Goal: Task Accomplishment & Management: Complete application form

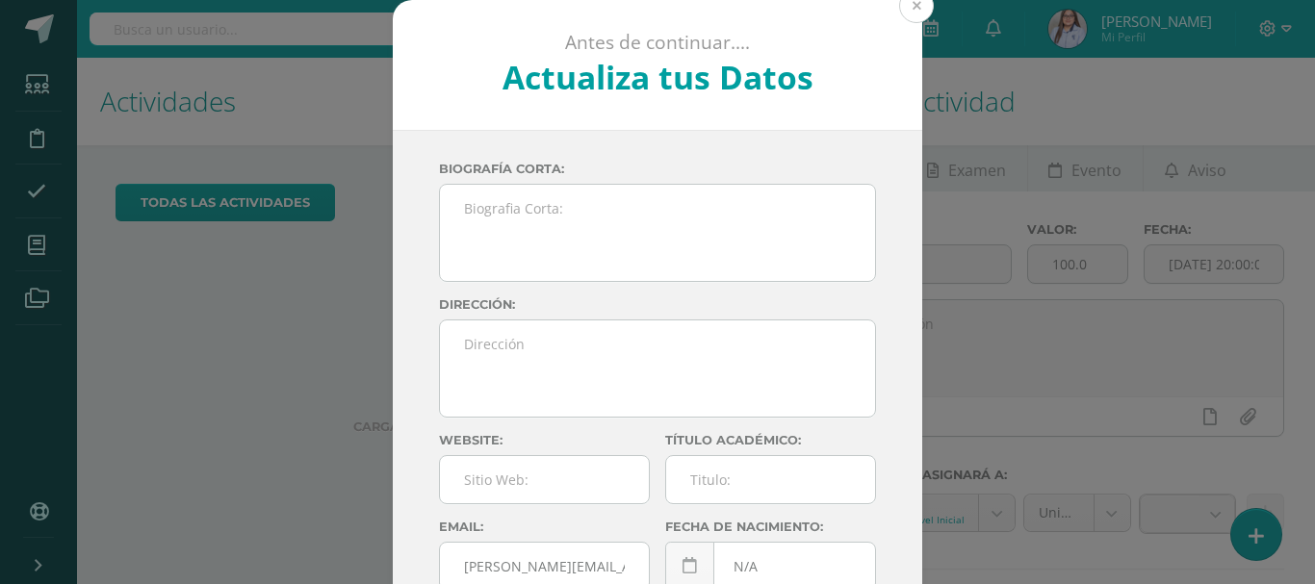
click at [909, 9] on button at bounding box center [916, 5] width 35 height 35
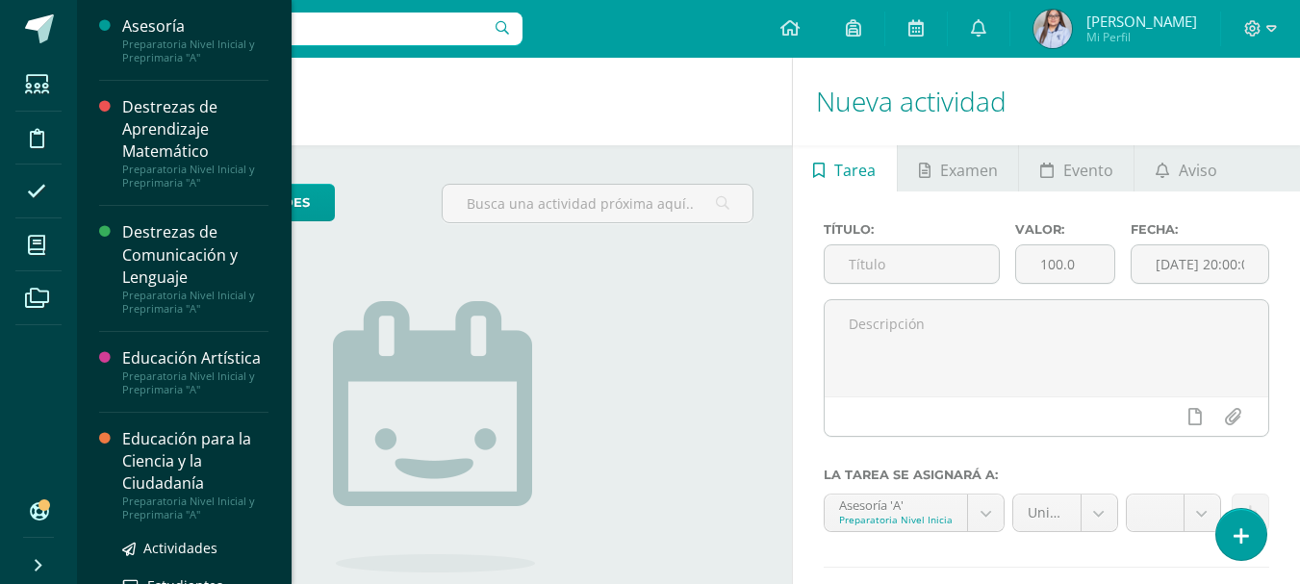
click at [151, 450] on div "Educación para la Ciencia y la Ciudadanía" at bounding box center [195, 461] width 146 height 66
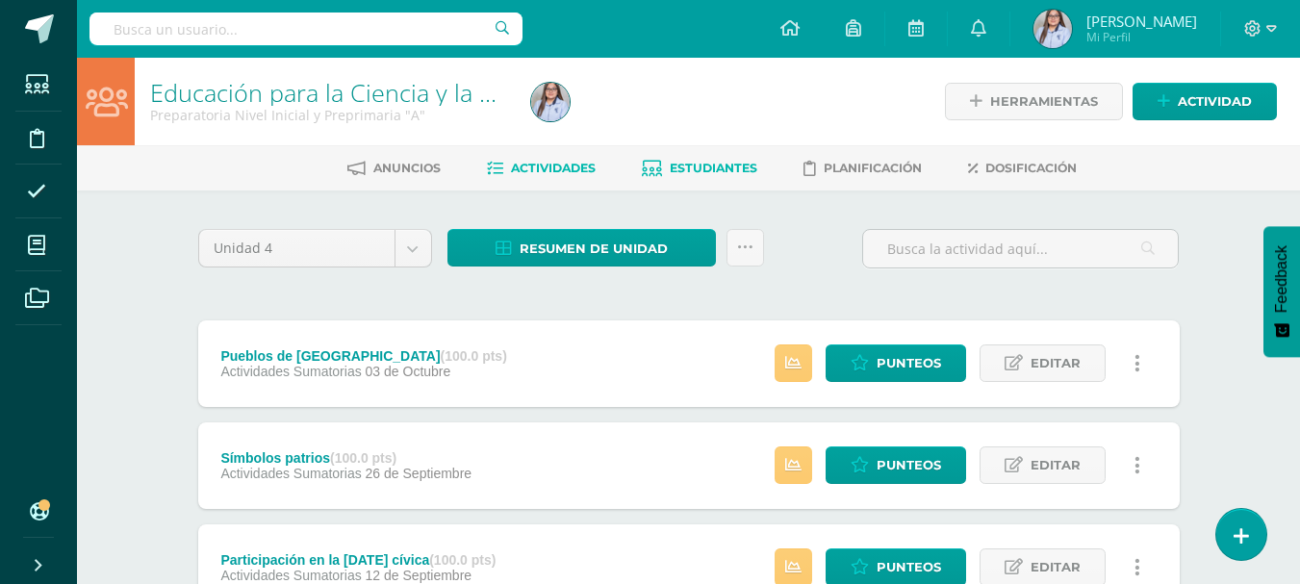
click at [703, 172] on span "Estudiantes" at bounding box center [714, 168] width 88 height 14
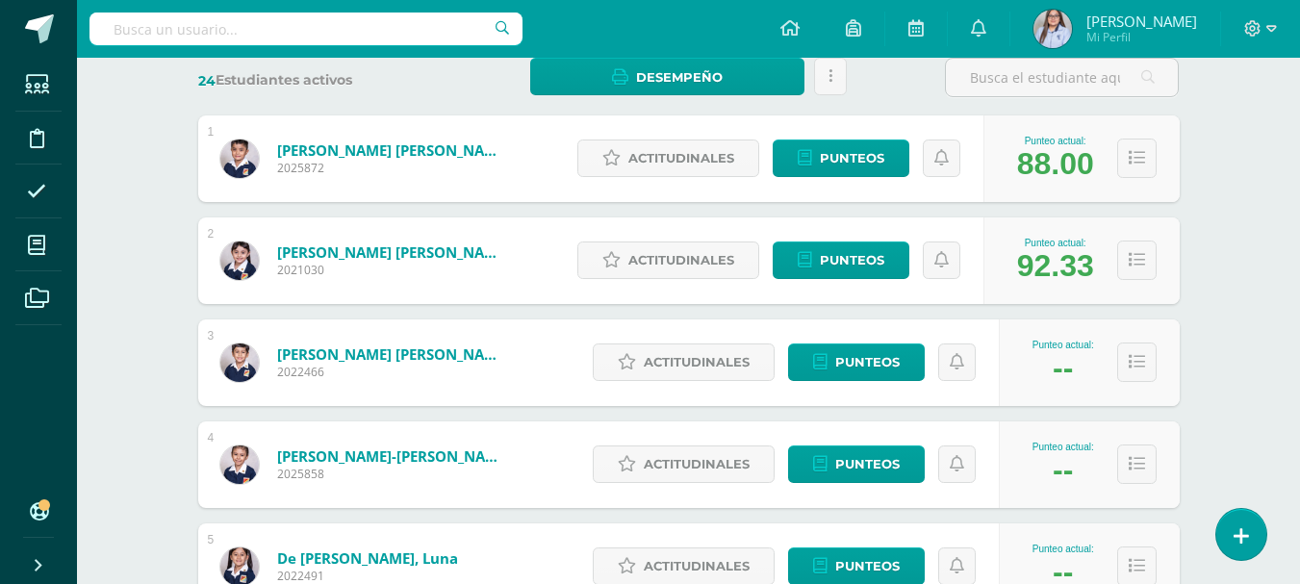
scroll to position [300, 0]
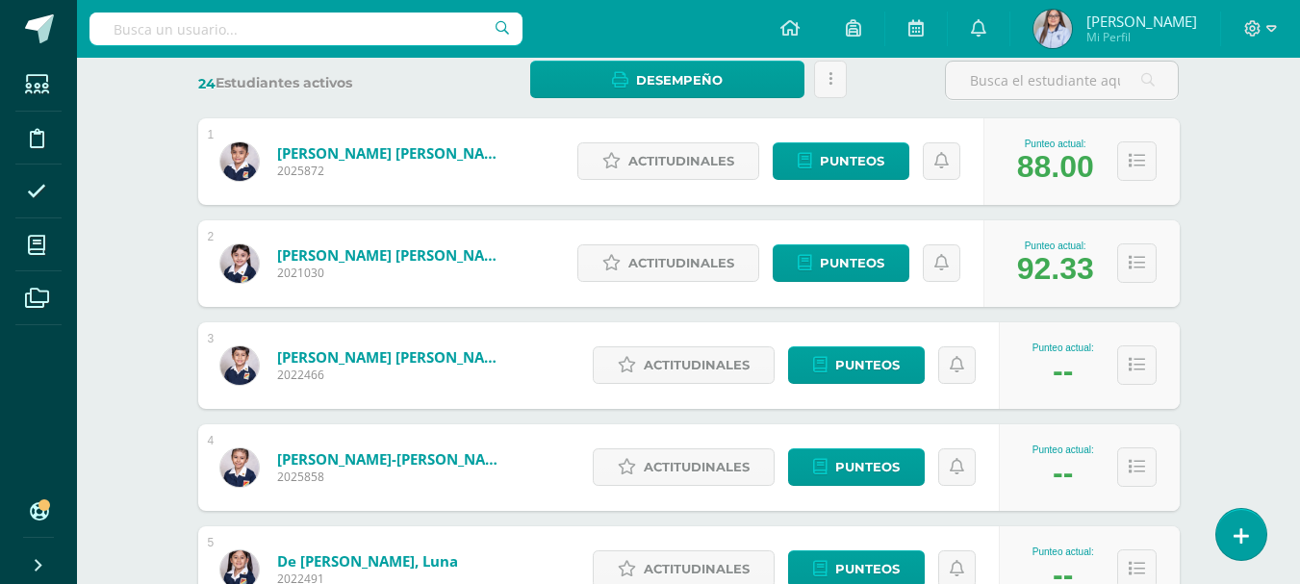
click at [851, 242] on div "Actitudinales Punteos" at bounding box center [776, 263] width 416 height 87
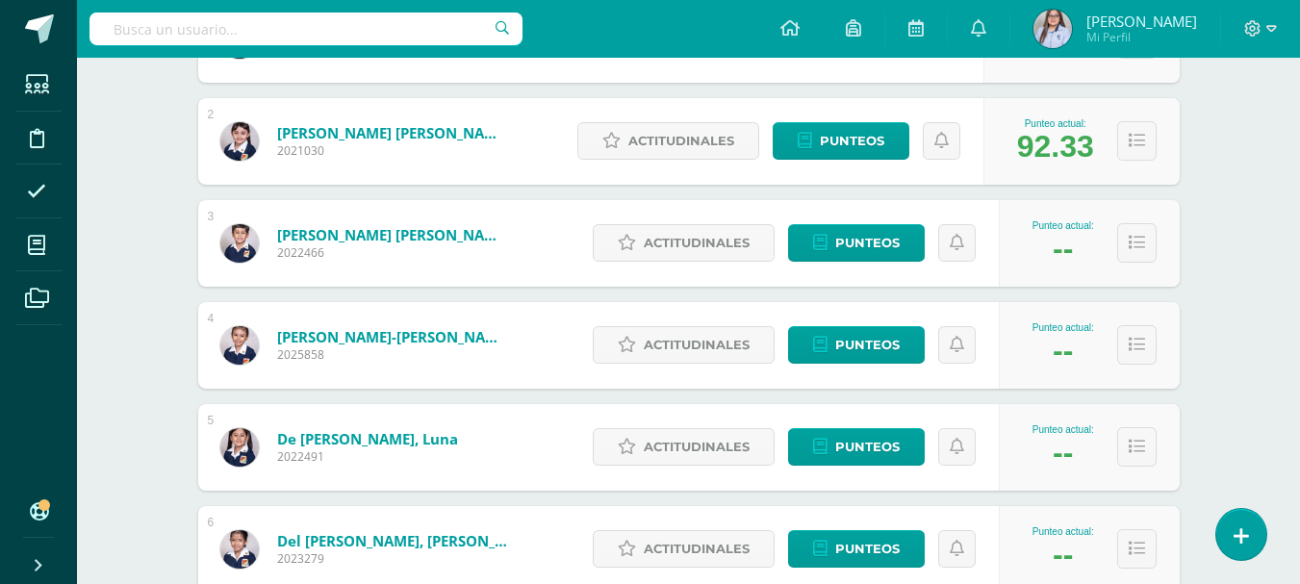
scroll to position [433, 0]
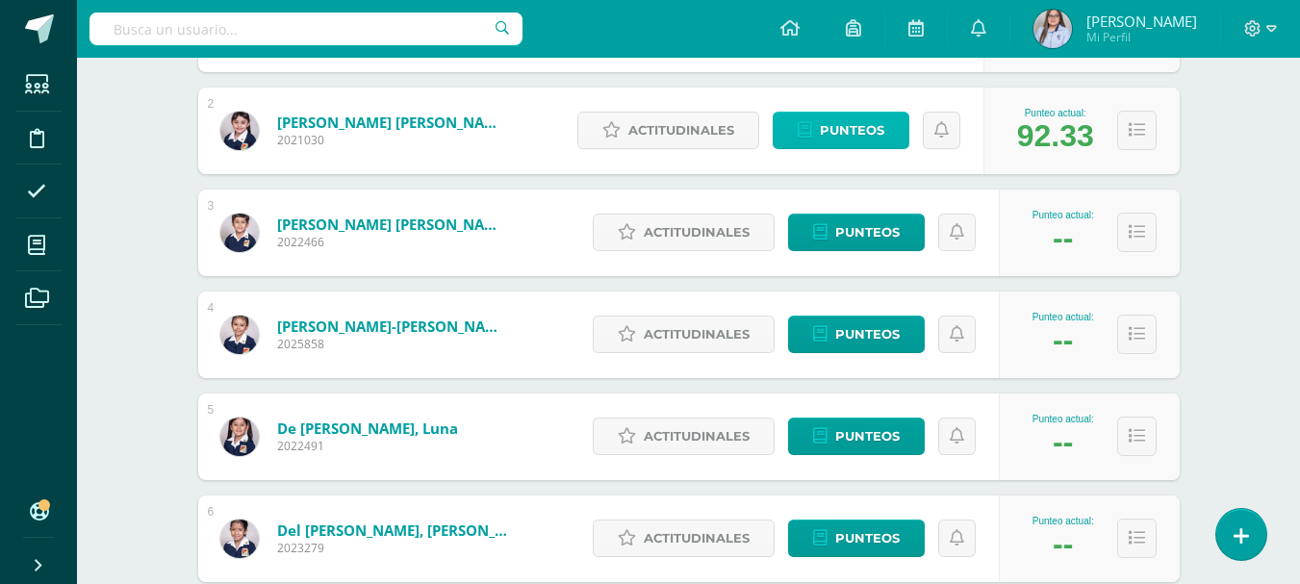
click at [849, 137] on span "Punteos" at bounding box center [852, 131] width 64 height 36
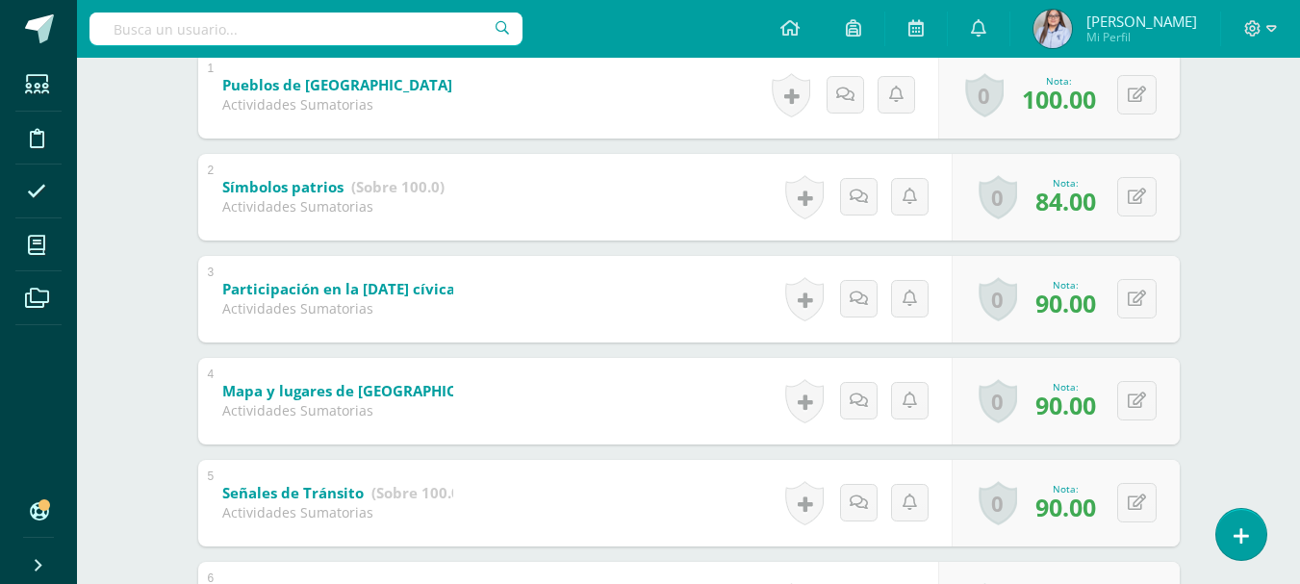
scroll to position [621, 0]
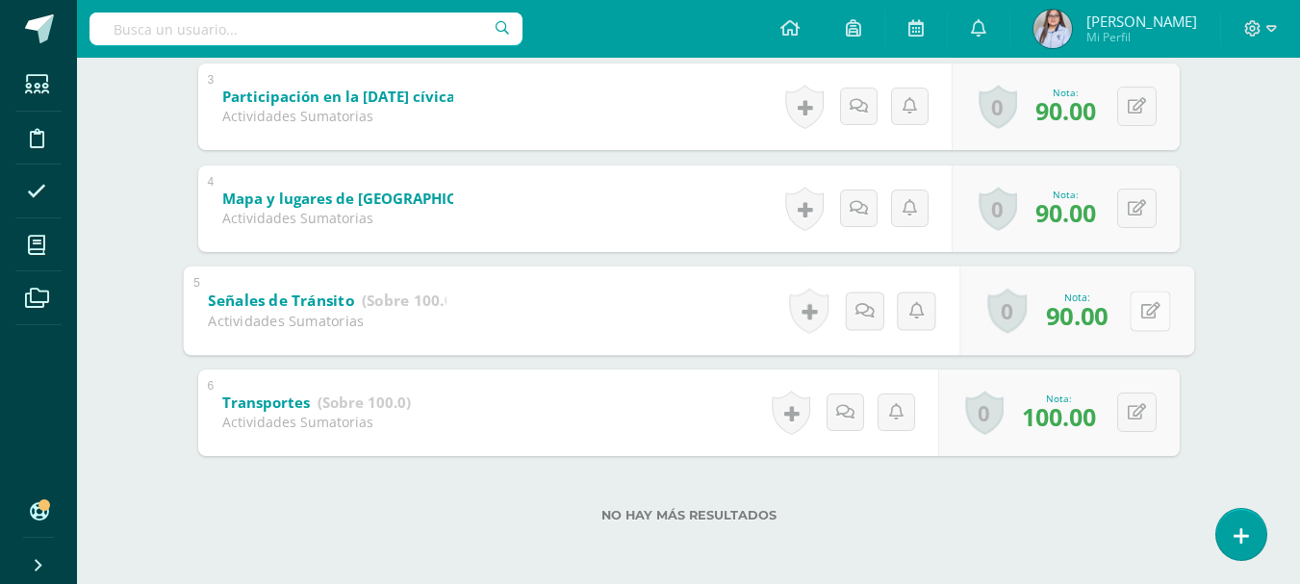
click at [1141, 309] on icon at bounding box center [1150, 310] width 19 height 16
type input "95"
click at [1106, 329] on link at bounding box center [1099, 316] width 39 height 39
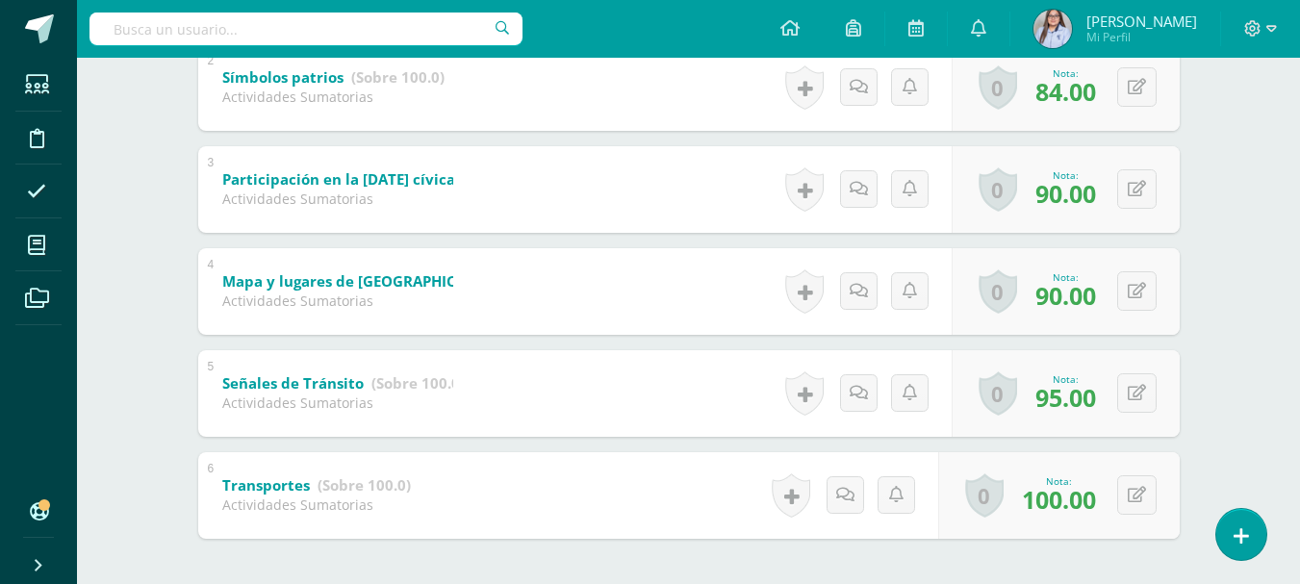
scroll to position [552, 0]
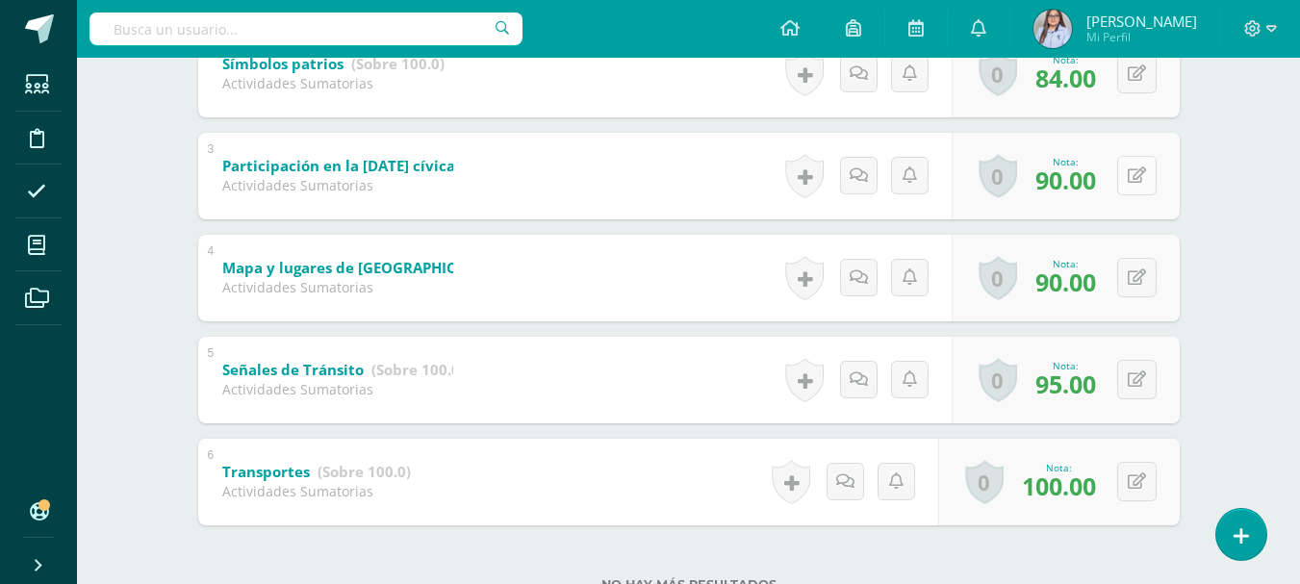
click at [1136, 180] on button at bounding box center [1136, 175] width 39 height 39
type input "94"
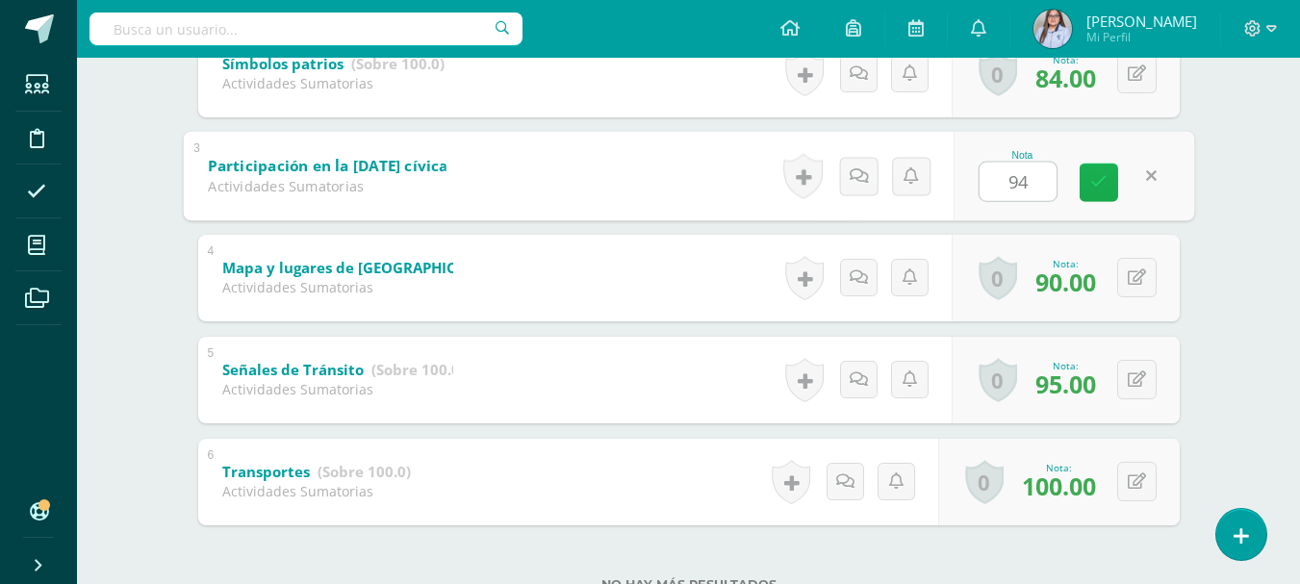
click at [1096, 179] on icon at bounding box center [1099, 182] width 17 height 16
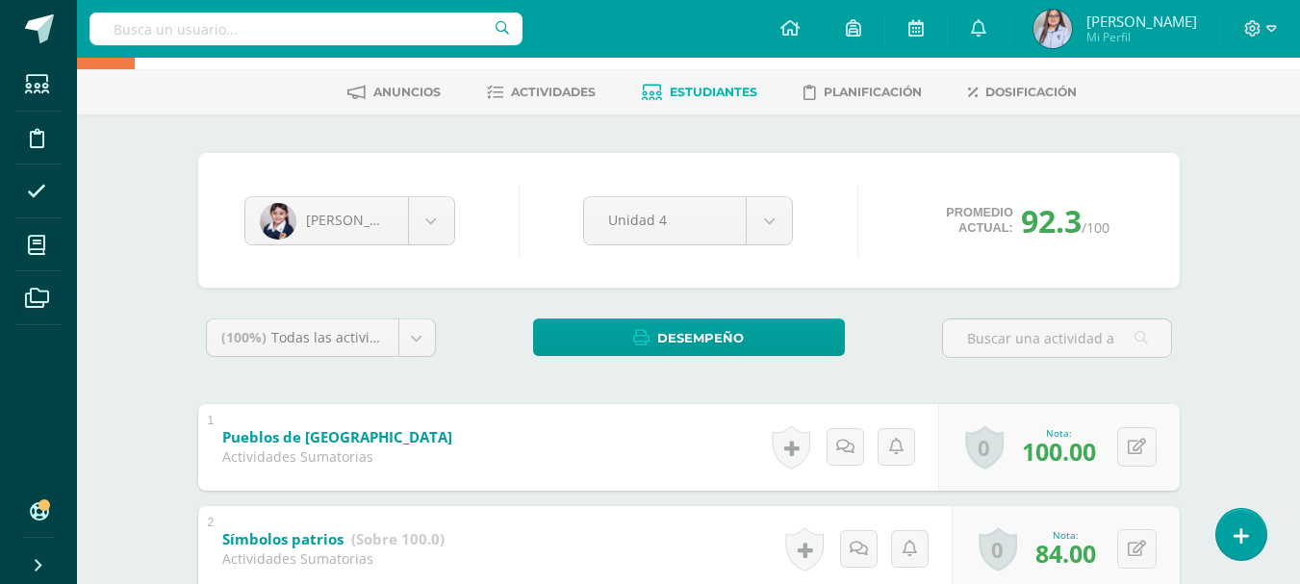
scroll to position [74, 0]
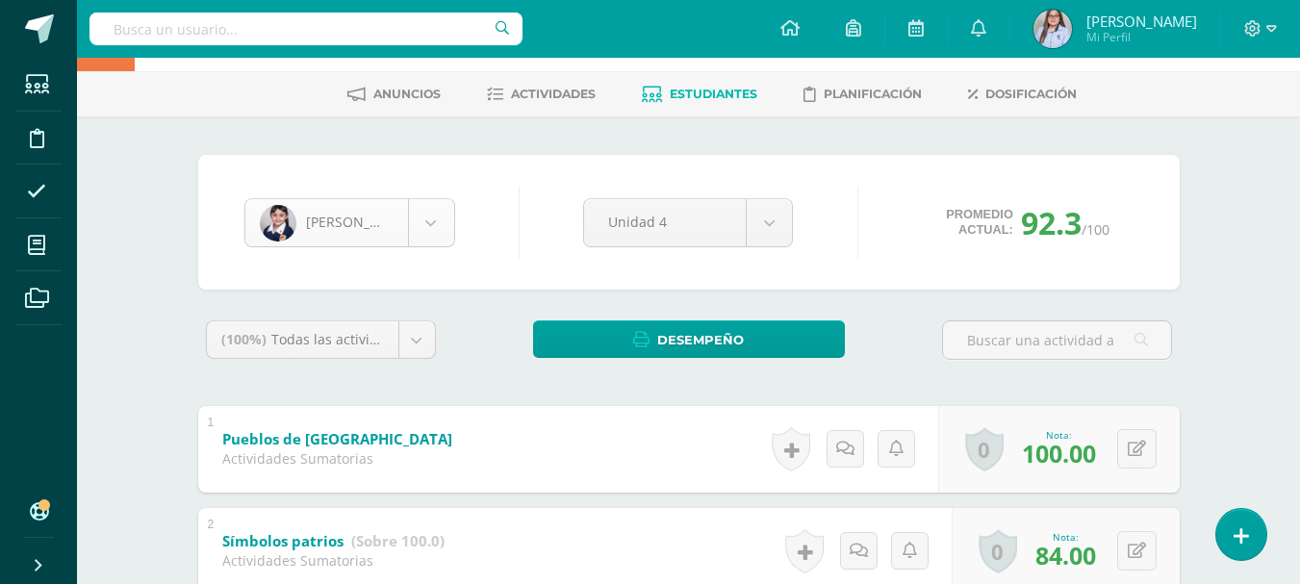
click at [427, 212] on body "Estudiantes Disciplina Asistencia Mis cursos Archivos Soporte Ayuda Reportar un…" at bounding box center [650, 528] width 1300 height 1205
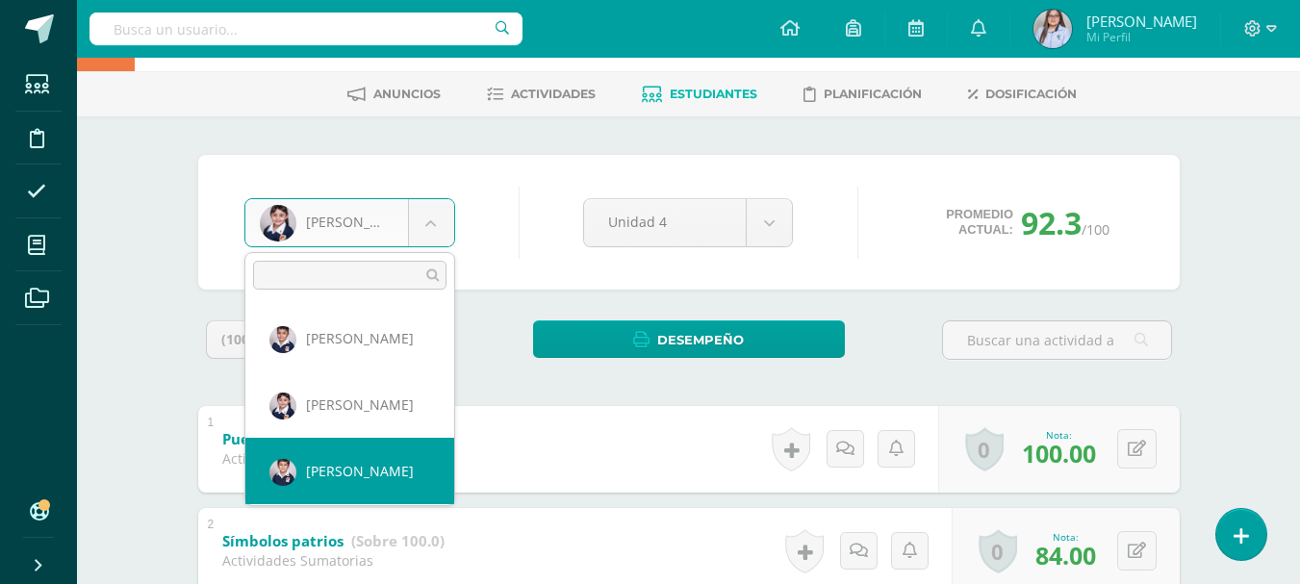
select select "2904"
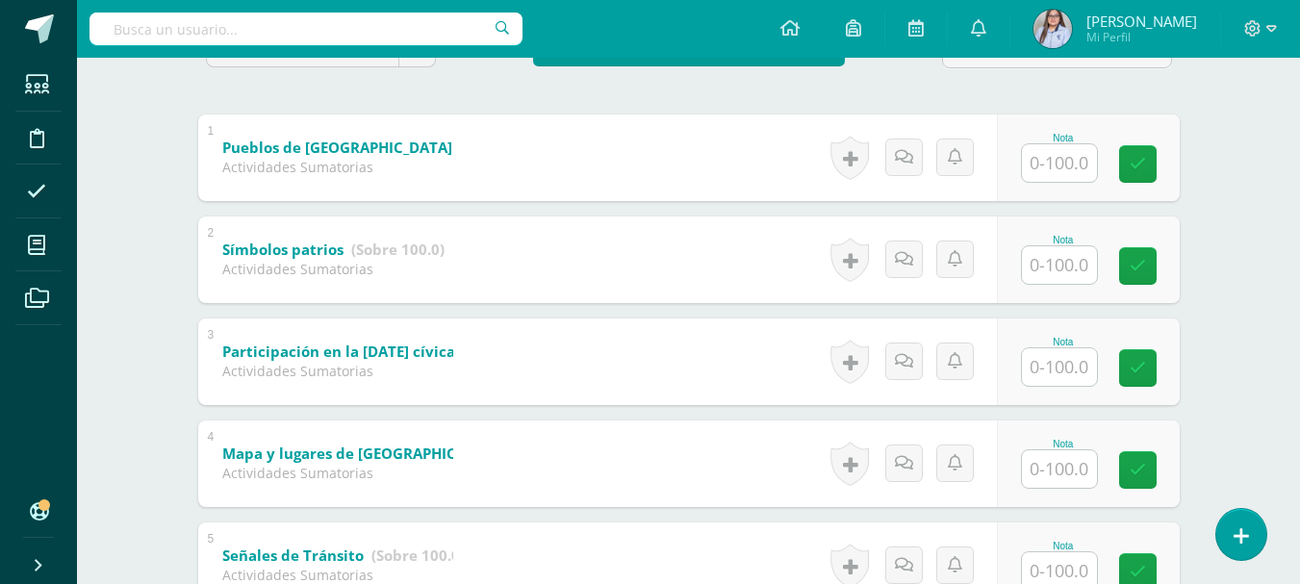
scroll to position [355, 0]
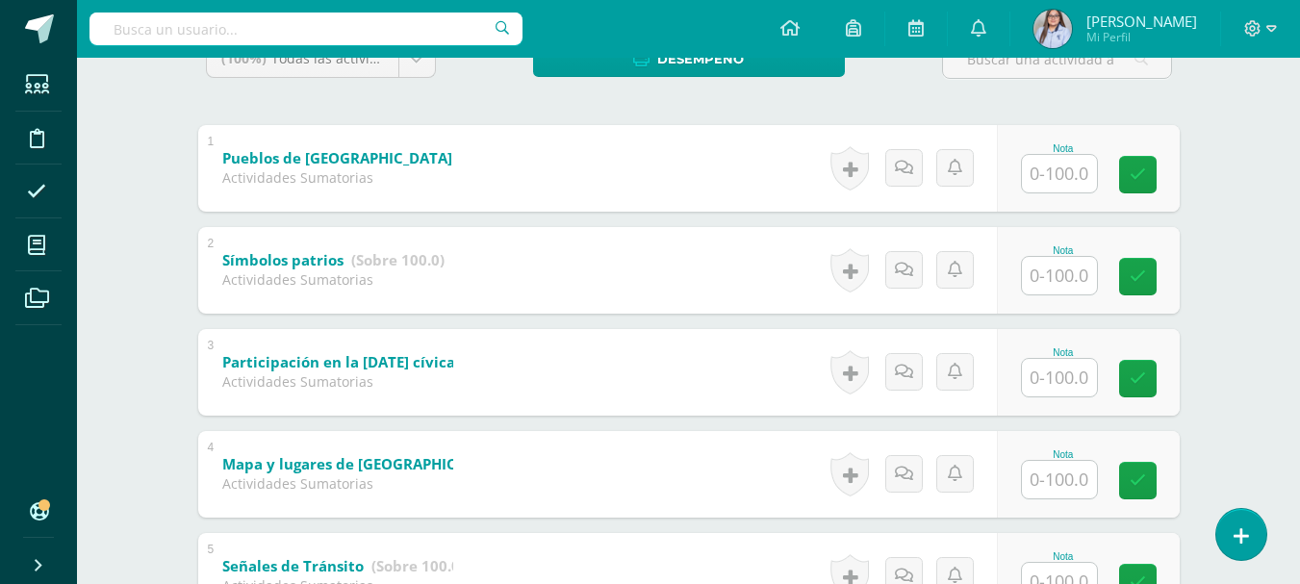
click at [1063, 165] on input "text" at bounding box center [1059, 174] width 75 height 38
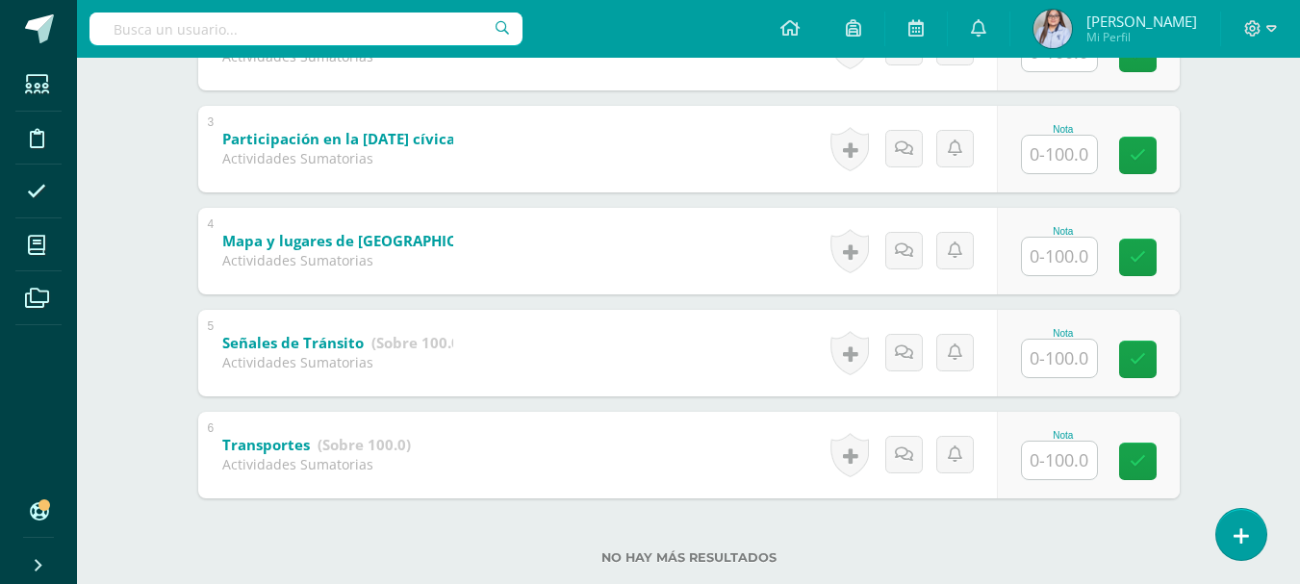
scroll to position [621, 0]
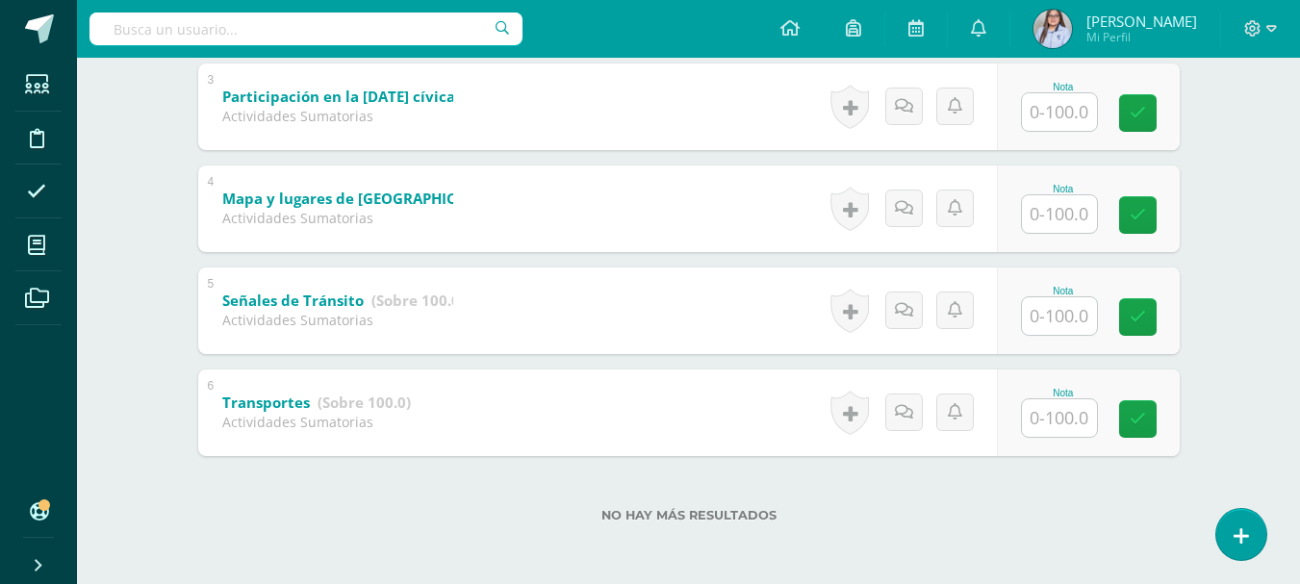
type input "100"
click at [1051, 420] on input "text" at bounding box center [1059, 418] width 75 height 38
type input "100"
click at [1067, 319] on input "text" at bounding box center [1059, 316] width 75 height 38
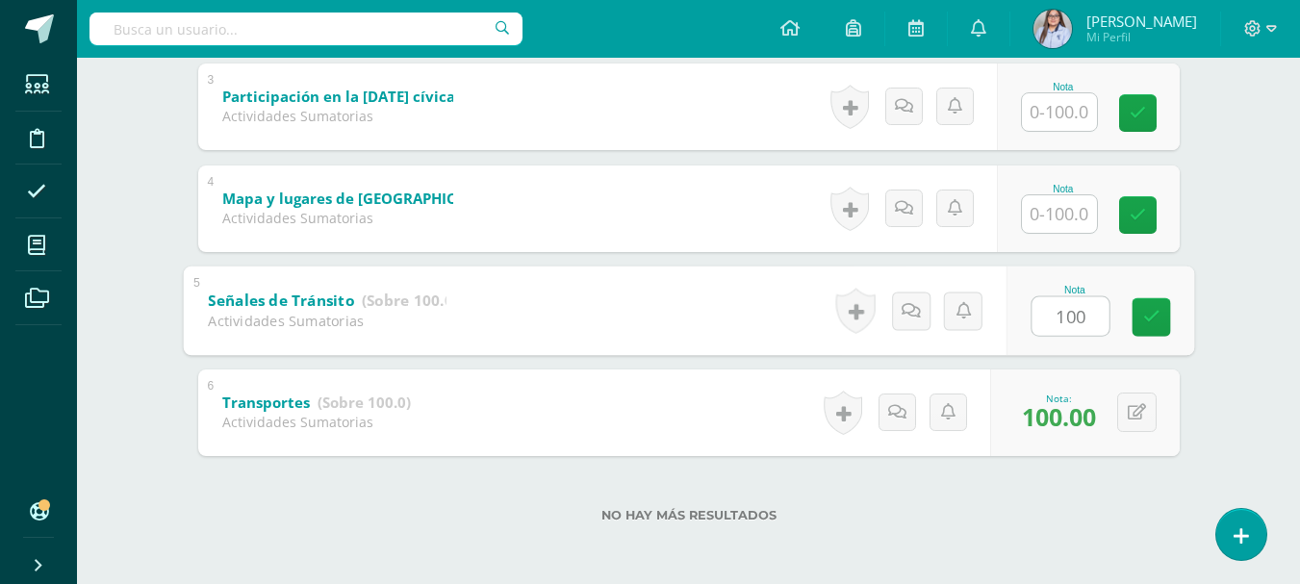
type input "100"
click at [1074, 215] on input "text" at bounding box center [1059, 214] width 75 height 38
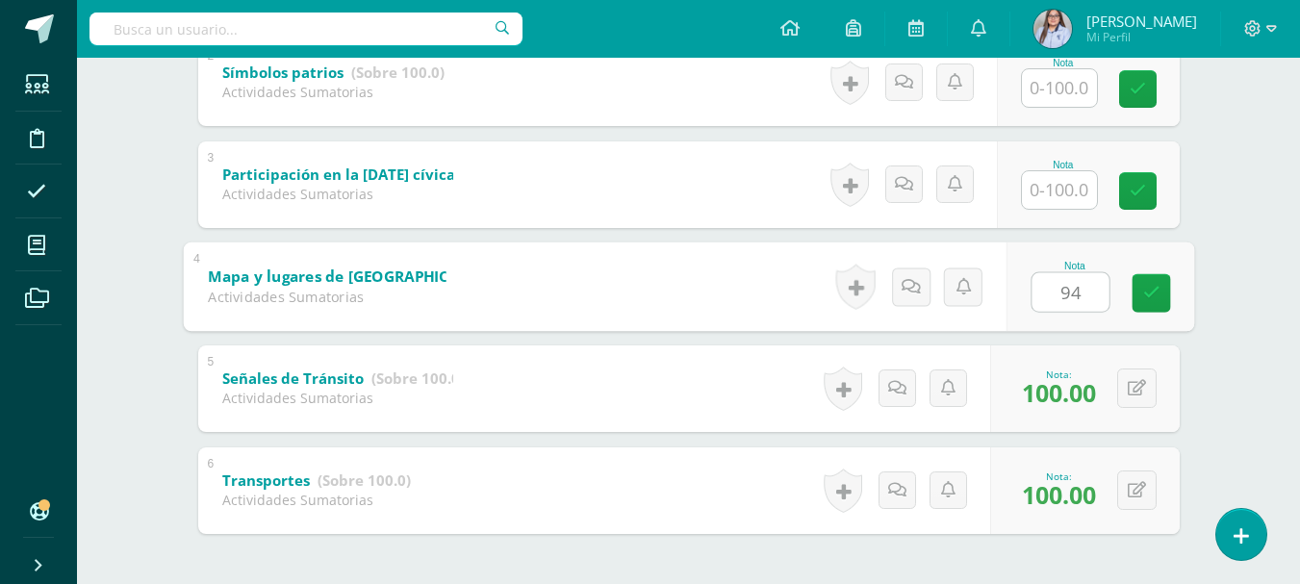
scroll to position [513, 0]
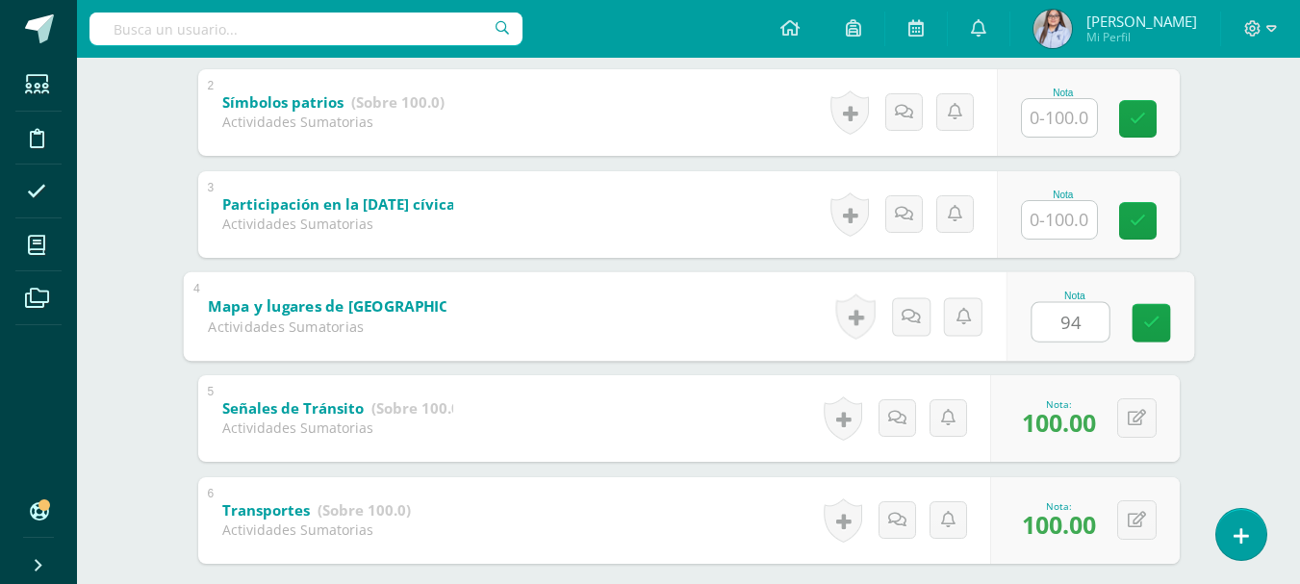
type input "94"
click at [1065, 219] on input "text" at bounding box center [1059, 220] width 75 height 38
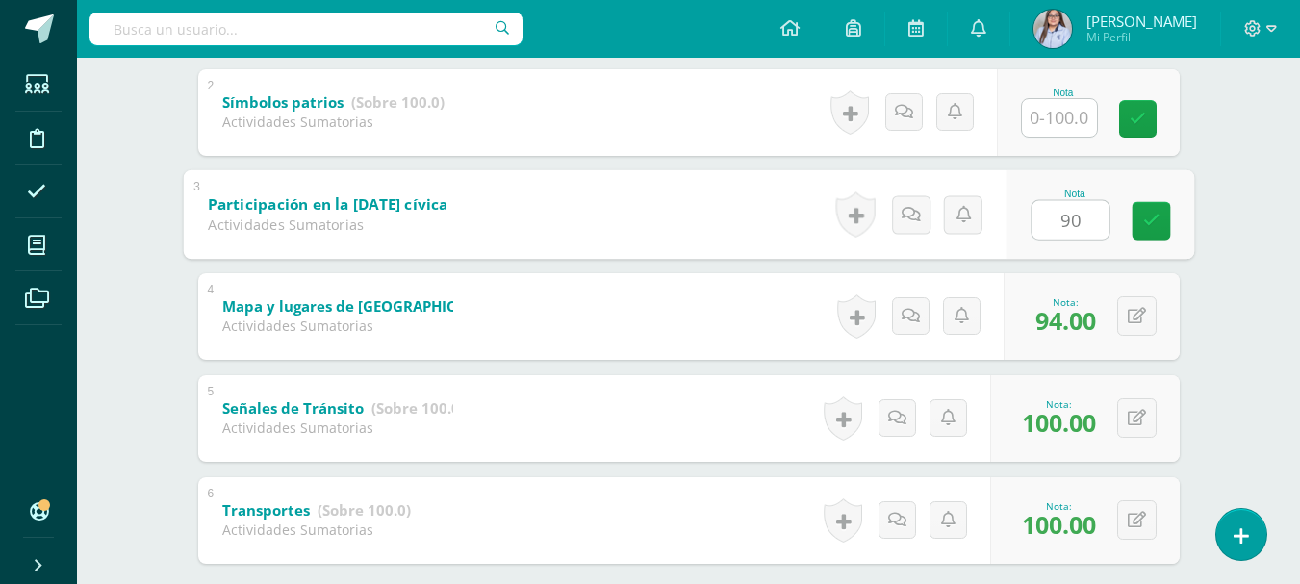
type input "90"
drag, startPoint x: 1297, startPoint y: 292, endPoint x: 1306, endPoint y: 284, distance: 12.3
click at [1300, 284] on html "Estudiantes Disciplina Asistencia Mis cursos Archivos Soporte Ayuda Reportar un…" at bounding box center [650, 89] width 1300 height 1205
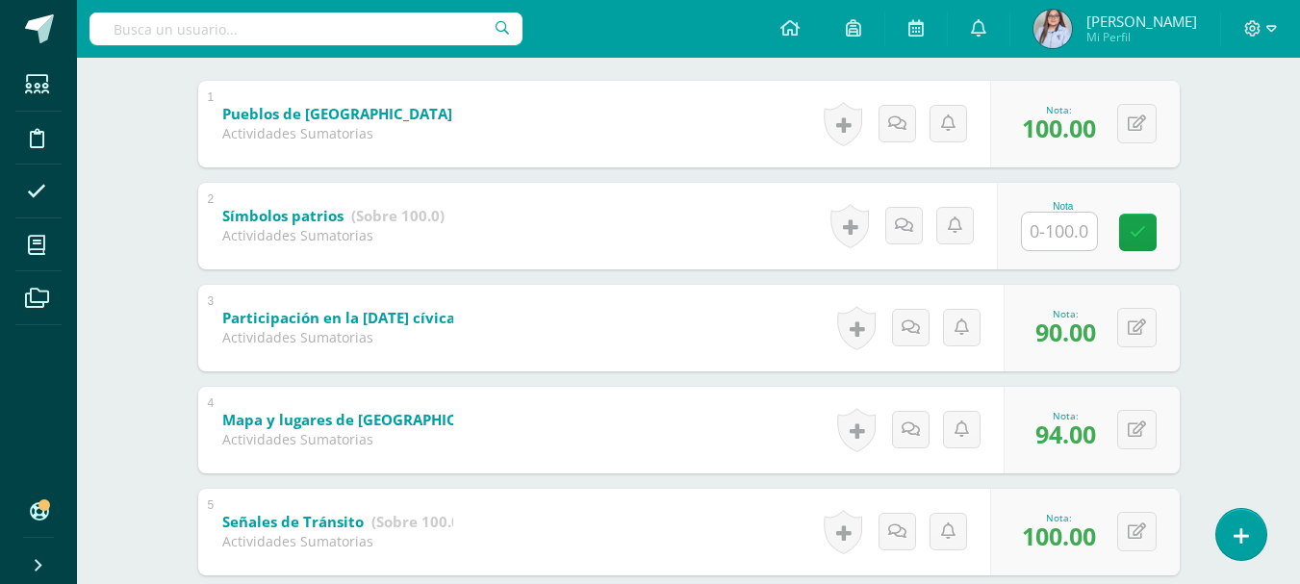
scroll to position [397, 0]
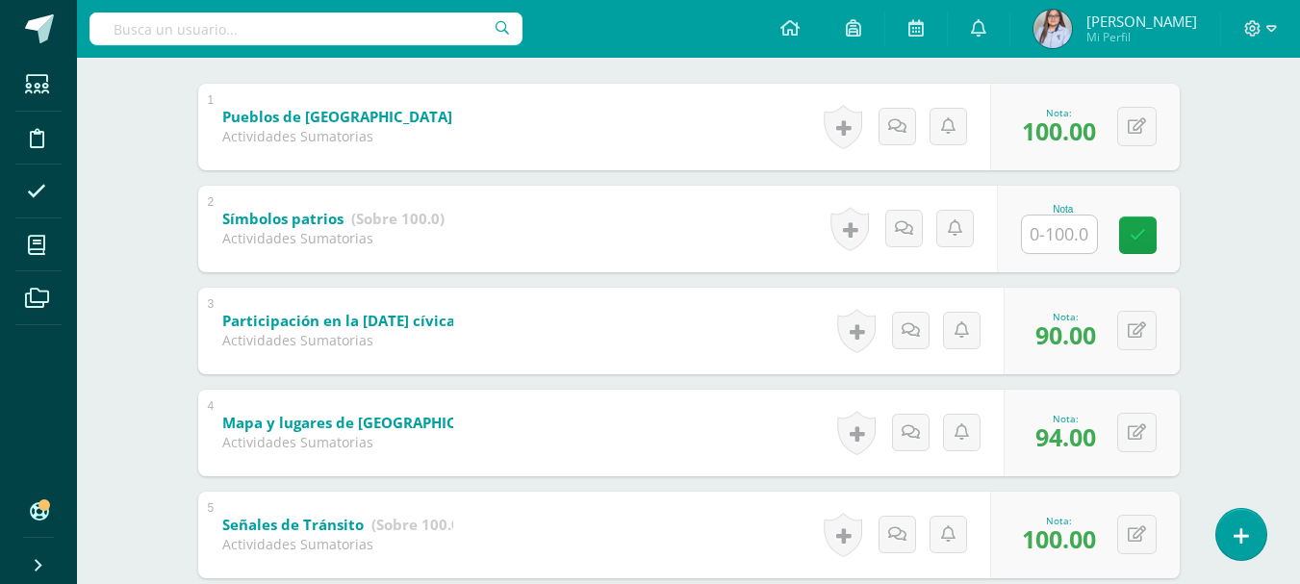
click at [1045, 237] on input "text" at bounding box center [1059, 235] width 75 height 38
type input "94"
click at [1145, 245] on link at bounding box center [1151, 235] width 39 height 39
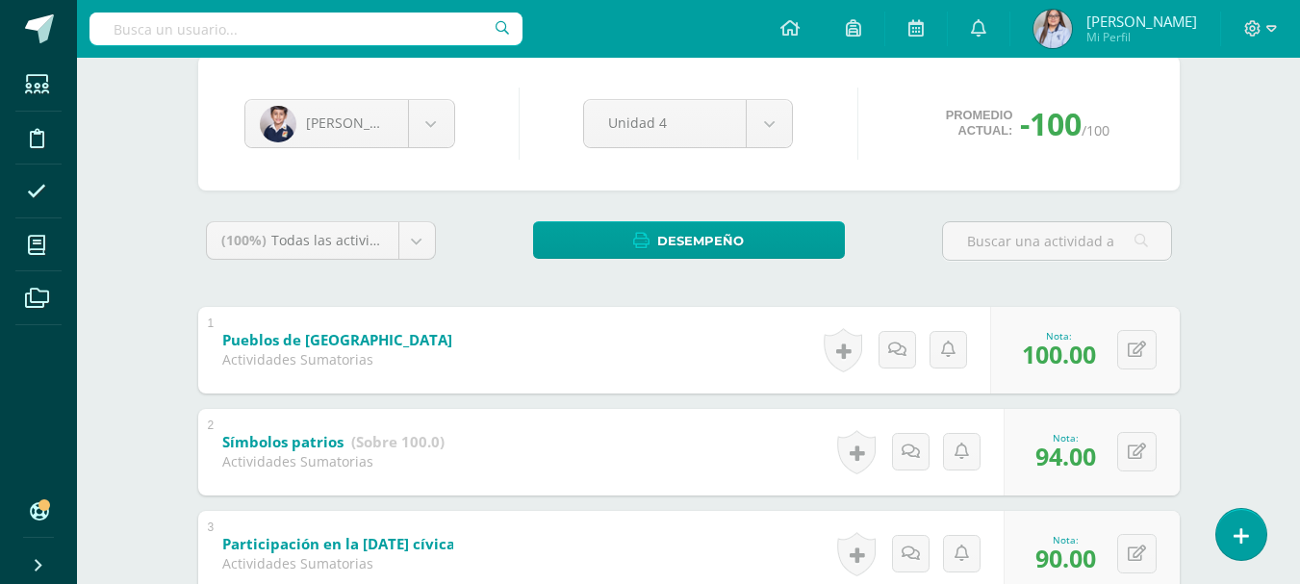
scroll to position [165, 0]
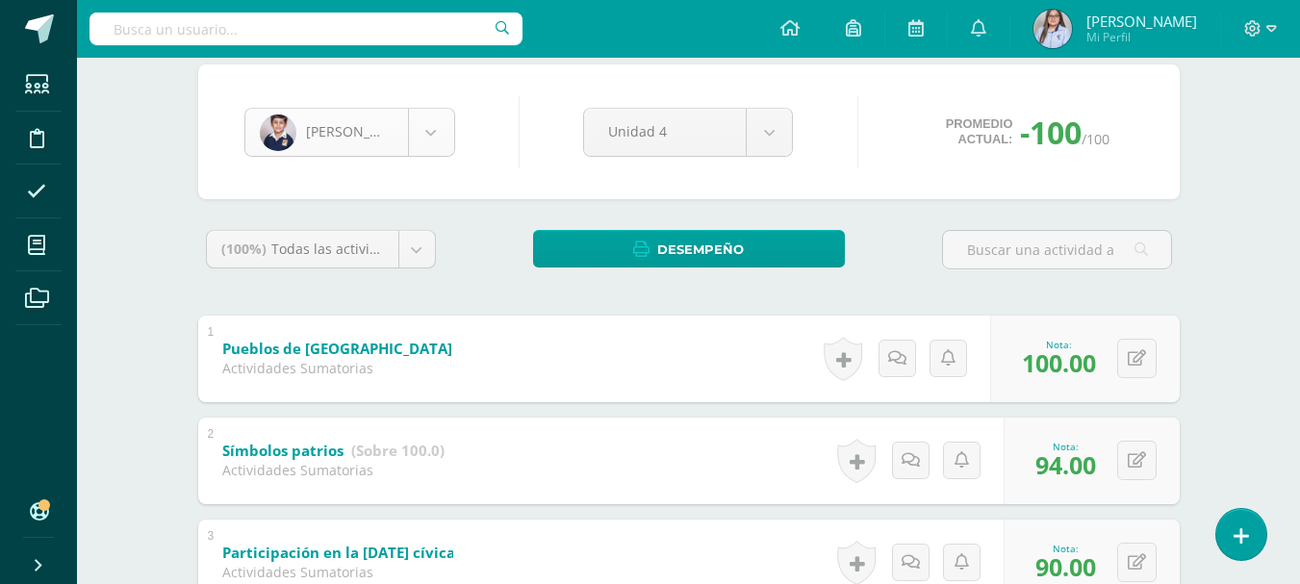
click at [440, 145] on body "Estudiantes Disciplina Asistencia Mis cursos Archivos Soporte Ayuda Reportar un…" at bounding box center [650, 437] width 1300 height 1205
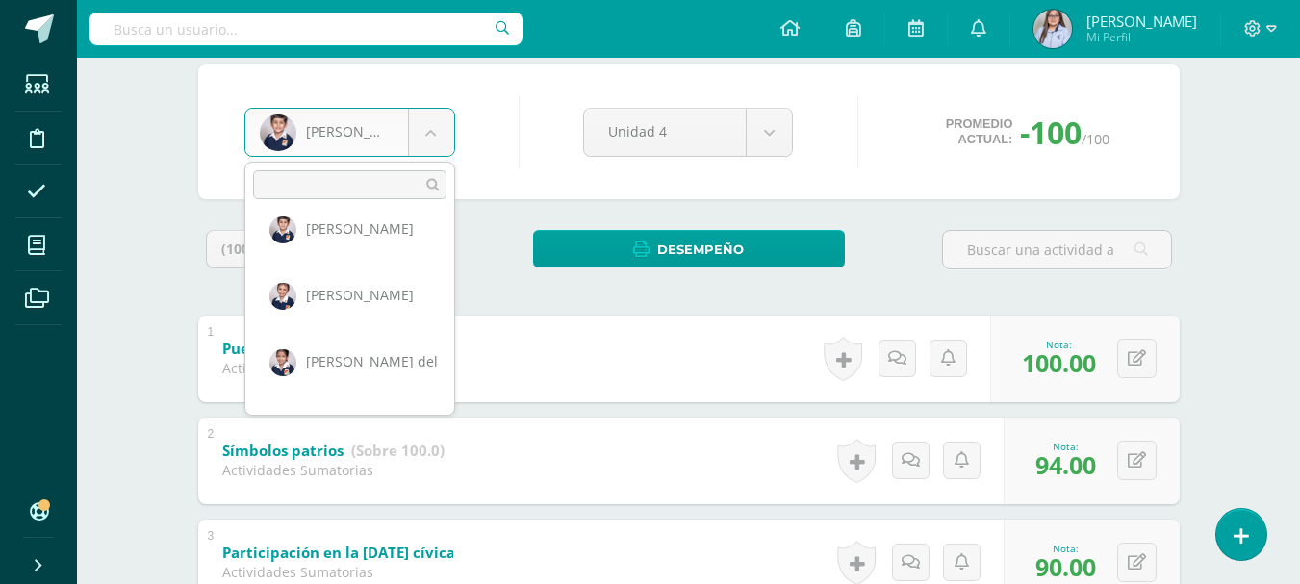
scroll to position [169, 0]
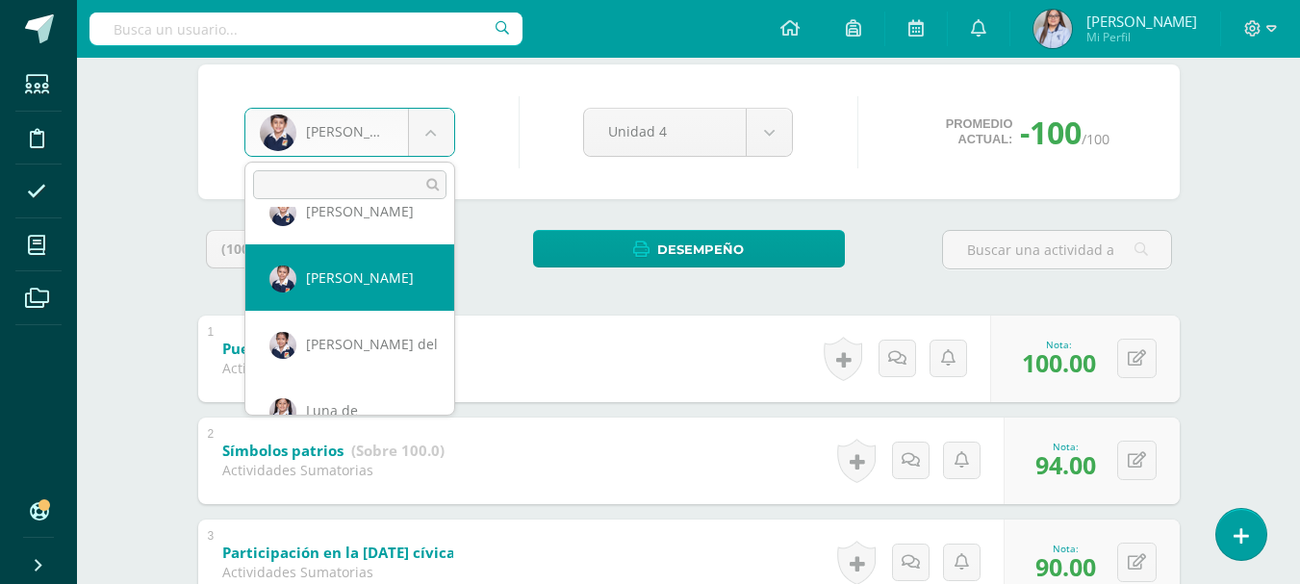
select select "3037"
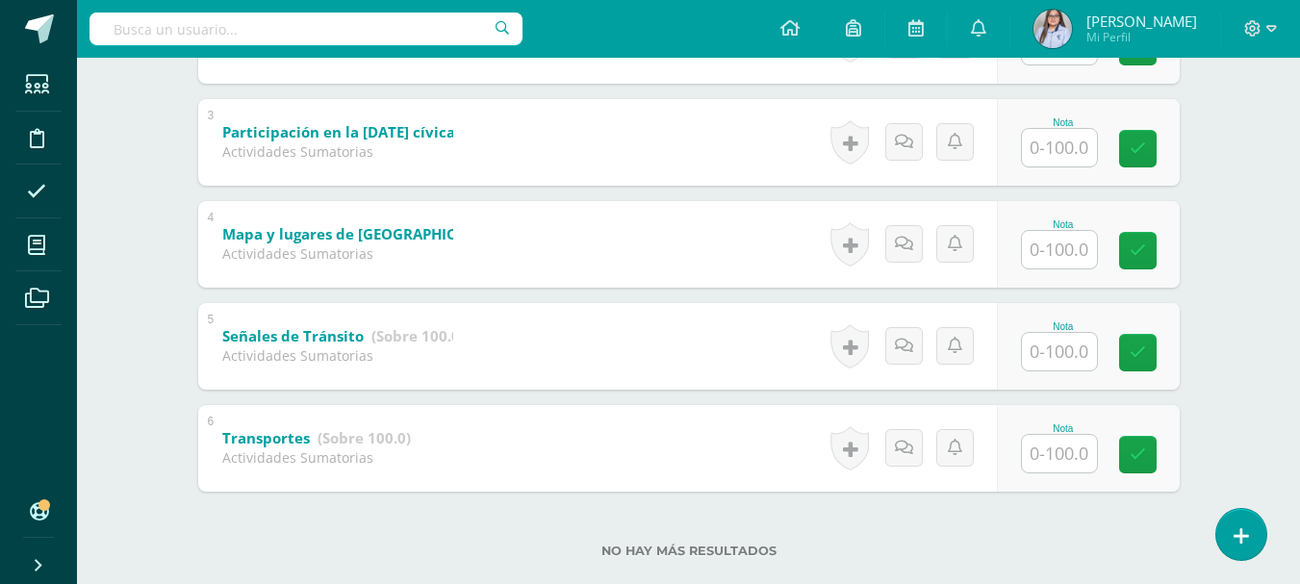
scroll to position [621, 0]
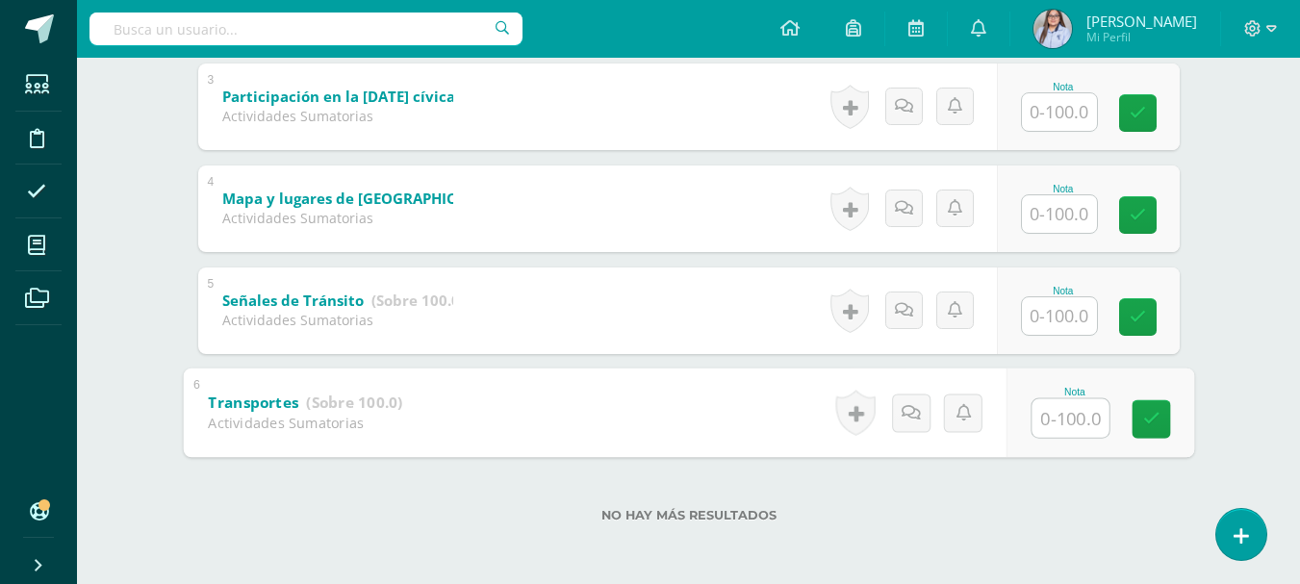
click at [1069, 427] on input "text" at bounding box center [1070, 417] width 77 height 39
type input "100"
click at [1075, 323] on input "text" at bounding box center [1059, 316] width 75 height 38
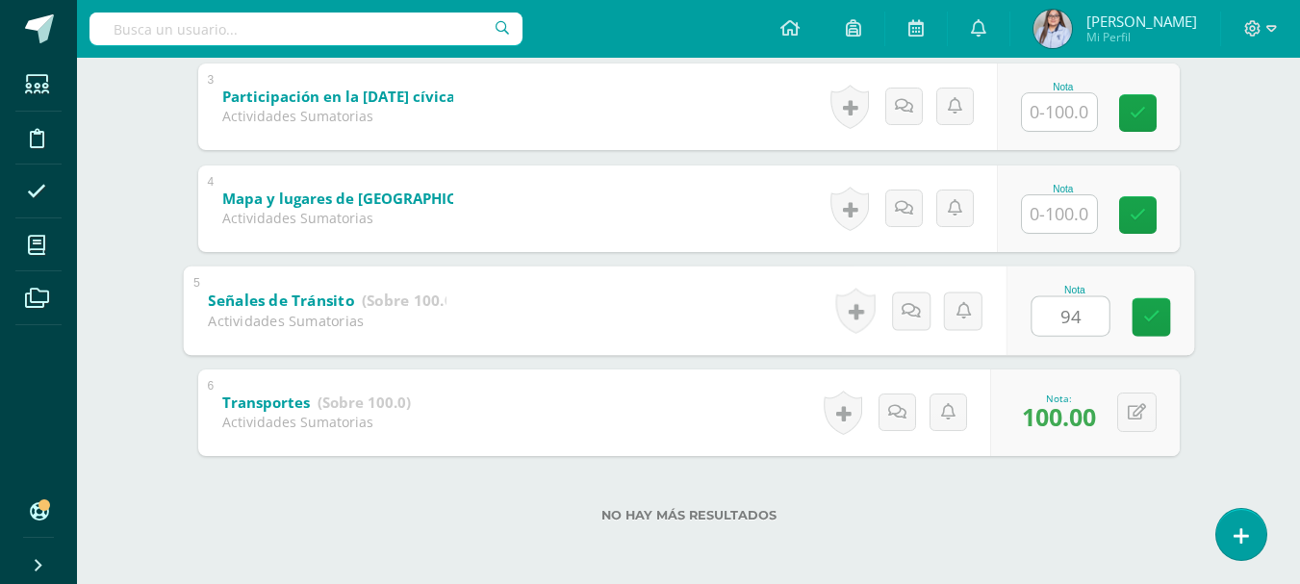
type input "94"
click at [1073, 216] on input "text" at bounding box center [1059, 214] width 75 height 38
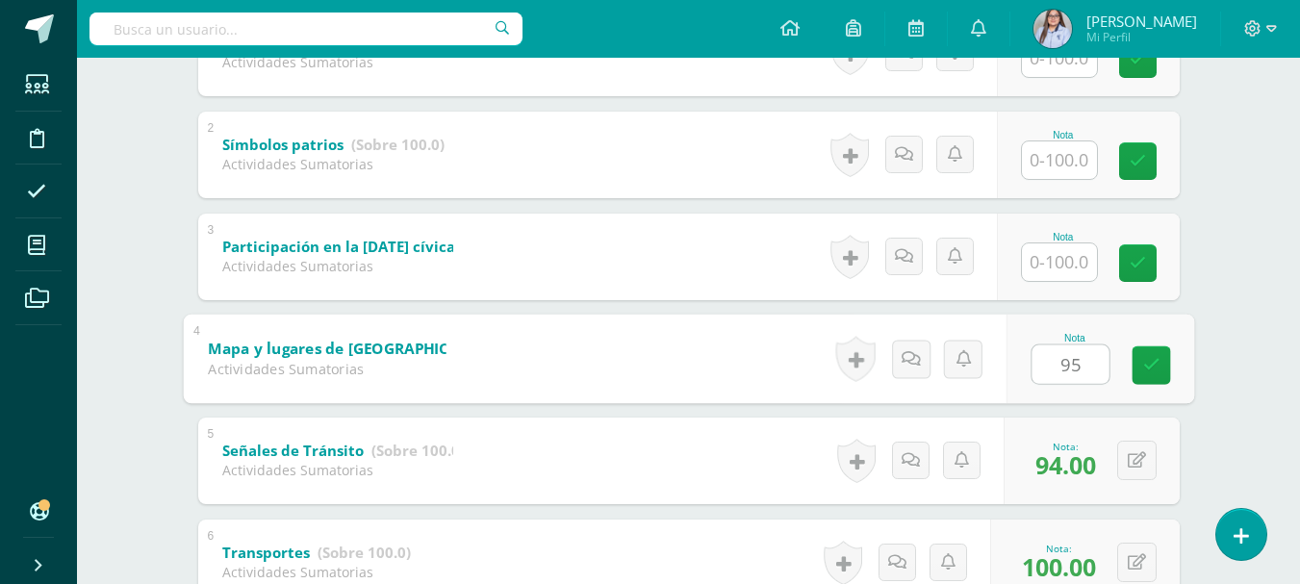
scroll to position [451, 0]
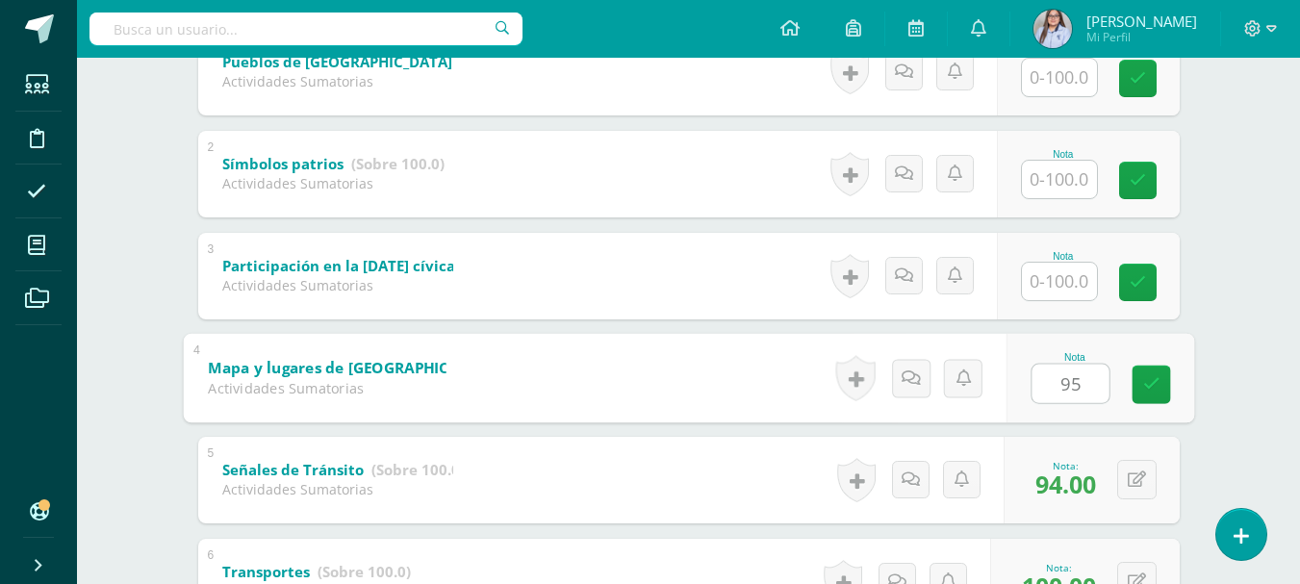
type input "95"
click at [1059, 278] on input "text" at bounding box center [1059, 282] width 75 height 38
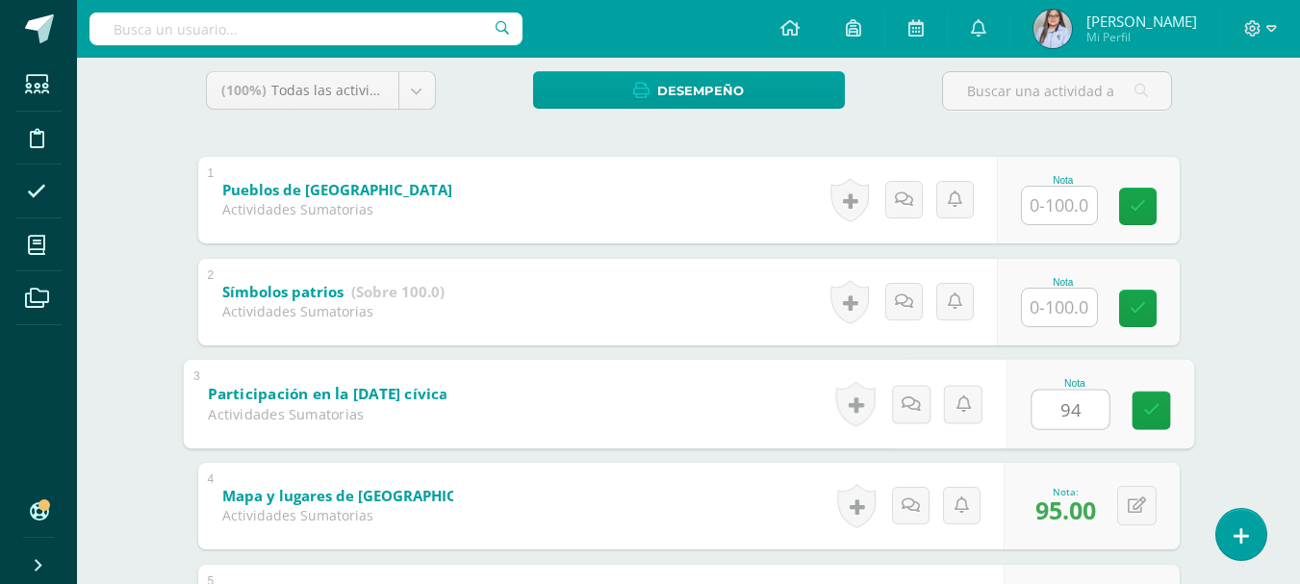
scroll to position [292, 0]
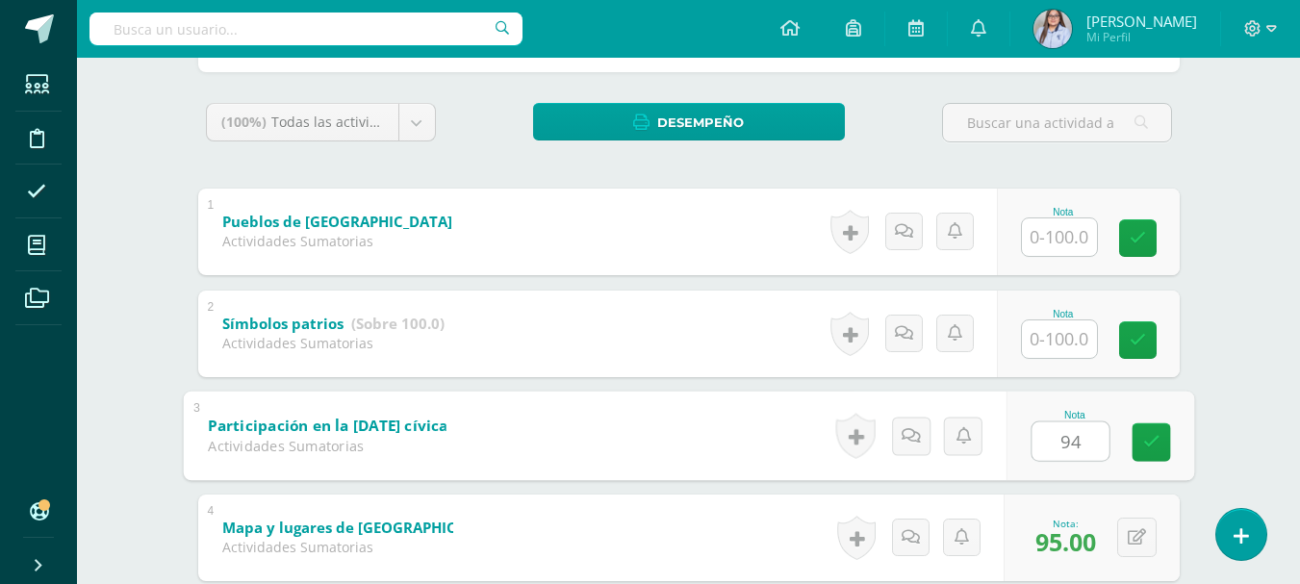
type input "94"
click at [1046, 227] on input "text" at bounding box center [1059, 237] width 75 height 38
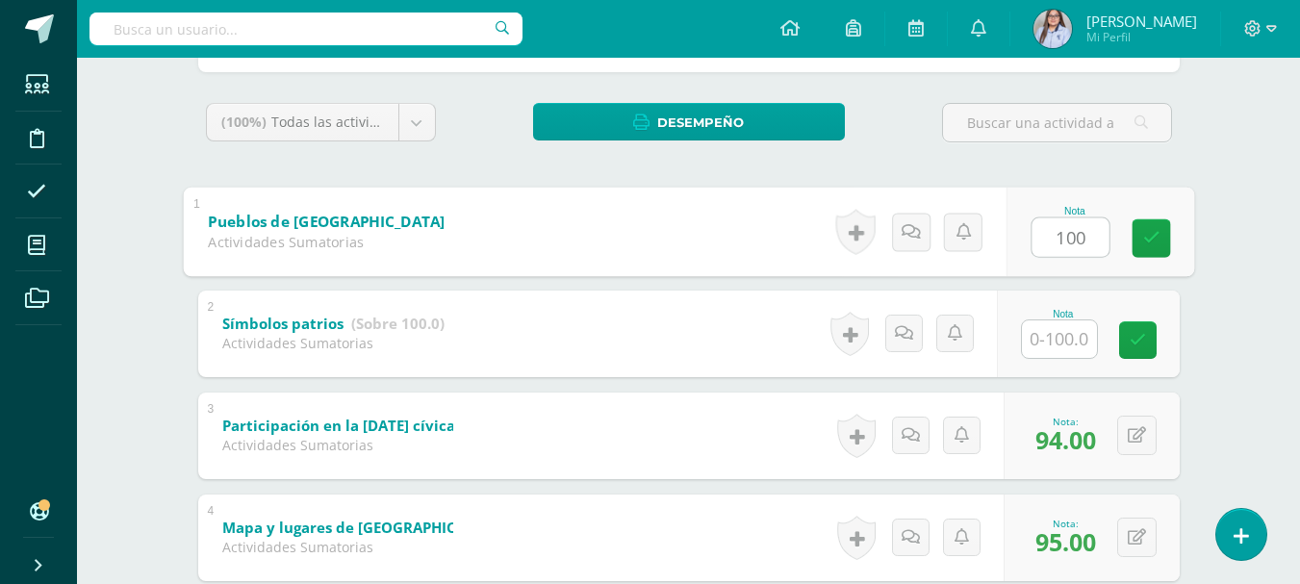
type input "100"
click at [1060, 335] on input "text" at bounding box center [1059, 340] width 75 height 38
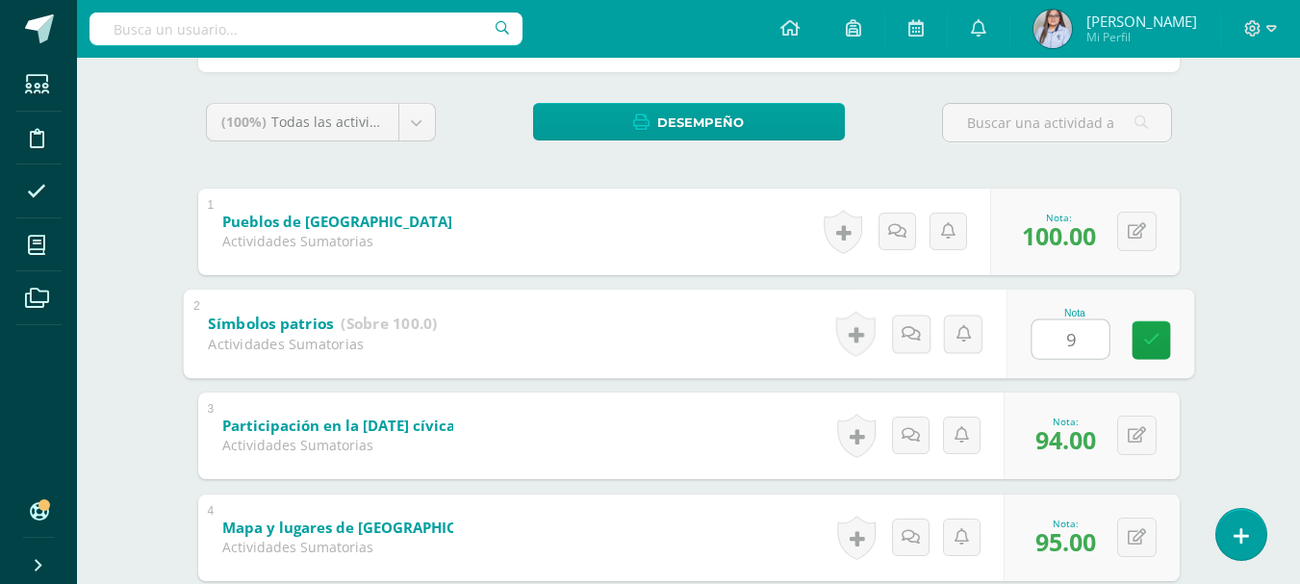
type input "90"
click at [1158, 343] on icon at bounding box center [1151, 340] width 17 height 16
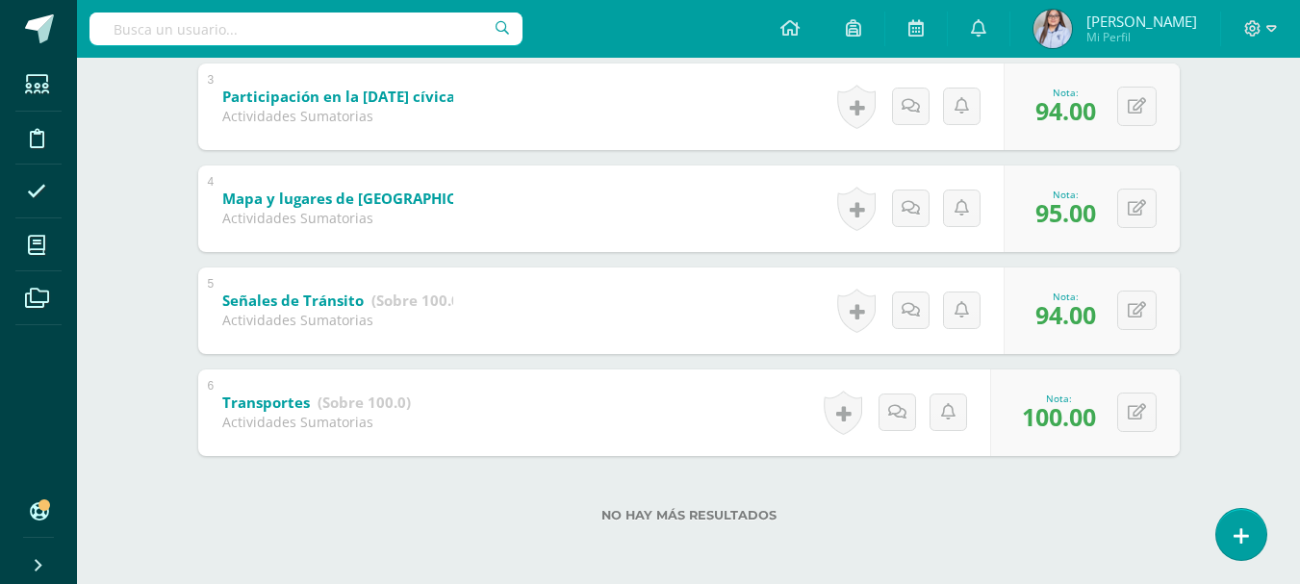
scroll to position [46, 0]
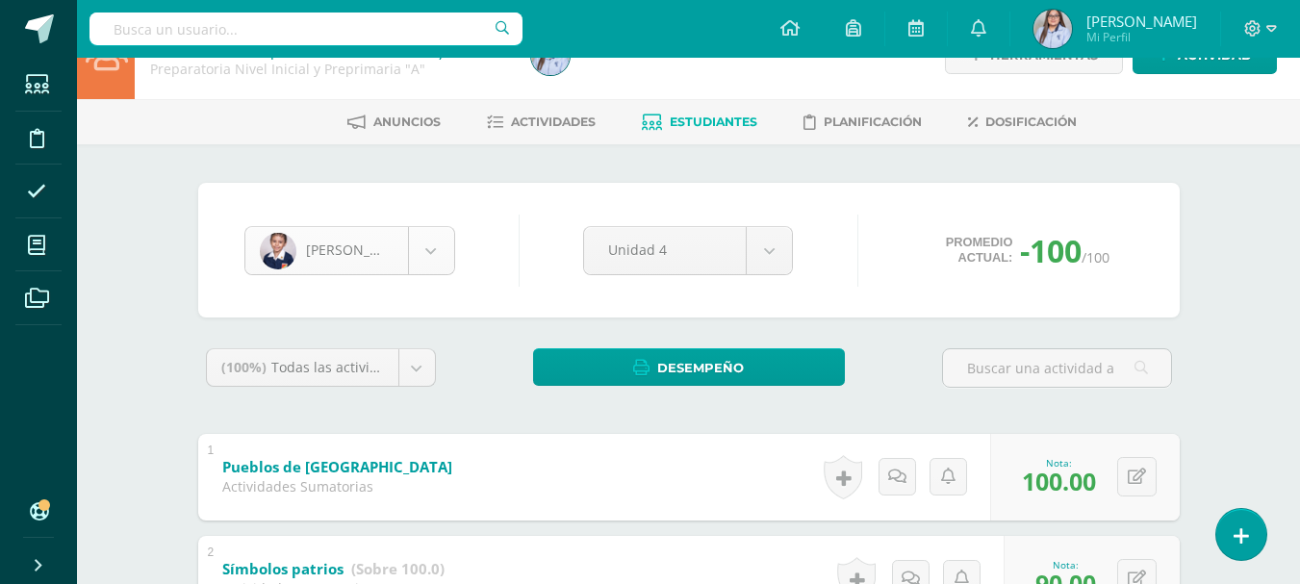
click at [440, 255] on body "Estudiantes Disciplina Asistencia Mis cursos Archivos Soporte Ayuda Reportar un…" at bounding box center [650, 556] width 1300 height 1205
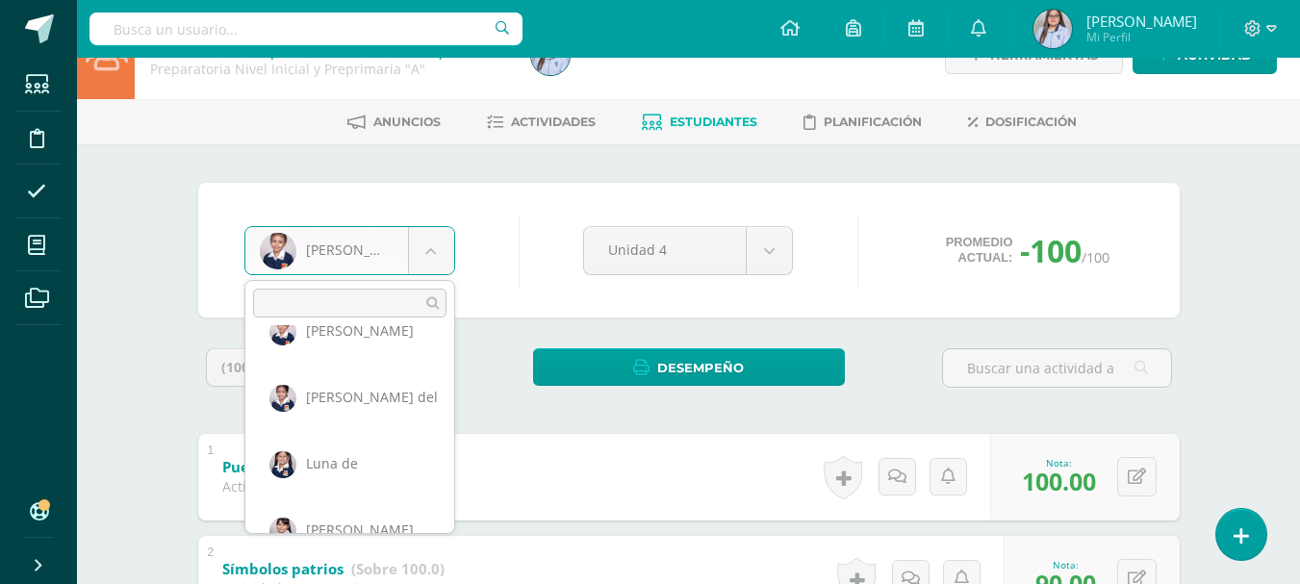
scroll to position [244, 0]
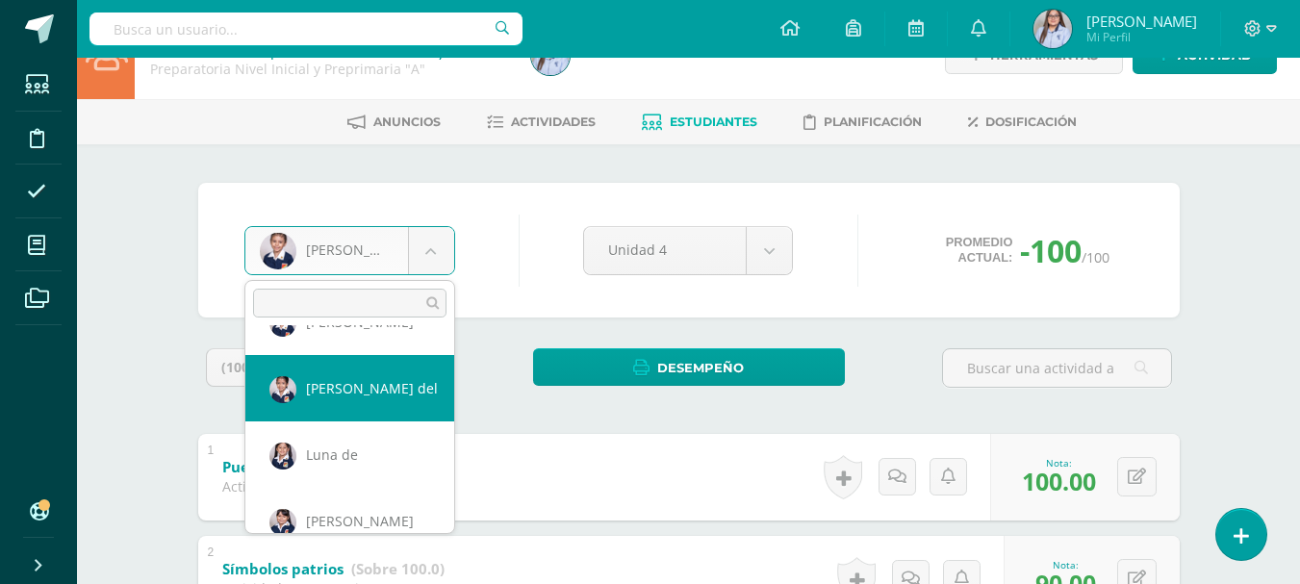
select select "2935"
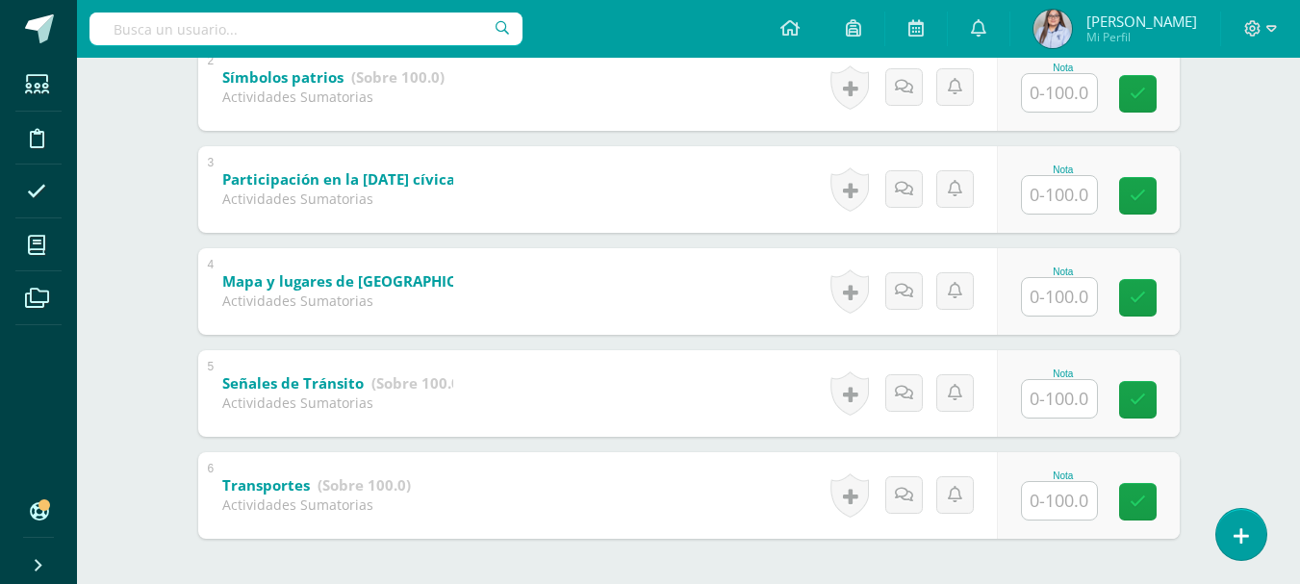
scroll to position [543, 0]
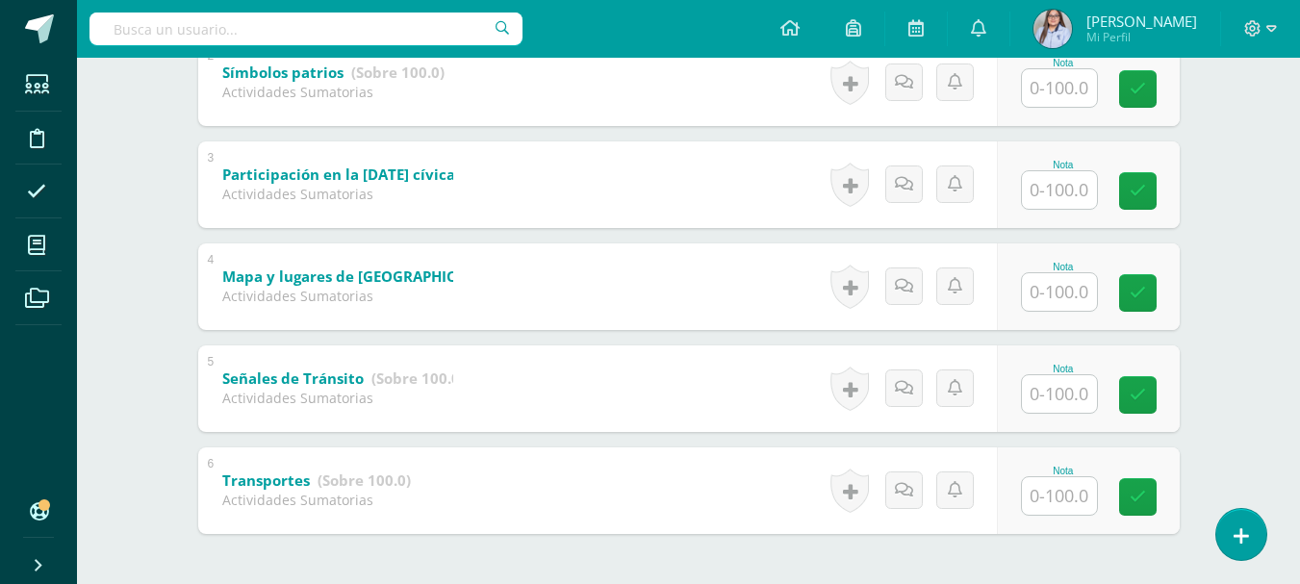
click at [1049, 499] on input "text" at bounding box center [1059, 496] width 75 height 38
type input "100"
click at [1073, 399] on input "text" at bounding box center [1059, 394] width 75 height 38
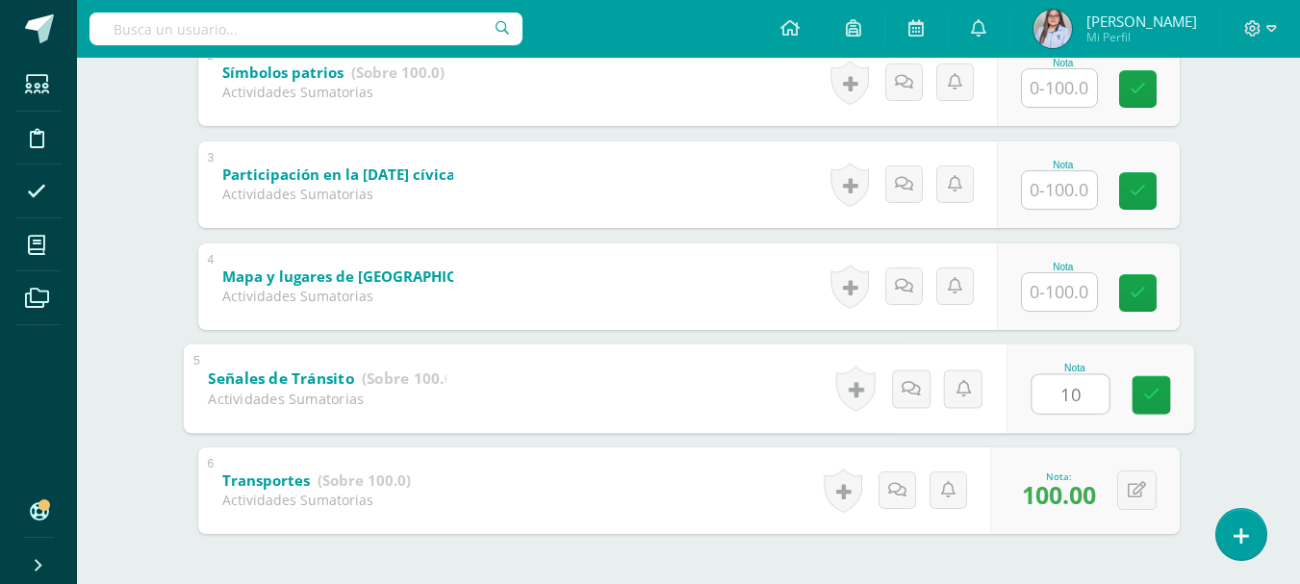
type input "1"
type input "94"
click at [1075, 295] on input "text" at bounding box center [1059, 292] width 75 height 38
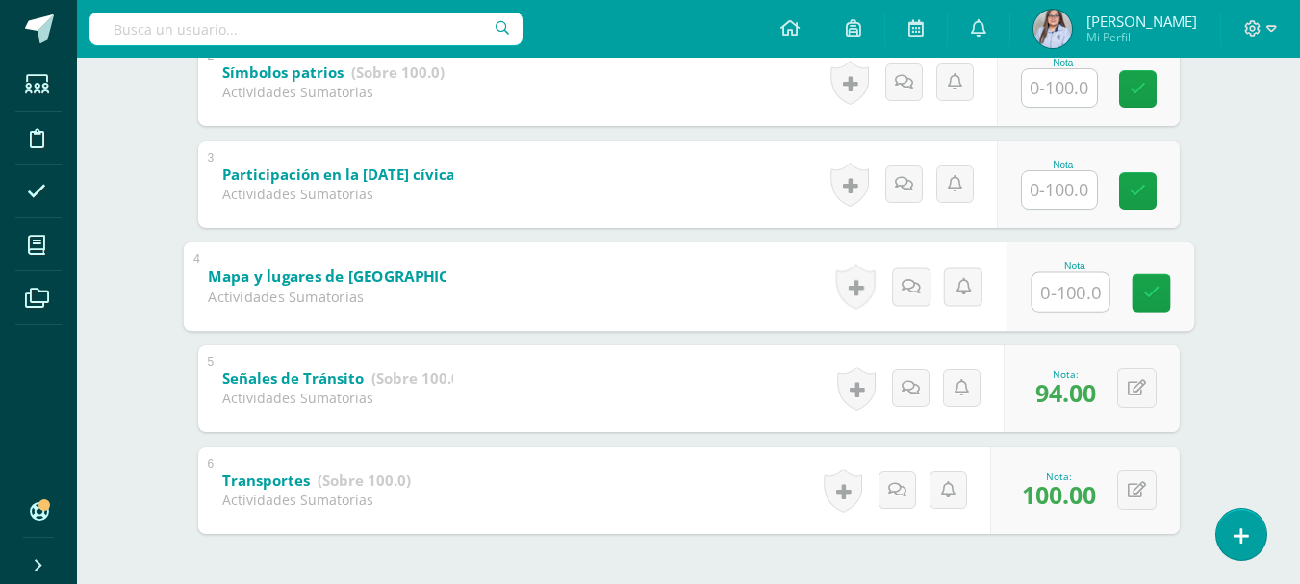
click at [1075, 295] on input "text" at bounding box center [1070, 291] width 77 height 39
type input "94"
click at [1062, 191] on input "text" at bounding box center [1059, 190] width 75 height 38
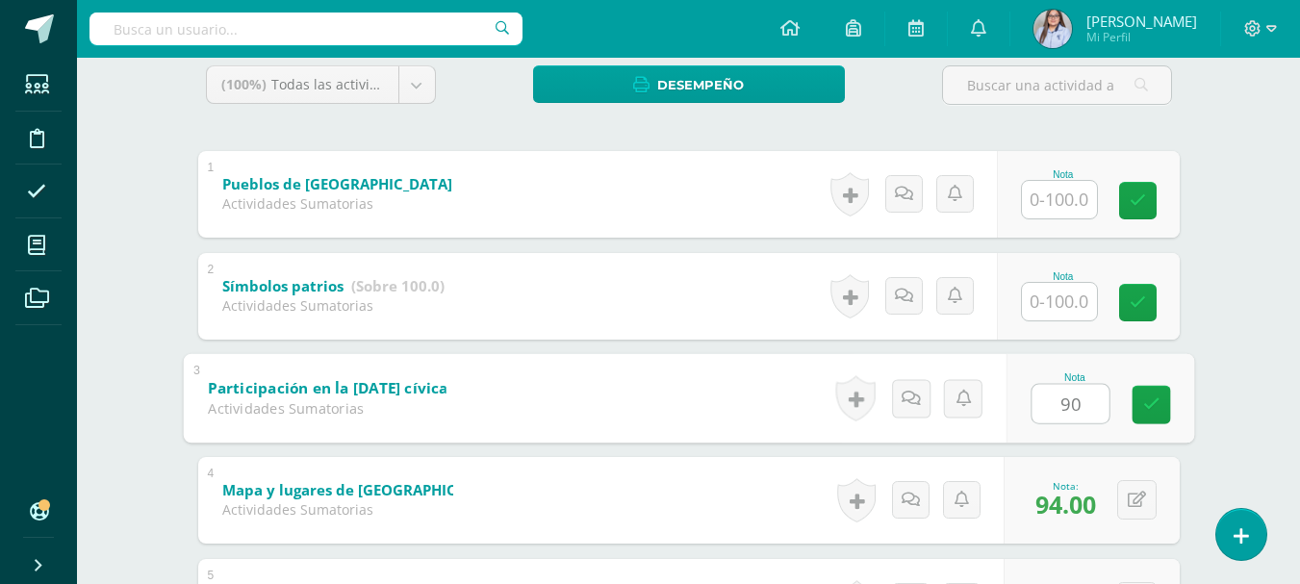
scroll to position [325, 0]
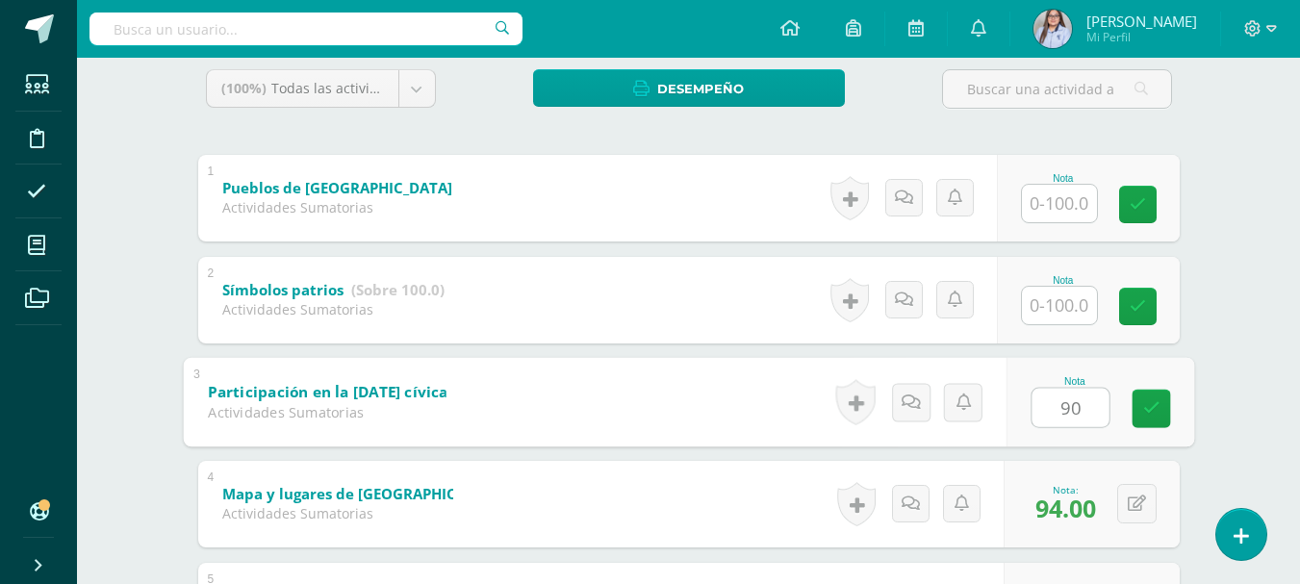
type input "90"
click at [1041, 312] on input "text" at bounding box center [1059, 306] width 75 height 38
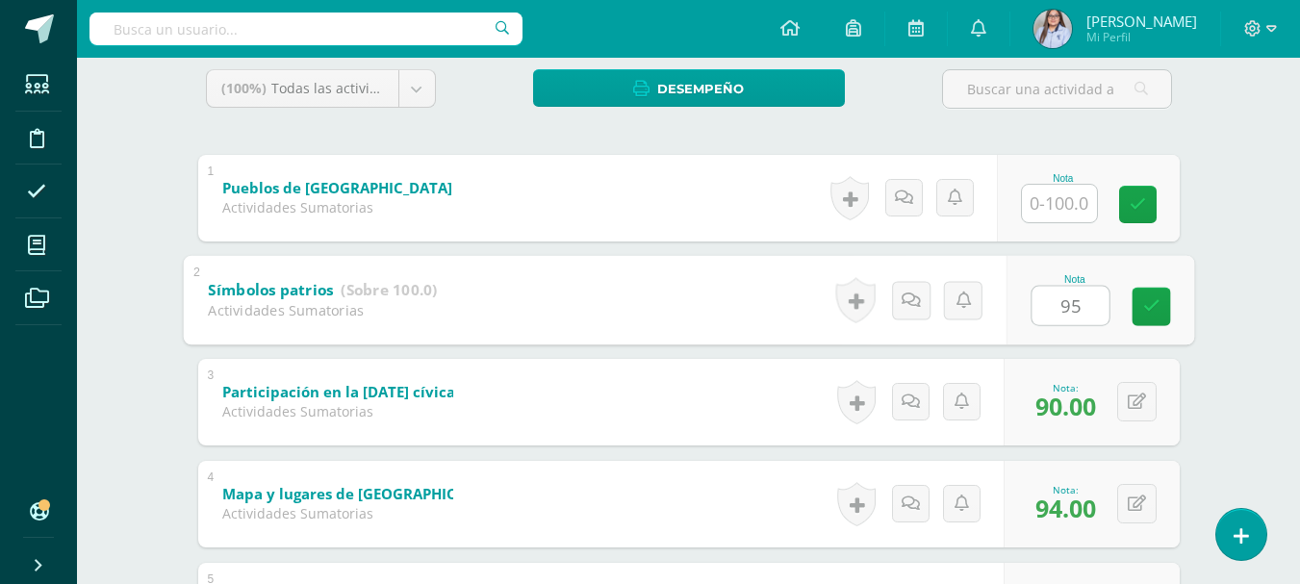
type input "95"
click at [1062, 215] on input "text" at bounding box center [1059, 204] width 75 height 38
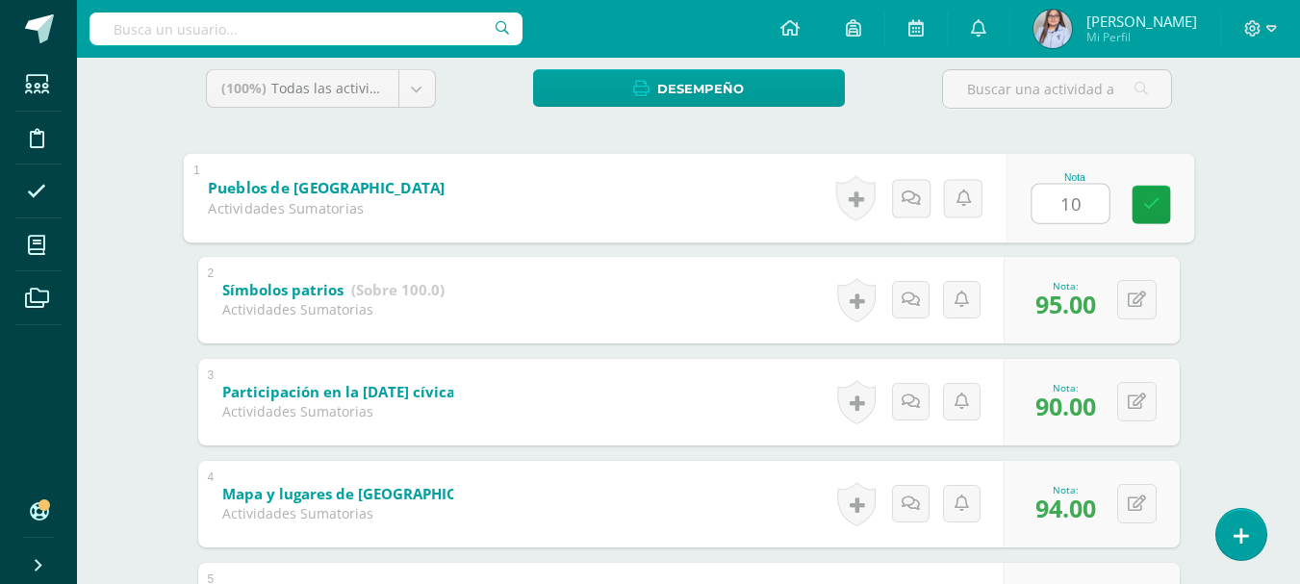
type input "100"
click at [1159, 202] on icon at bounding box center [1151, 204] width 17 height 16
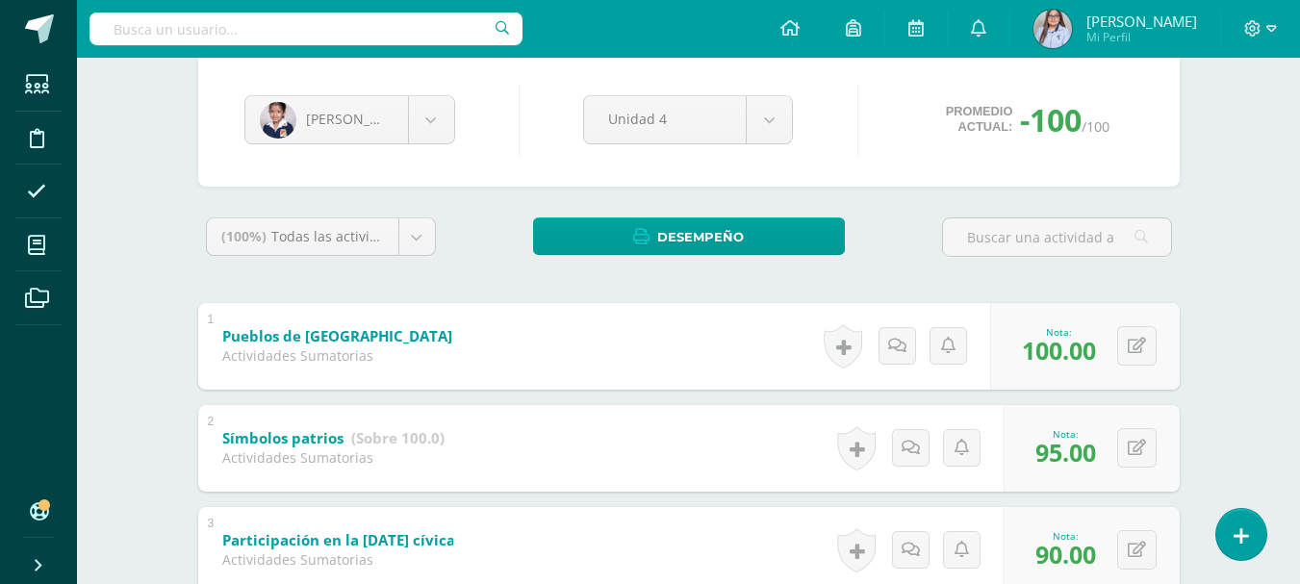
scroll to position [173, 0]
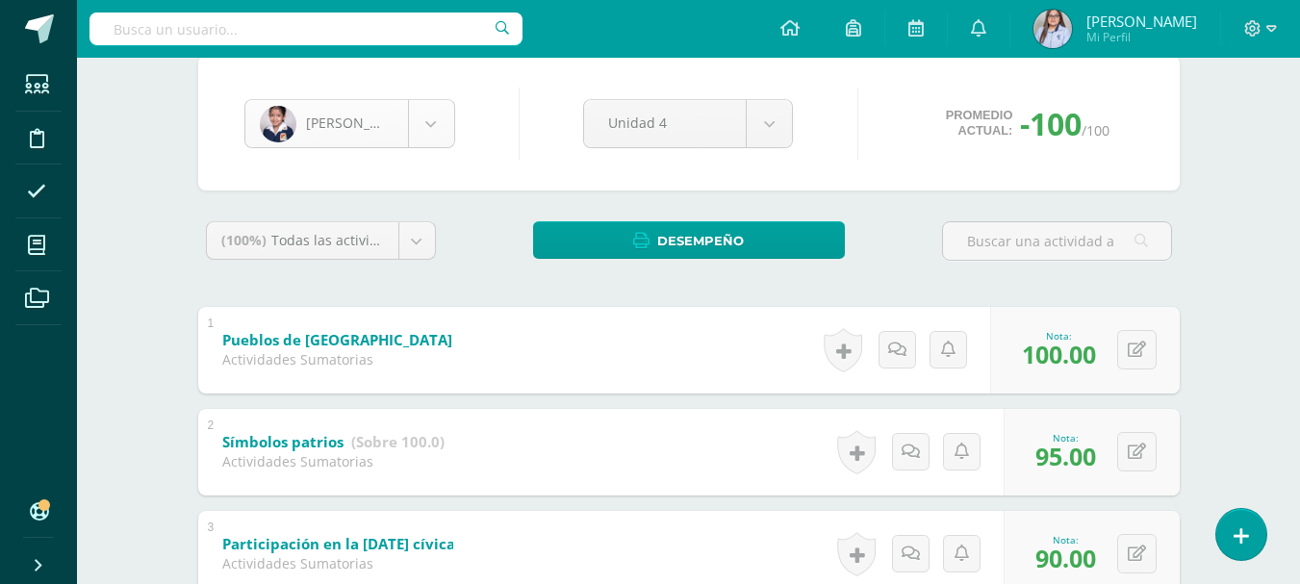
click at [443, 133] on body "Estudiantes Disciplina Asistencia Mis cursos Archivos Soporte Ayuda Reportar un…" at bounding box center [650, 429] width 1300 height 1205
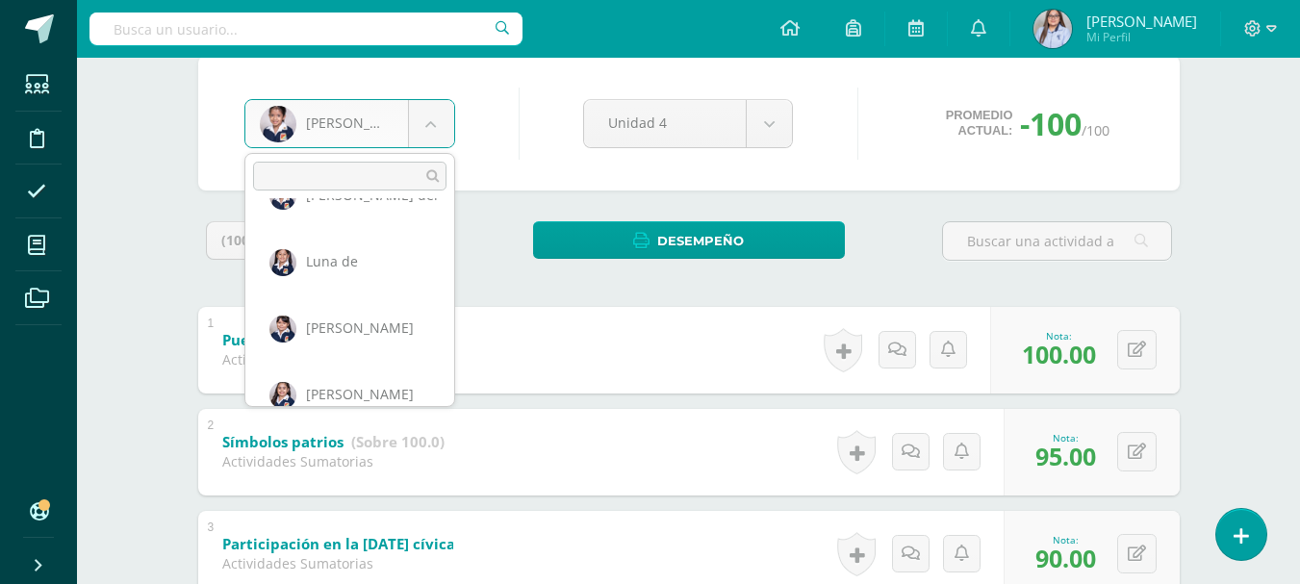
scroll to position [320, 0]
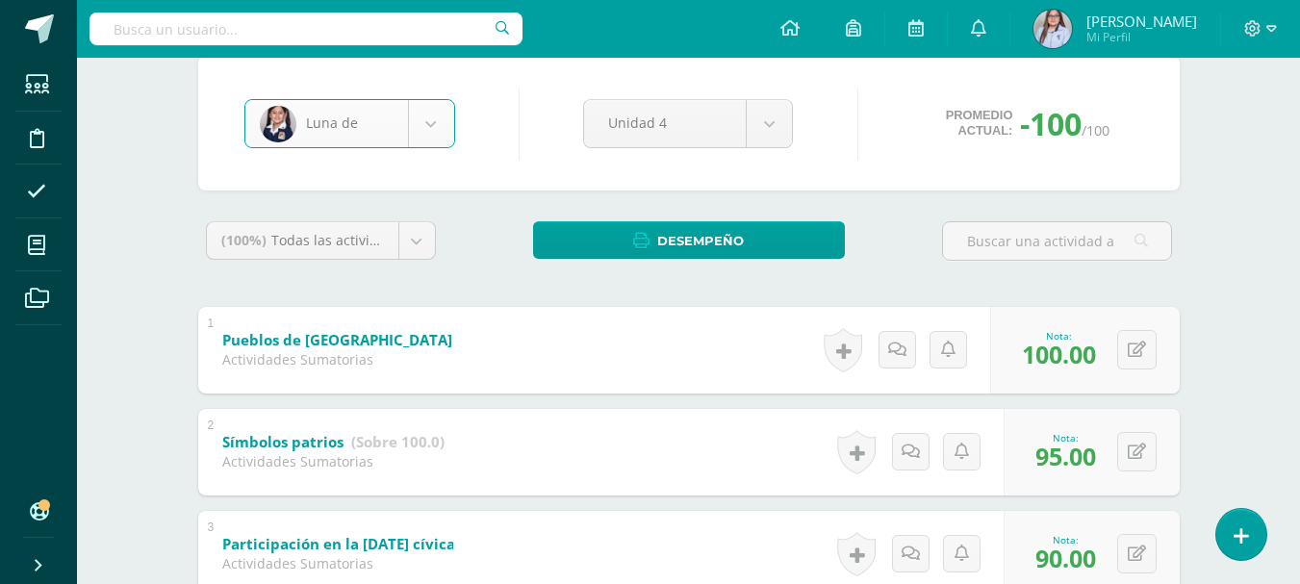
select select "2855"
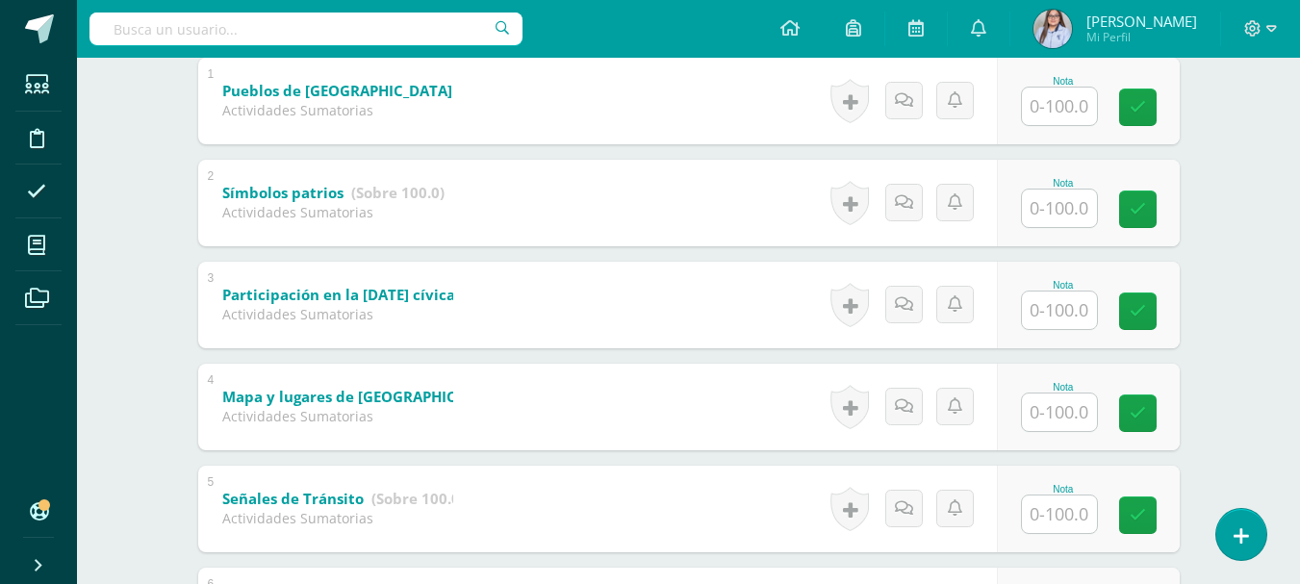
scroll to position [424, 0]
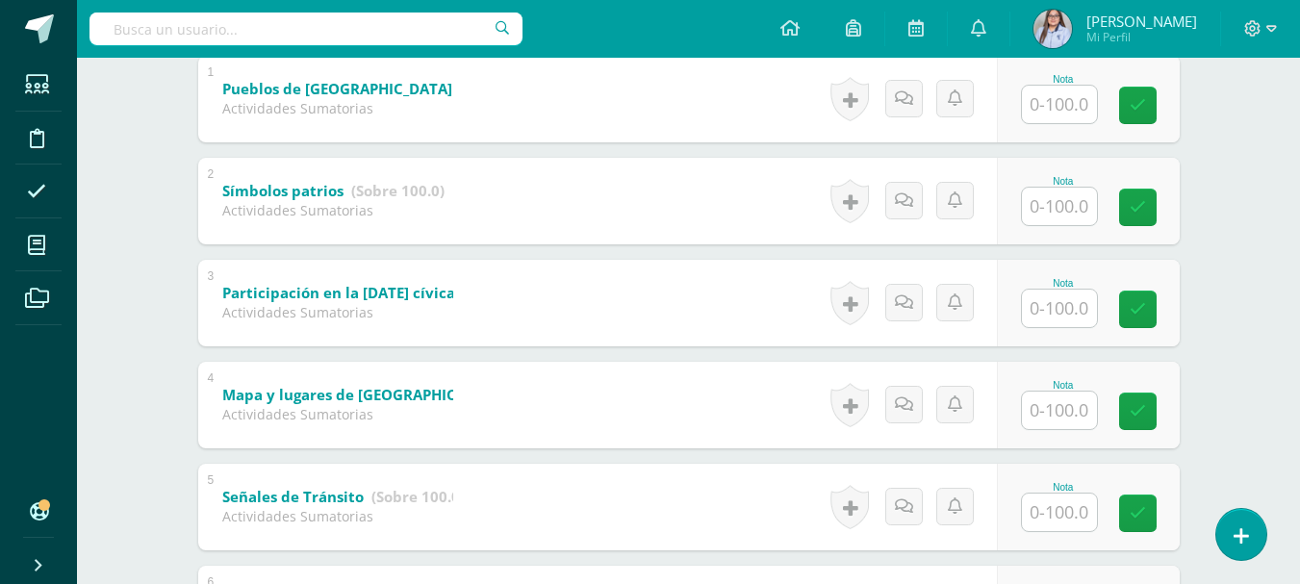
click at [1046, 108] on input "text" at bounding box center [1059, 105] width 75 height 38
type input "100"
click at [1046, 208] on input "text" at bounding box center [1059, 207] width 75 height 38
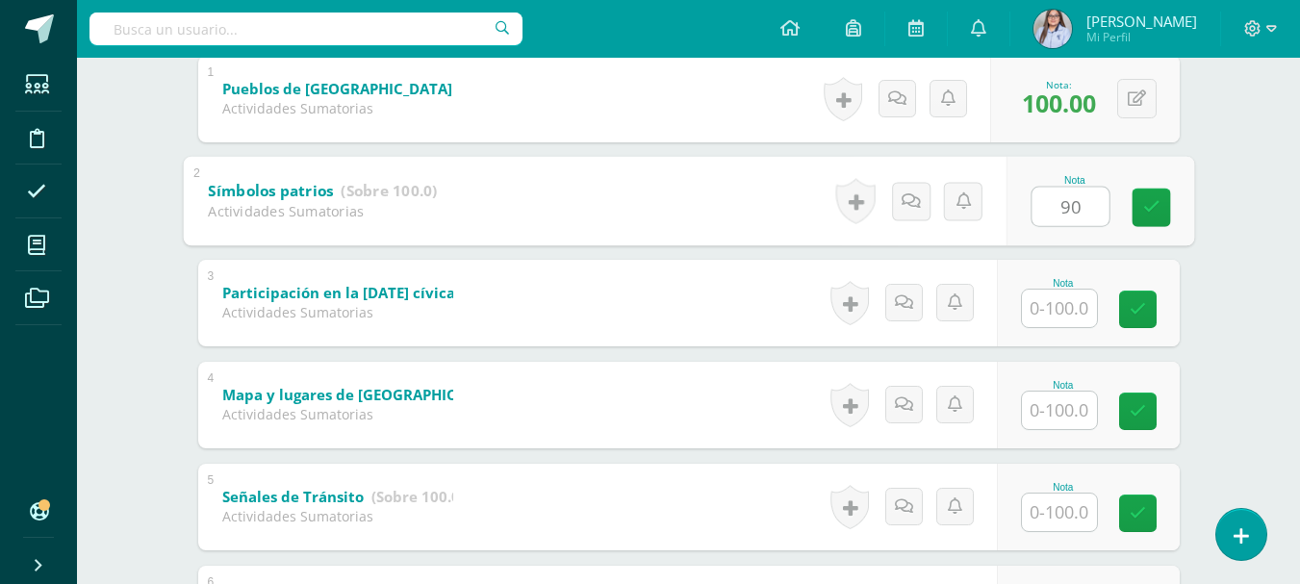
type input "90"
click at [1066, 307] on input "text" at bounding box center [1059, 309] width 75 height 38
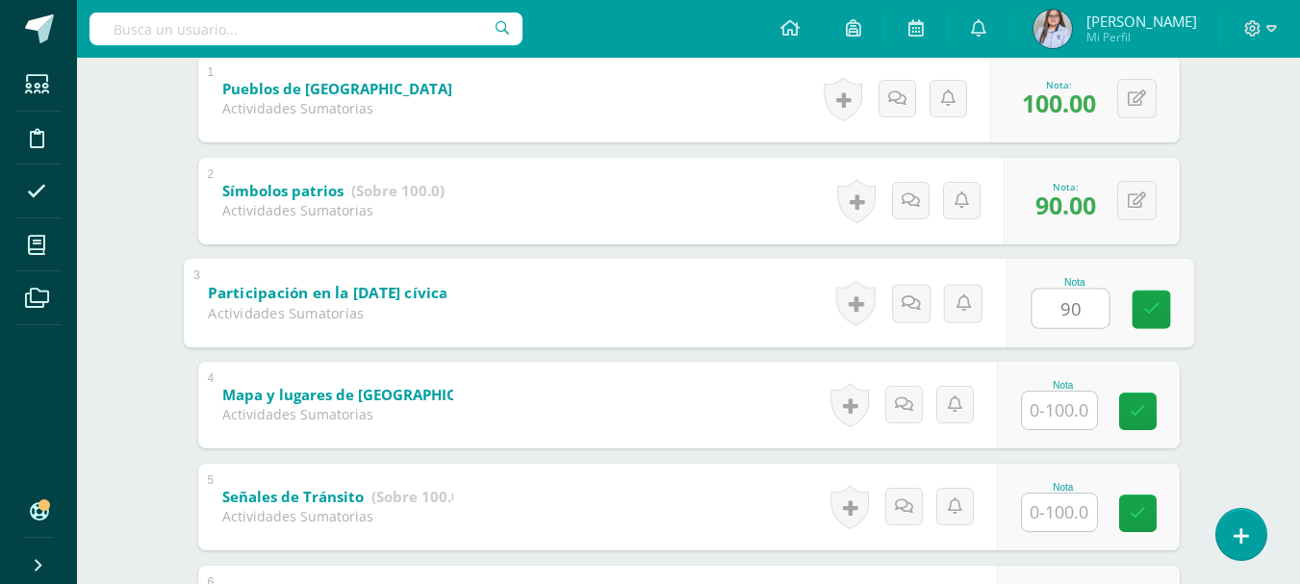
type input "90"
click at [1058, 411] on input "text" at bounding box center [1059, 411] width 75 height 38
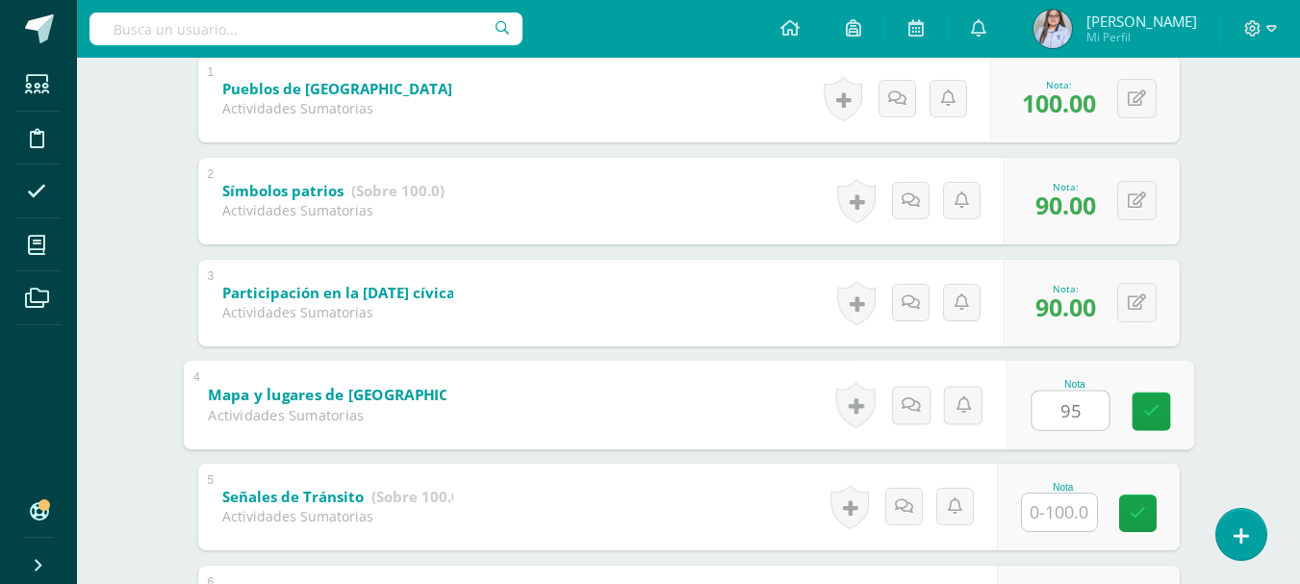
type input "9"
type input "100"
click at [1066, 518] on input "text" at bounding box center [1059, 513] width 75 height 38
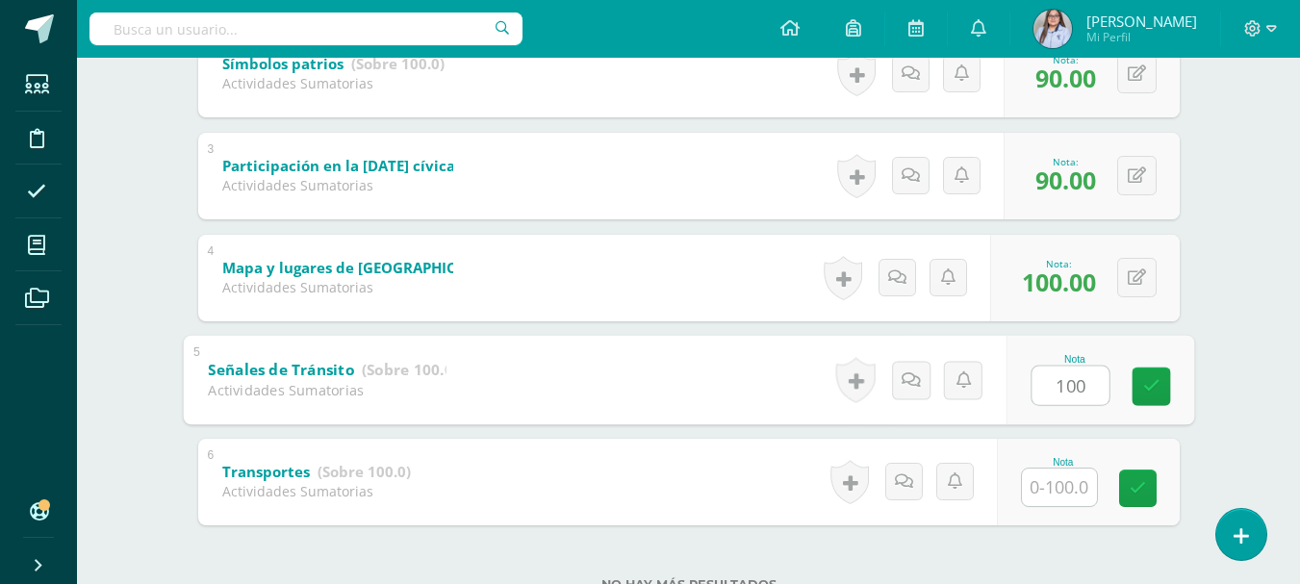
scroll to position [621, 0]
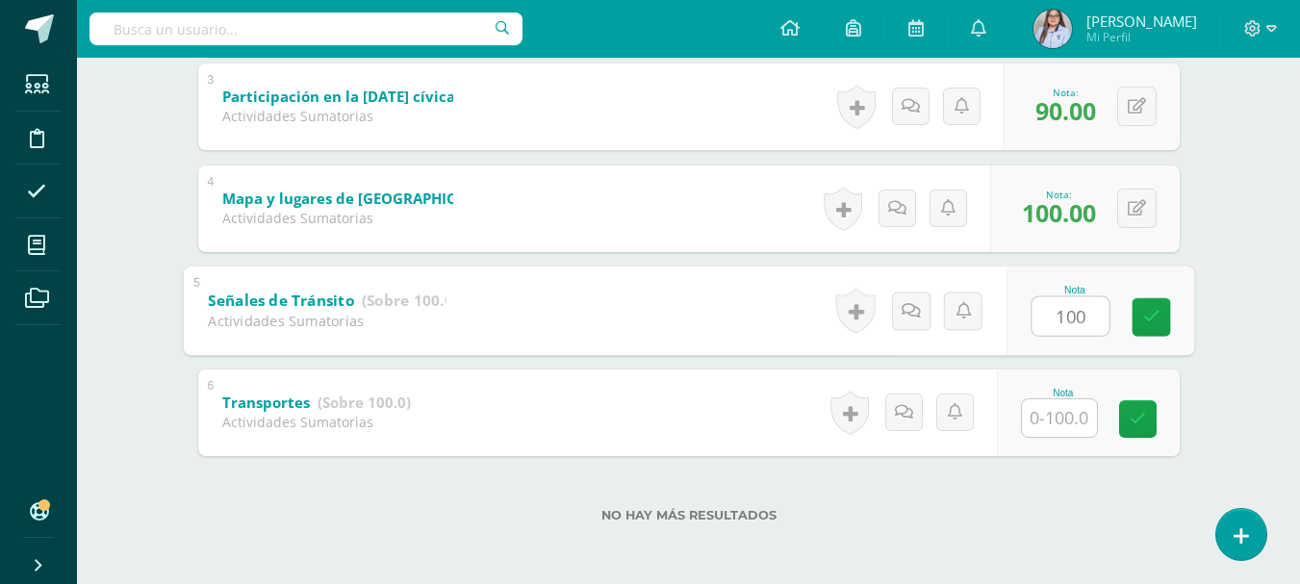
type input "100"
click at [1049, 416] on input "text" at bounding box center [1059, 418] width 75 height 38
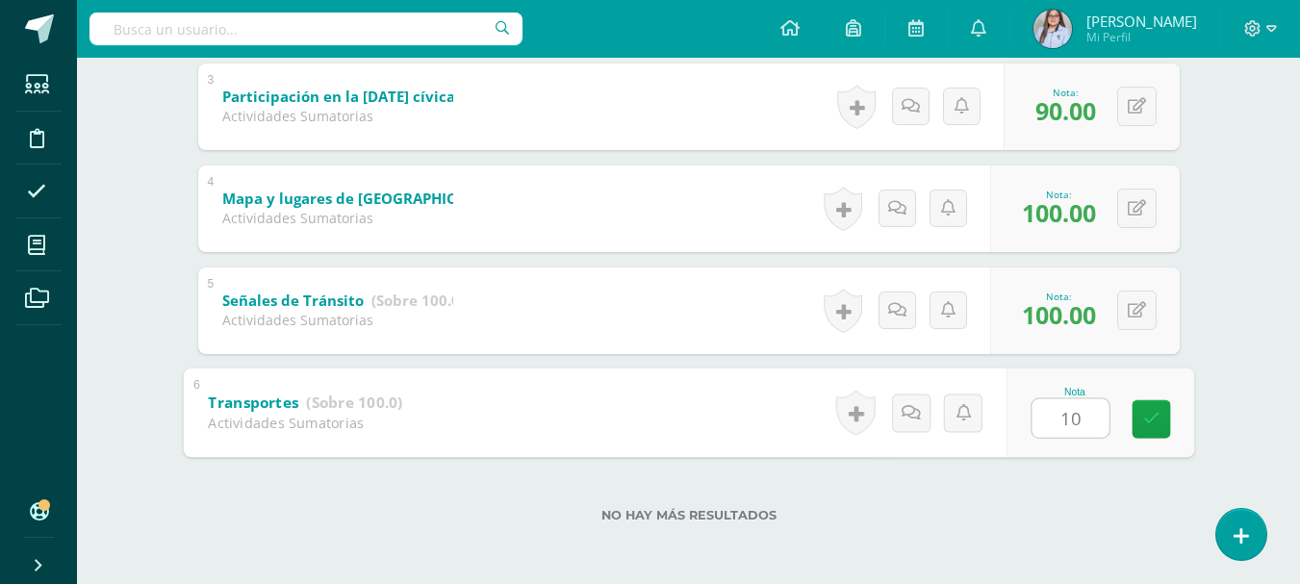
type input "100"
click at [1133, 421] on link at bounding box center [1151, 418] width 39 height 39
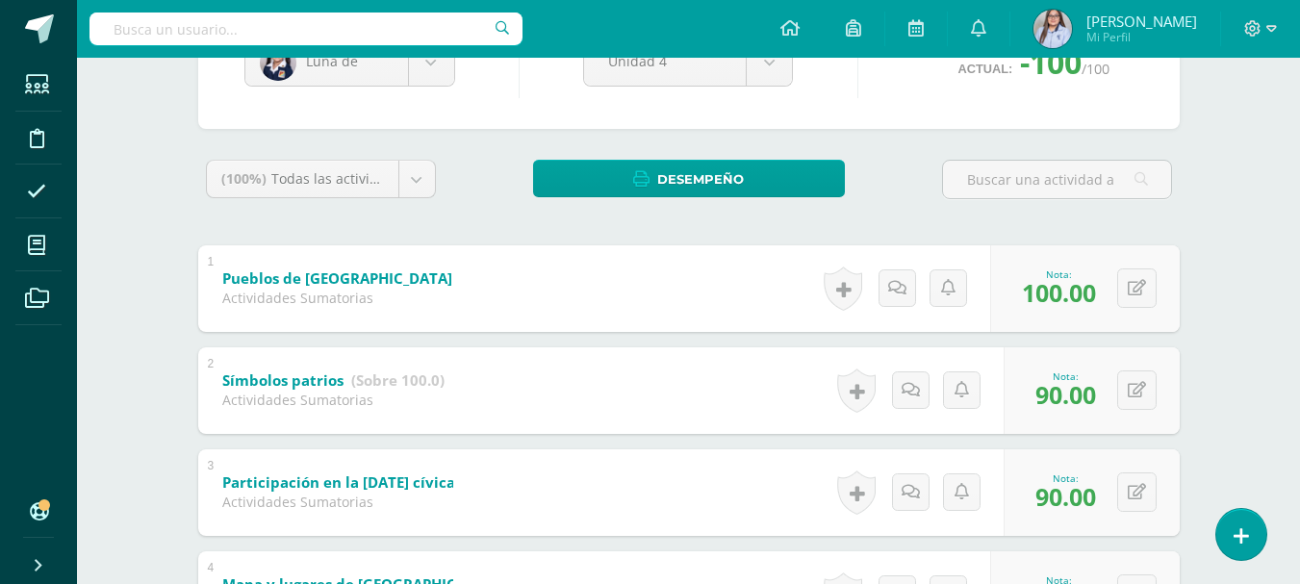
scroll to position [161, 0]
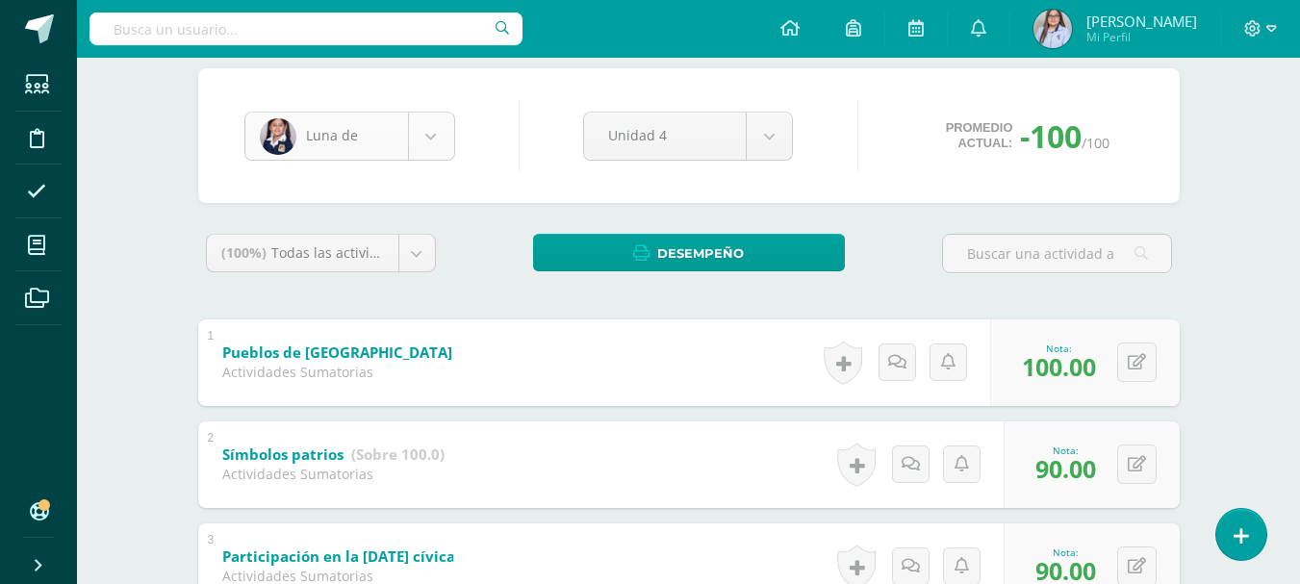
click at [439, 134] on body "Estudiantes Disciplina Asistencia Mis cursos Archivos Soporte Ayuda Reportar un…" at bounding box center [650, 441] width 1300 height 1205
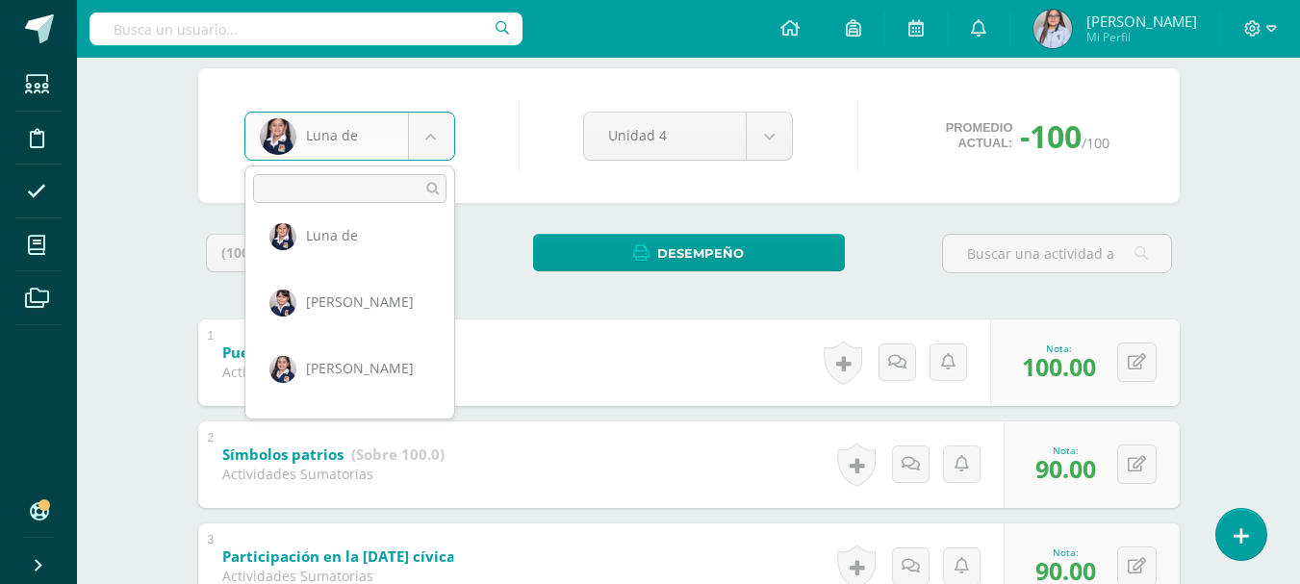
scroll to position [340, 0]
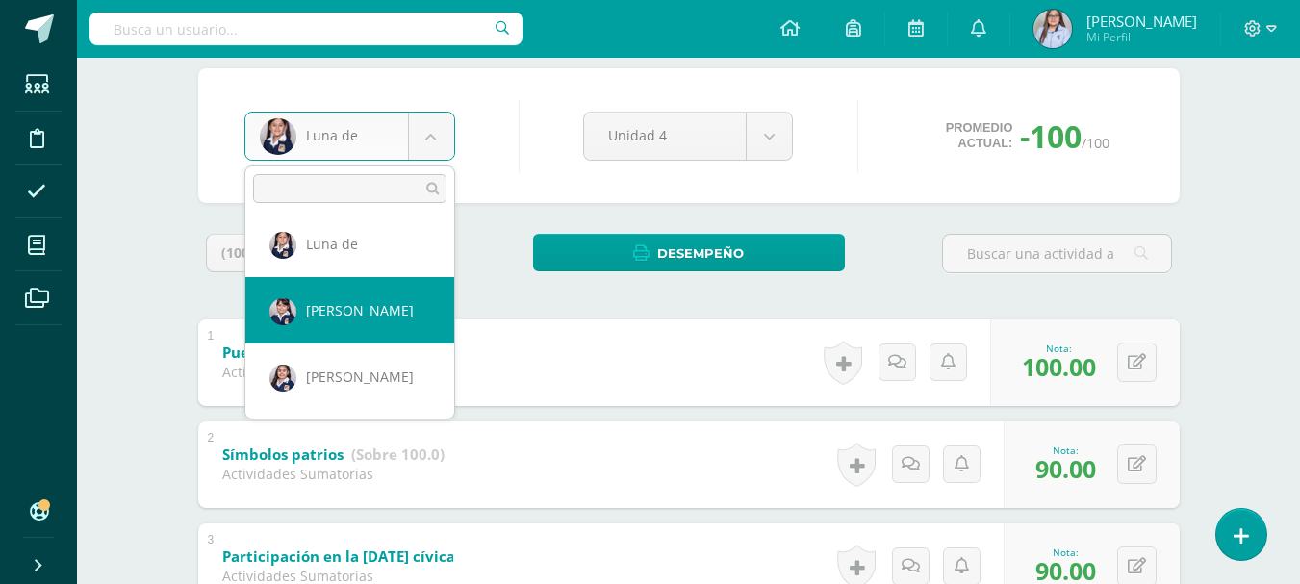
select select "2862"
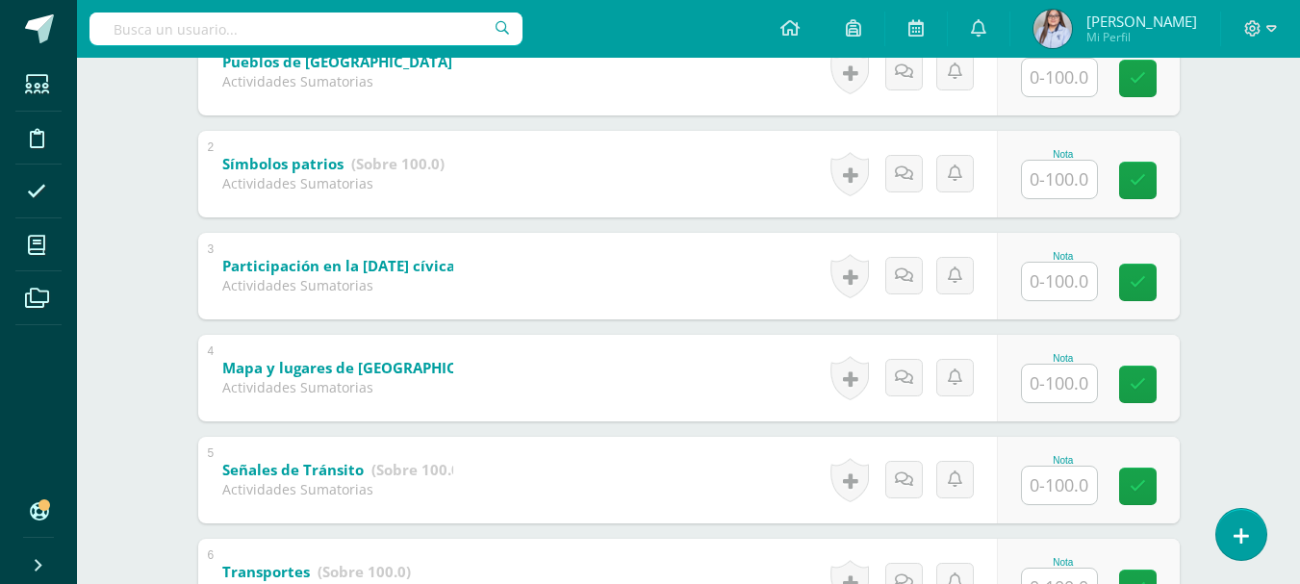
scroll to position [621, 0]
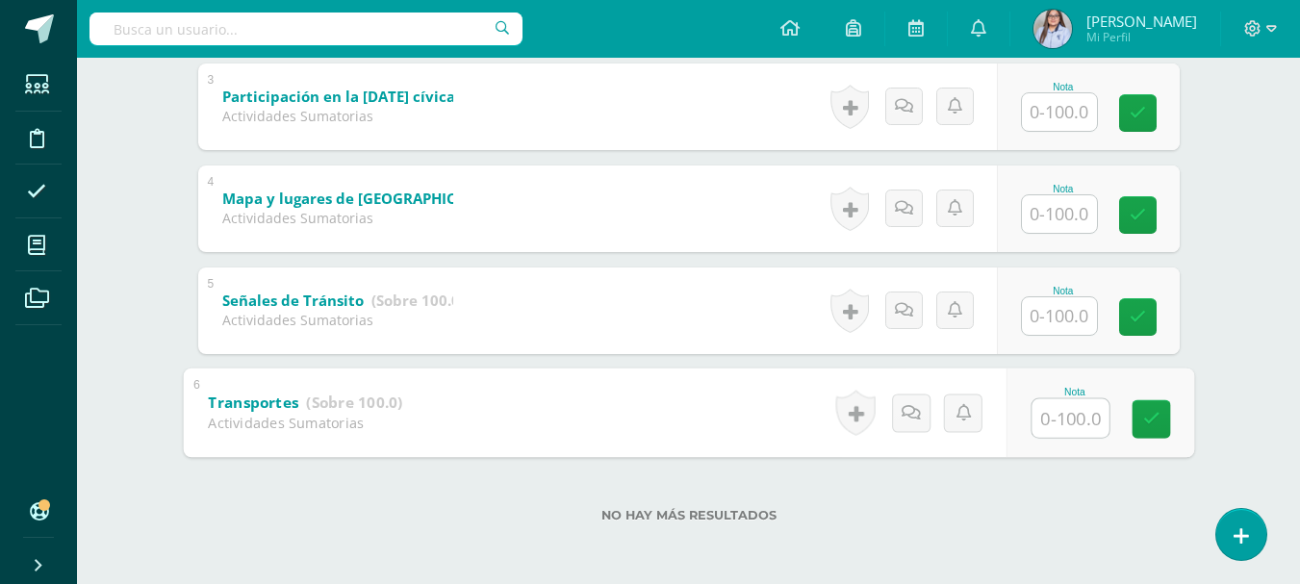
click at [1071, 409] on input "text" at bounding box center [1070, 417] width 77 height 39
type input "100"
click at [1067, 308] on input "text" at bounding box center [1059, 316] width 75 height 38
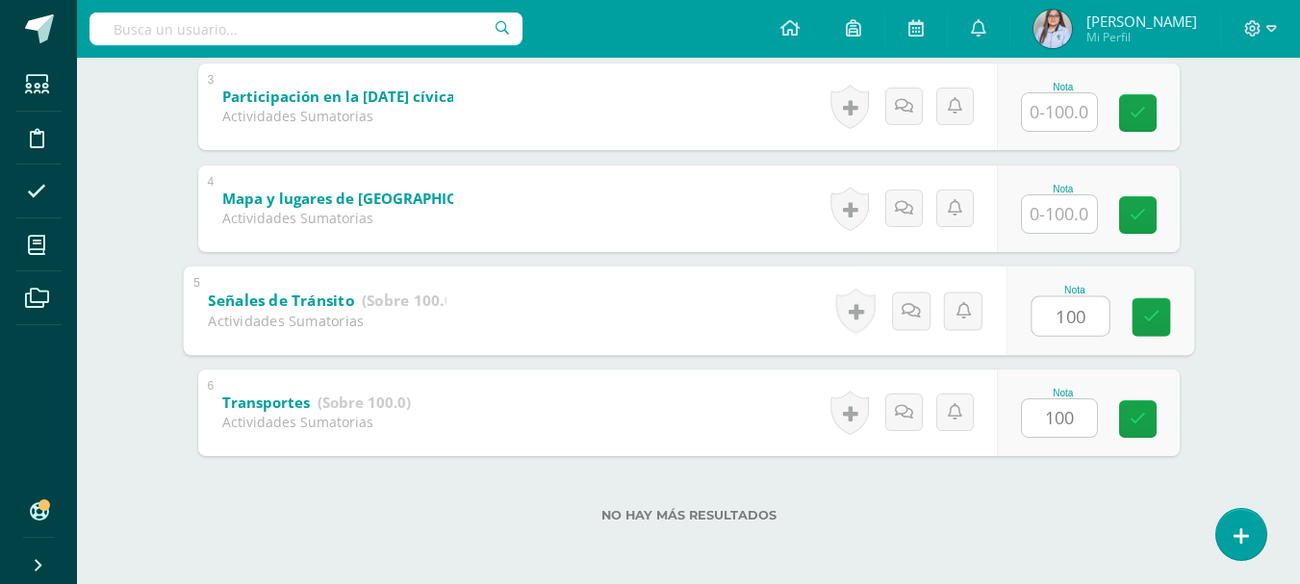
type input "100"
click at [1060, 219] on input "text" at bounding box center [1059, 214] width 75 height 38
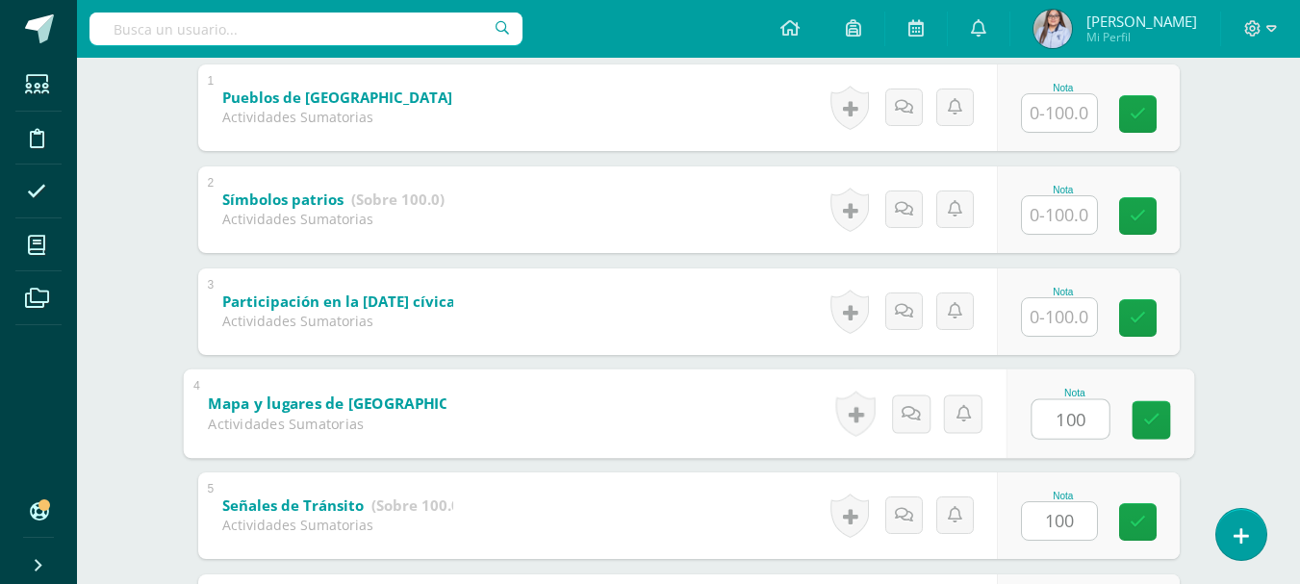
scroll to position [414, 0]
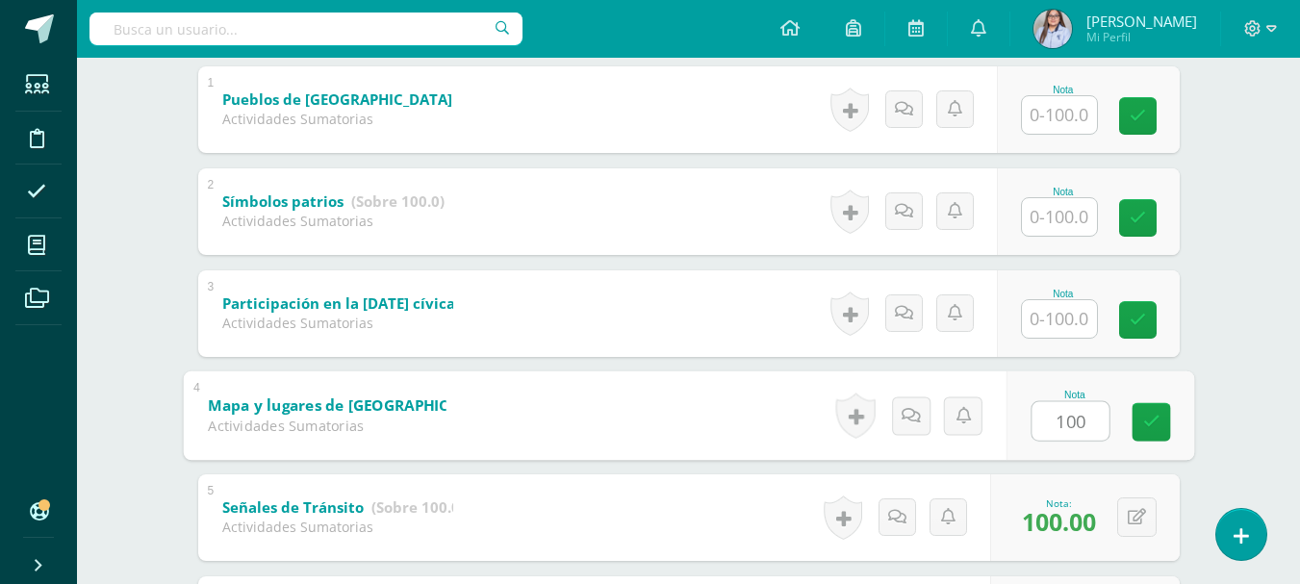
type input "100"
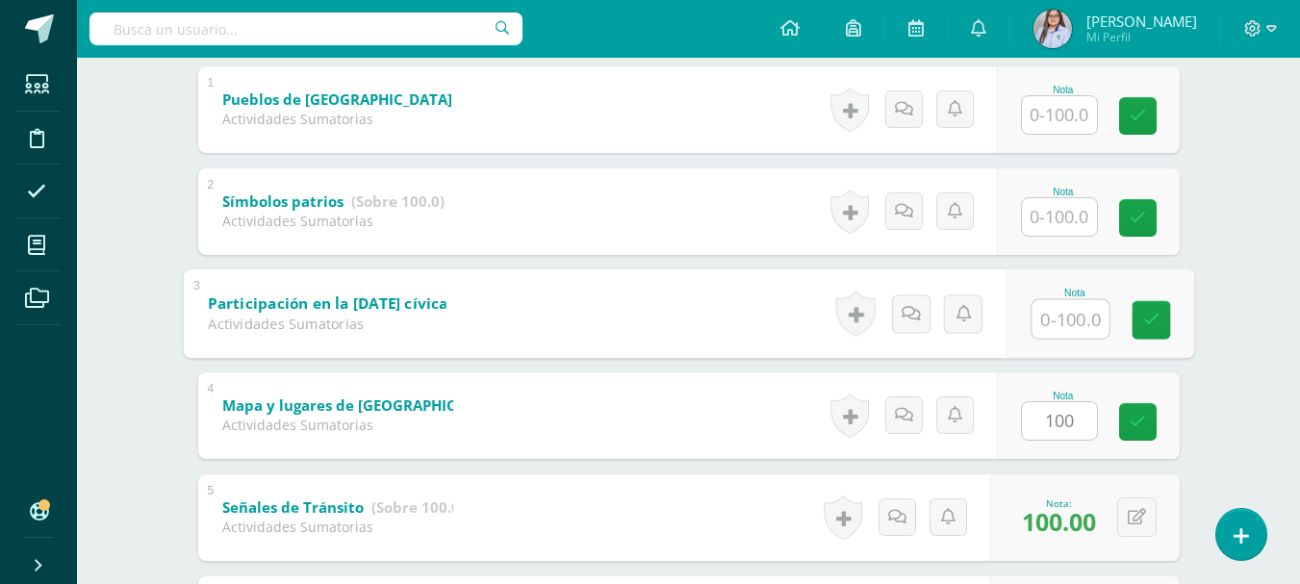
click at [1067, 318] on input "text" at bounding box center [1070, 318] width 77 height 39
type input "90"
click at [1073, 213] on input "text" at bounding box center [1059, 217] width 75 height 38
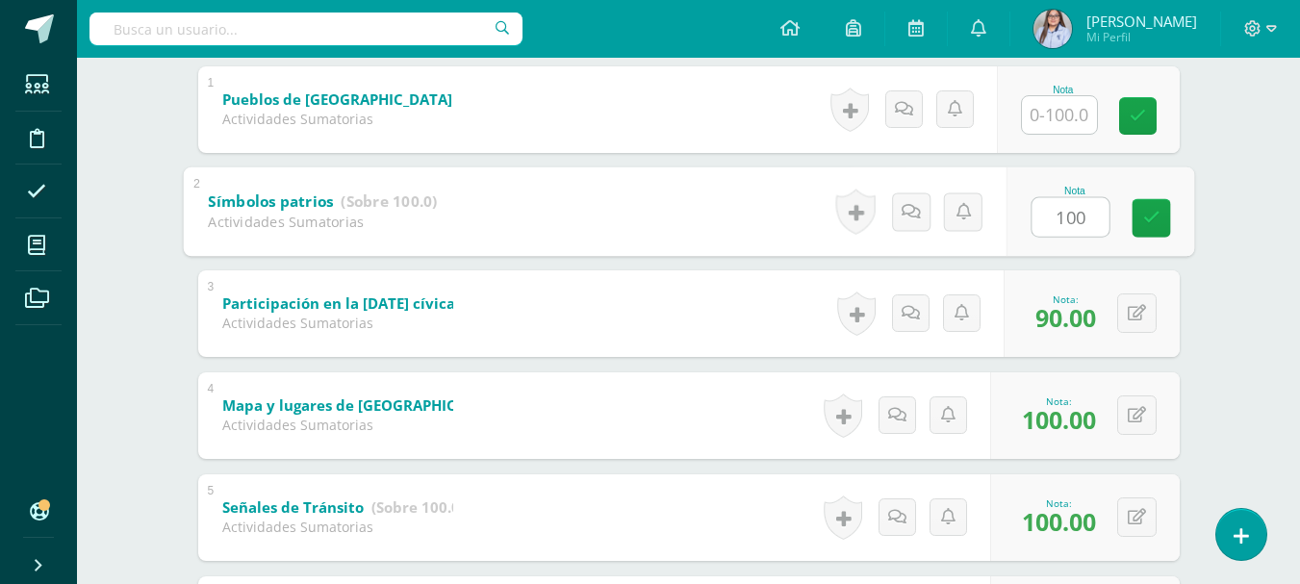
type input "100"
click at [1050, 113] on input "text" at bounding box center [1059, 115] width 75 height 38
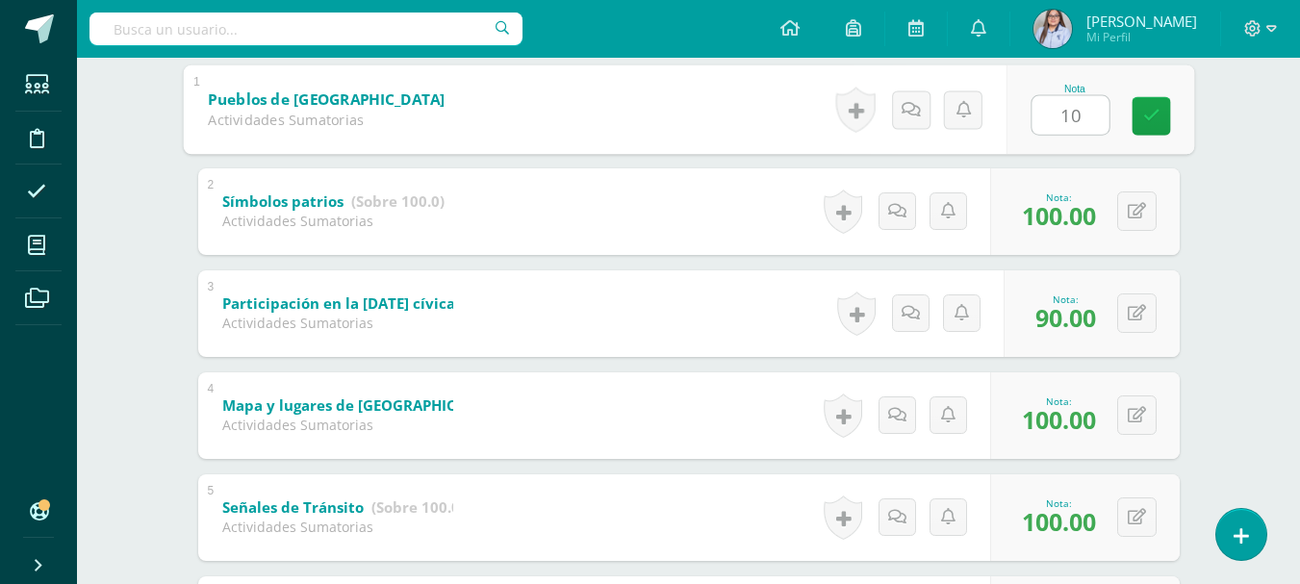
type input "100"
click at [1166, 116] on link at bounding box center [1151, 115] width 39 height 39
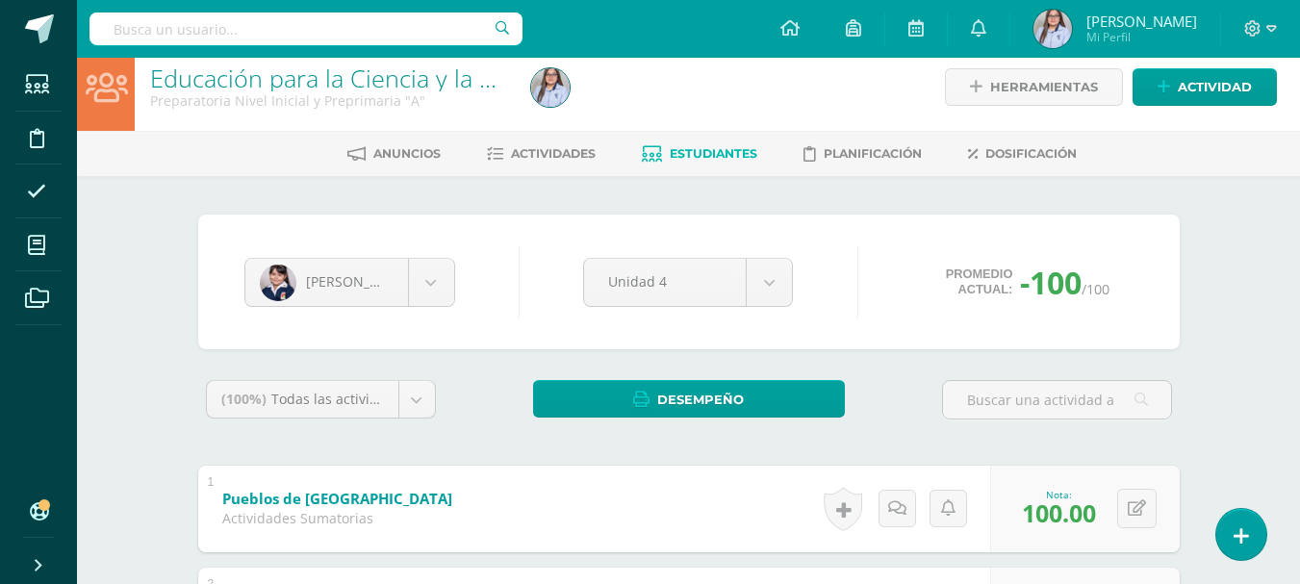
scroll to position [0, 0]
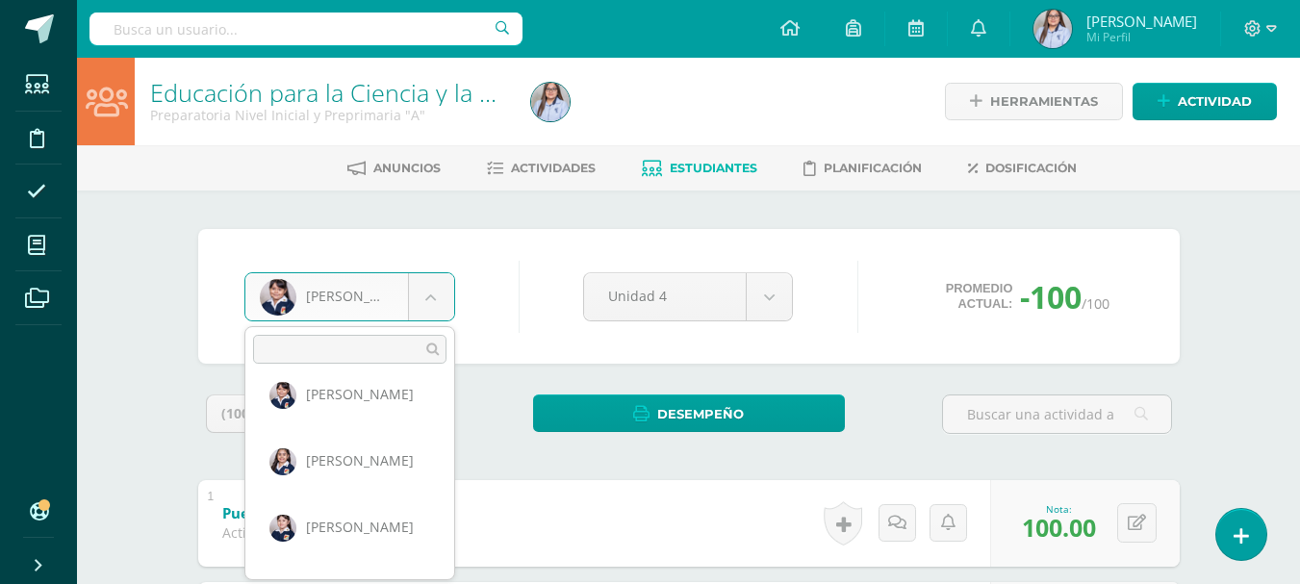
scroll to position [443, 0]
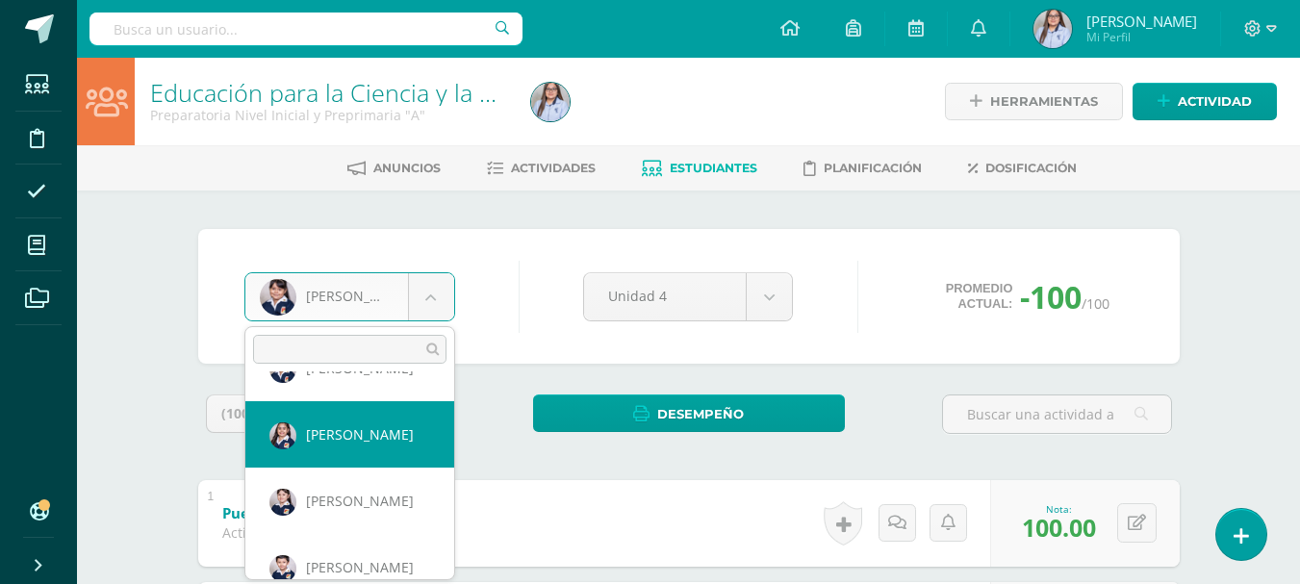
select select "2788"
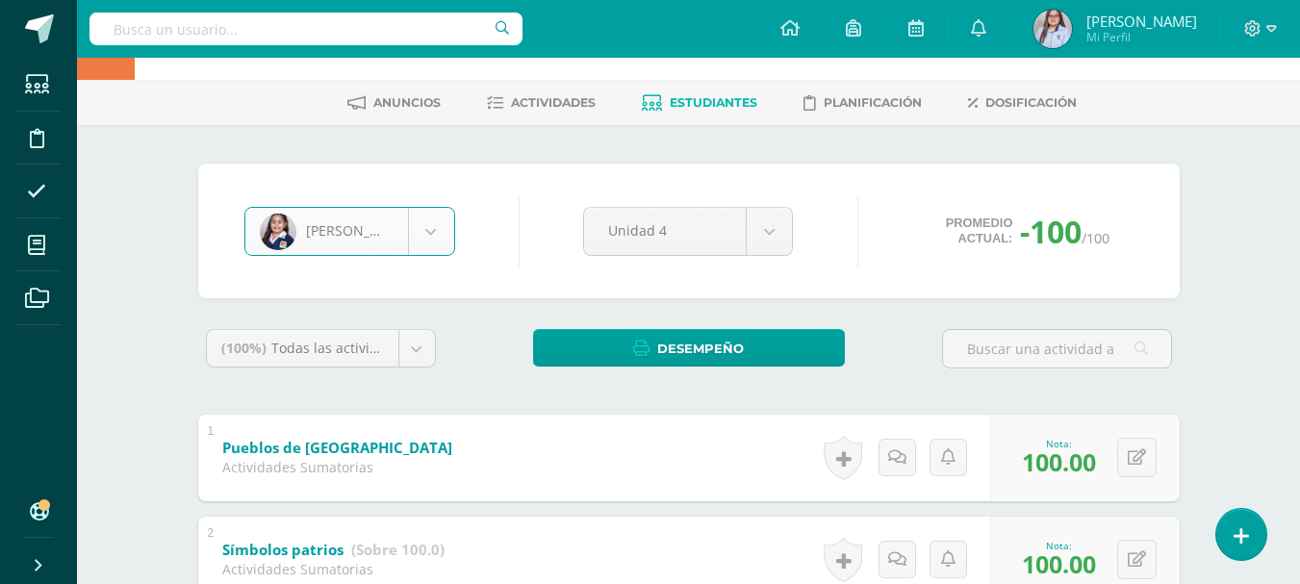
scroll to position [0, 0]
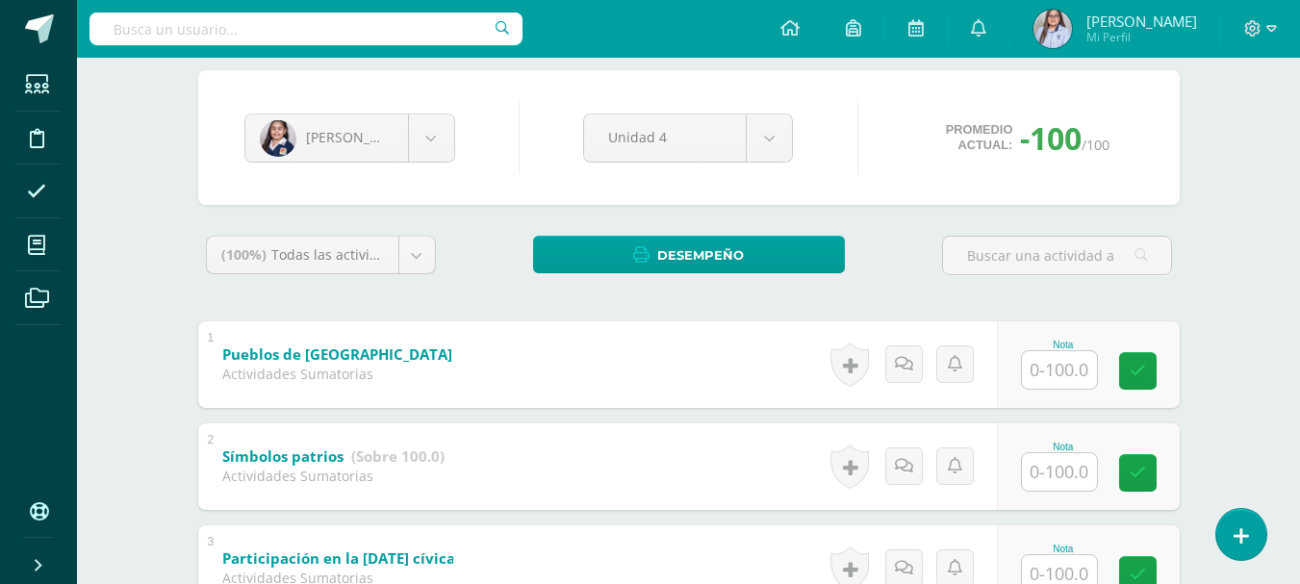
scroll to position [156, 0]
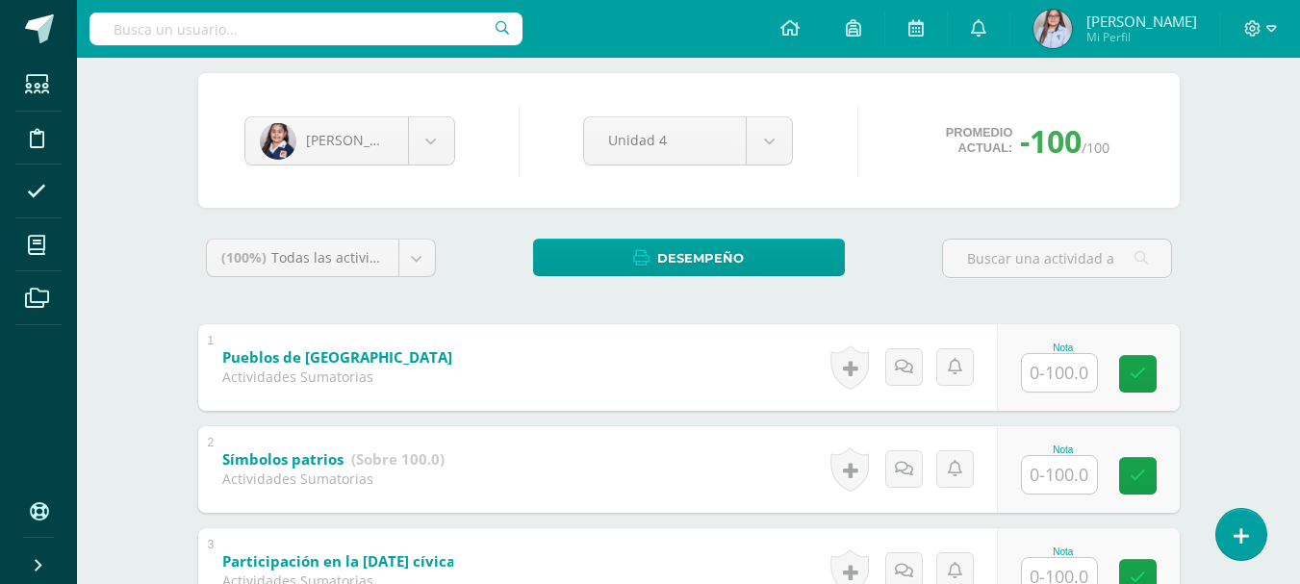
drag, startPoint x: 1297, startPoint y: 157, endPoint x: 1307, endPoint y: 171, distance: 17.4
click at [1300, 171] on html "Estudiantes Disciplina Asistencia Mis cursos Archivos Soporte Ayuda Reportar un…" at bounding box center [650, 446] width 1300 height 1205
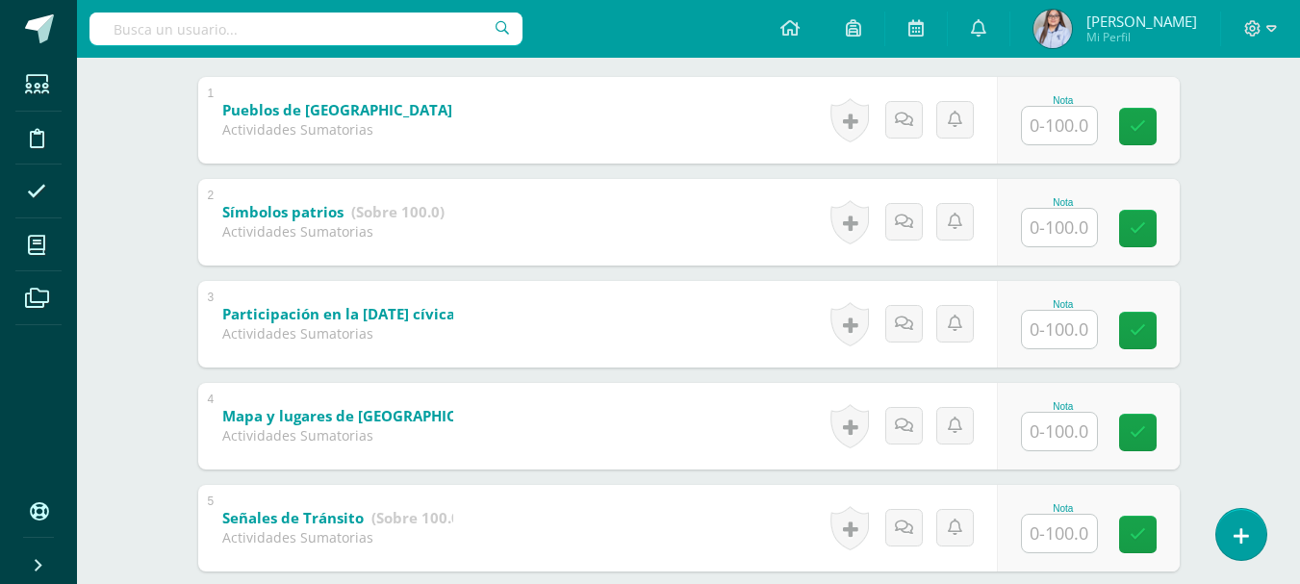
scroll to position [405, 0]
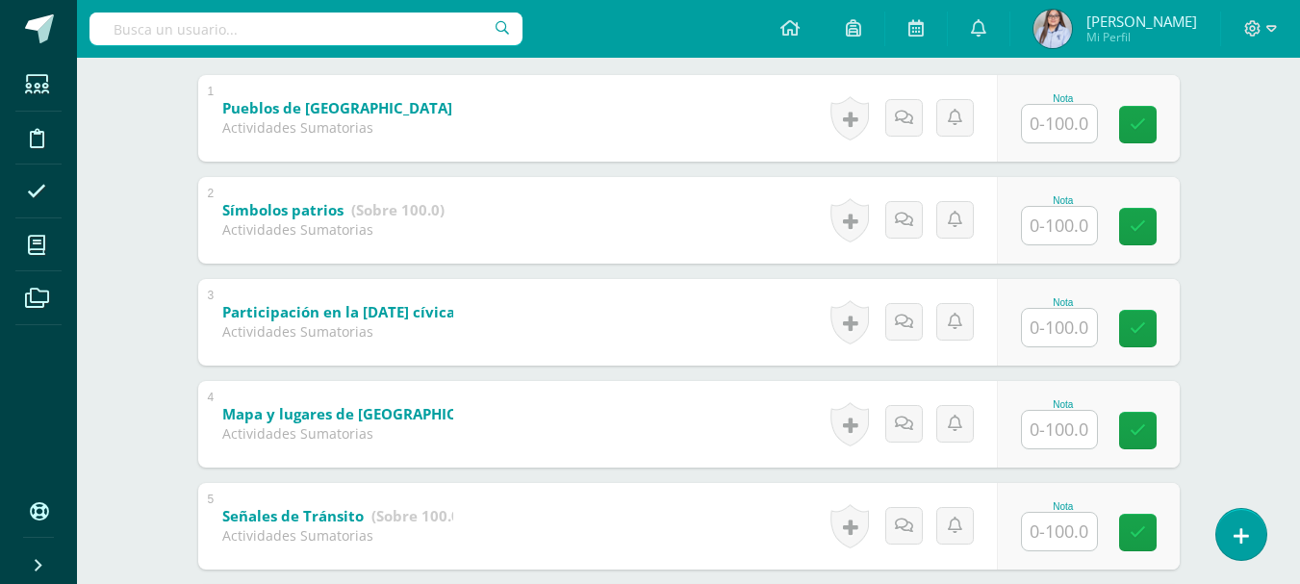
click at [1078, 527] on input "text" at bounding box center [1059, 532] width 75 height 38
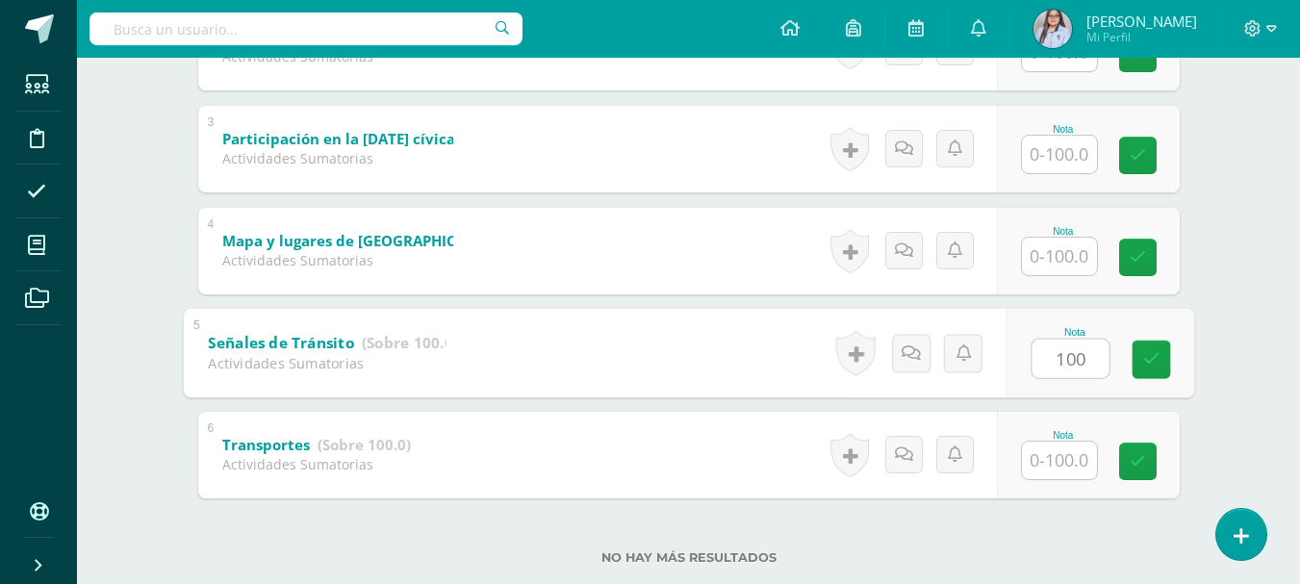
scroll to position [580, 0]
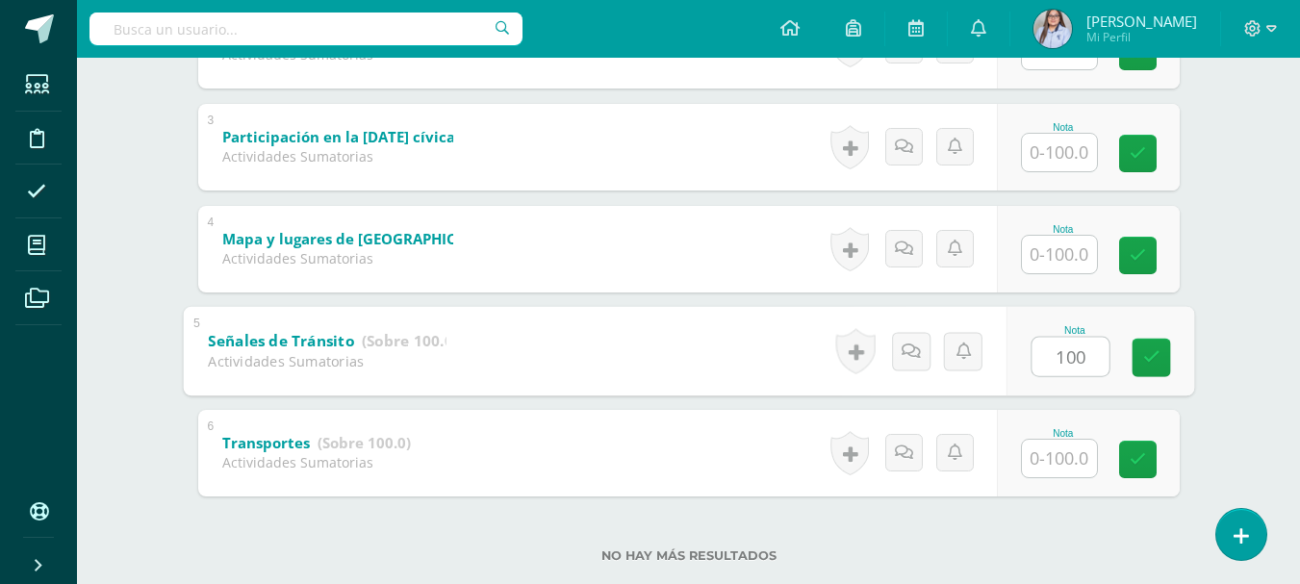
type input "100"
click at [1044, 469] on input "text" at bounding box center [1059, 459] width 75 height 38
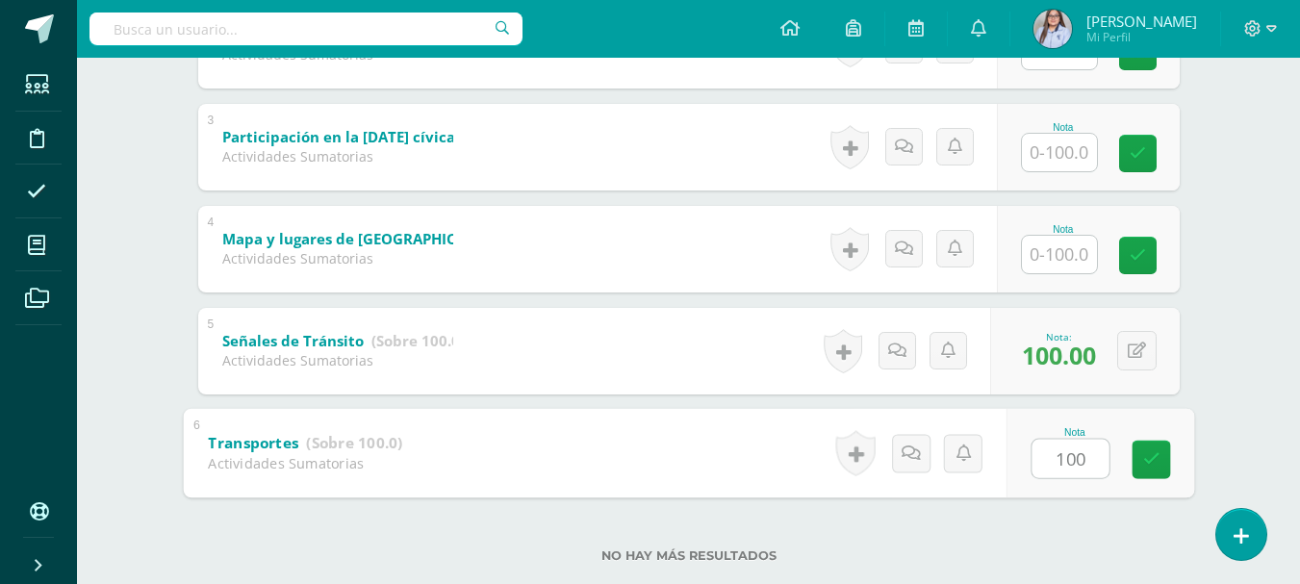
type input "100"
click at [1066, 255] on input "text" at bounding box center [1059, 255] width 75 height 38
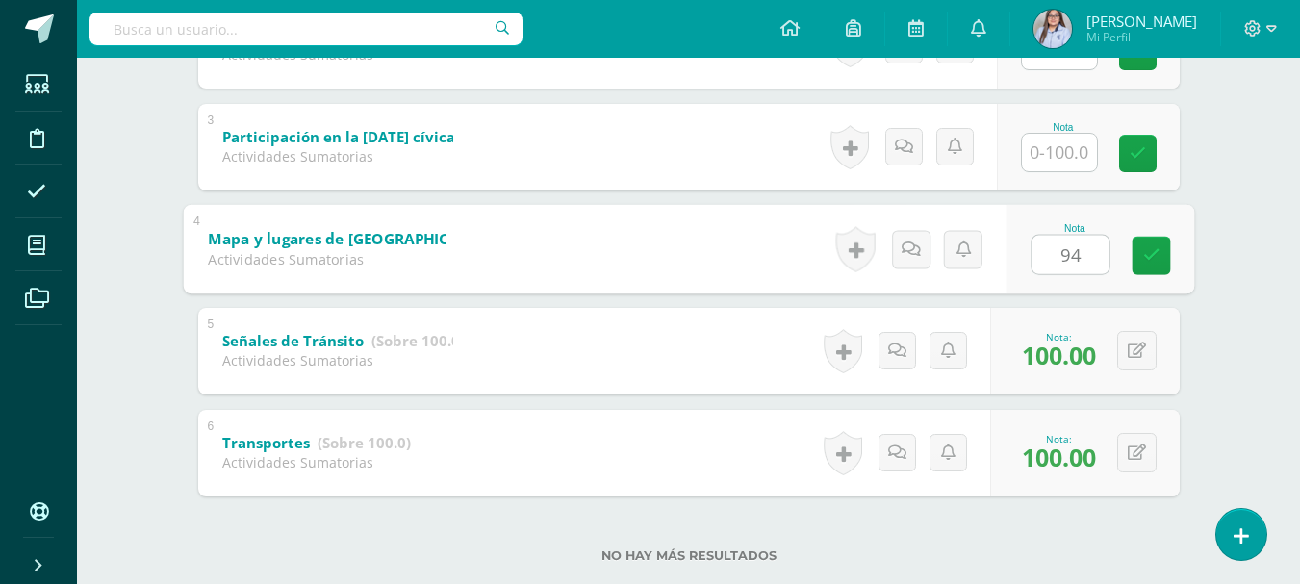
type input "94"
click at [1060, 158] on input "text" at bounding box center [1059, 153] width 75 height 38
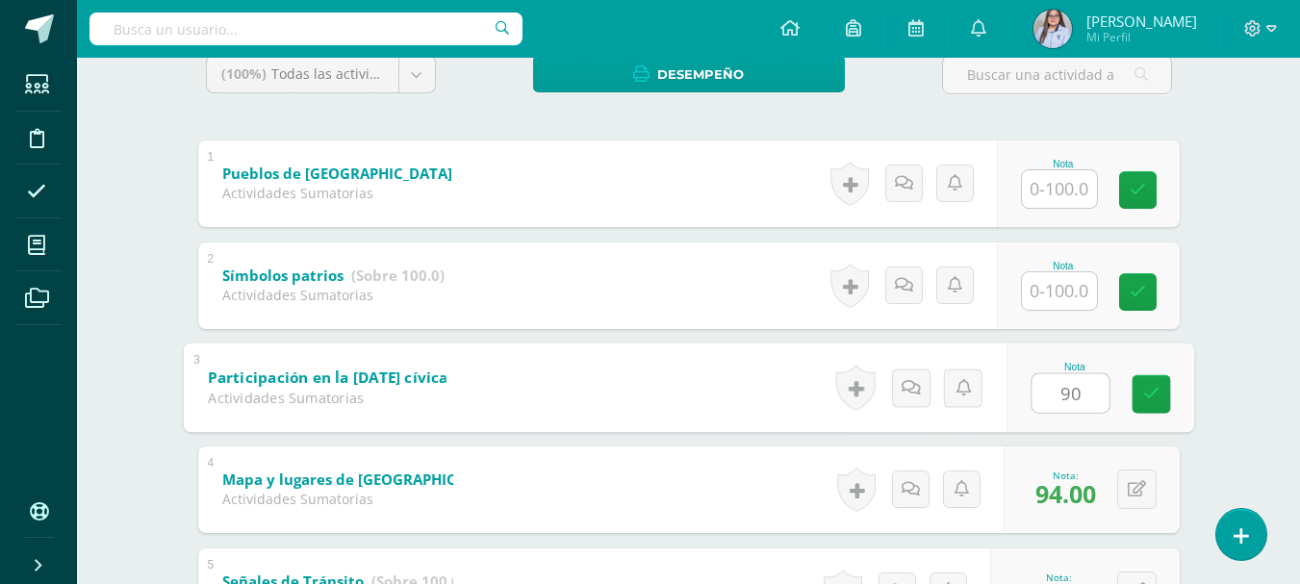
scroll to position [331, 0]
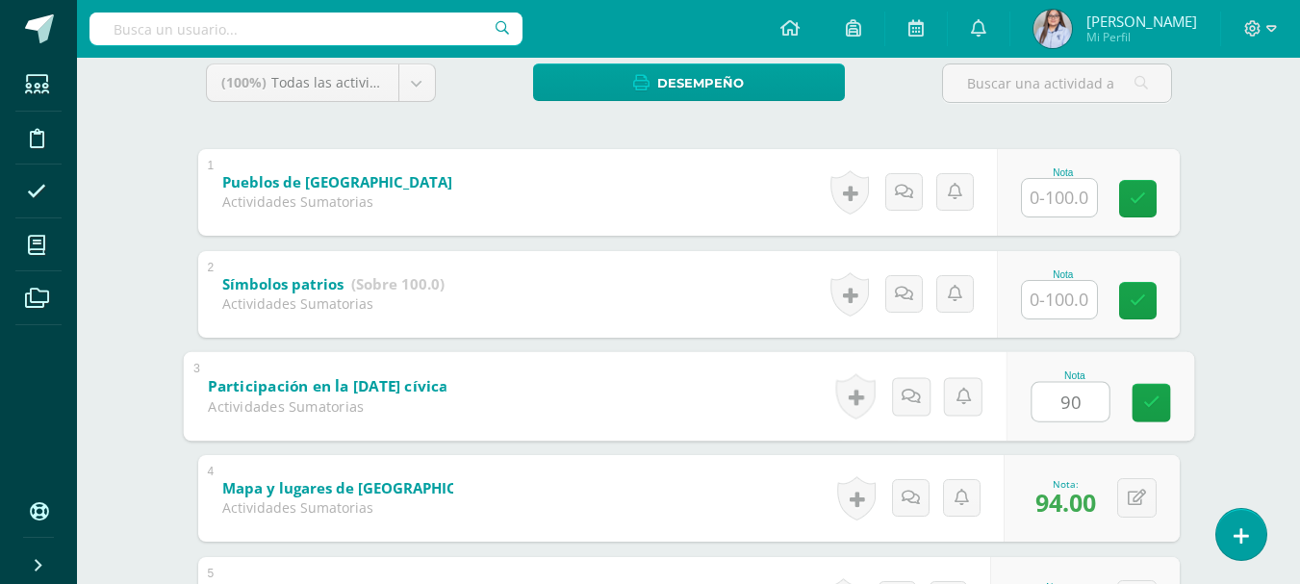
type input "90"
click at [1076, 302] on input "text" at bounding box center [1059, 300] width 75 height 38
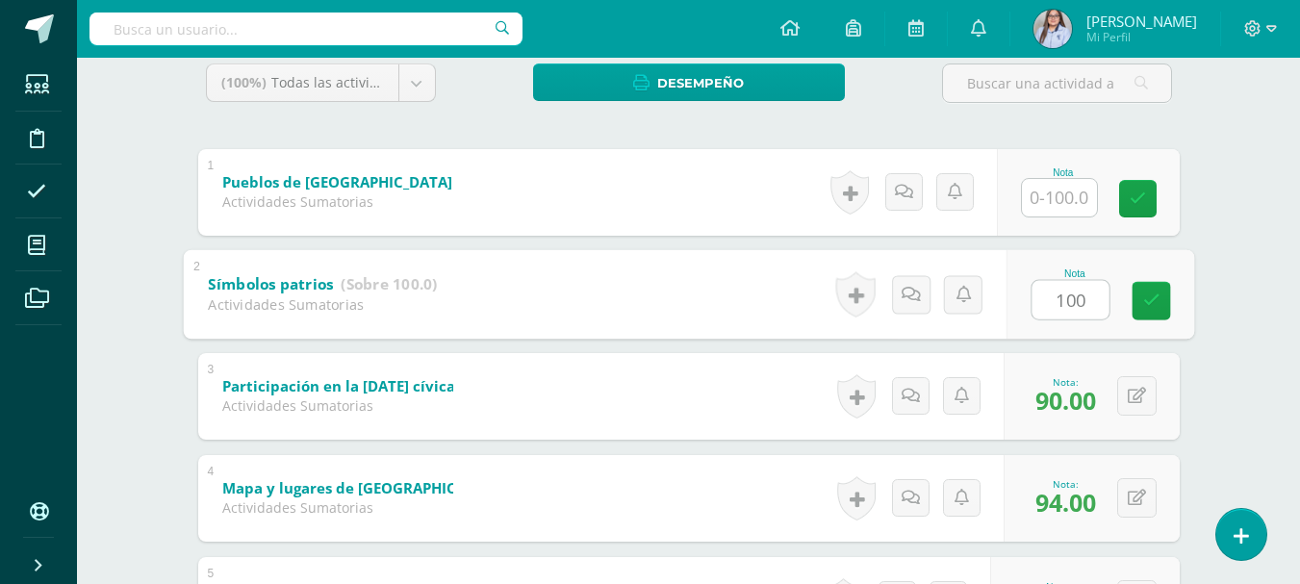
type input "100"
click at [1071, 197] on input "text" at bounding box center [1059, 198] width 75 height 38
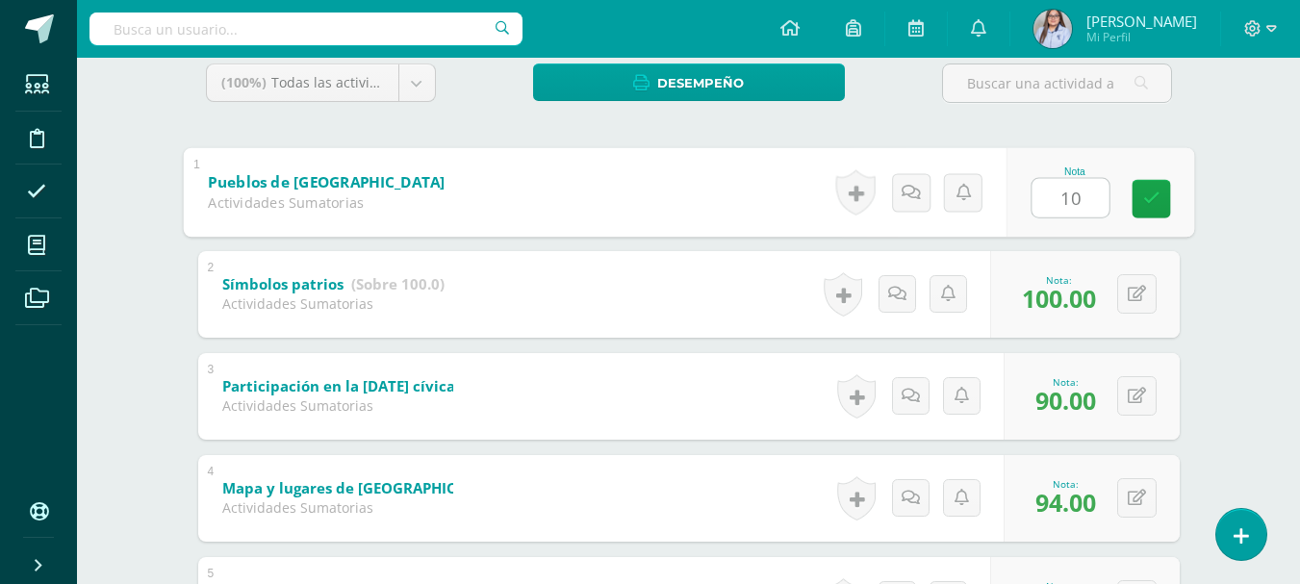
type input "100"
click at [1155, 191] on icon at bounding box center [1151, 199] width 17 height 16
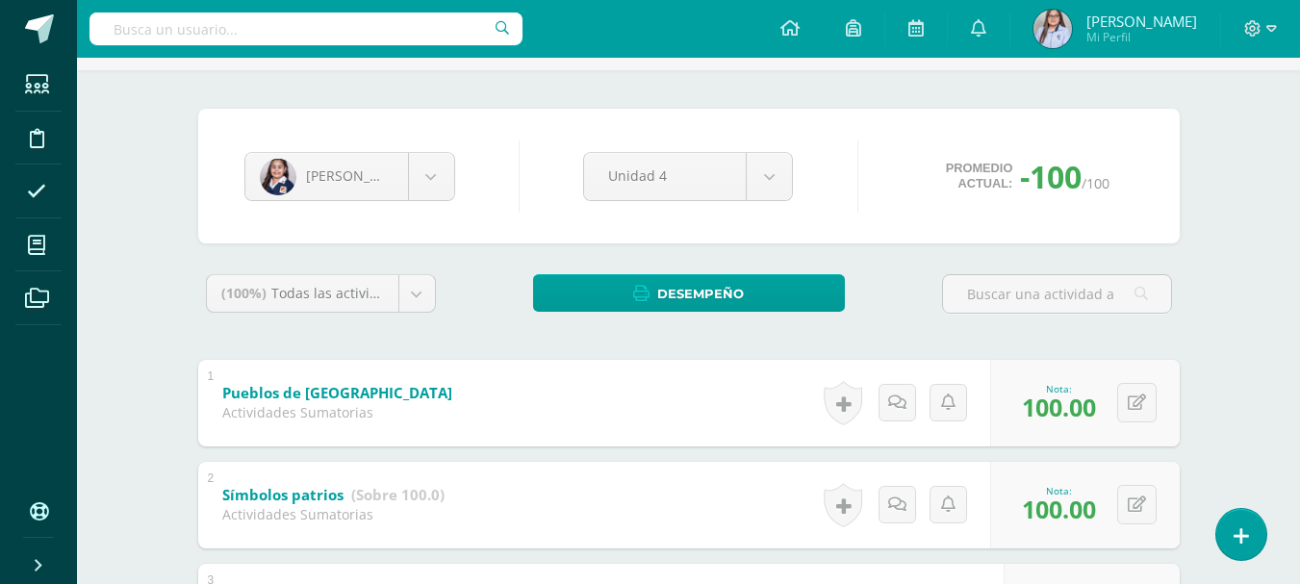
scroll to position [118, 0]
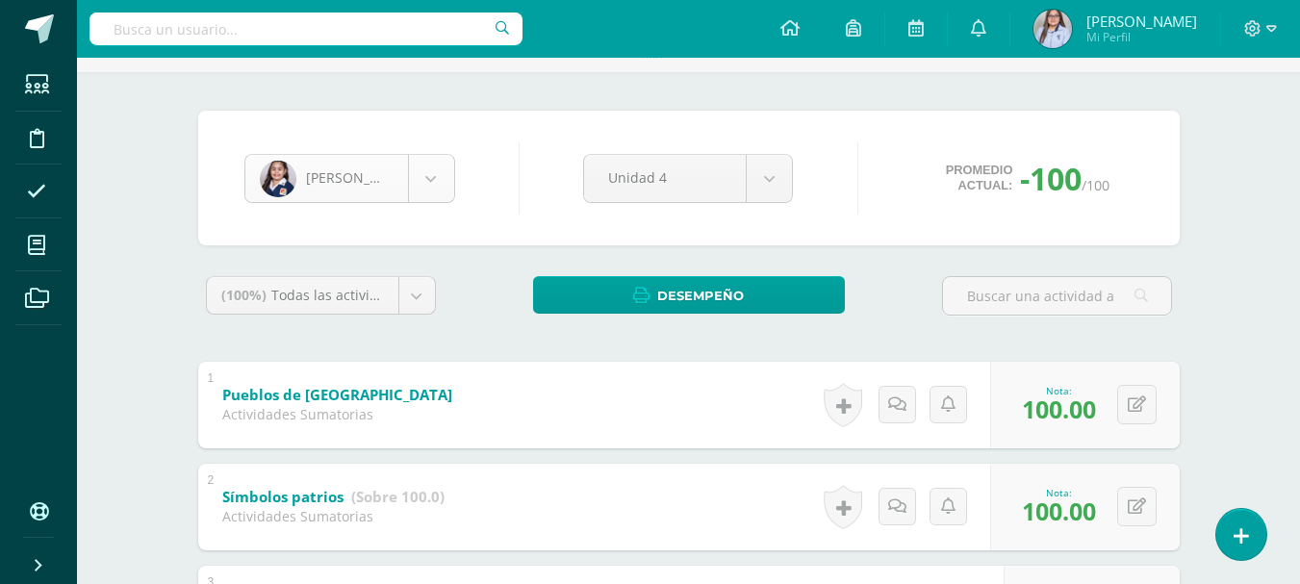
click at [435, 184] on body "Estudiantes Disciplina Asistencia Mis cursos Archivos Soporte Ayuda Reportar un…" at bounding box center [650, 484] width 1300 height 1205
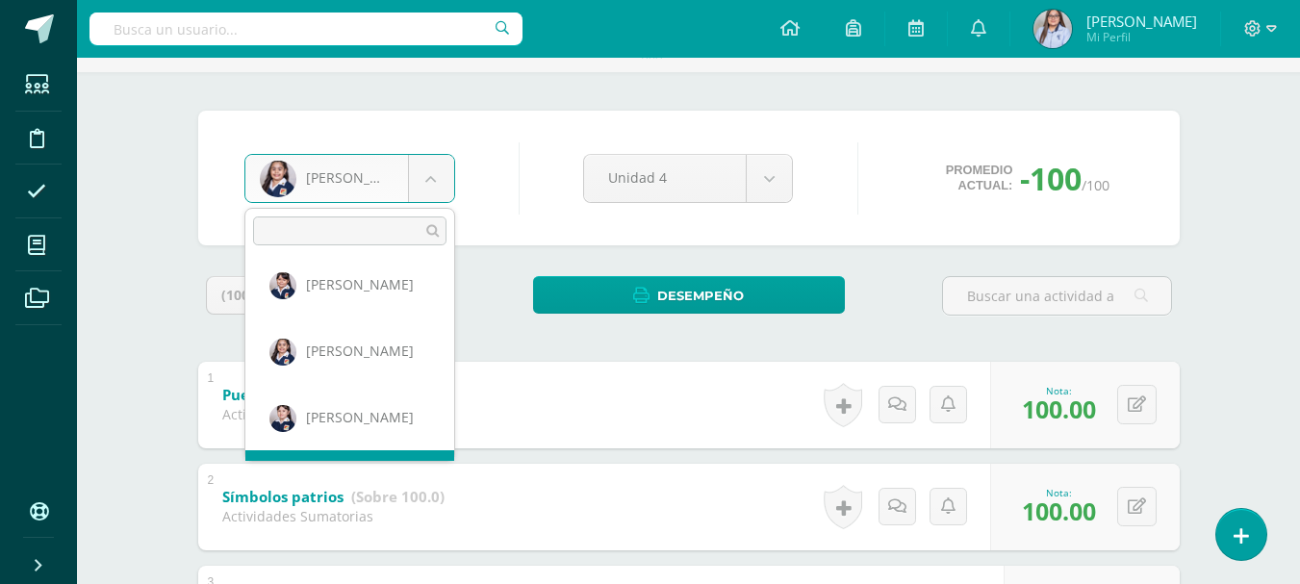
scroll to position [464, 0]
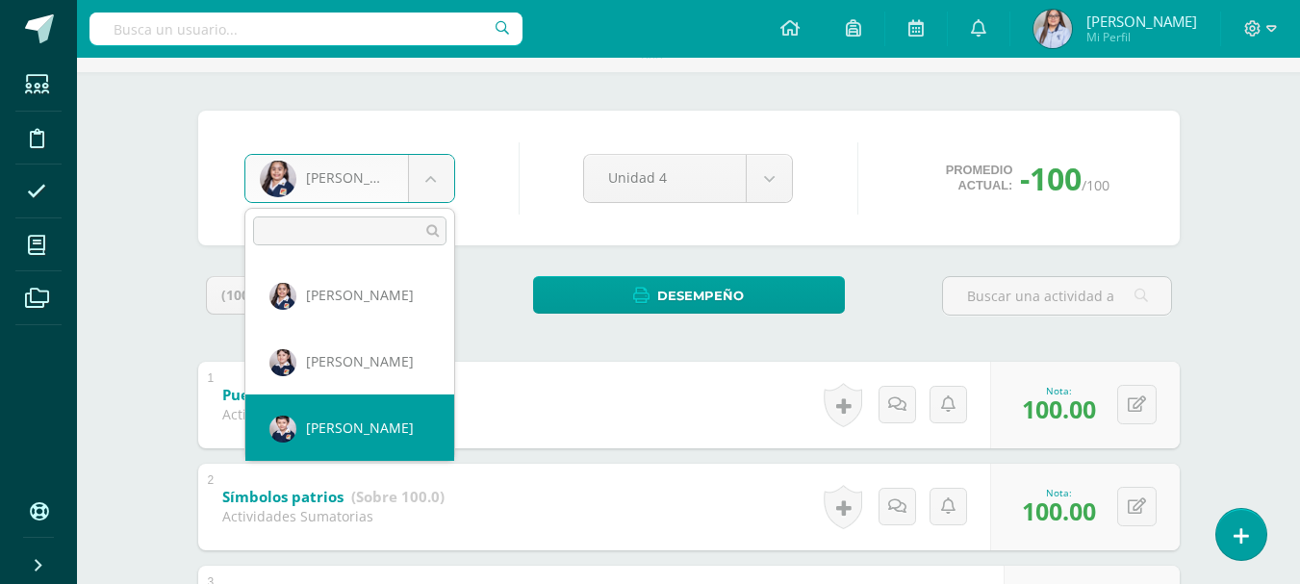
select select "2721"
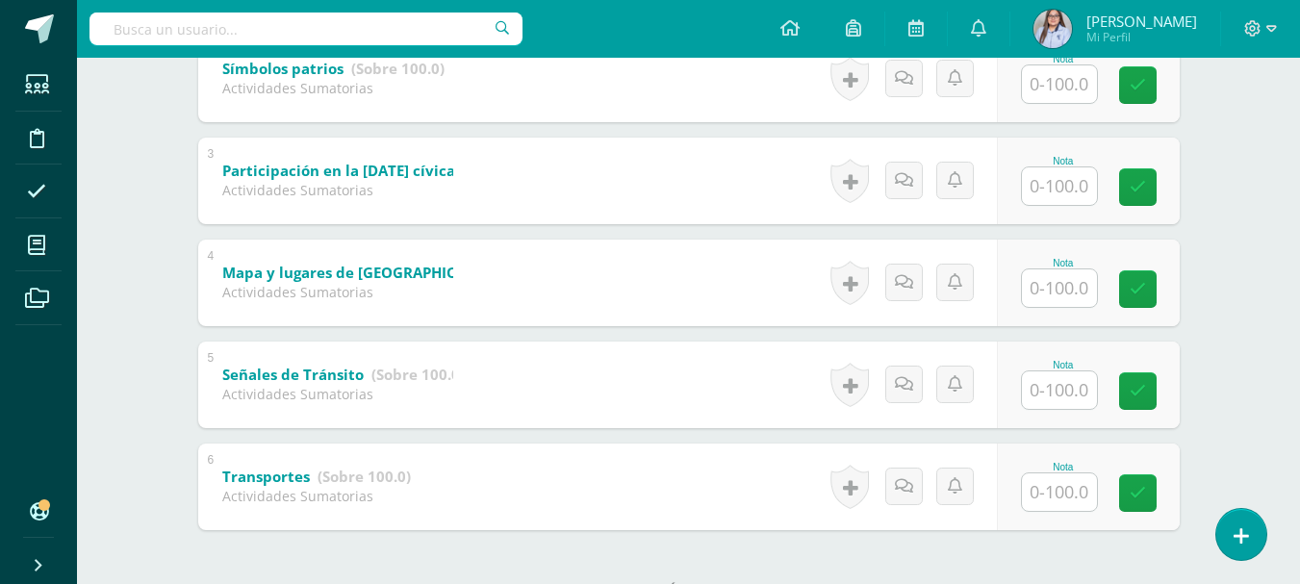
scroll to position [621, 0]
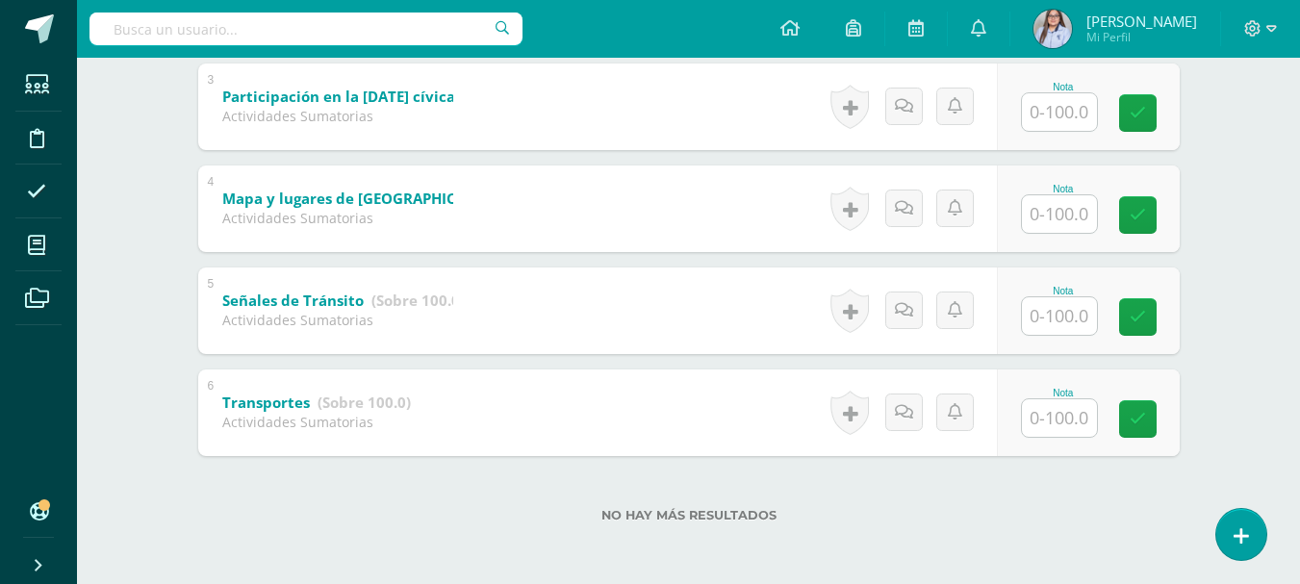
click at [1053, 416] on input "text" at bounding box center [1059, 418] width 75 height 38
type input "100"
click at [1083, 312] on input "text" at bounding box center [1059, 316] width 75 height 38
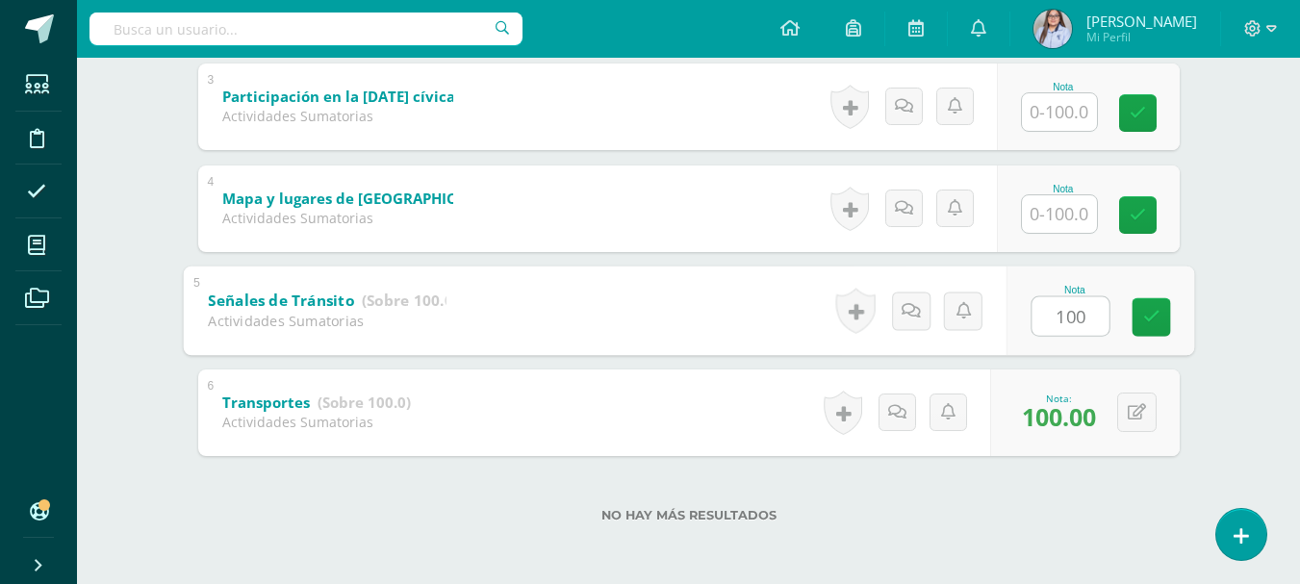
type input "100"
click at [1071, 205] on input "text" at bounding box center [1059, 214] width 75 height 38
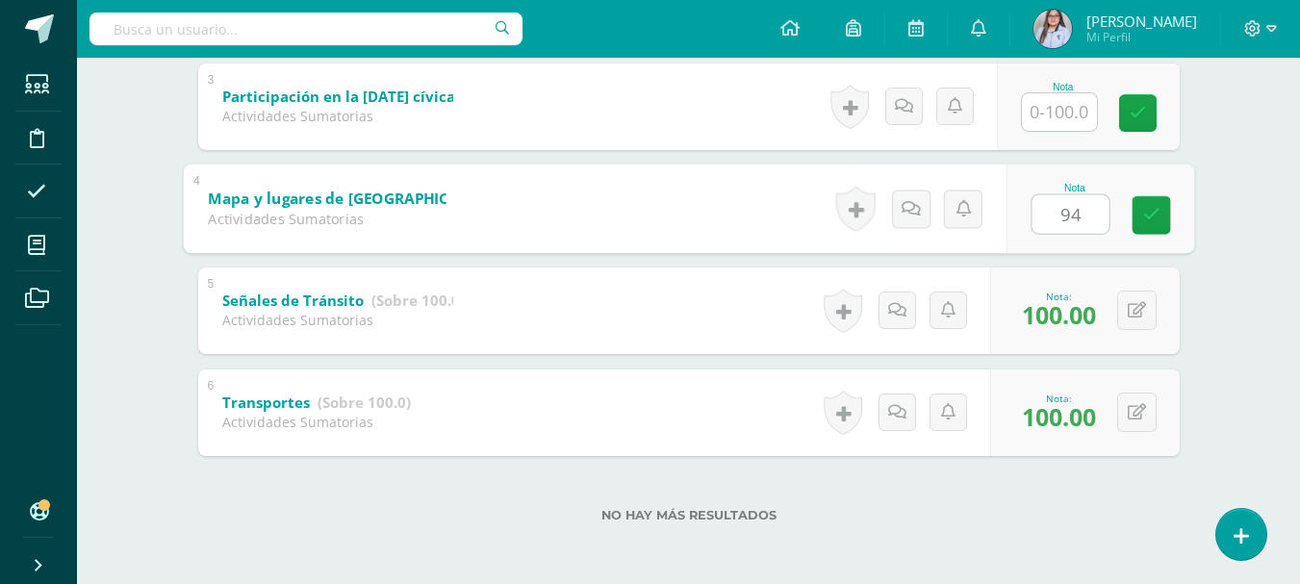
type input "94"
click at [1068, 120] on input "text" at bounding box center [1059, 112] width 75 height 38
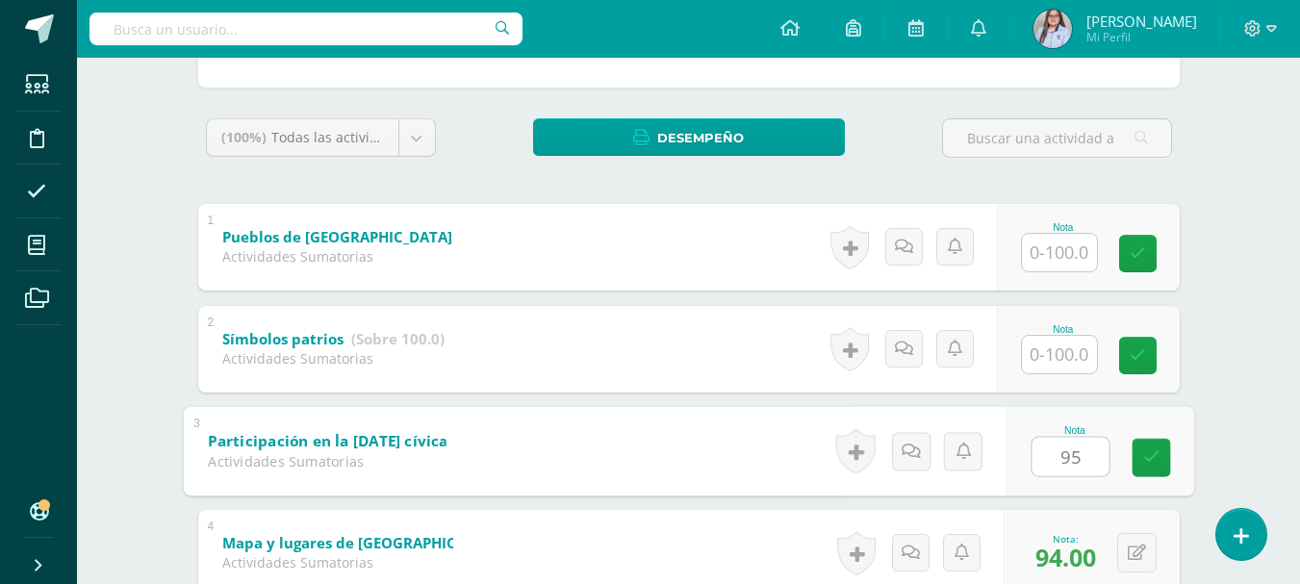
scroll to position [295, 0]
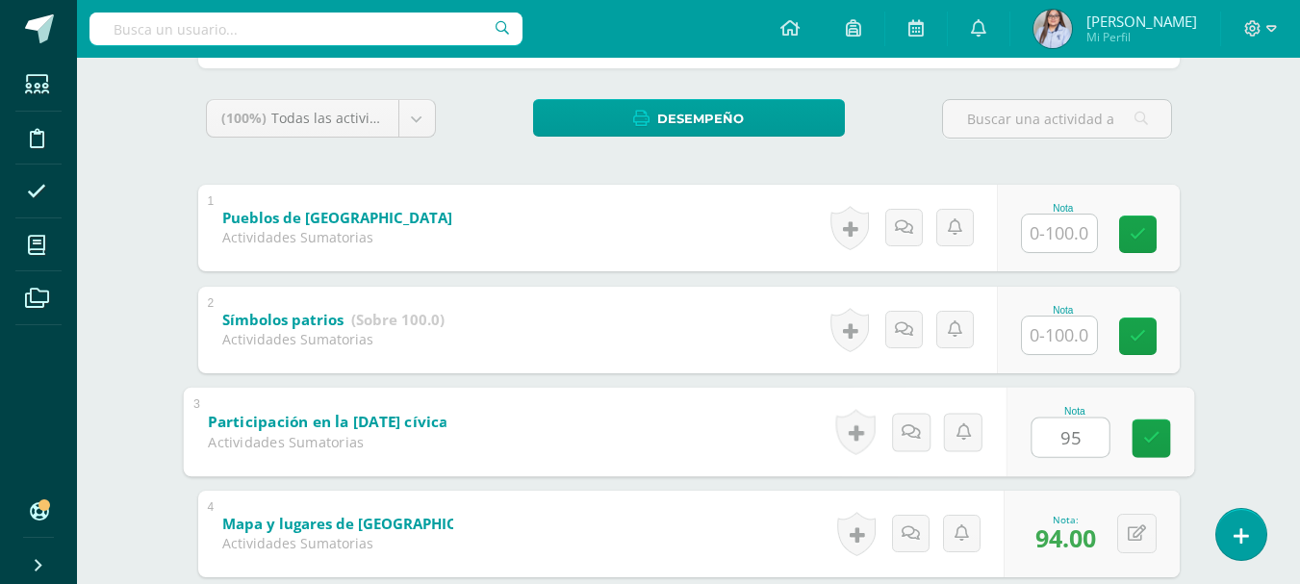
type input "95"
click at [1064, 351] on input "text" at bounding box center [1059, 336] width 75 height 38
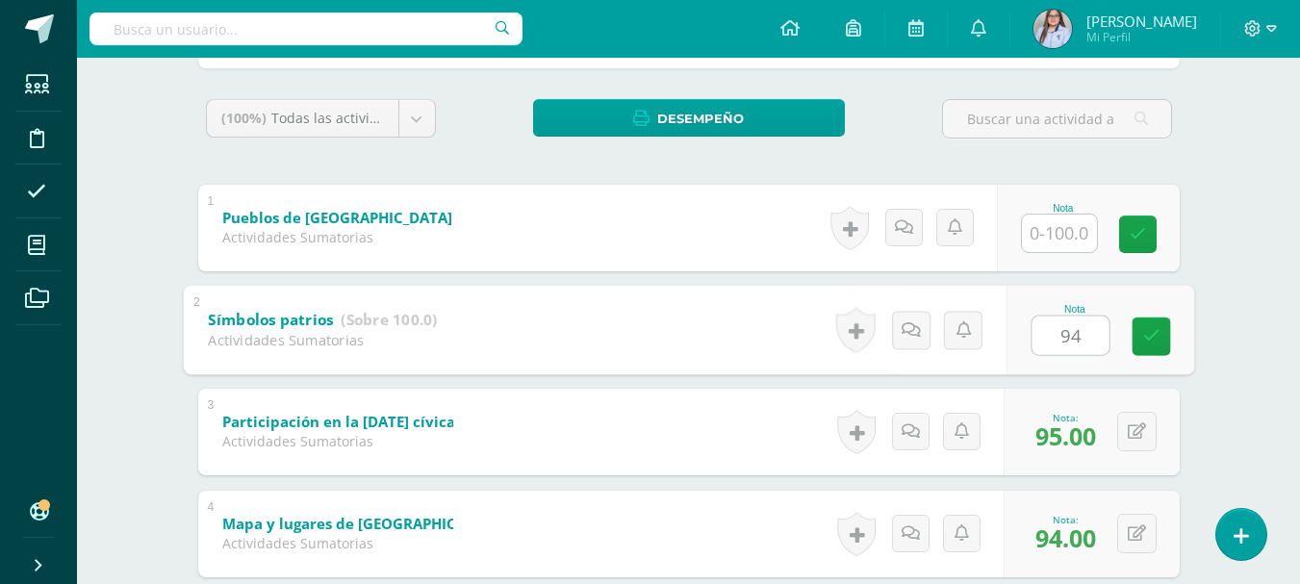
type input "94"
click at [1069, 237] on input "text" at bounding box center [1059, 234] width 75 height 38
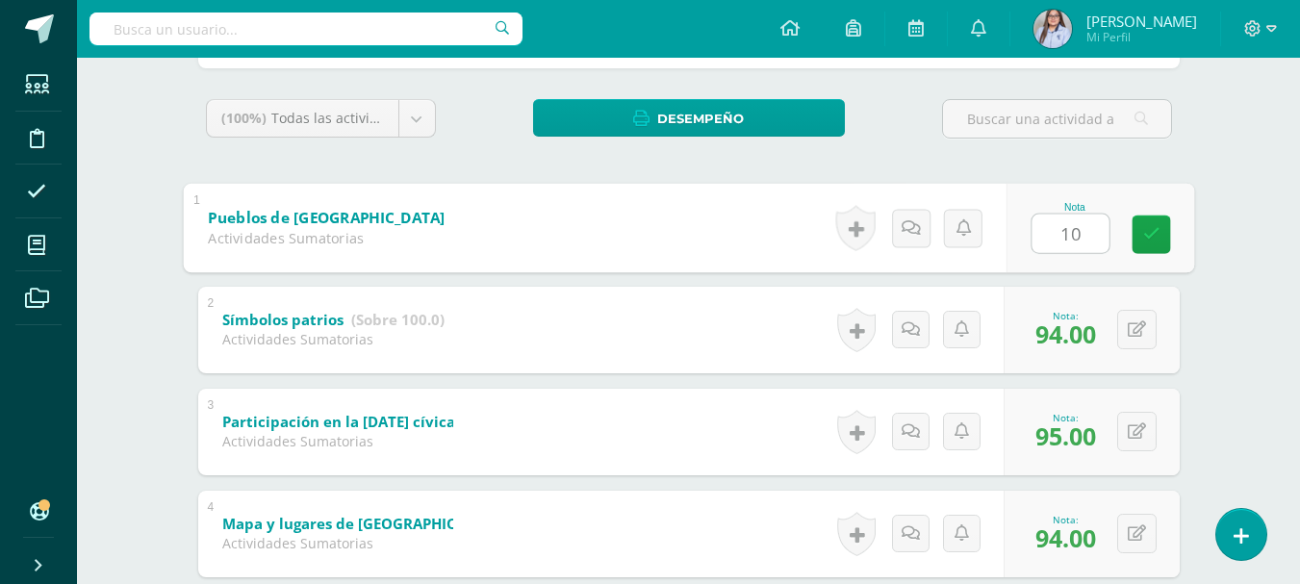
type input "100"
click at [1146, 232] on icon at bounding box center [1151, 234] width 17 height 16
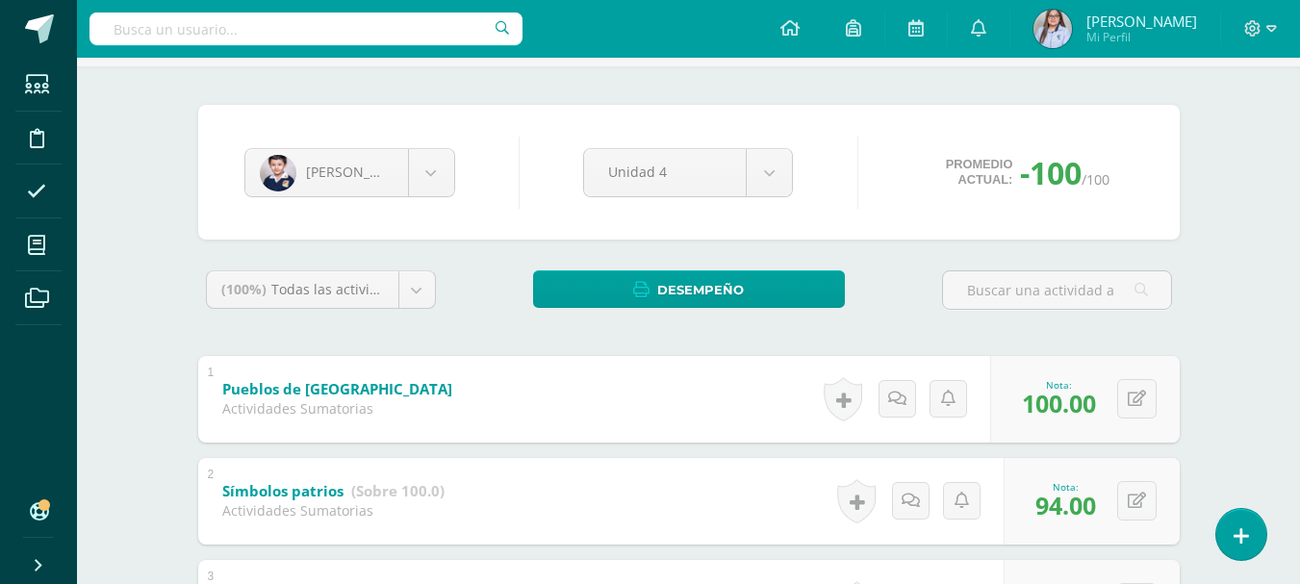
scroll to position [0, 0]
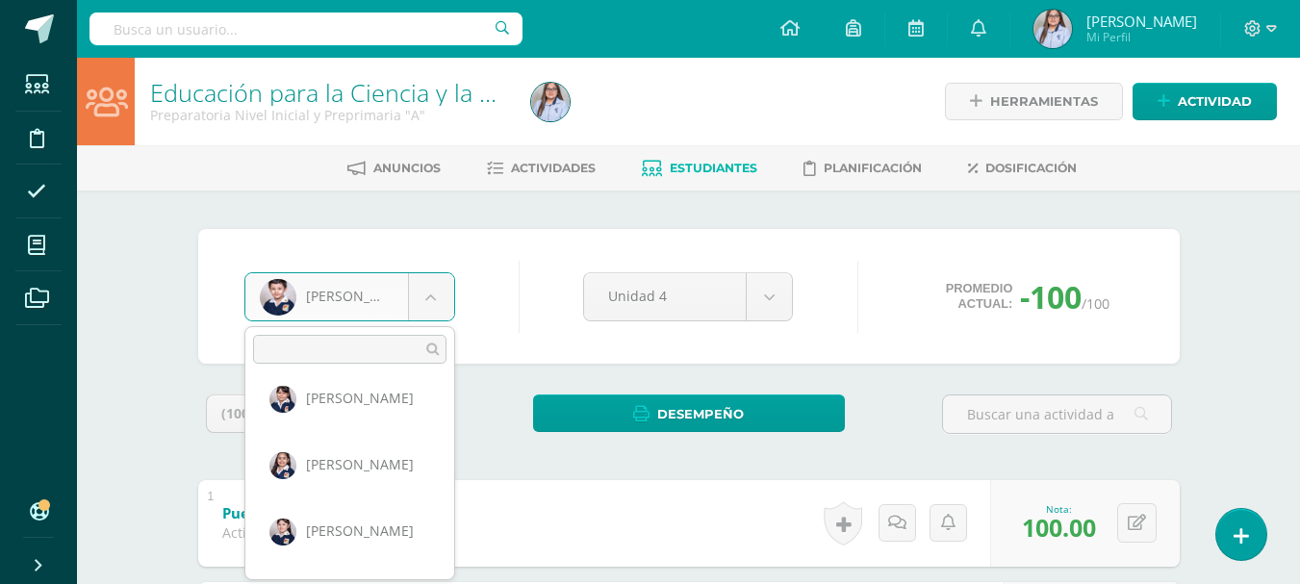
scroll to position [406, 0]
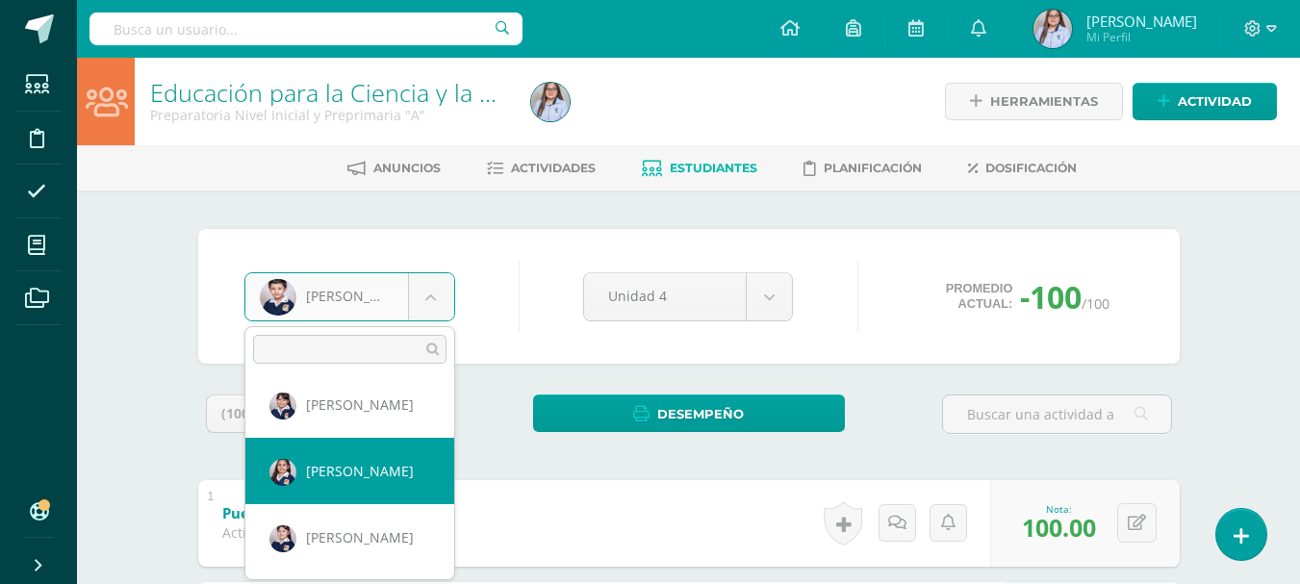
select select "2788"
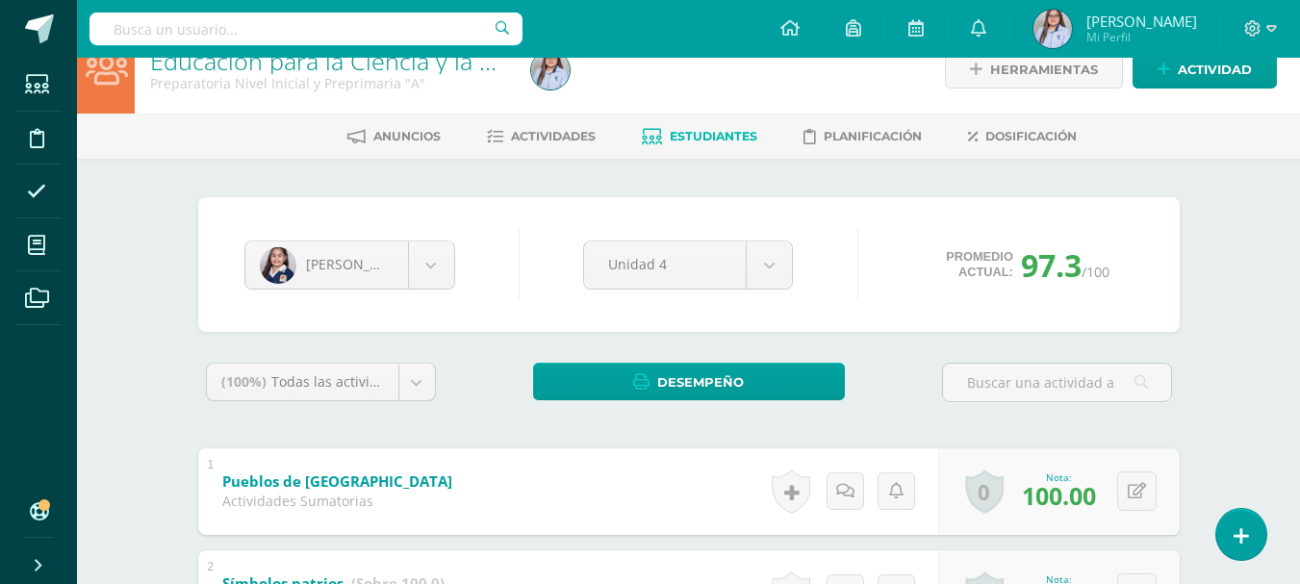
scroll to position [21, 0]
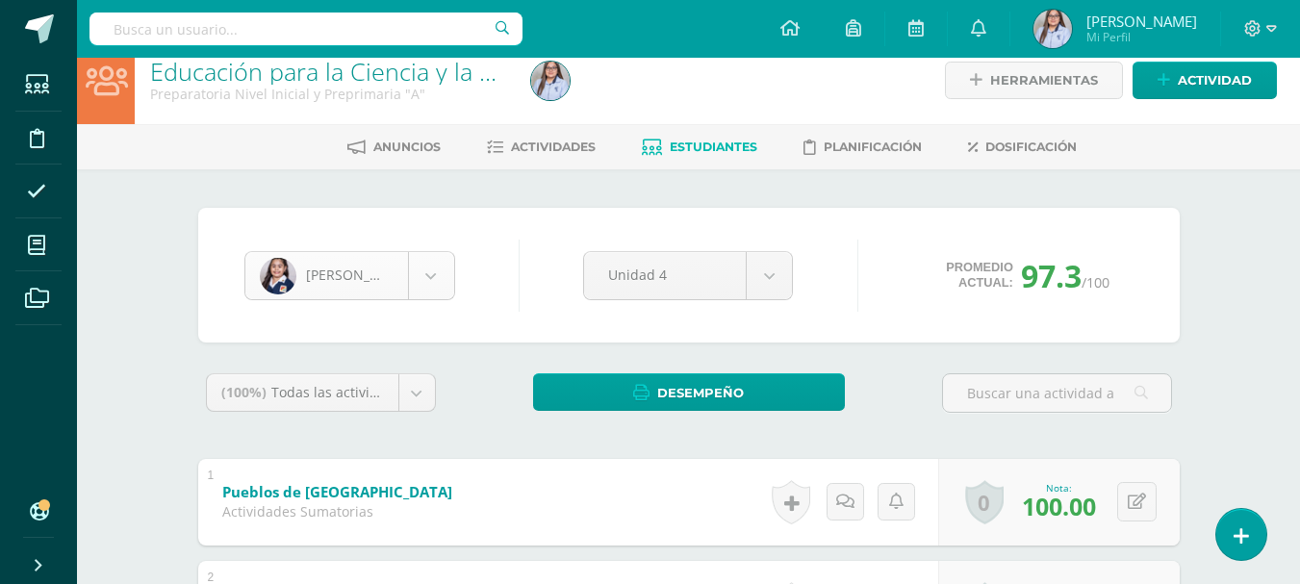
click at [448, 279] on body "Estudiantes Disciplina Asistencia Mis cursos Archivos Soporte Ayuda Reportar un…" at bounding box center [650, 581] width 1300 height 1205
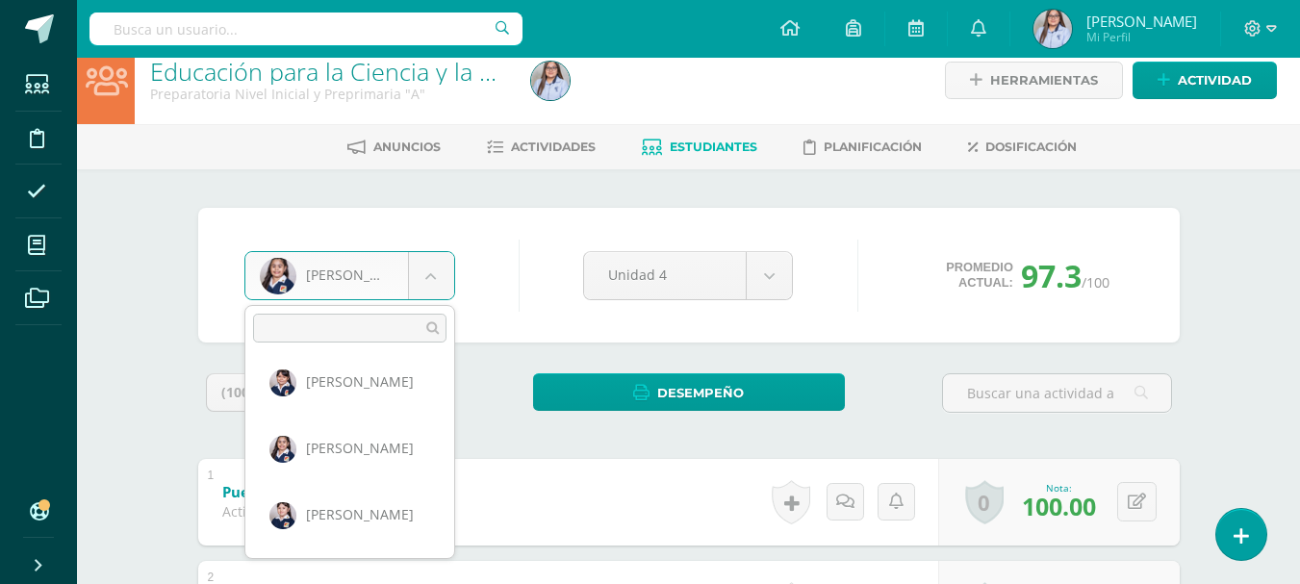
scroll to position [464, 0]
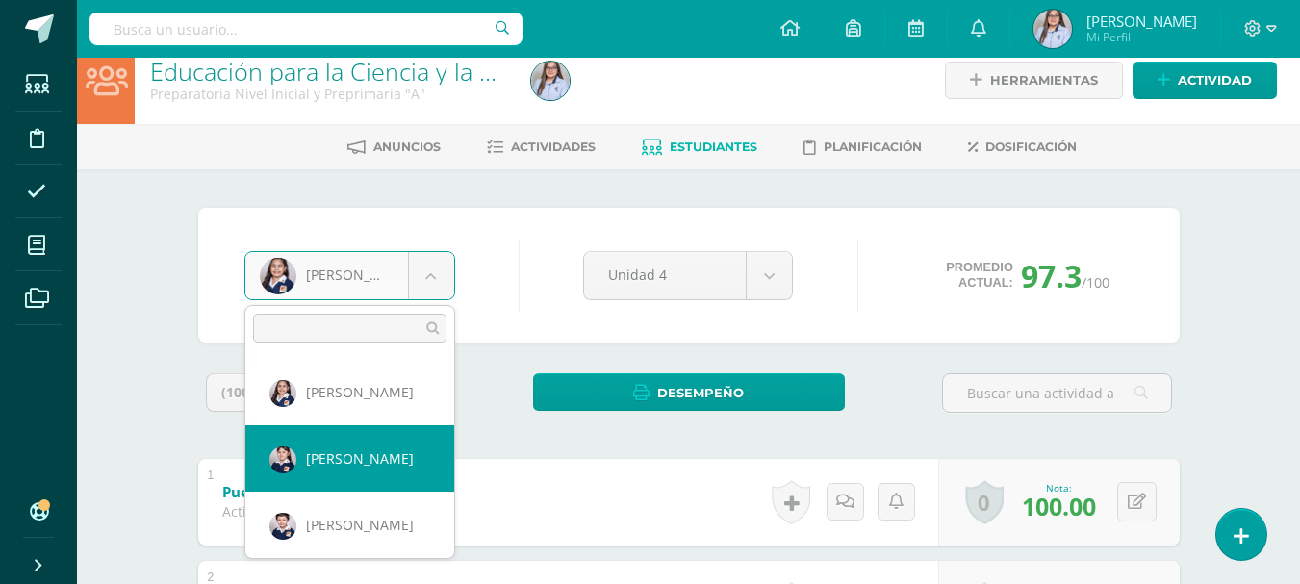
select select "2891"
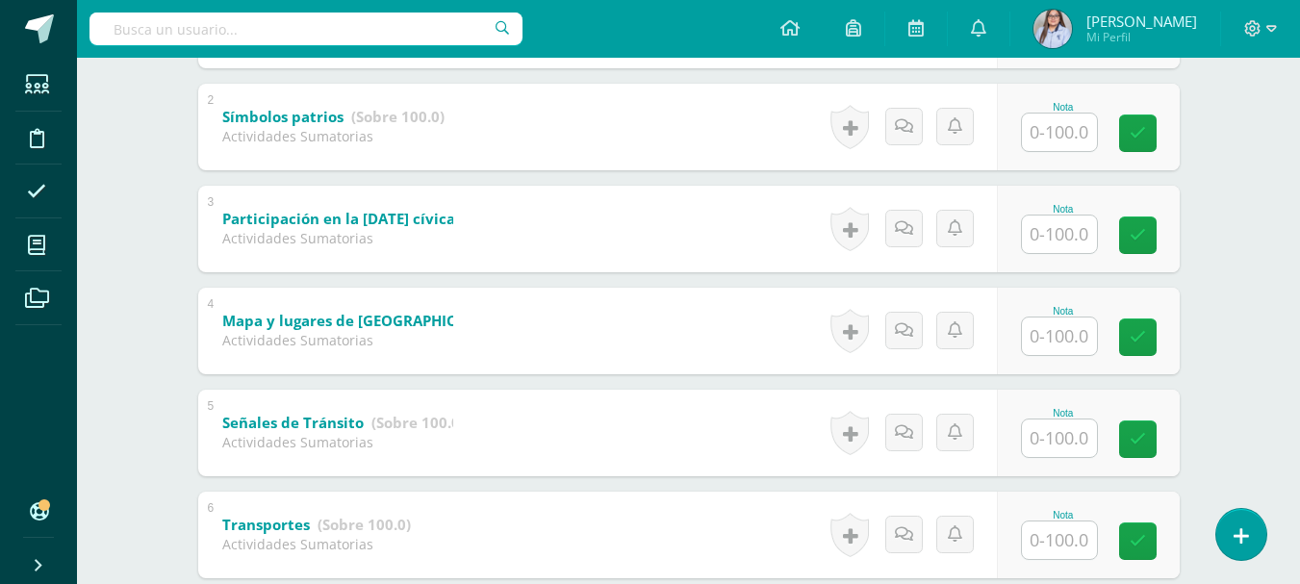
scroll to position [621, 0]
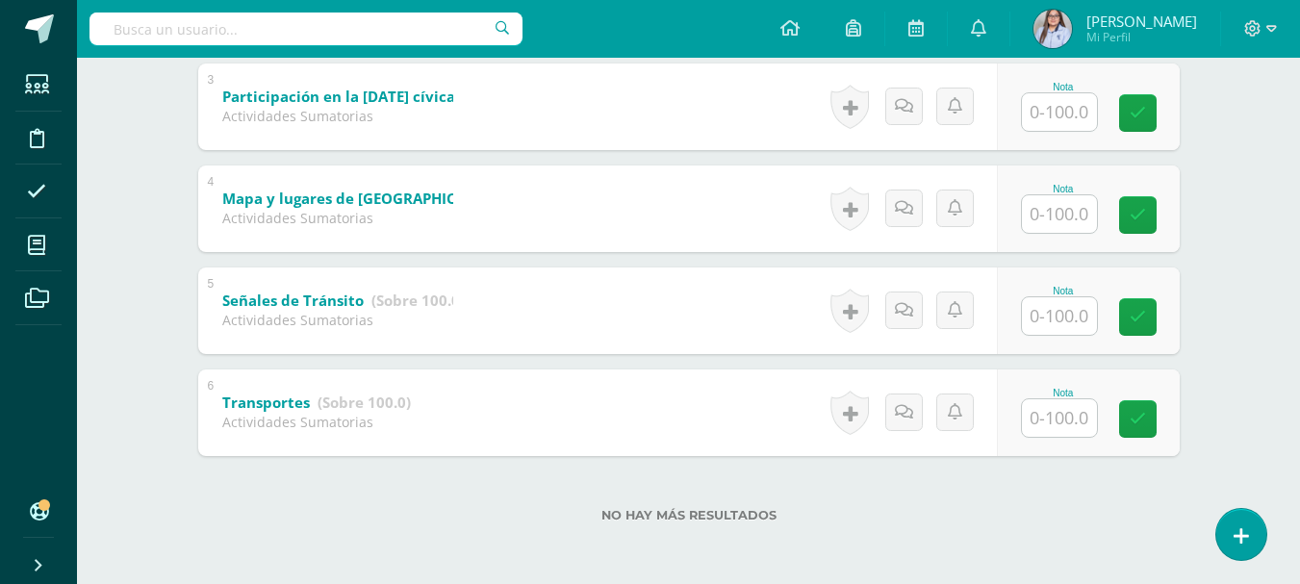
click at [1066, 419] on input "text" at bounding box center [1059, 418] width 75 height 38
type input "100"
click at [1068, 325] on input "text" at bounding box center [1059, 316] width 75 height 38
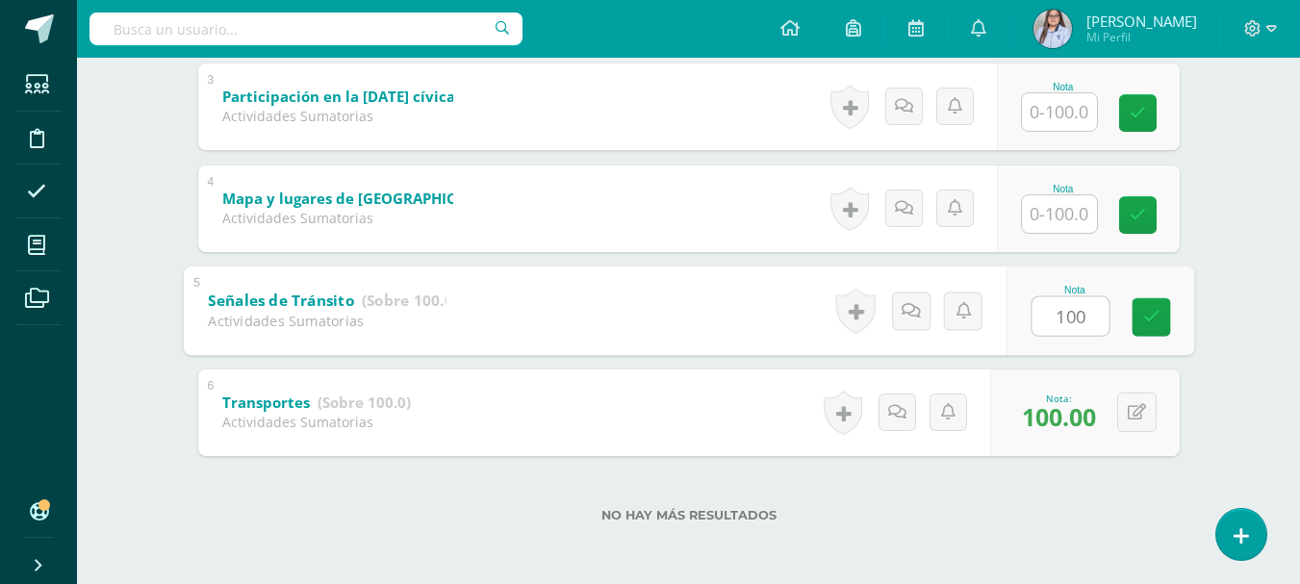
type input "100"
click at [1063, 208] on input "text" at bounding box center [1059, 214] width 75 height 38
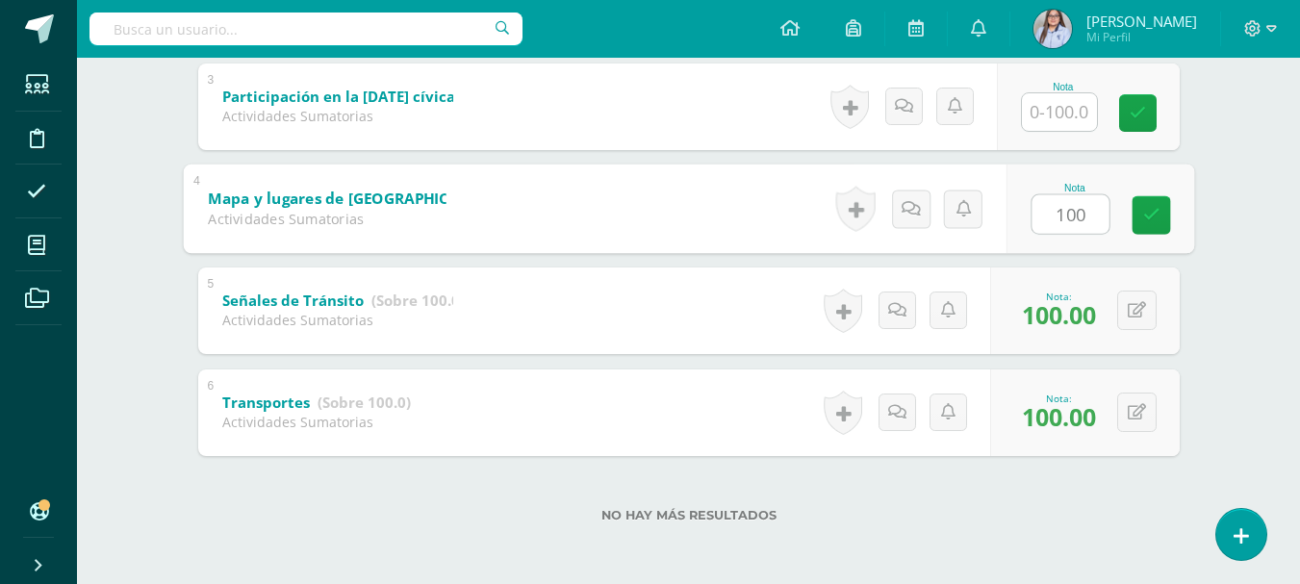
type input "100"
click at [1048, 111] on input "text" at bounding box center [1059, 112] width 75 height 38
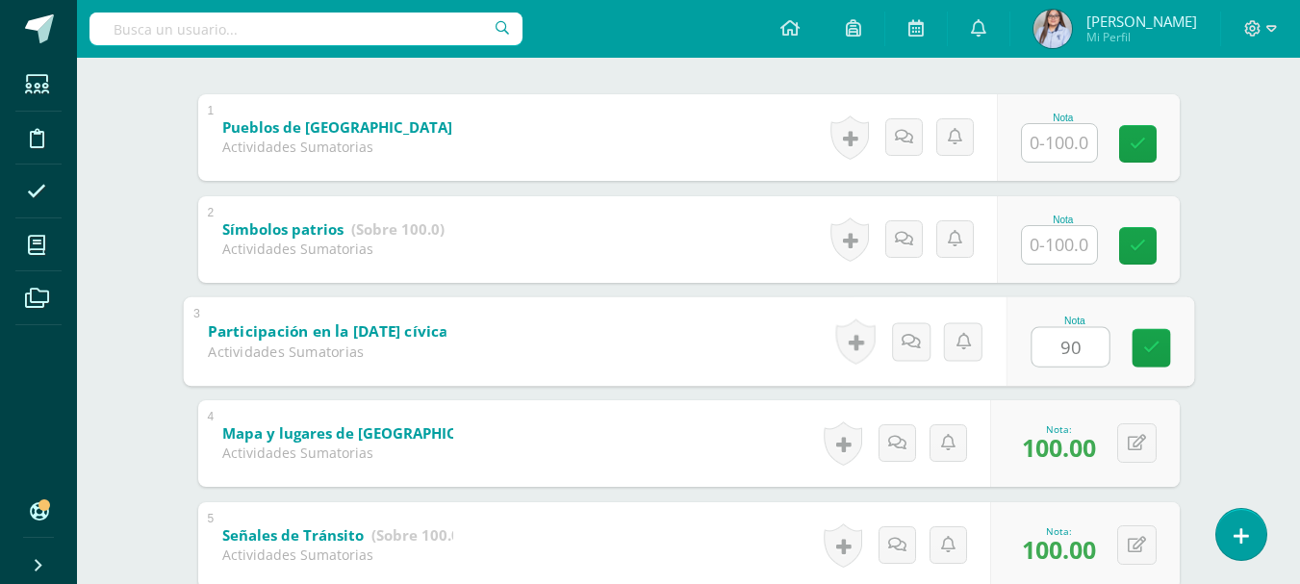
scroll to position [384, 0]
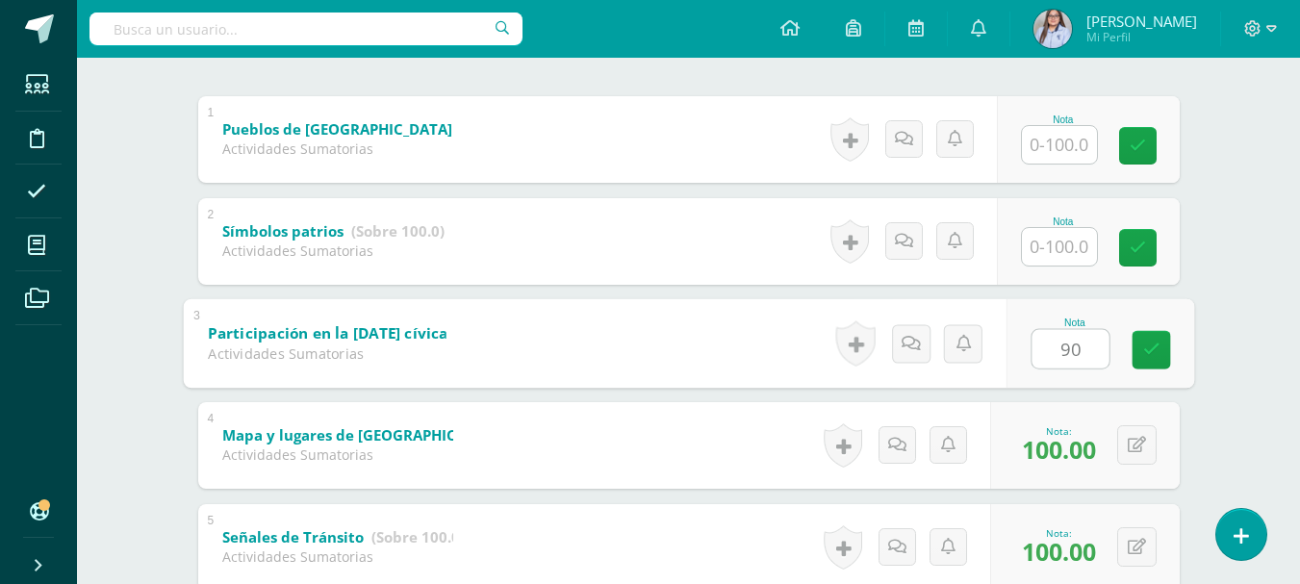
type input "90"
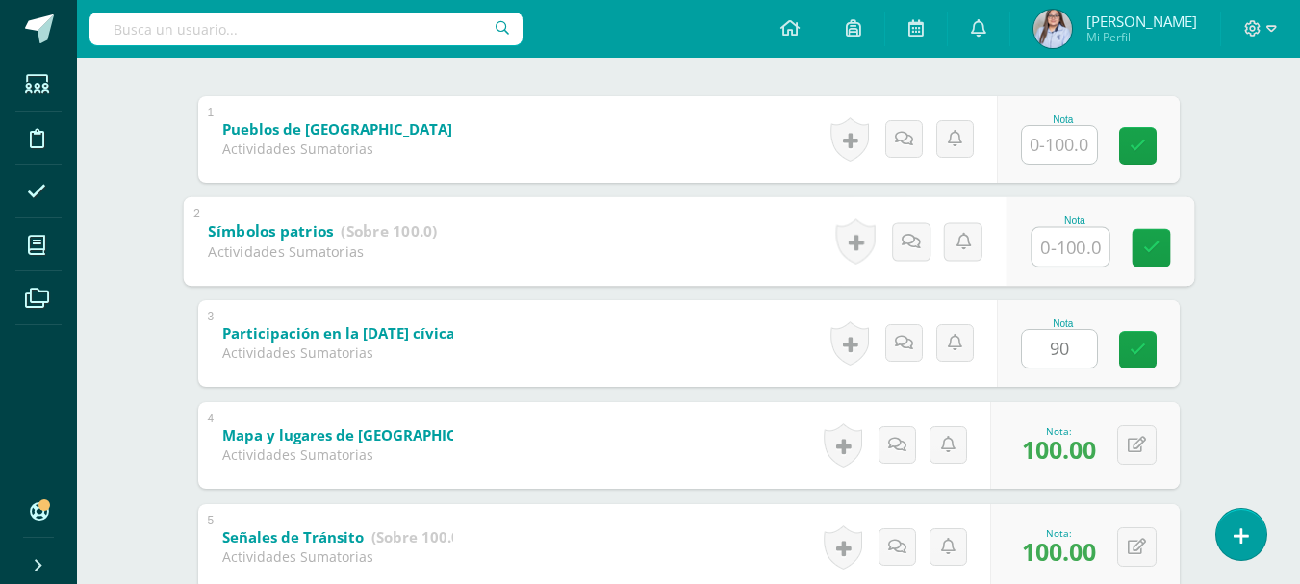
click at [1062, 249] on input "text" at bounding box center [1070, 246] width 77 height 39
type input "90"
click at [1060, 137] on input "text" at bounding box center [1059, 145] width 75 height 38
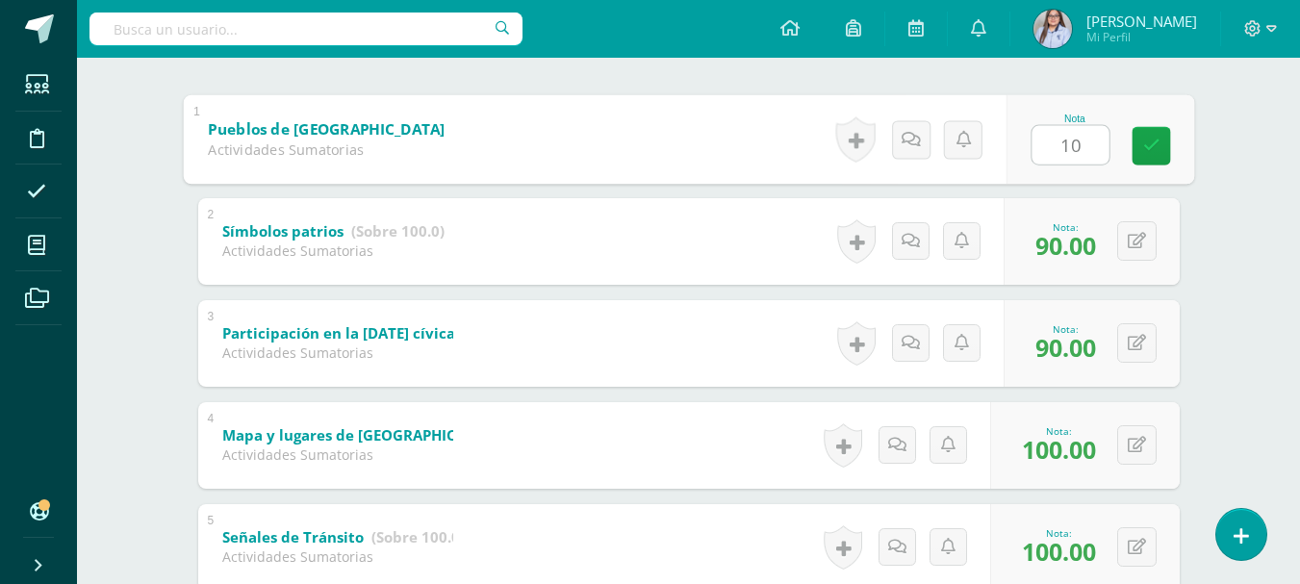
type input "100"
click at [1155, 138] on icon at bounding box center [1151, 146] width 17 height 16
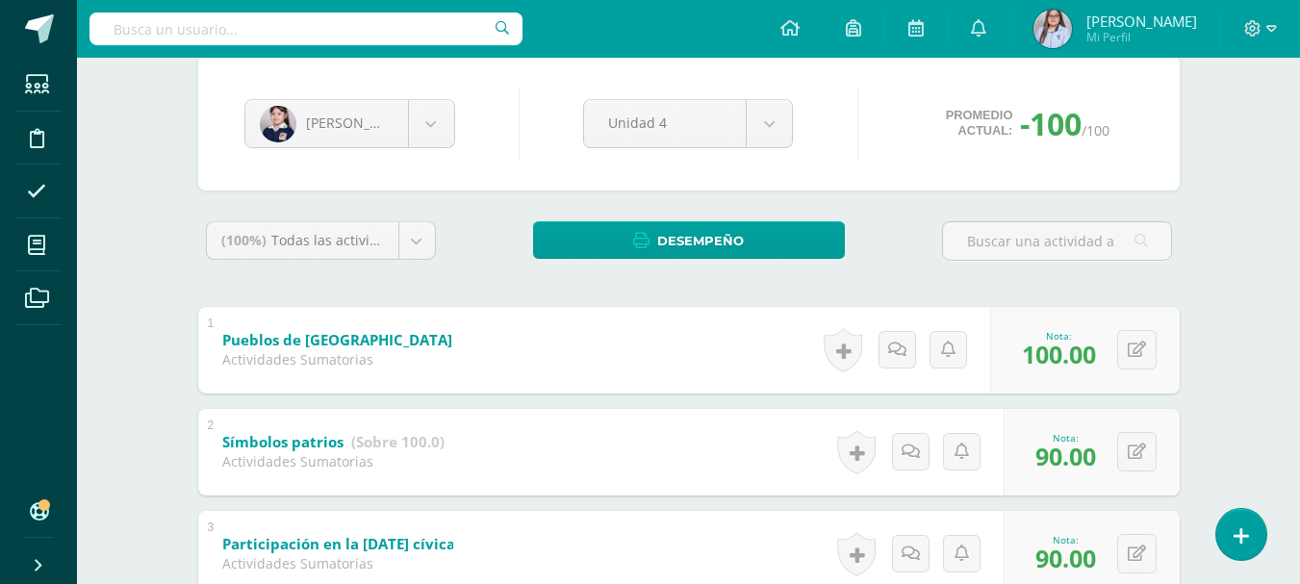
scroll to position [0, 0]
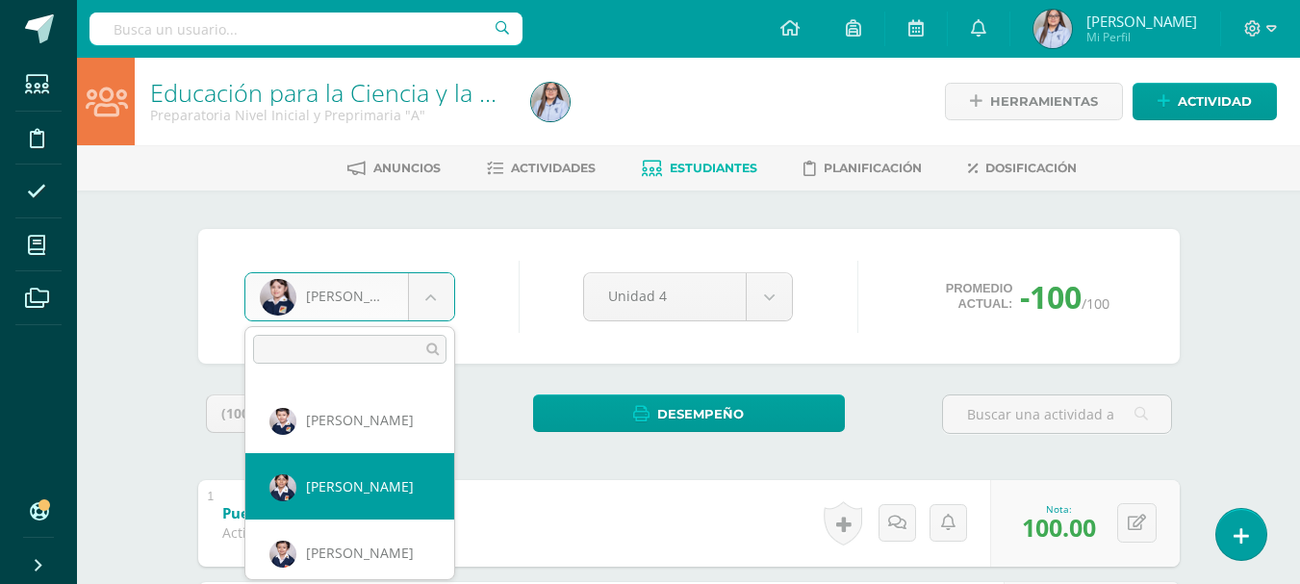
scroll to position [597, 0]
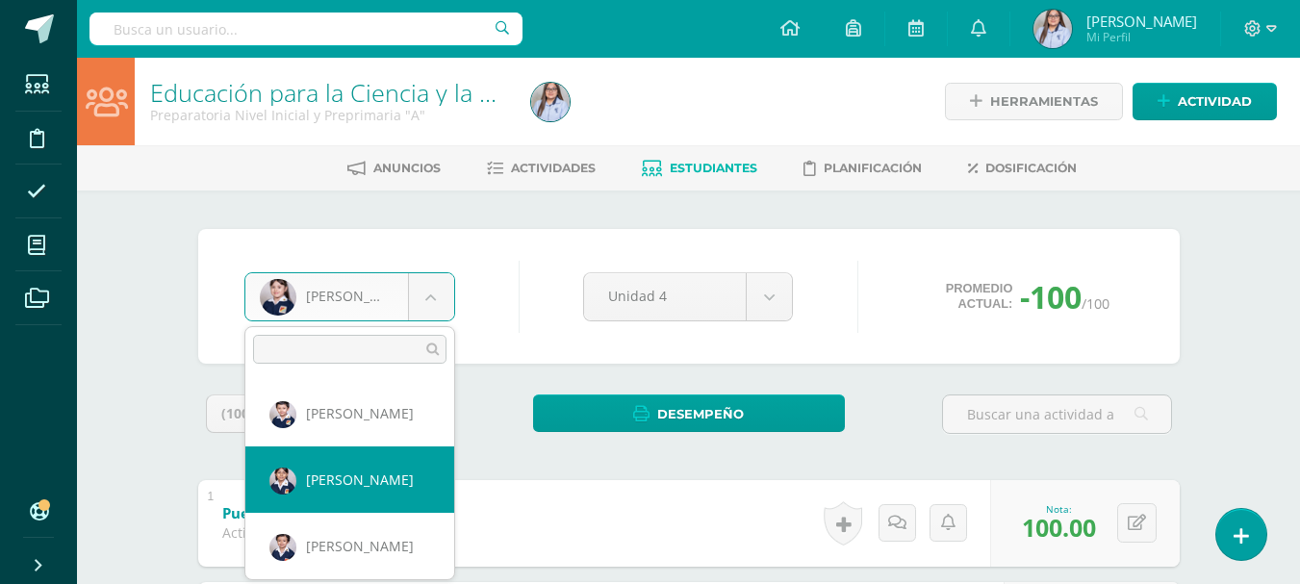
select select "2832"
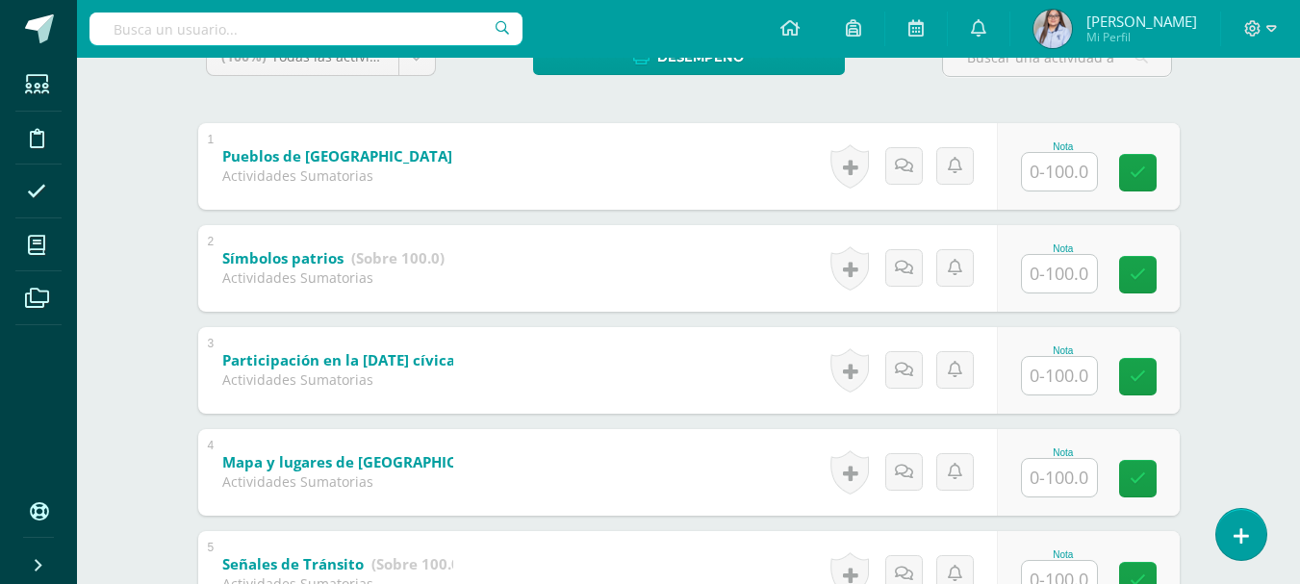
scroll to position [359, 0]
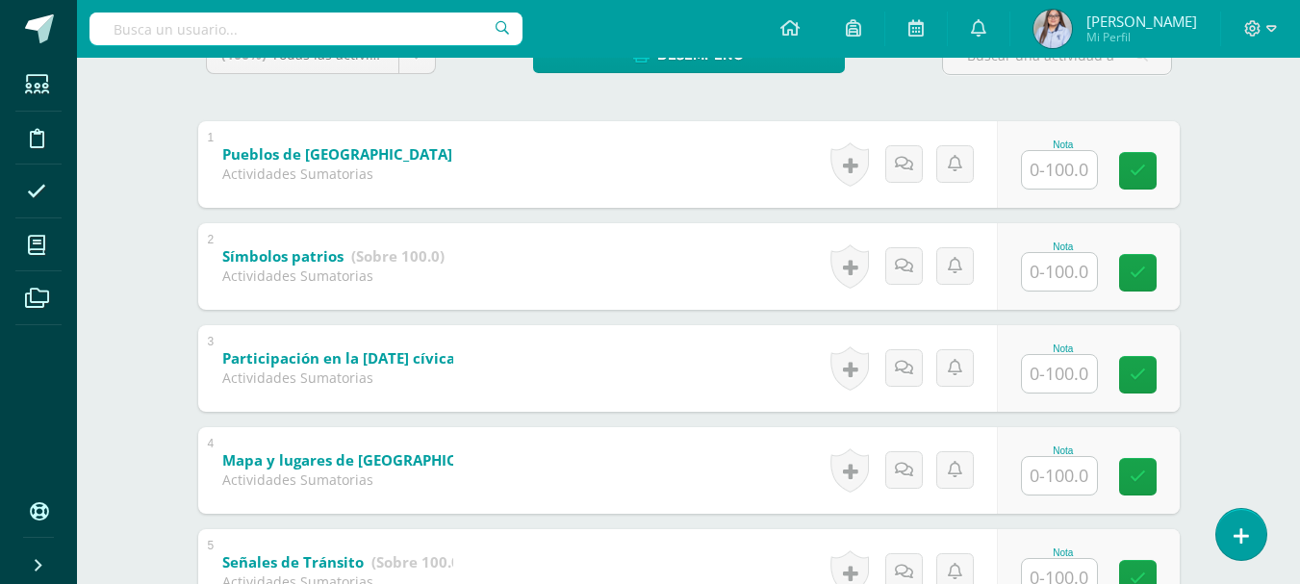
click at [1058, 176] on input "text" at bounding box center [1059, 170] width 75 height 38
type input "100"
click at [1044, 270] on input "text" at bounding box center [1059, 272] width 75 height 38
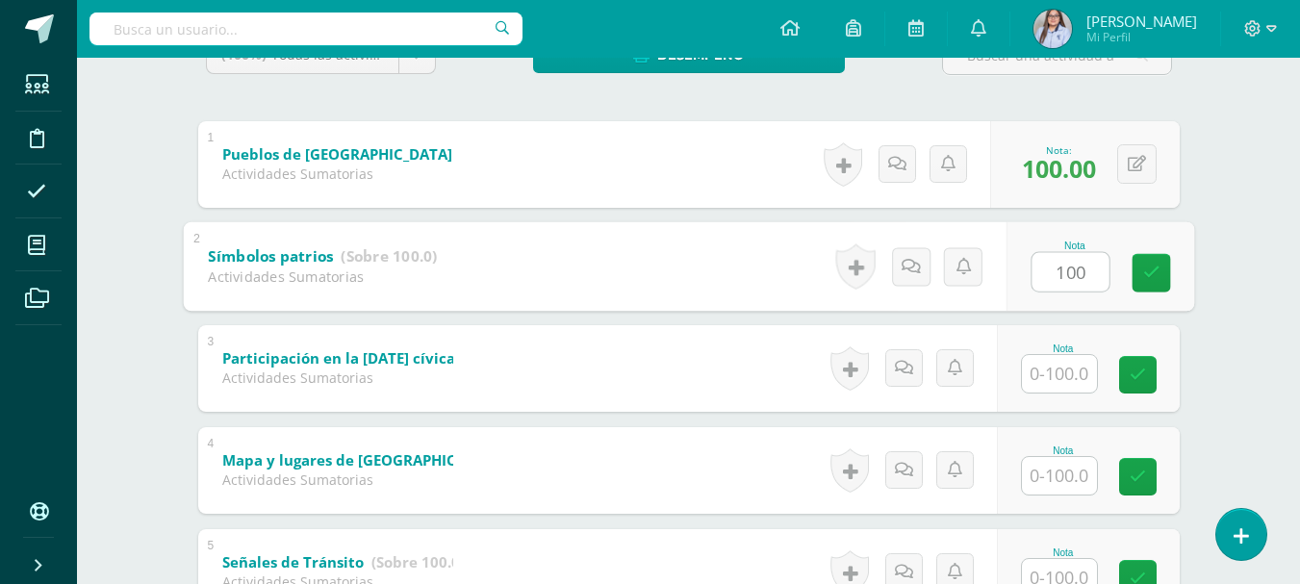
type input "100"
click at [1064, 374] on input "text" at bounding box center [1059, 374] width 75 height 38
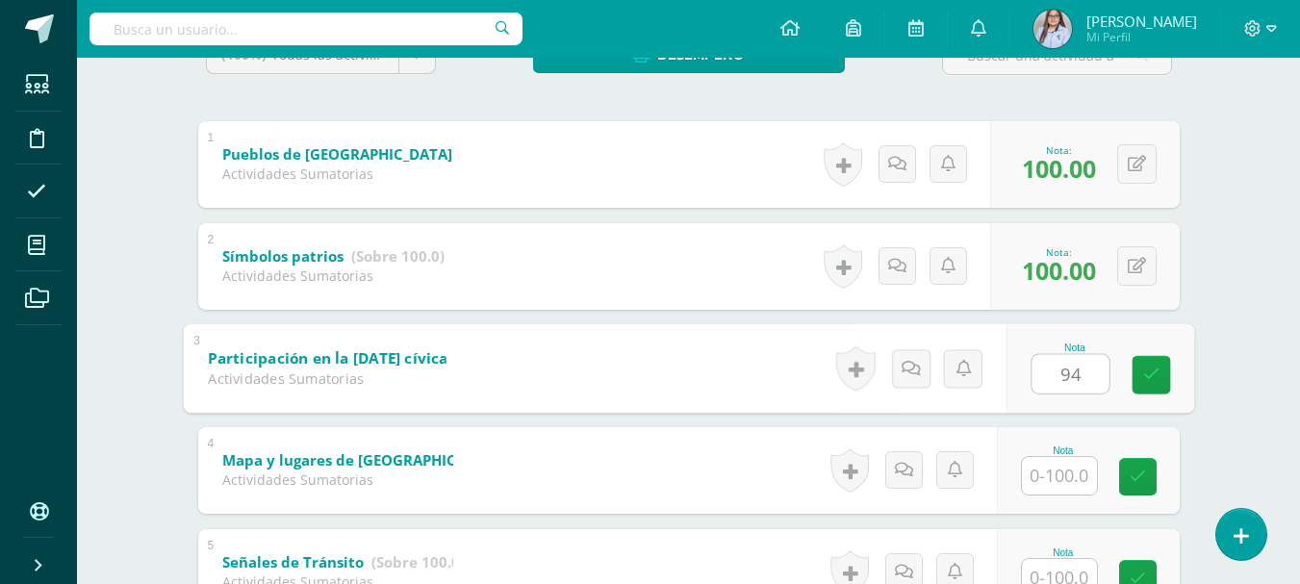
type input "94"
click at [1069, 480] on input "text" at bounding box center [1059, 476] width 75 height 38
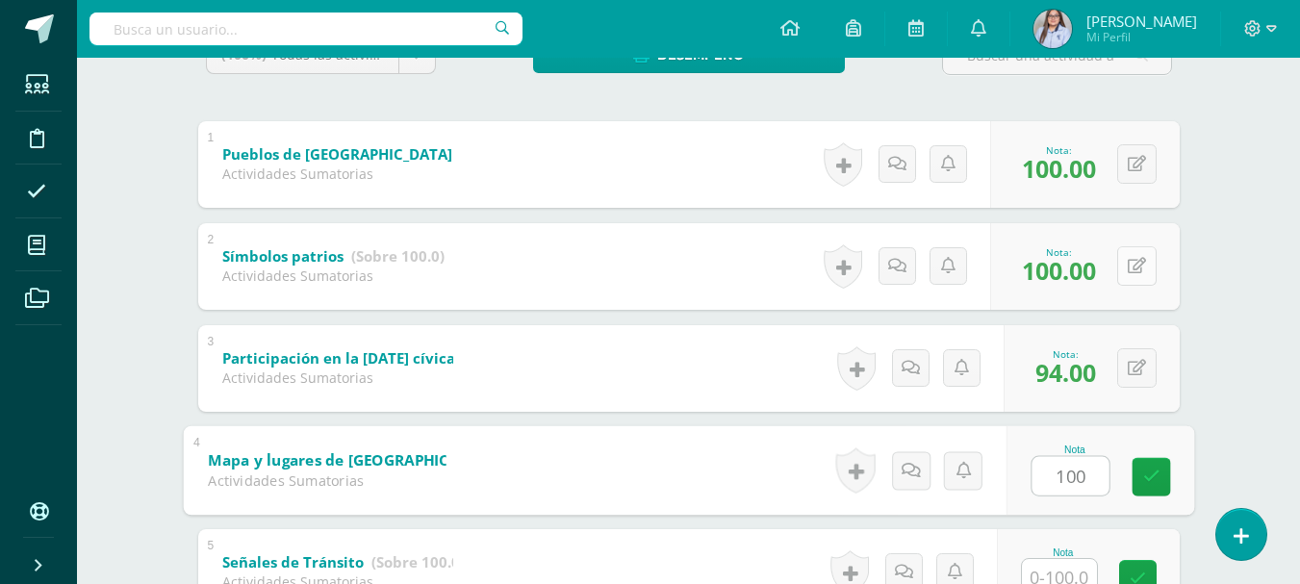
type input "100"
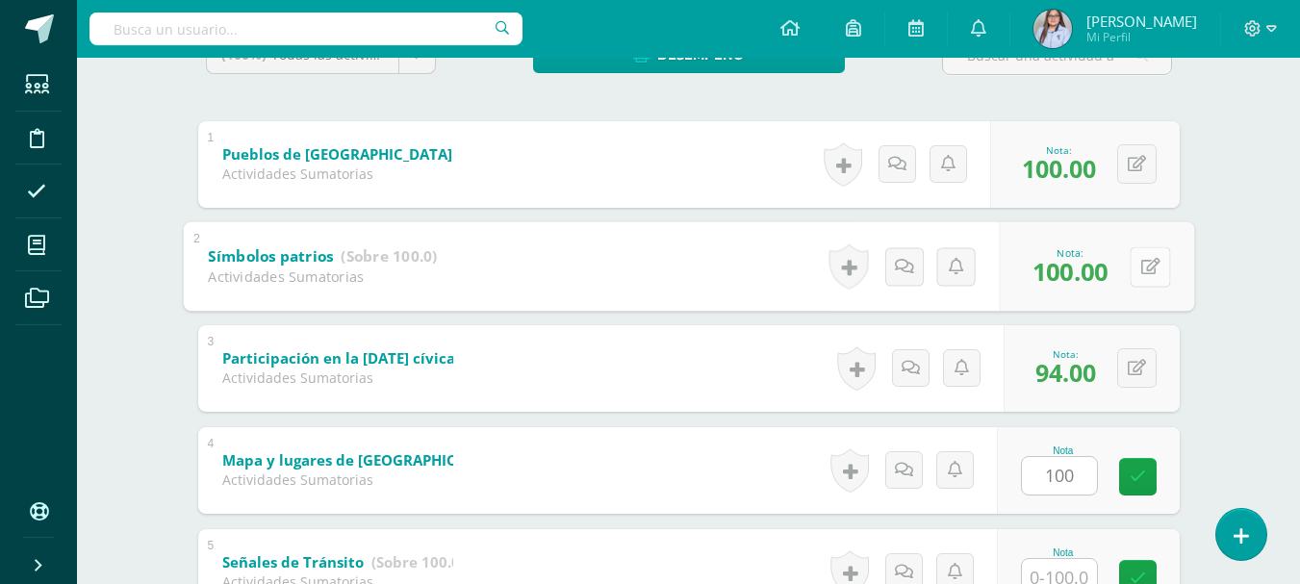
click at [1141, 268] on icon at bounding box center [1150, 266] width 19 height 16
type input "95"
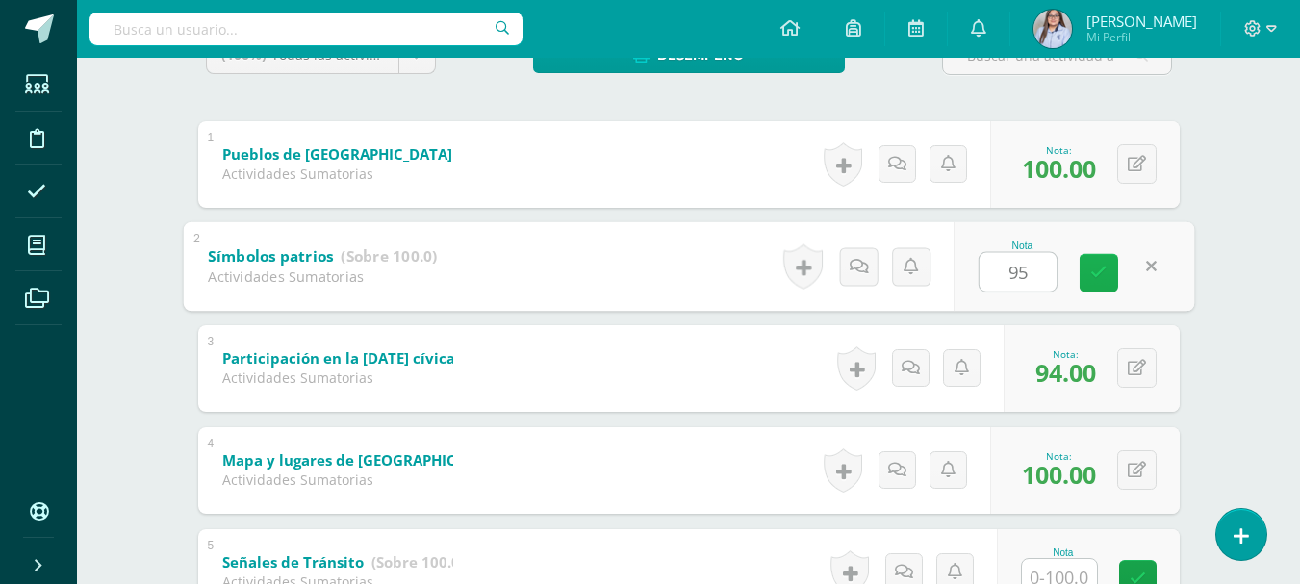
click at [1102, 276] on icon at bounding box center [1099, 273] width 17 height 16
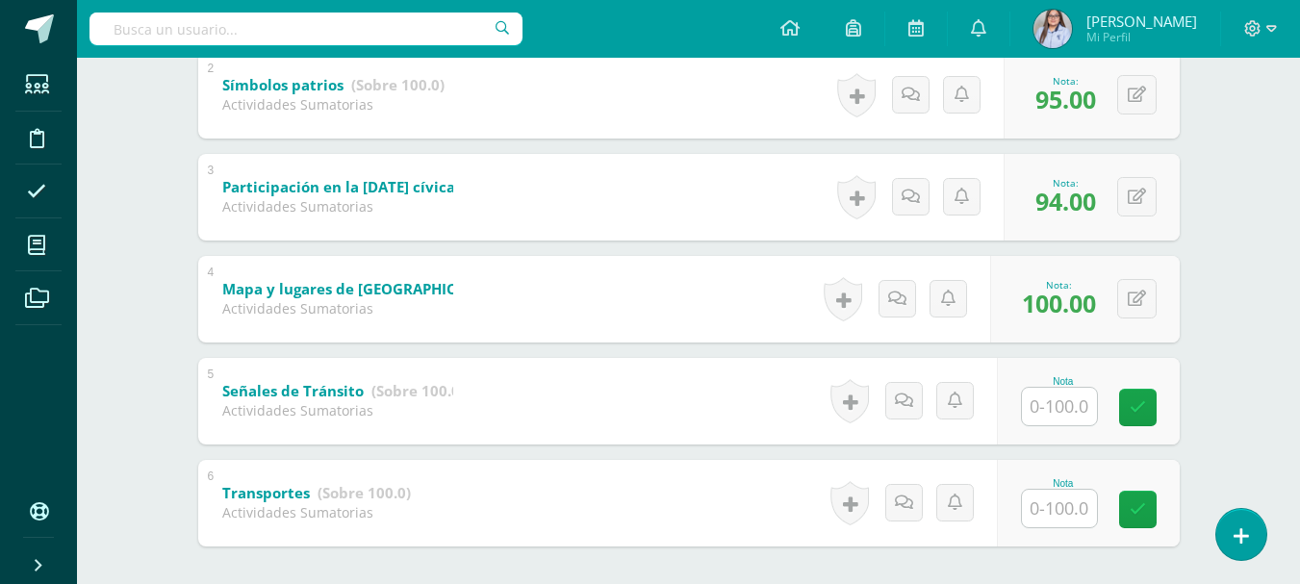
scroll to position [612, 0]
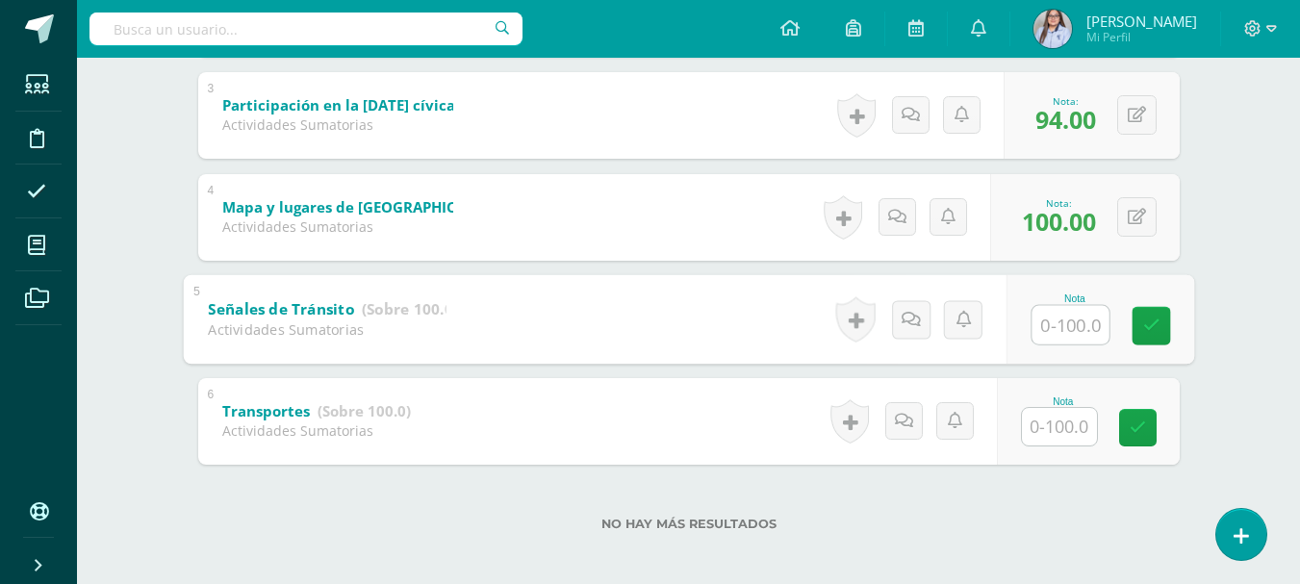
click at [1081, 321] on input "text" at bounding box center [1070, 324] width 77 height 39
type input "100"
click at [1066, 430] on input "text" at bounding box center [1059, 427] width 75 height 38
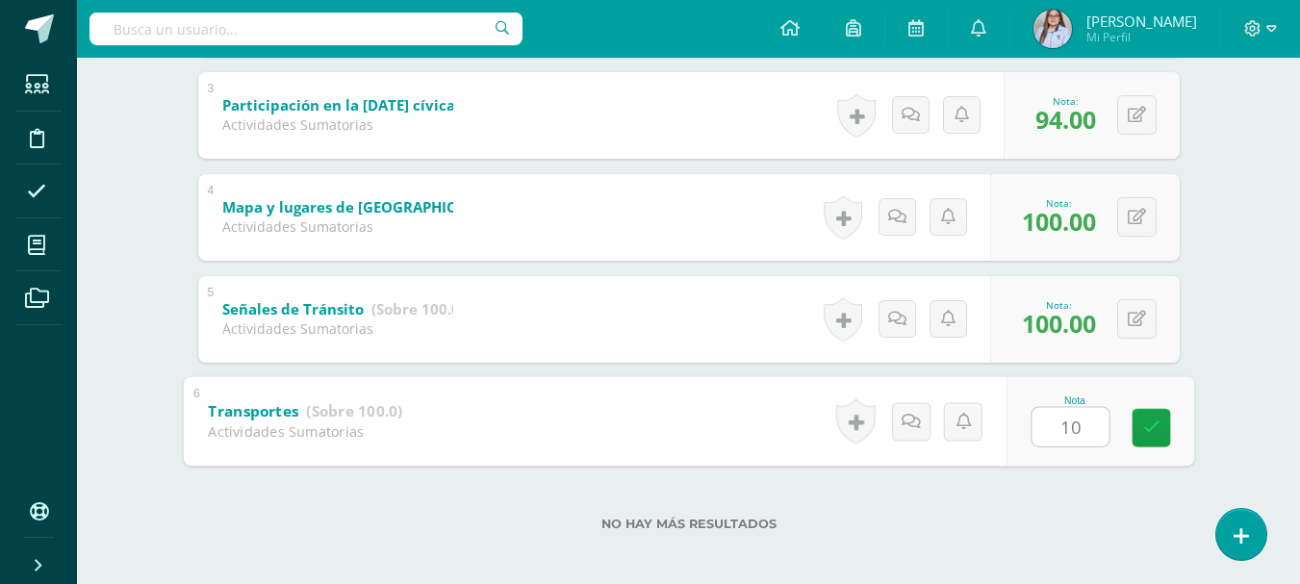
type input "100"
click at [1156, 431] on icon at bounding box center [1151, 428] width 17 height 16
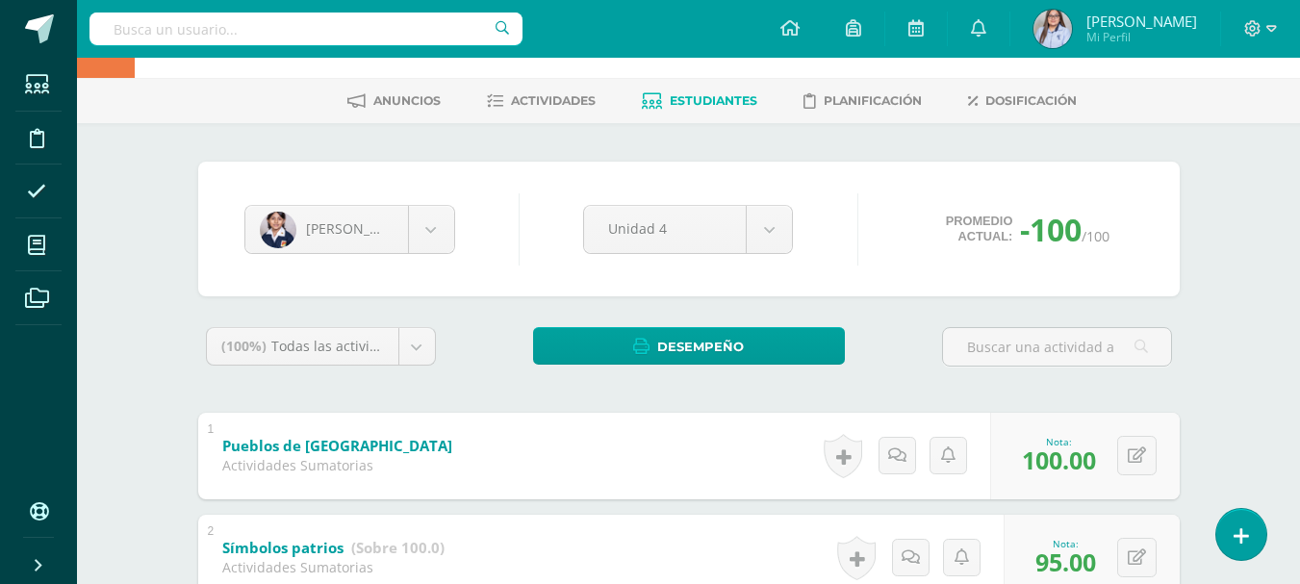
scroll to position [0, 0]
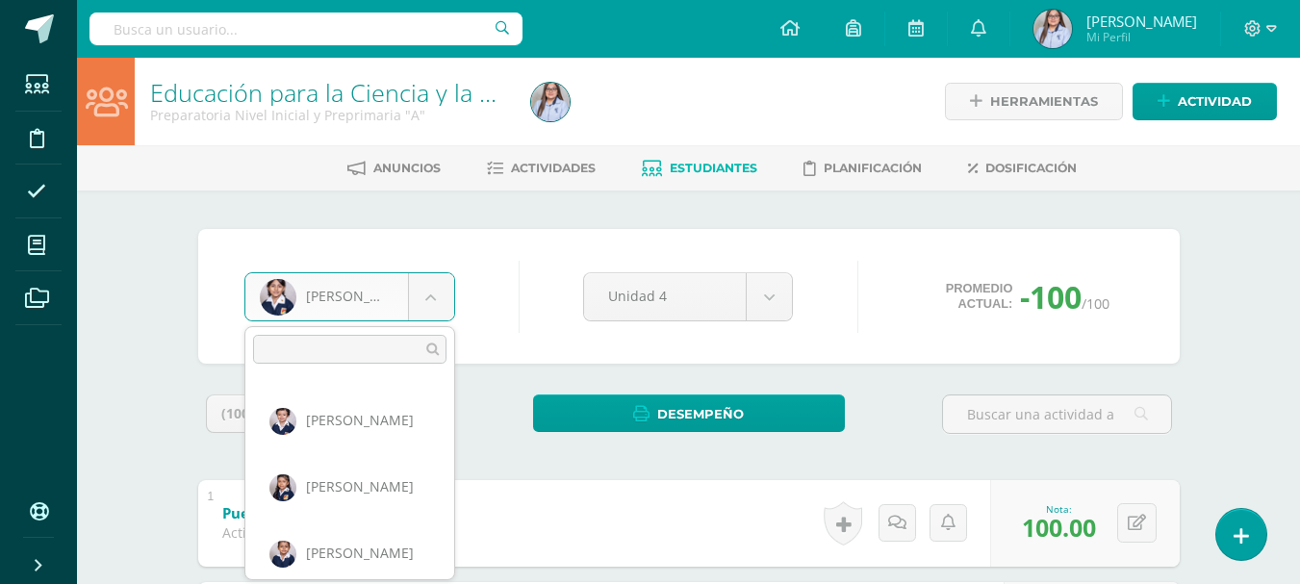
scroll to position [730, 0]
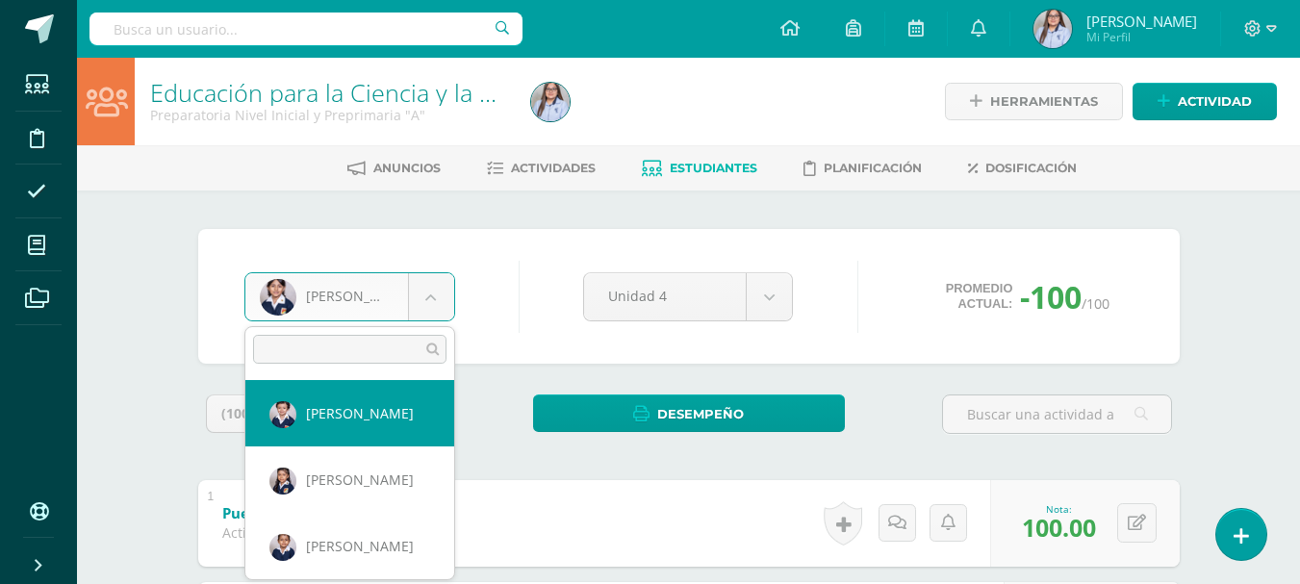
select select "3039"
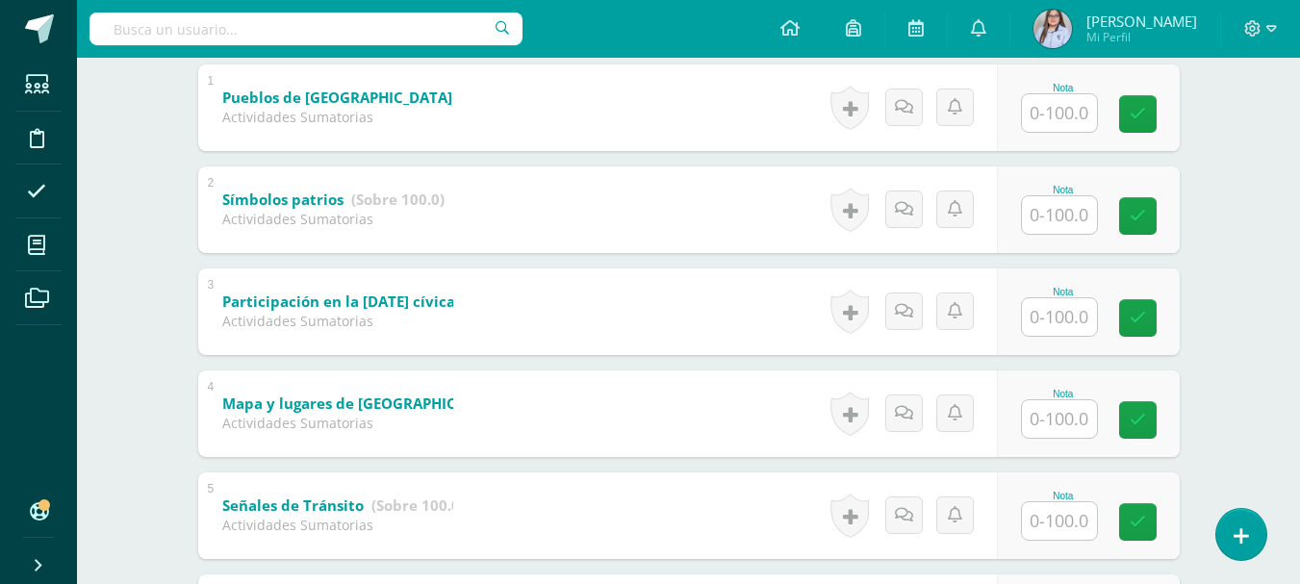
scroll to position [621, 0]
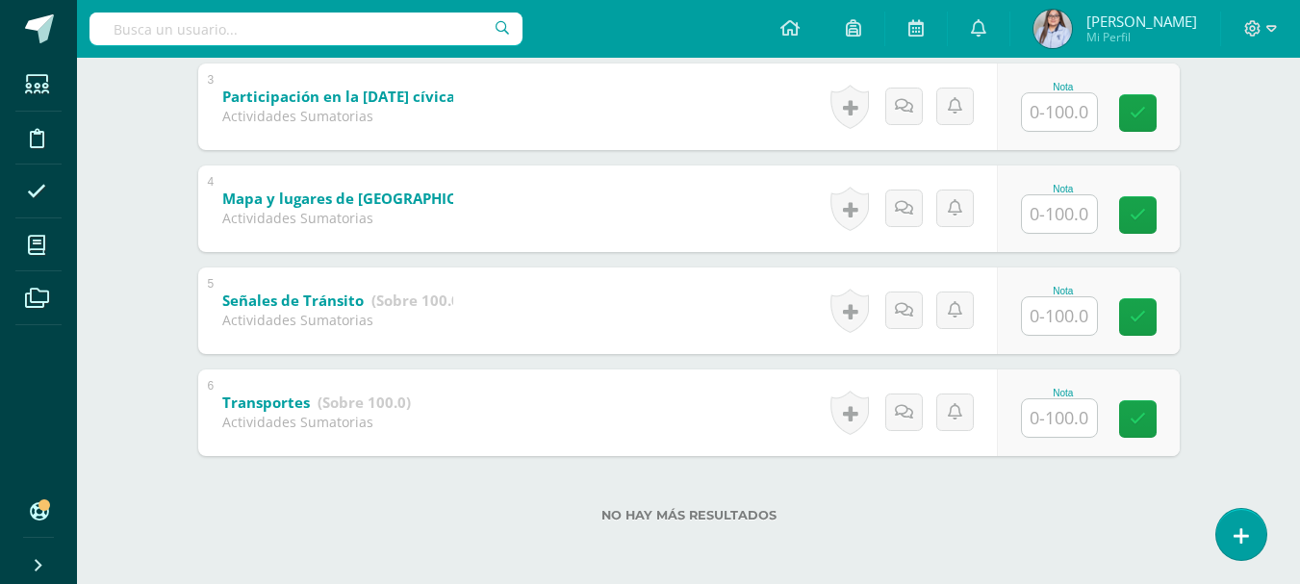
click at [1066, 424] on input "text" at bounding box center [1059, 418] width 75 height 38
type input "95"
click at [1071, 319] on input "text" at bounding box center [1059, 316] width 75 height 38
type input "100"
click at [1067, 214] on input "text" at bounding box center [1059, 214] width 75 height 38
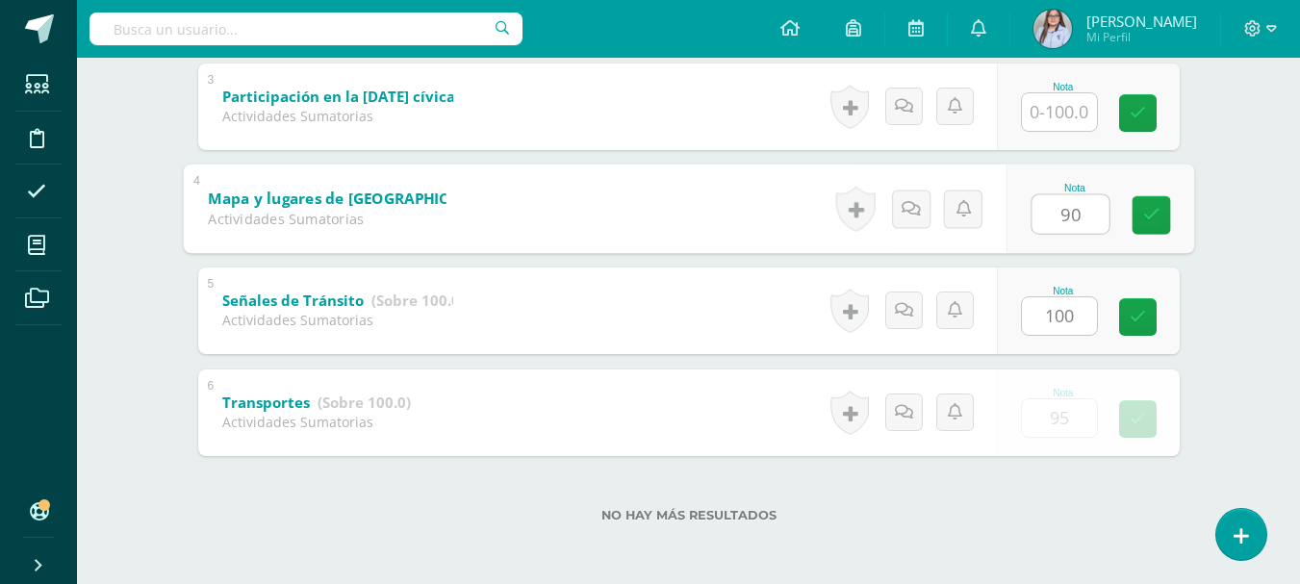
type input "90"
click at [1060, 112] on input "text" at bounding box center [1059, 112] width 75 height 38
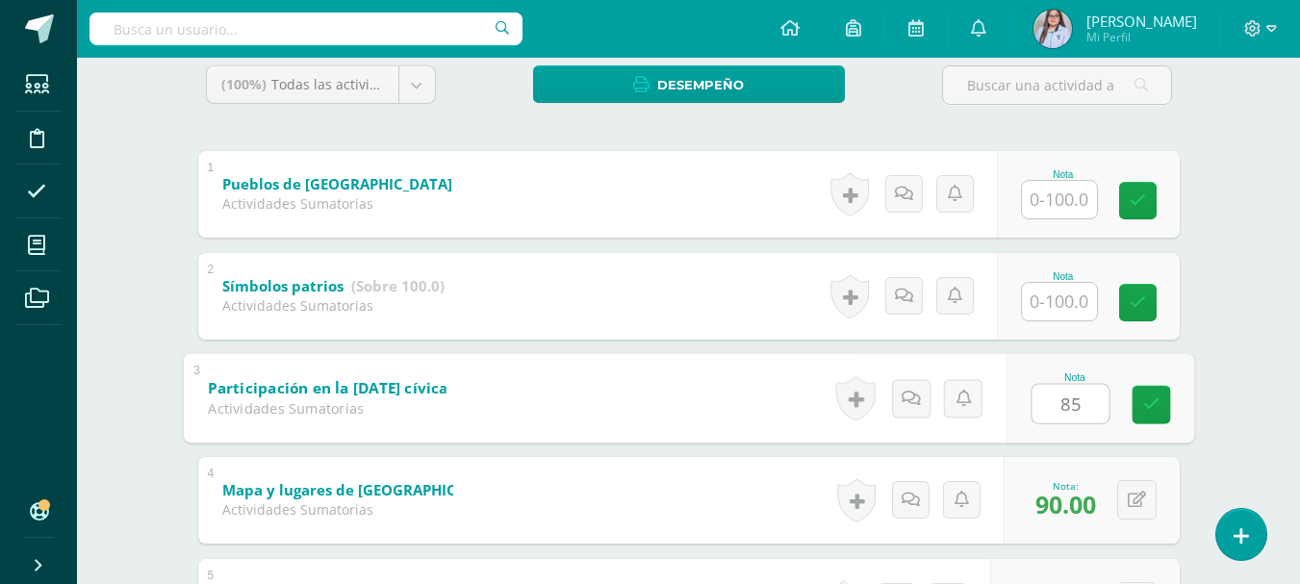
scroll to position [327, 0]
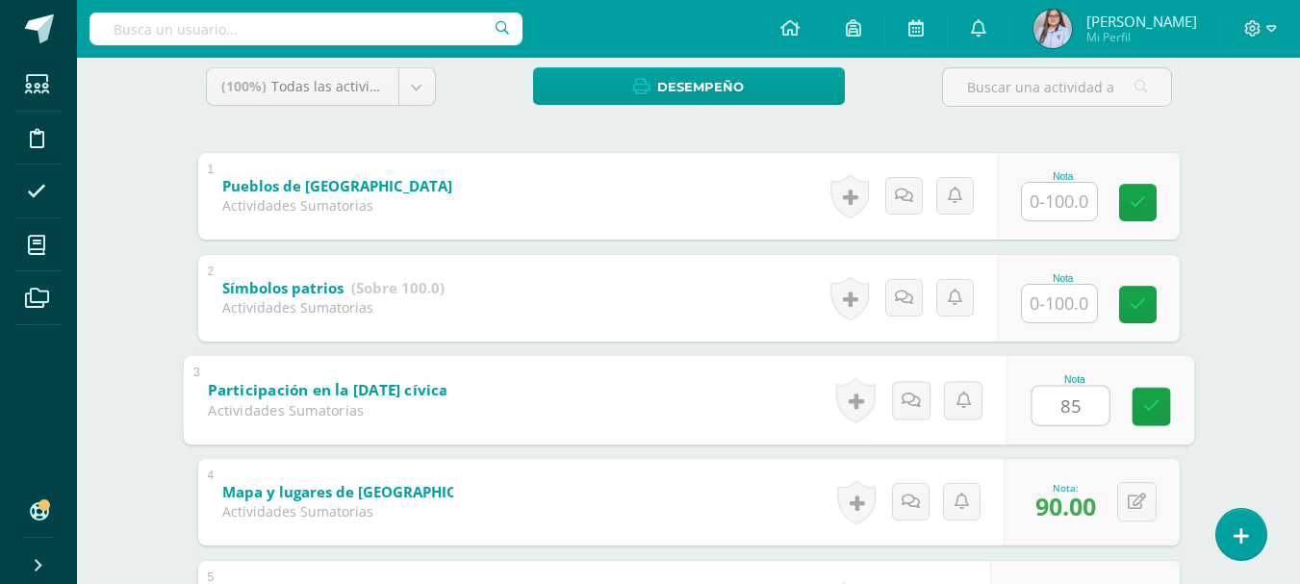
type input "85"
click at [1059, 298] on input "text" at bounding box center [1059, 304] width 75 height 38
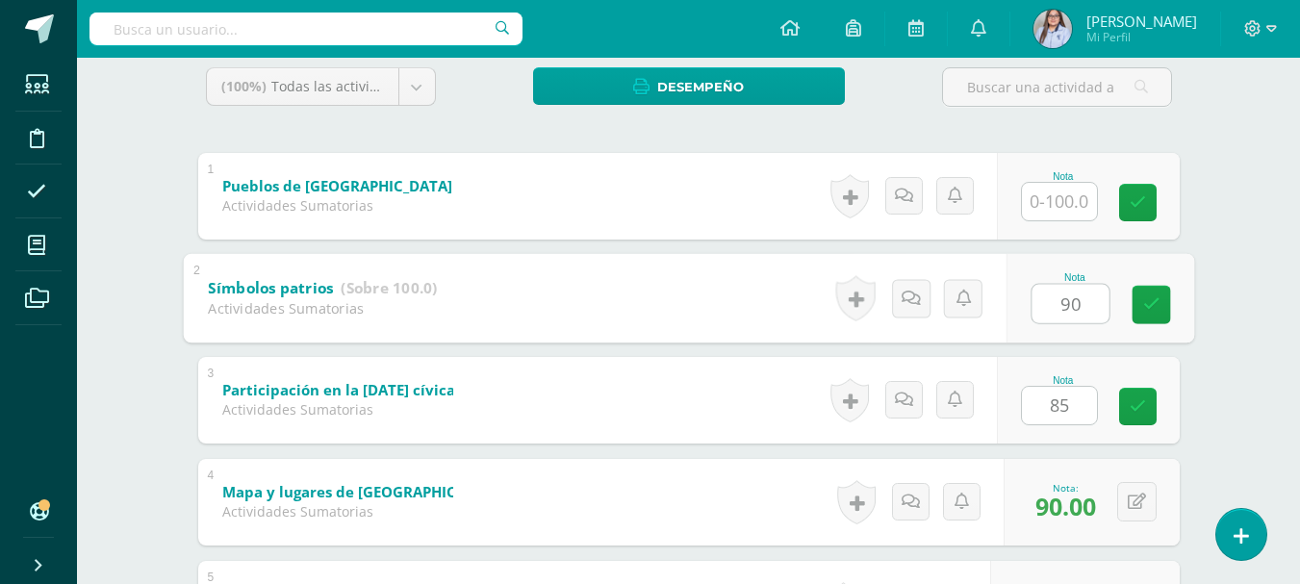
type input "90"
click at [1056, 199] on input "text" at bounding box center [1059, 202] width 75 height 38
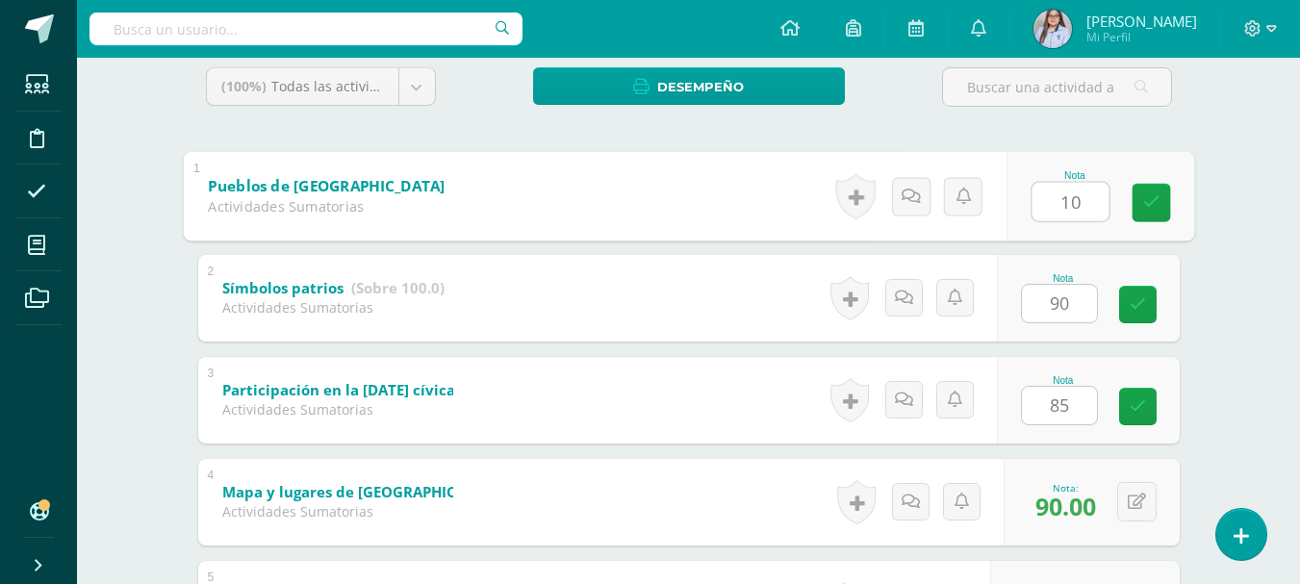
type input "100"
click at [1142, 211] on link at bounding box center [1151, 202] width 39 height 39
click at [1138, 307] on icon at bounding box center [1138, 304] width 16 height 16
click at [1139, 406] on icon at bounding box center [1138, 406] width 16 height 16
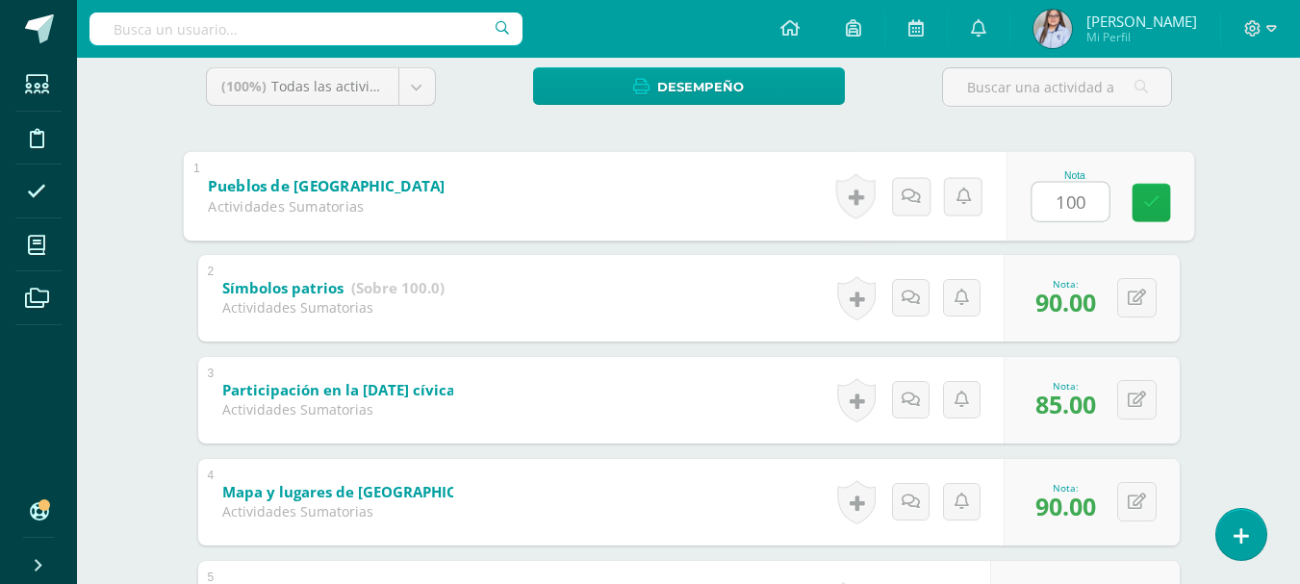
click at [1159, 219] on link at bounding box center [1151, 202] width 39 height 39
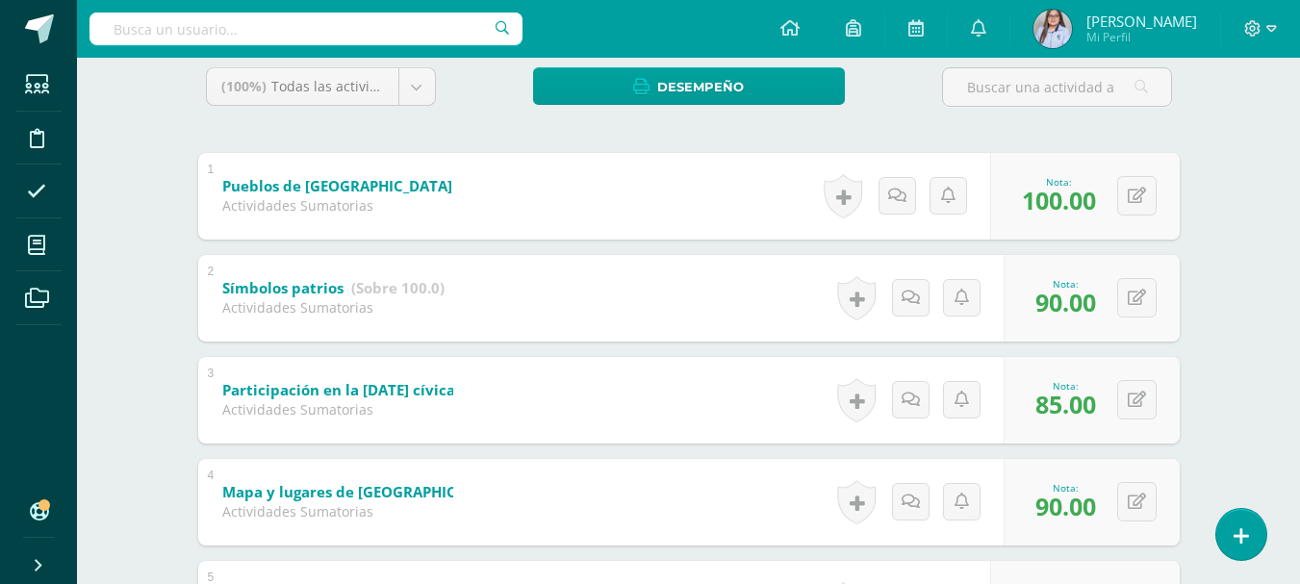
scroll to position [0, 0]
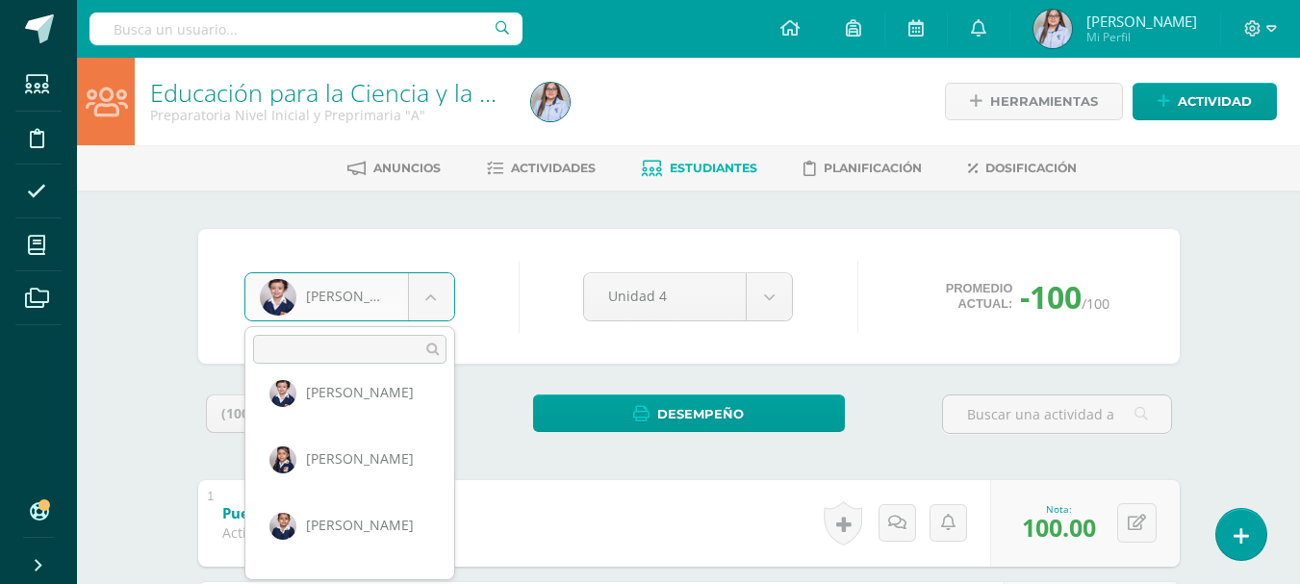
scroll to position [796, 0]
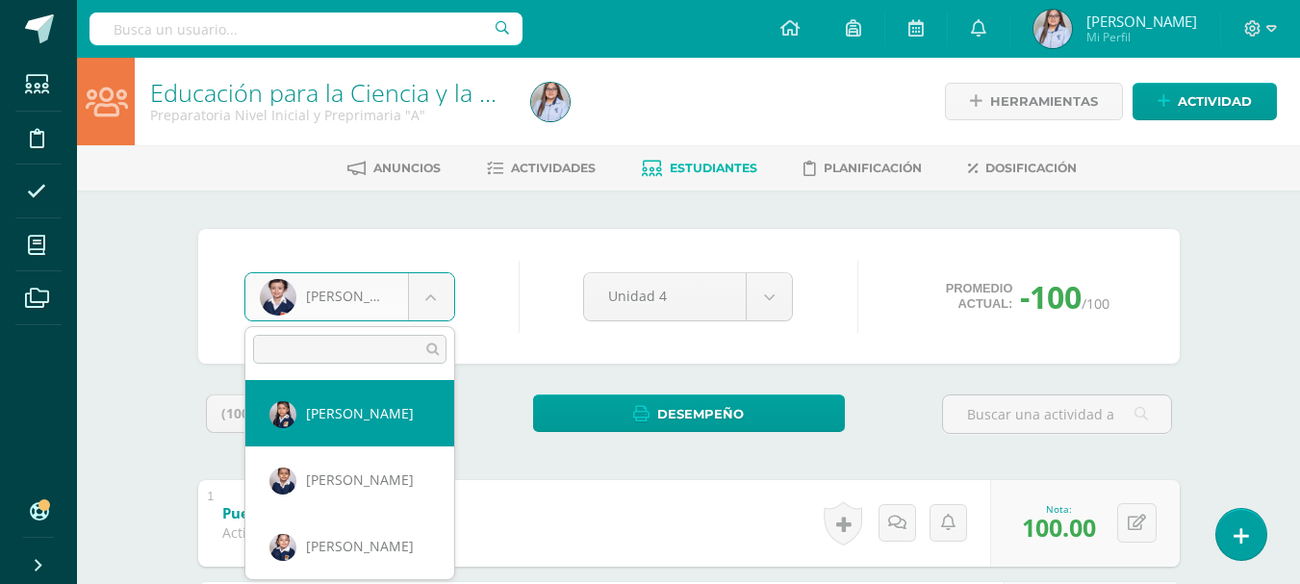
select select "2999"
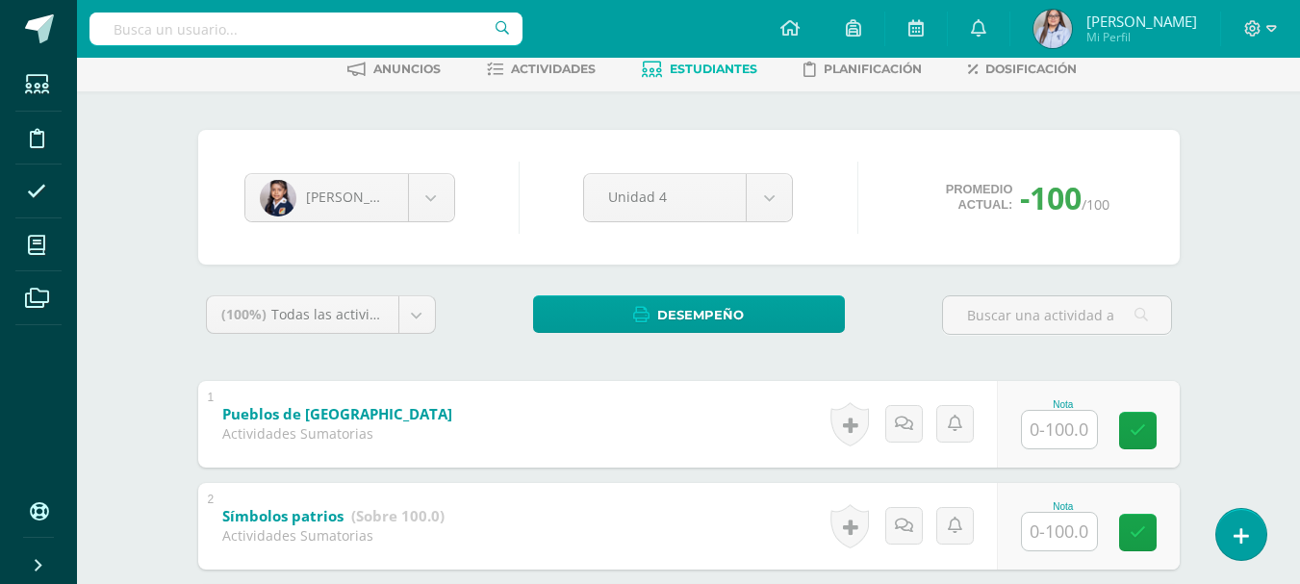
scroll to position [621, 0]
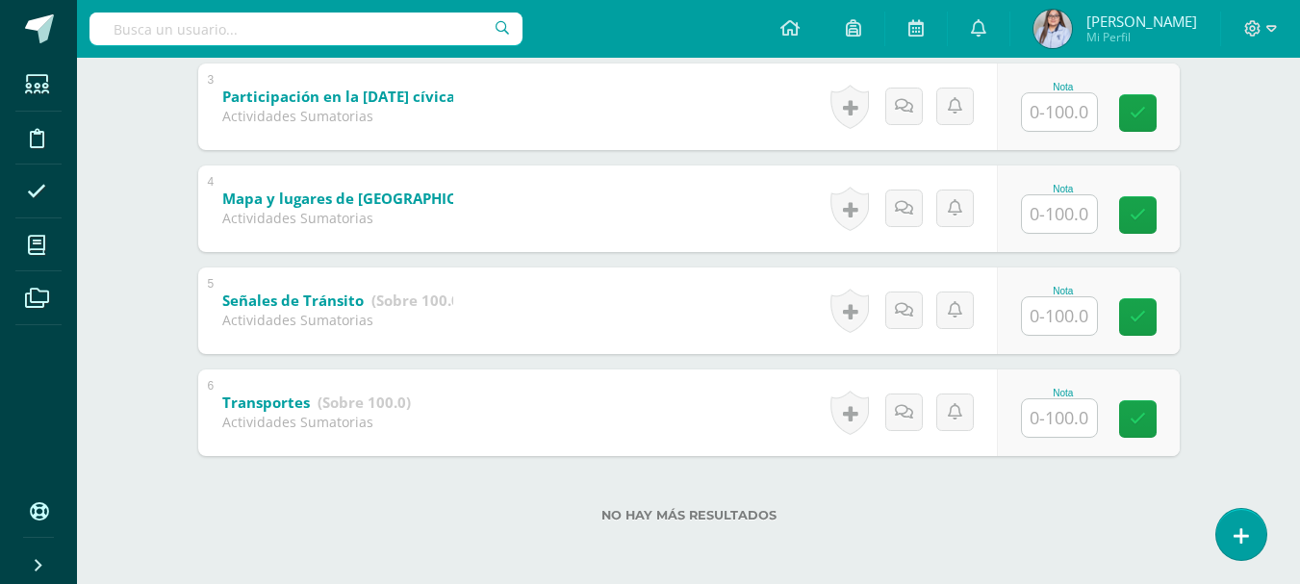
click at [1071, 426] on input "text" at bounding box center [1059, 418] width 75 height 38
type input "100"
click at [1054, 321] on input "text" at bounding box center [1059, 316] width 75 height 38
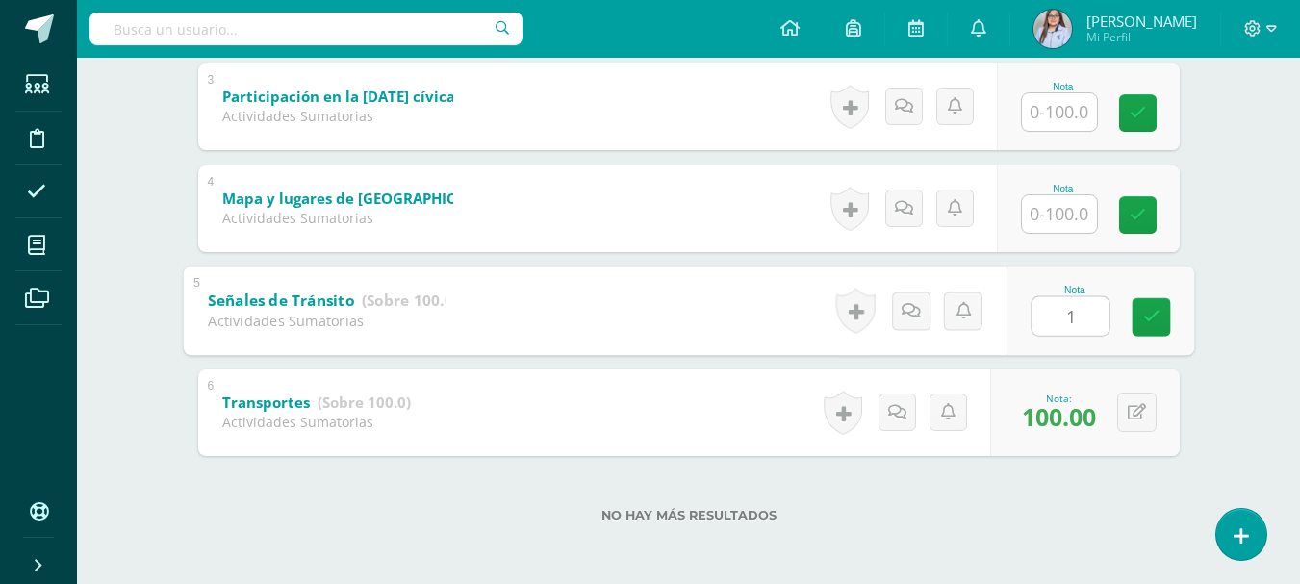
type input "10"
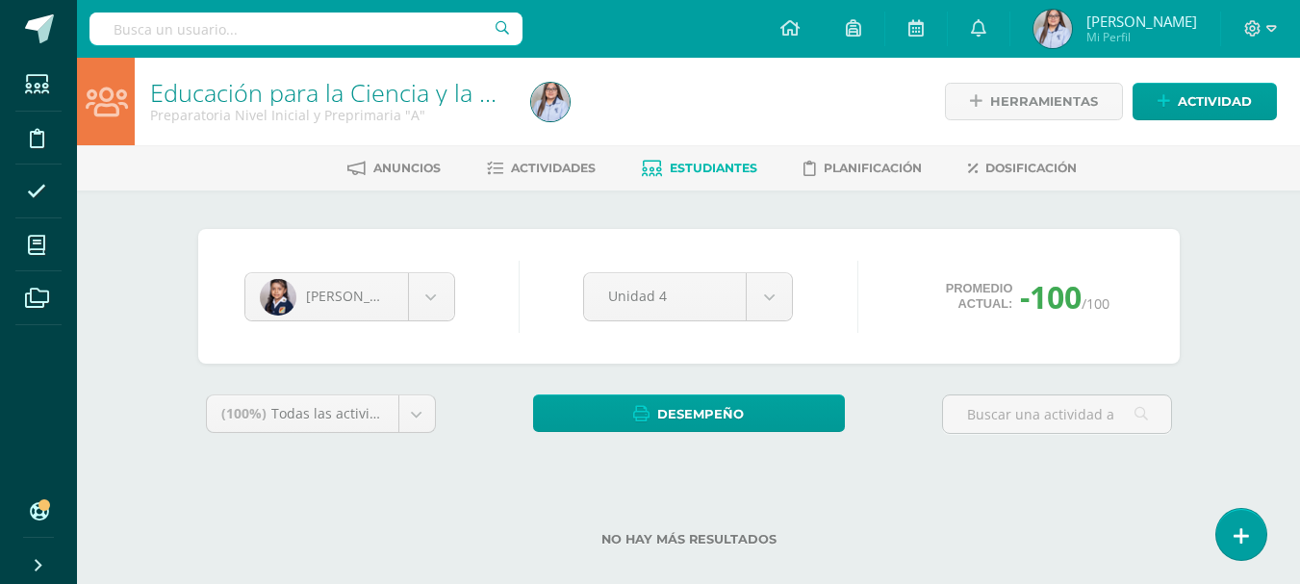
scroll to position [24, 0]
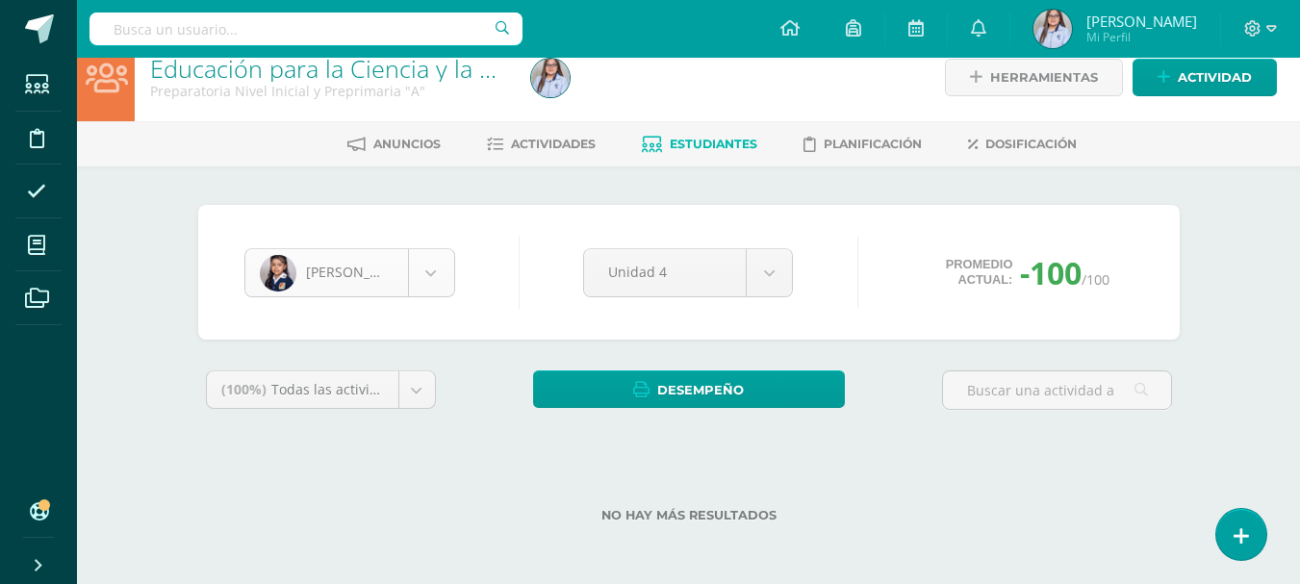
click at [350, 281] on body "Estudiantes Disciplina Asistencia Mis cursos Archivos Soporte Ayuda Reportar un…" at bounding box center [650, 280] width 1300 height 608
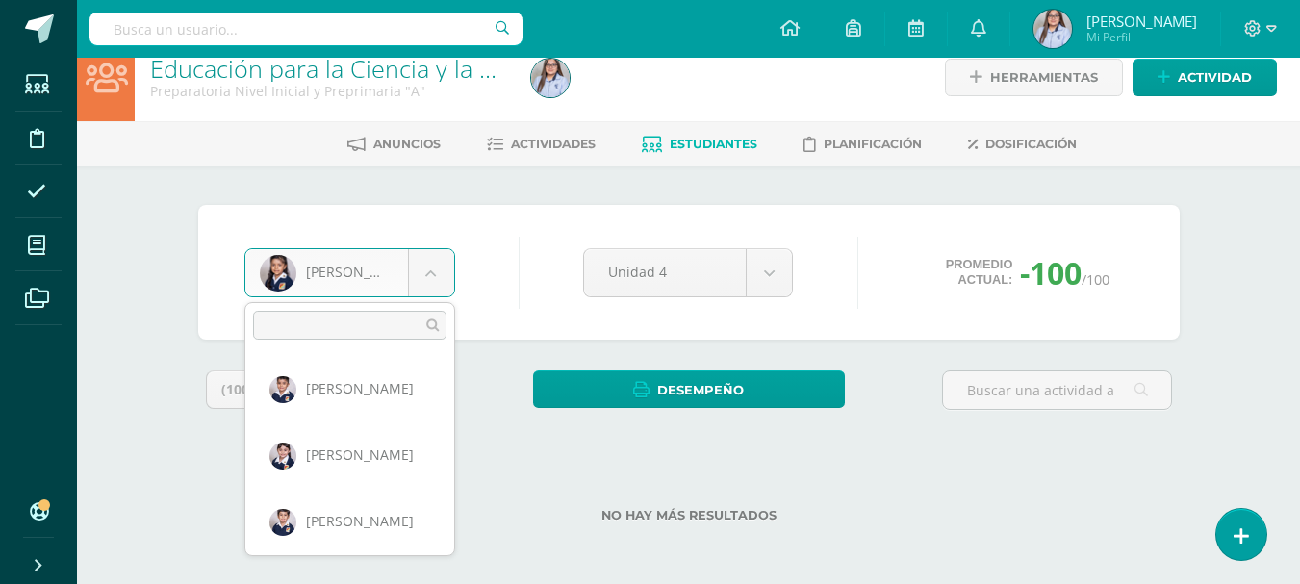
scroll to position [663, 0]
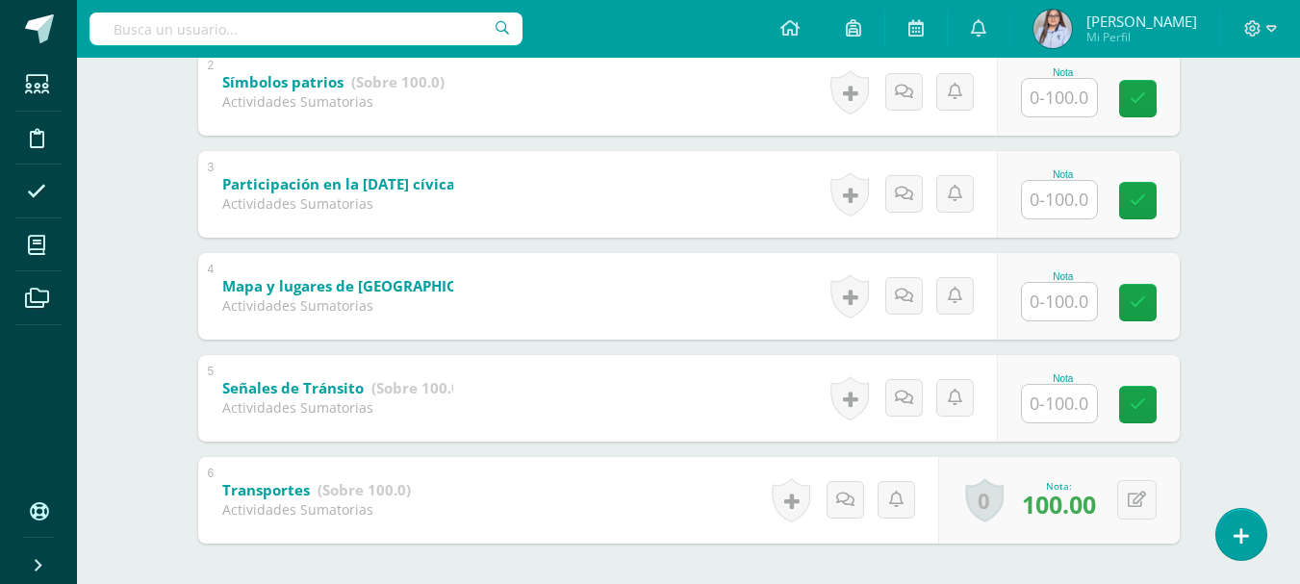
scroll to position [550, 0]
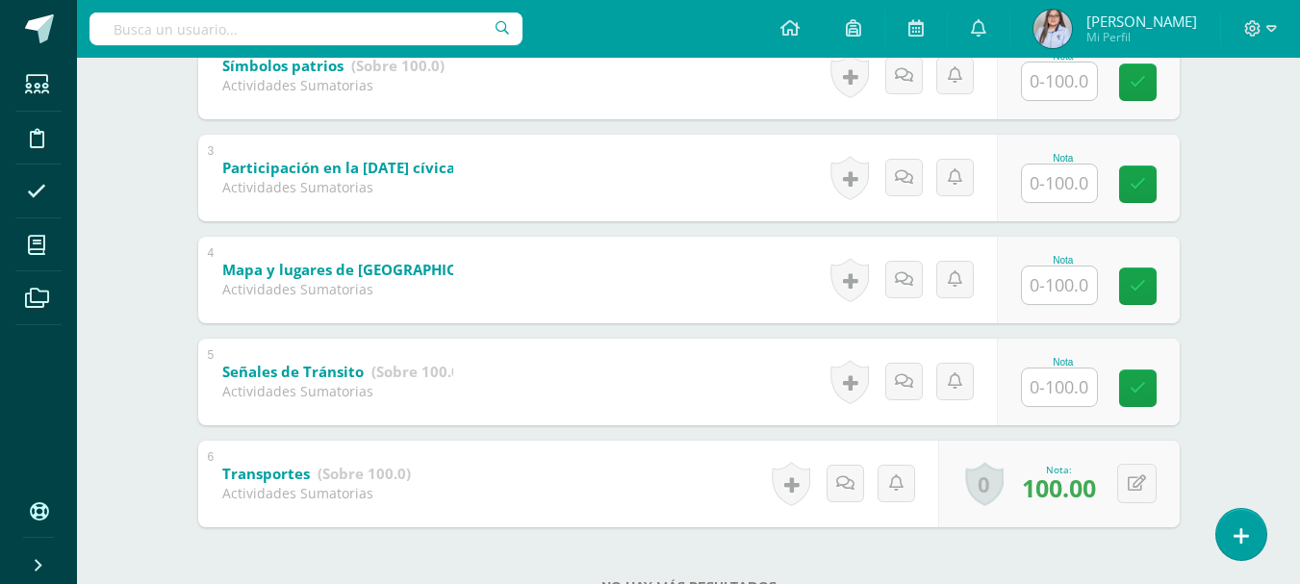
click at [1074, 393] on input "text" at bounding box center [1059, 388] width 75 height 38
type input "100"
click at [1066, 287] on input "text" at bounding box center [1059, 286] width 75 height 38
type input "100"
click at [1061, 183] on input "text" at bounding box center [1059, 184] width 75 height 38
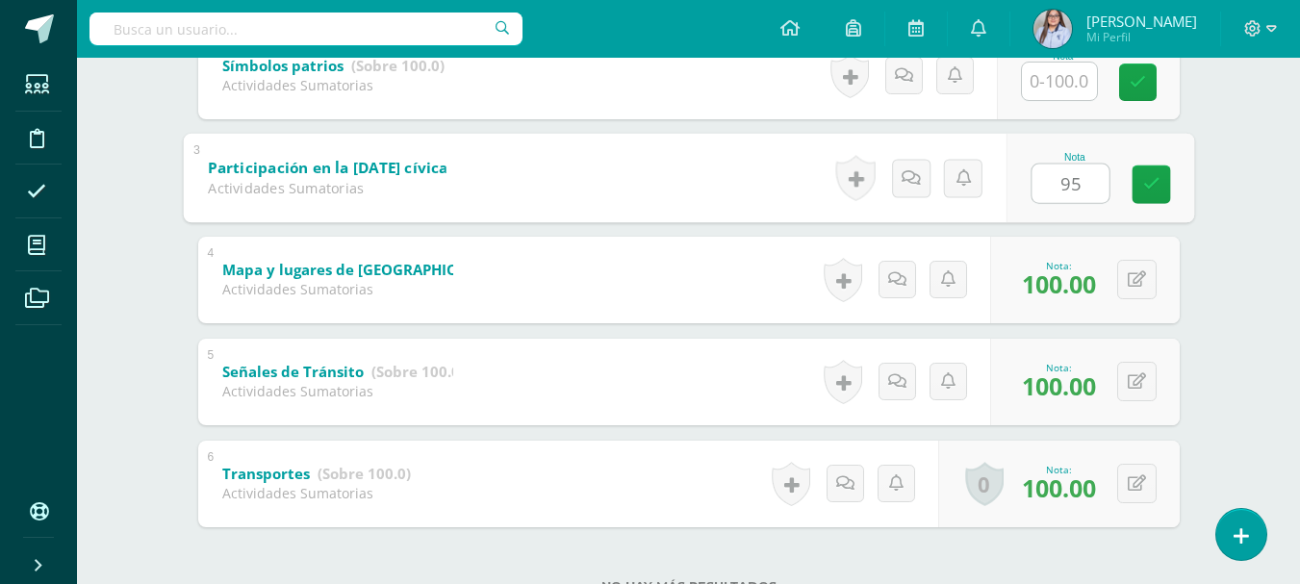
type input "95"
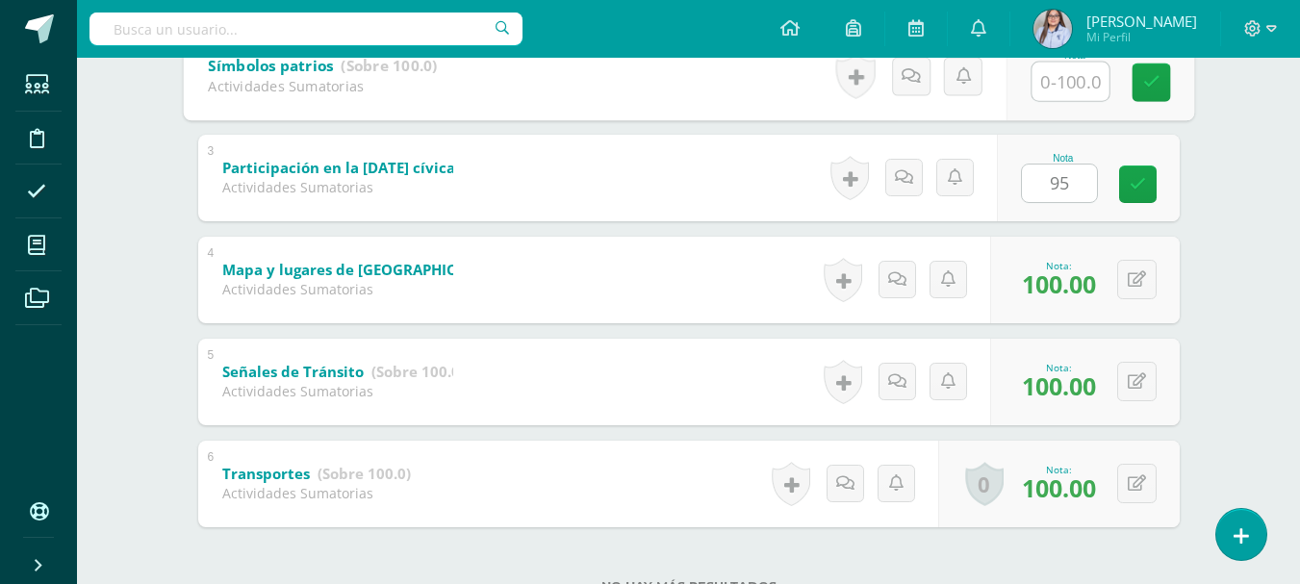
click at [1059, 84] on input "text" at bounding box center [1070, 81] width 77 height 39
type input "9"
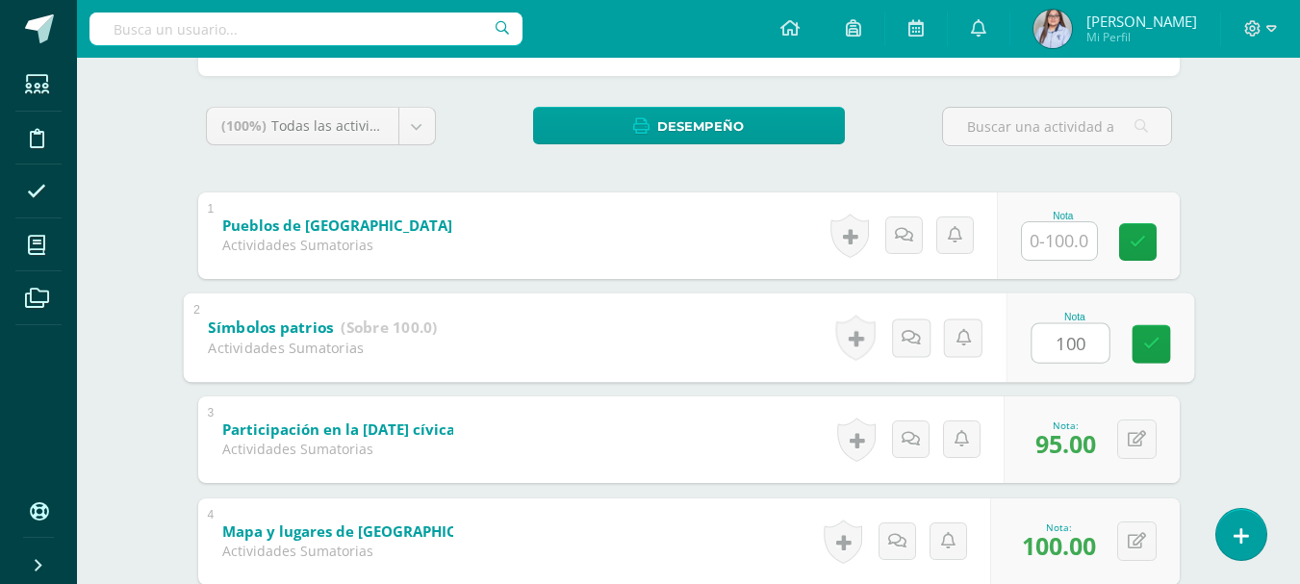
scroll to position [275, 0]
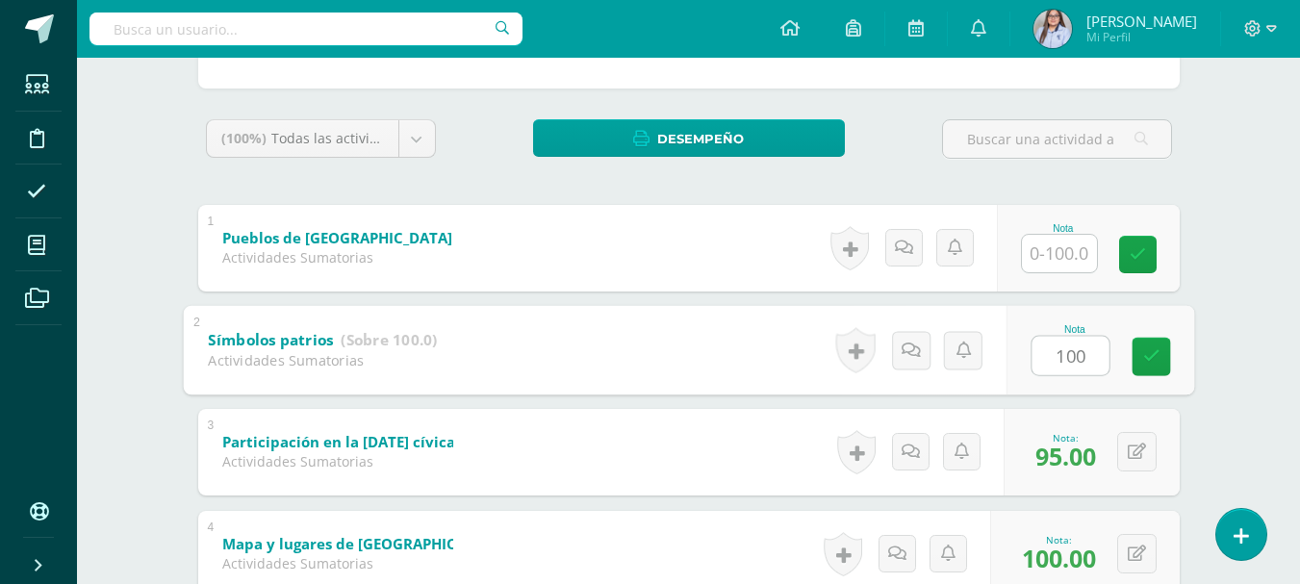
type input "100"
click at [1054, 254] on input "text" at bounding box center [1059, 254] width 75 height 38
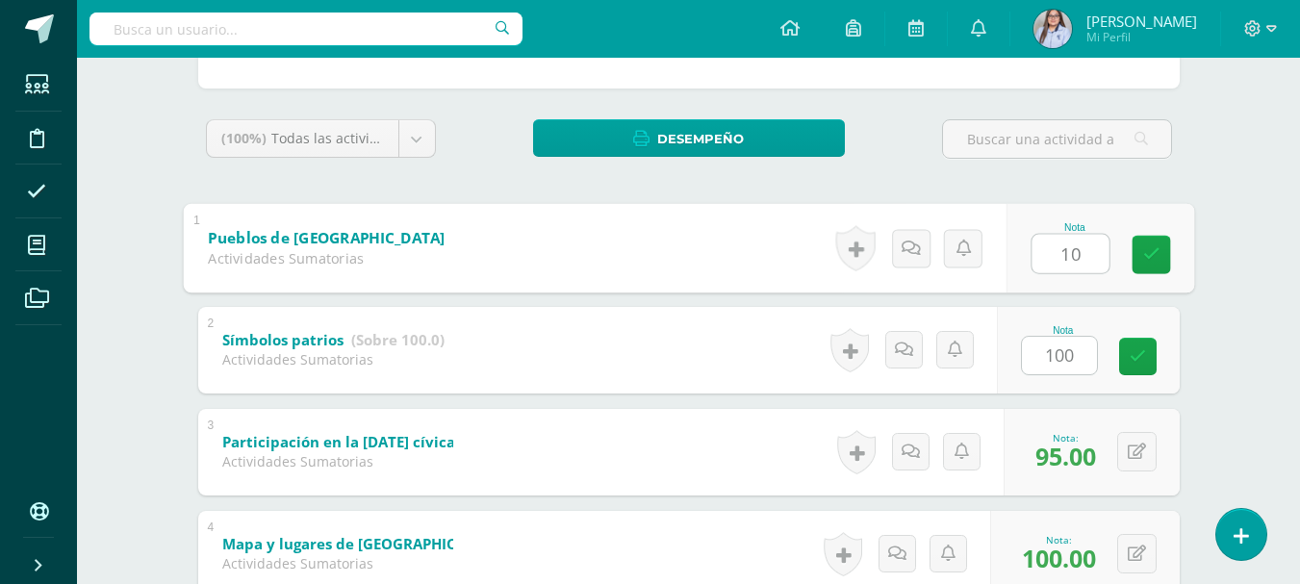
type input "100"
click at [1150, 251] on icon at bounding box center [1151, 254] width 17 height 16
click at [1140, 358] on icon at bounding box center [1138, 356] width 16 height 16
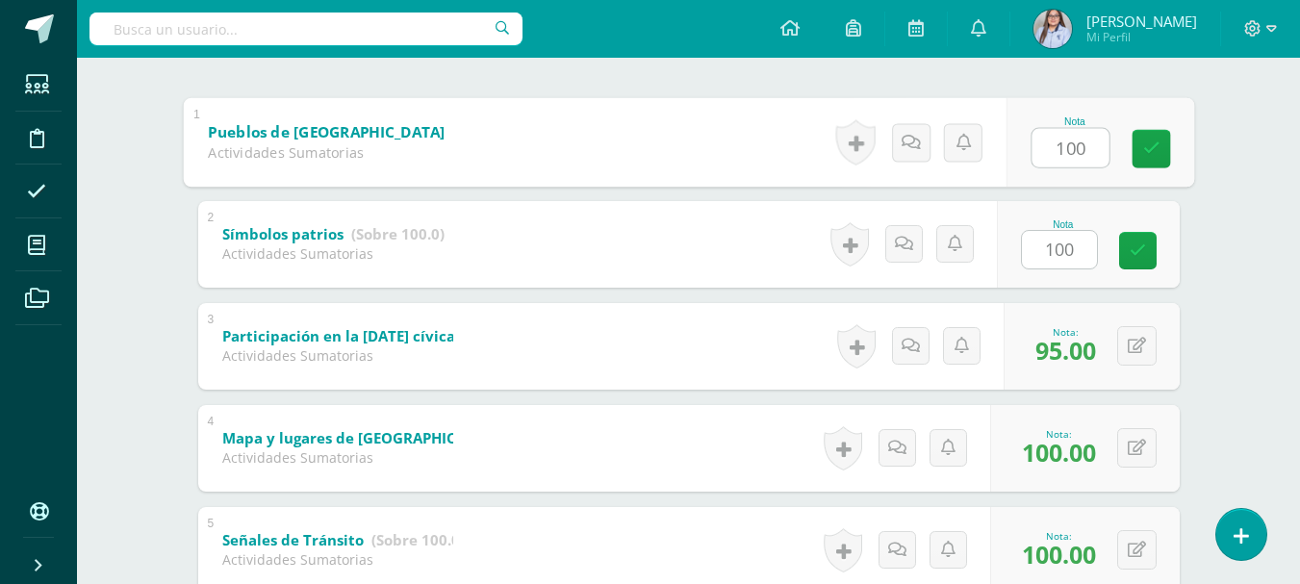
scroll to position [385, 0]
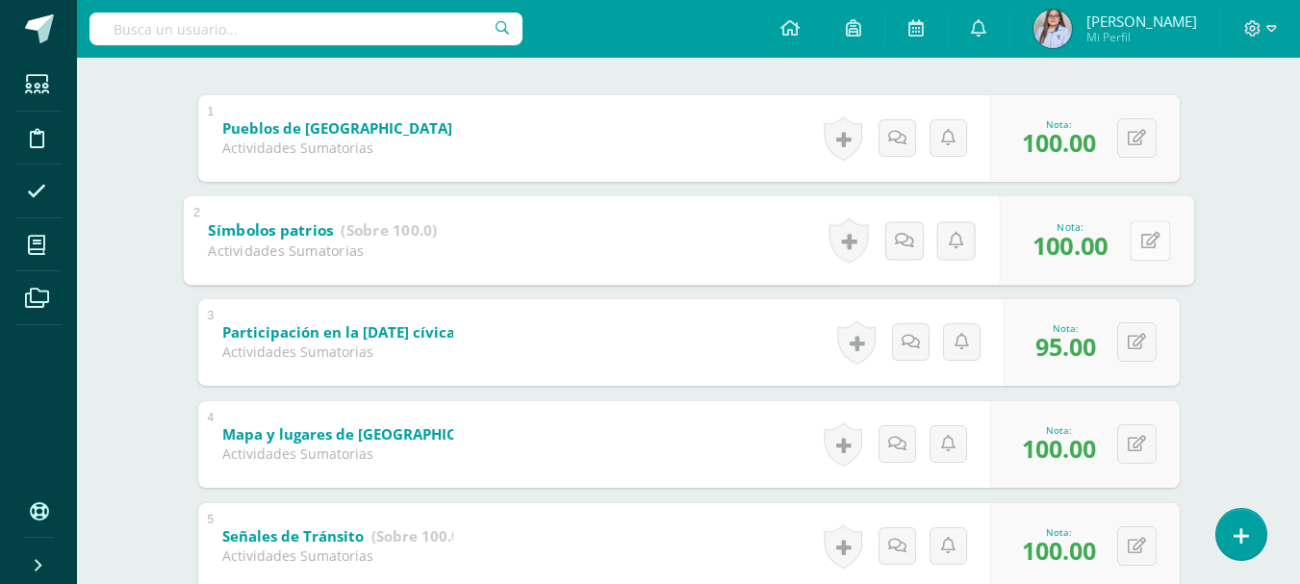
click at [1139, 246] on button at bounding box center [1150, 240] width 40 height 40
click at [1111, 250] on link at bounding box center [1099, 246] width 39 height 39
click at [1094, 244] on icon at bounding box center [1099, 247] width 17 height 16
click at [1272, 239] on div "Educación para la Ciencia y la Ciudadanía Preparatoria Nivel Inicial y Preprima…" at bounding box center [688, 246] width 1223 height 1147
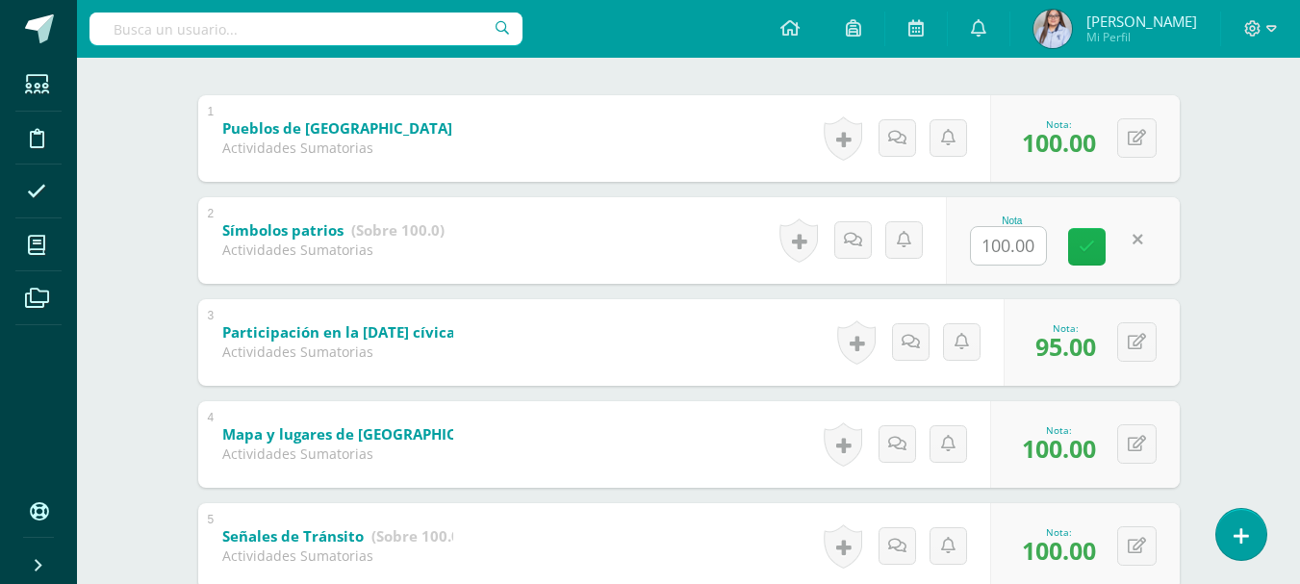
click at [1085, 252] on icon at bounding box center [1087, 247] width 16 height 16
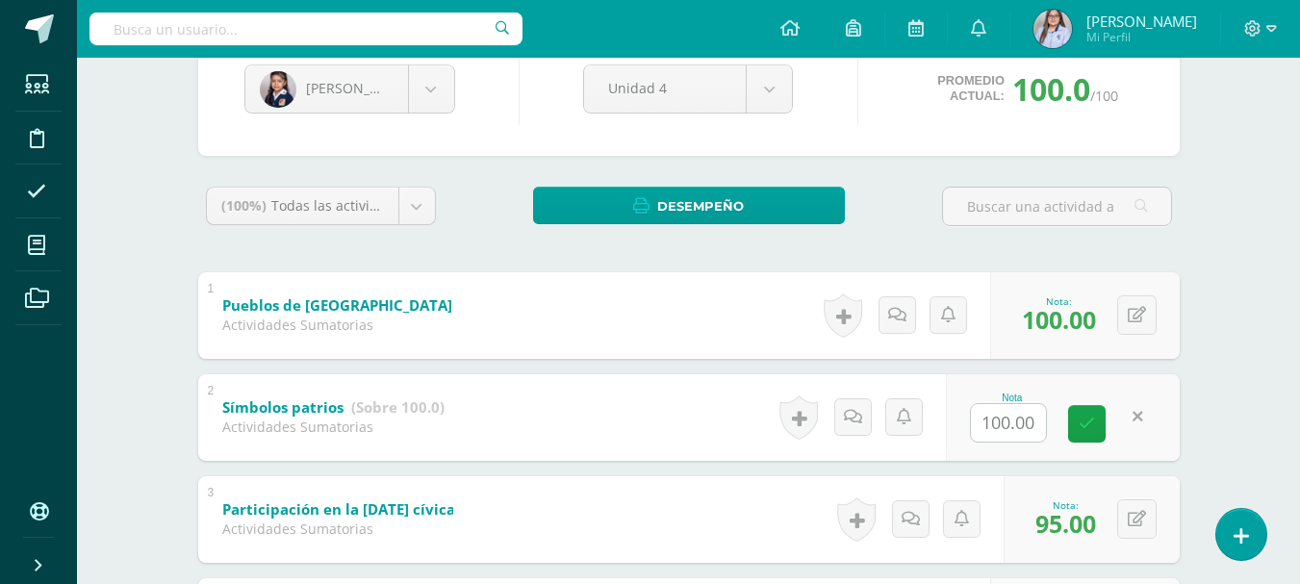
scroll to position [279, 0]
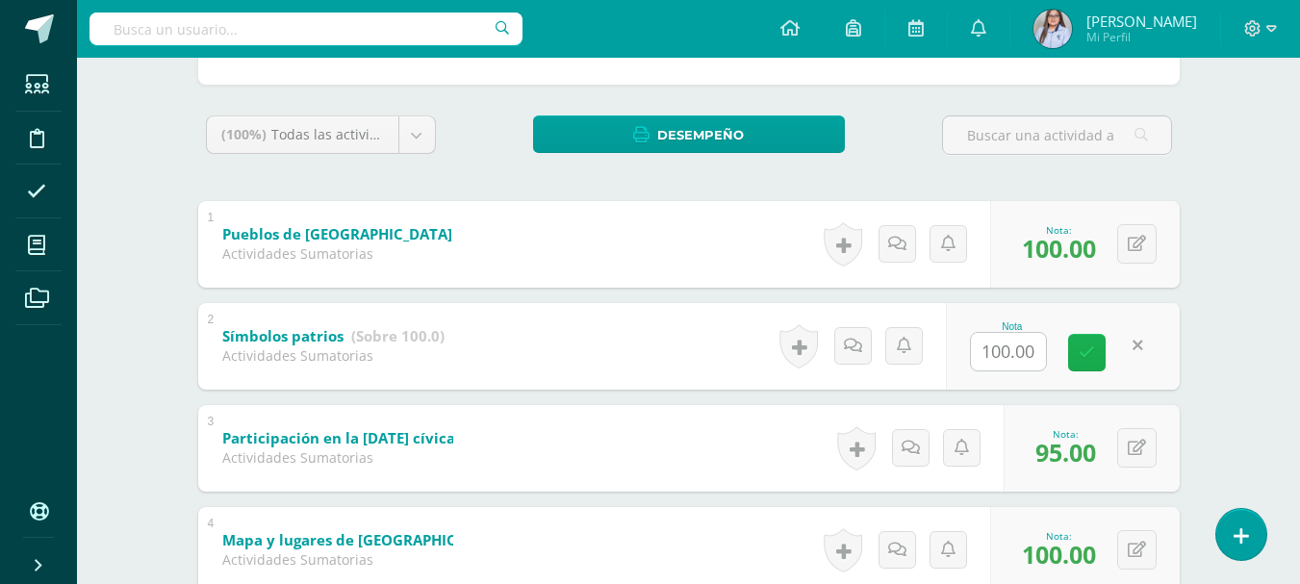
click at [1085, 347] on icon at bounding box center [1087, 353] width 16 height 16
click at [1253, 326] on div "Educación para la Ciencia y la Ciudadanía Preparatoria Nivel Inicial y Preprima…" at bounding box center [688, 352] width 1223 height 1147
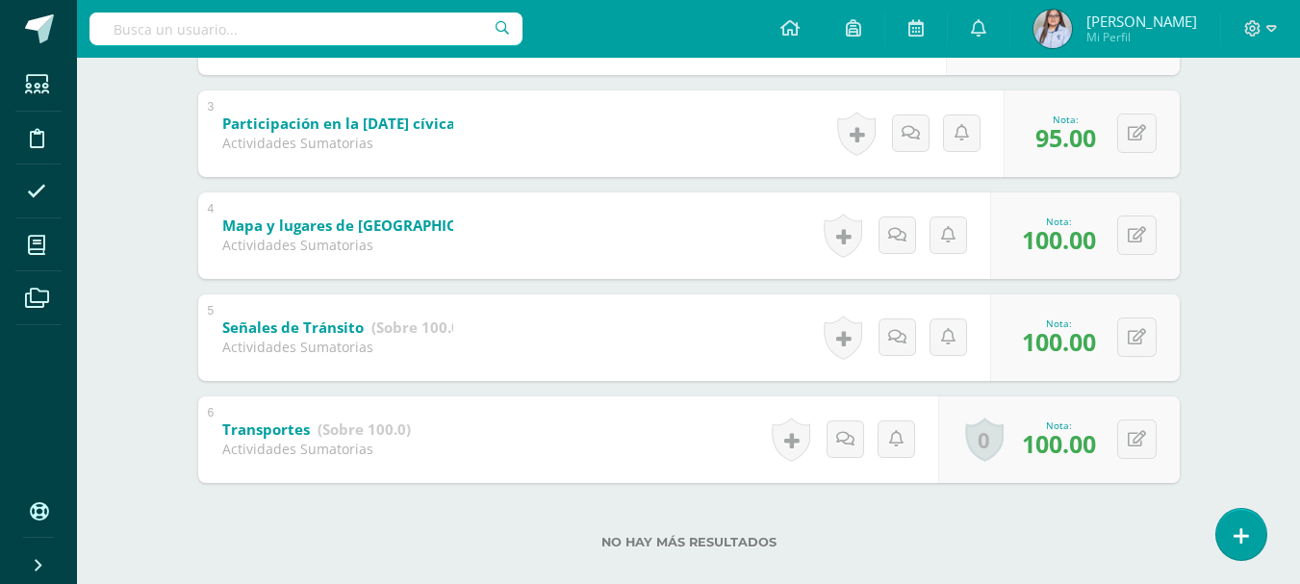
scroll to position [621, 0]
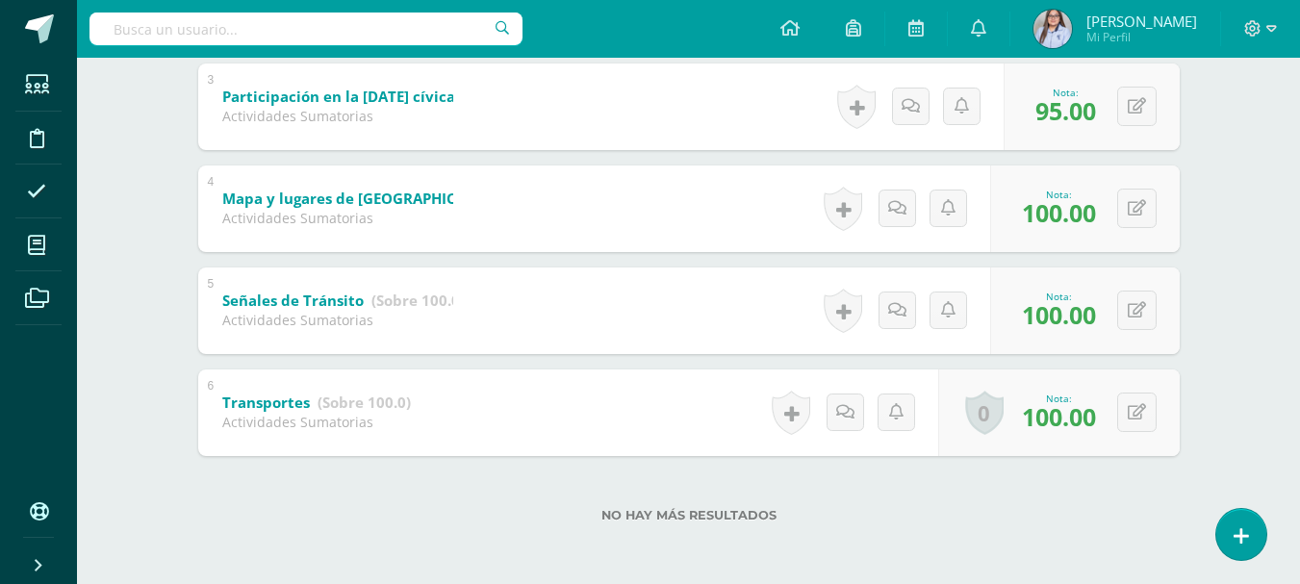
click at [1220, 399] on div "Educación para la Ciencia y la Ciudadanía Preparatoria Nivel Inicial y Preprima…" at bounding box center [688, 10] width 1223 height 1147
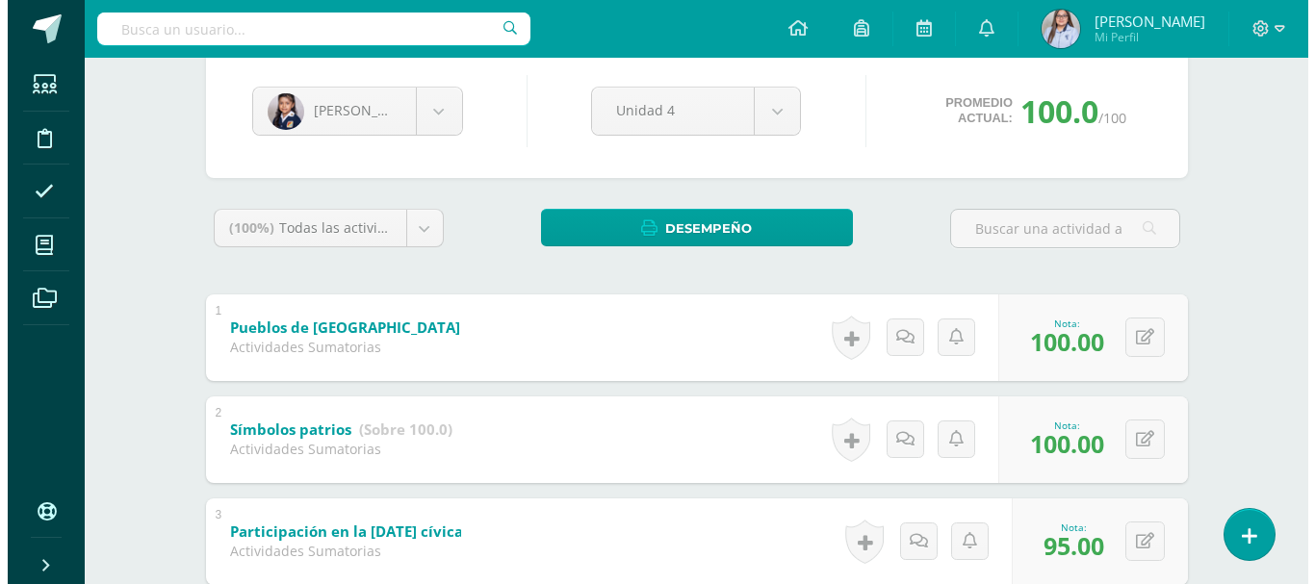
scroll to position [175, 0]
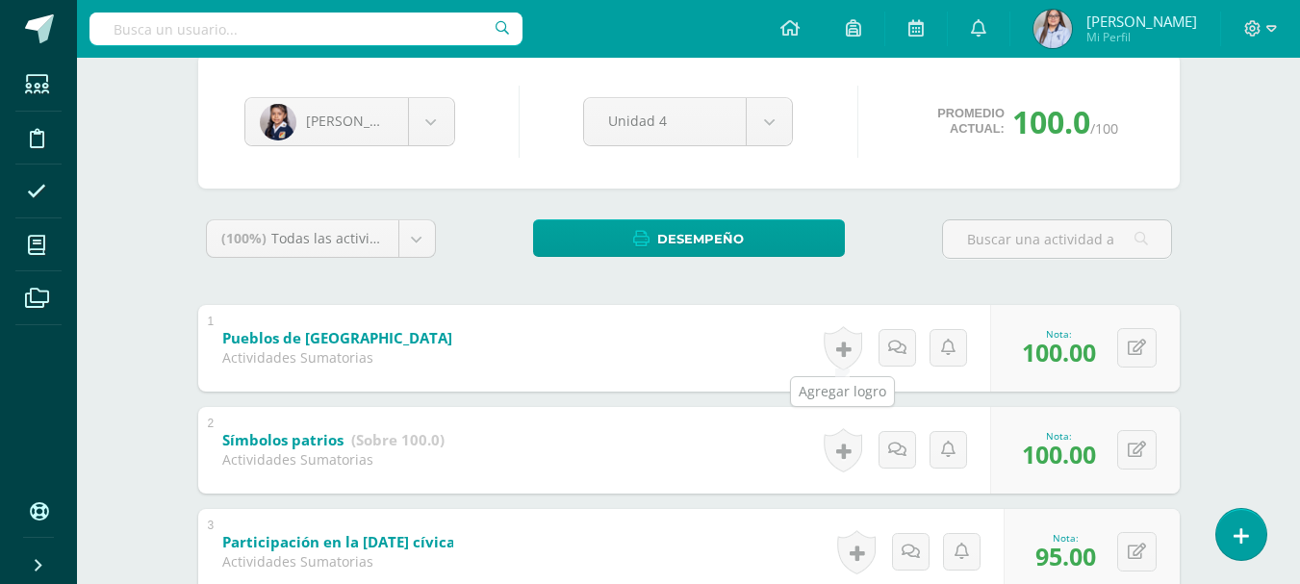
click at [835, 352] on link at bounding box center [843, 348] width 39 height 44
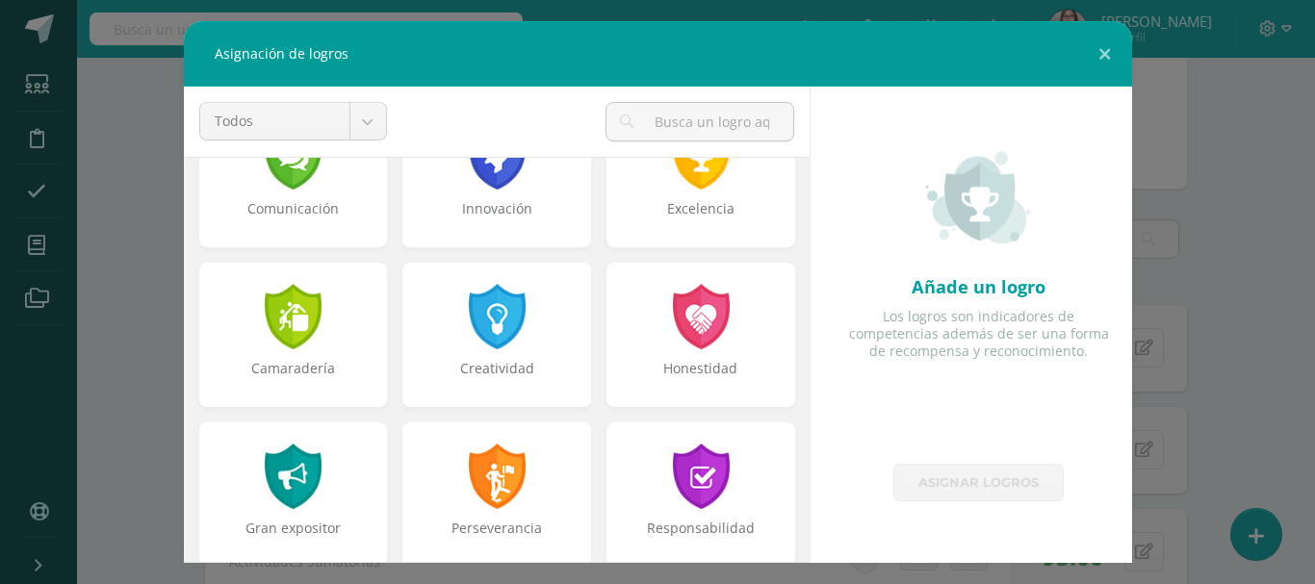
scroll to position [520, 0]
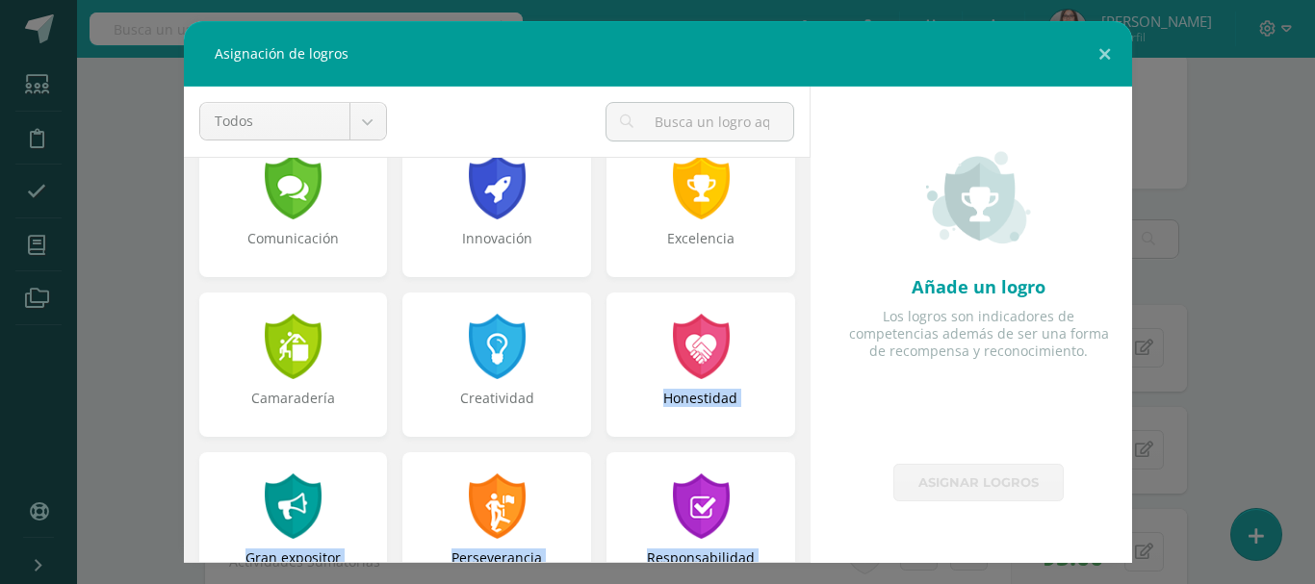
drag, startPoint x: 810, startPoint y: 360, endPoint x: 833, endPoint y: 176, distance: 185.2
click at [833, 176] on div "Todos Todos Respeto Pasión Trabajo original Autosuficiencia Determinación Curio…" at bounding box center [657, 325] width 963 height 476
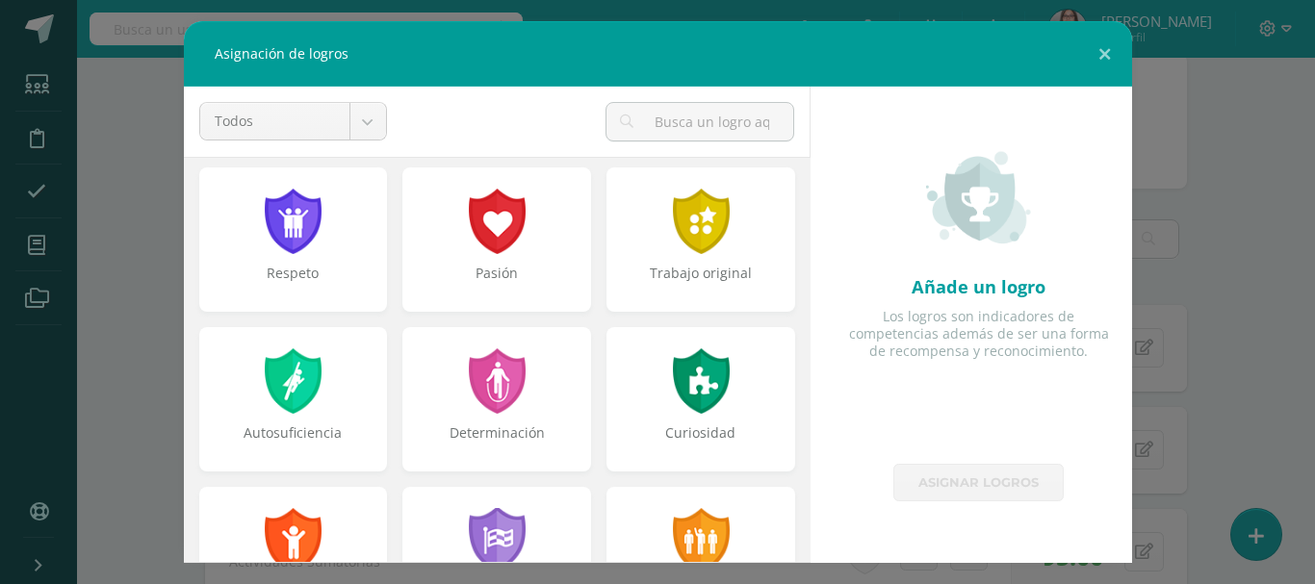
scroll to position [0, 0]
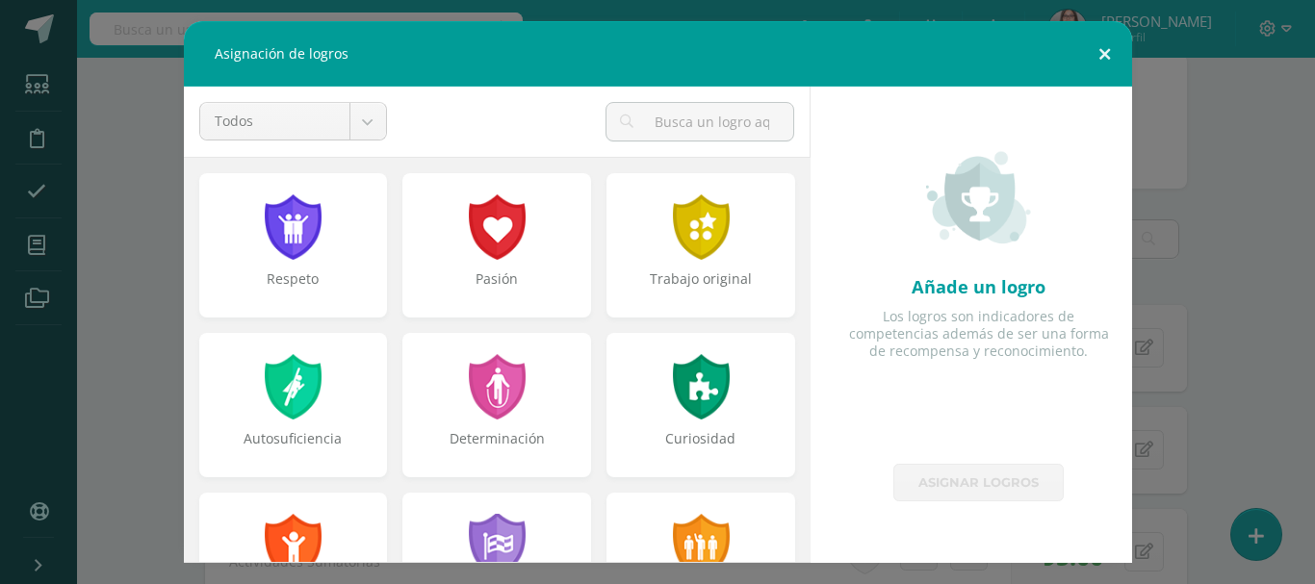
click at [1098, 57] on button at bounding box center [1104, 53] width 55 height 65
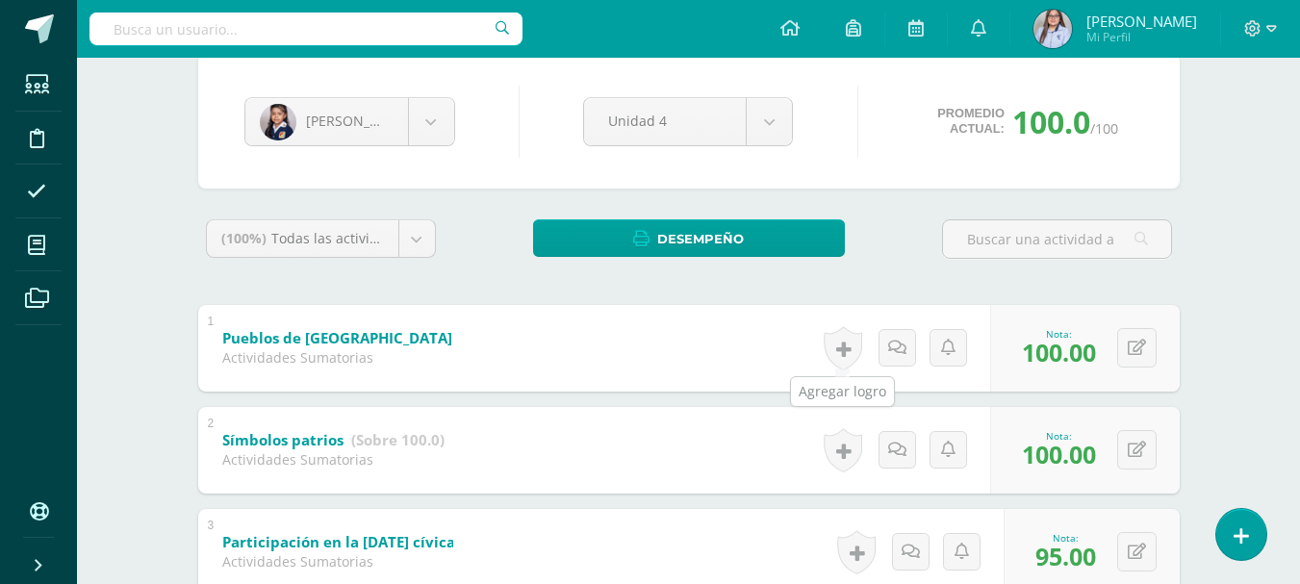
click at [842, 347] on link at bounding box center [843, 348] width 39 height 44
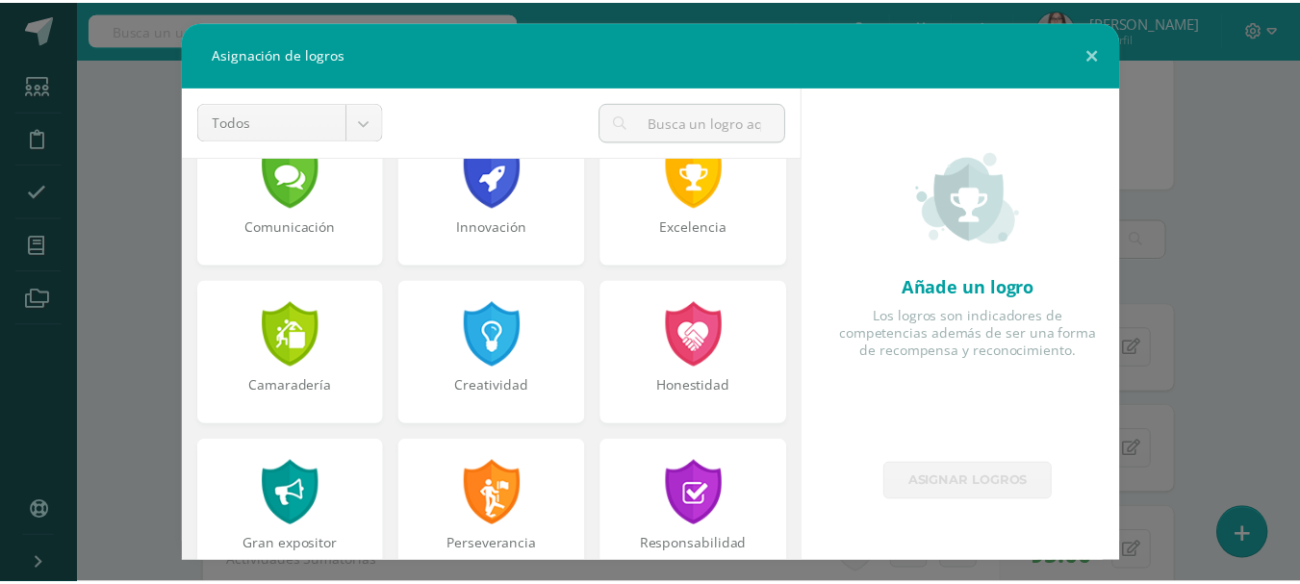
scroll to position [534, 0]
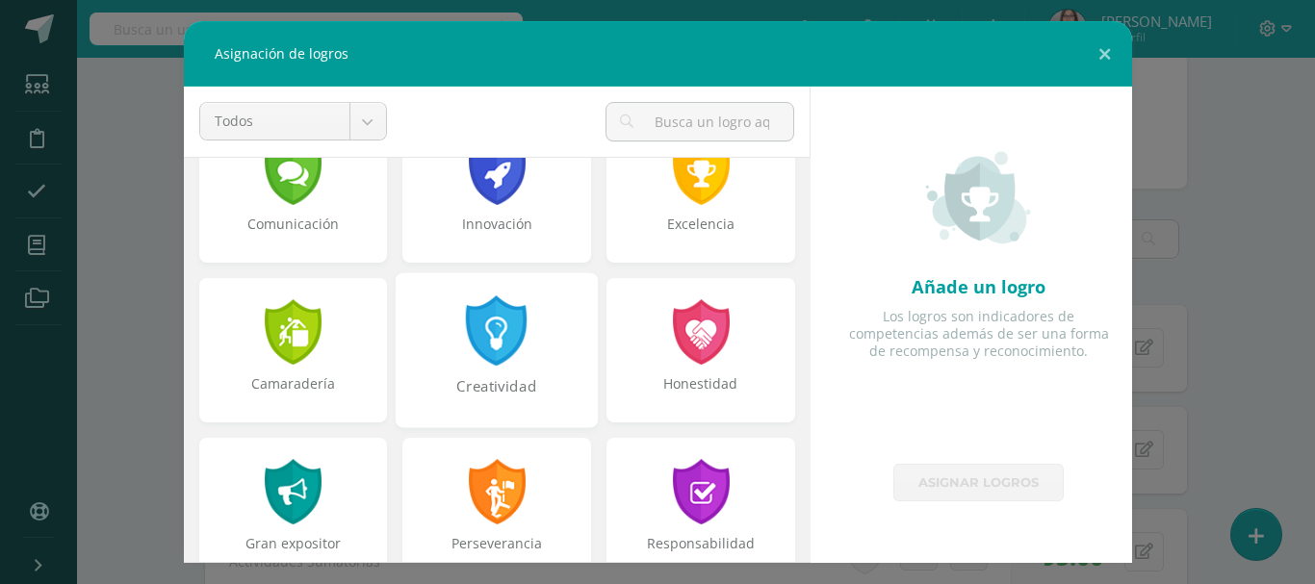
click at [497, 328] on div at bounding box center [497, 330] width 66 height 70
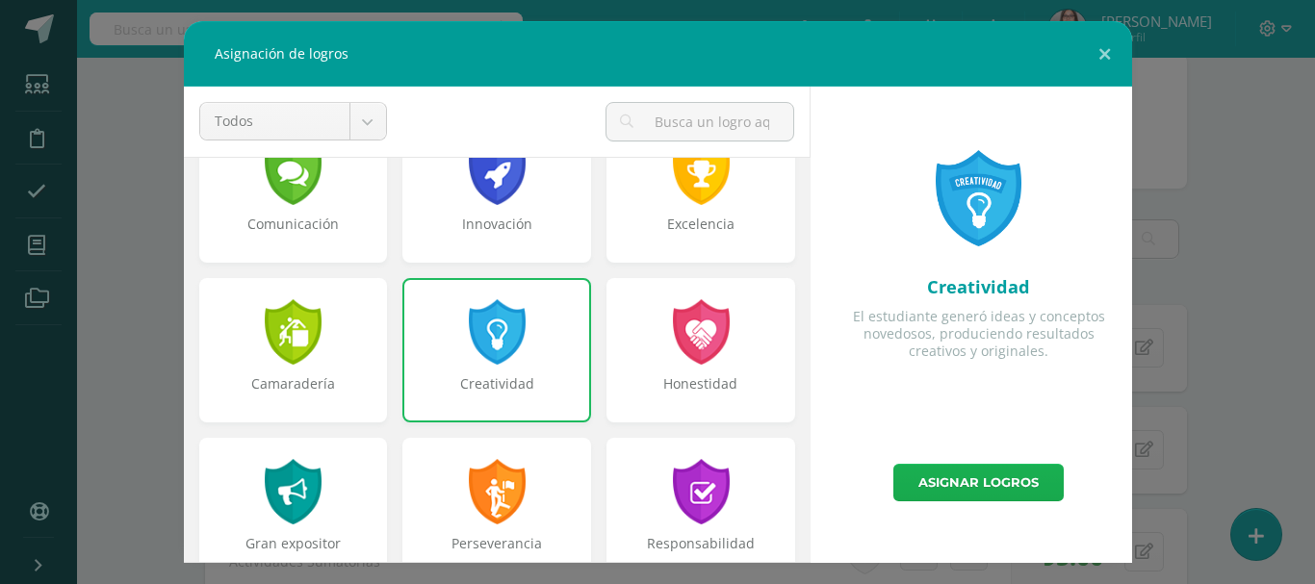
click at [944, 481] on link "Asignar logros" at bounding box center [978, 483] width 170 height 38
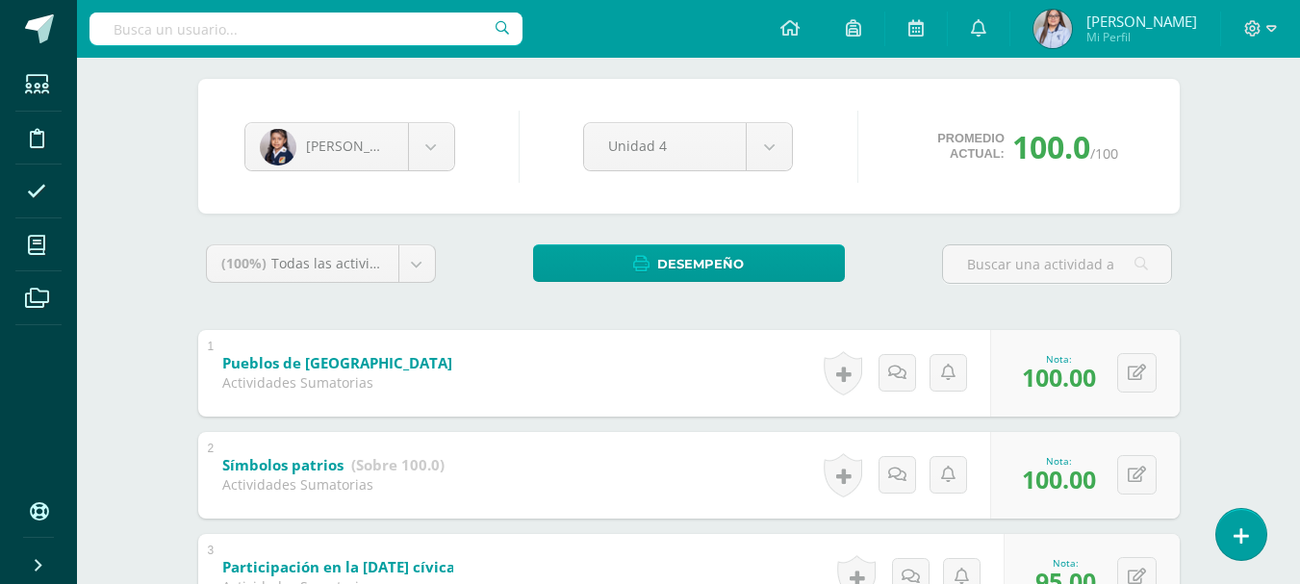
scroll to position [0, 0]
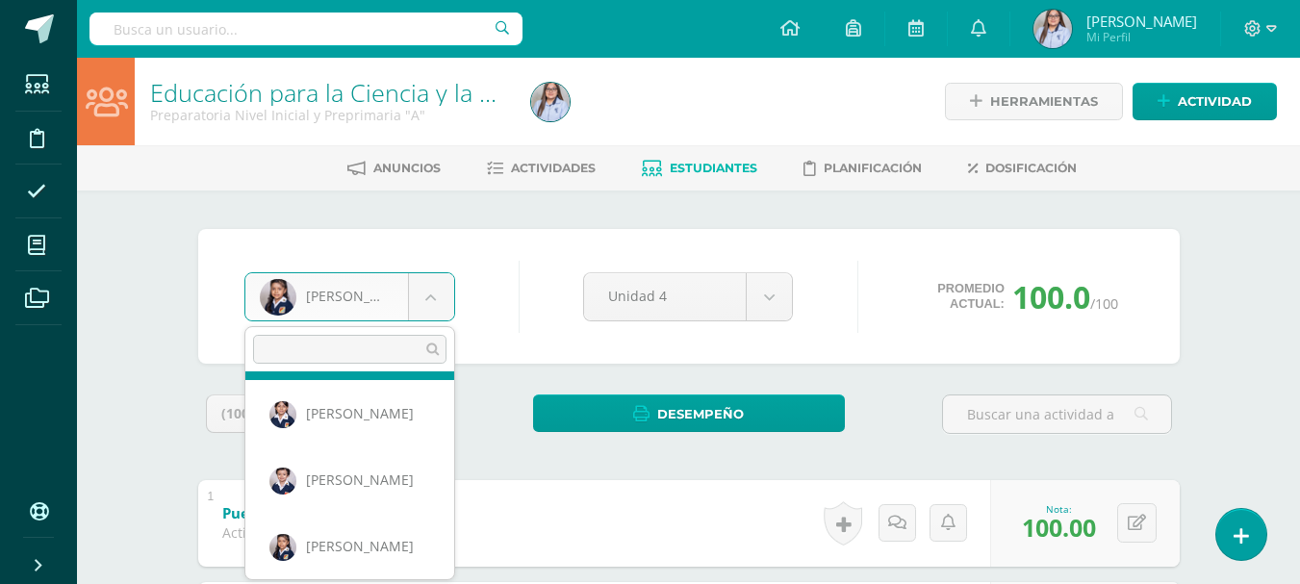
scroll to position [605, 0]
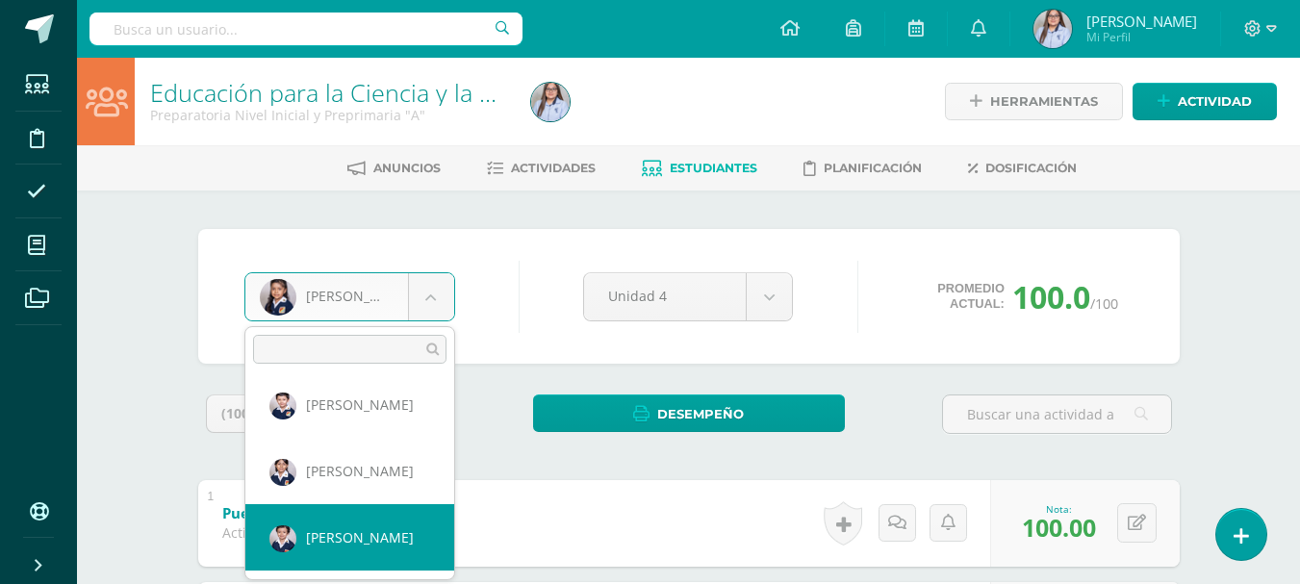
select select "3039"
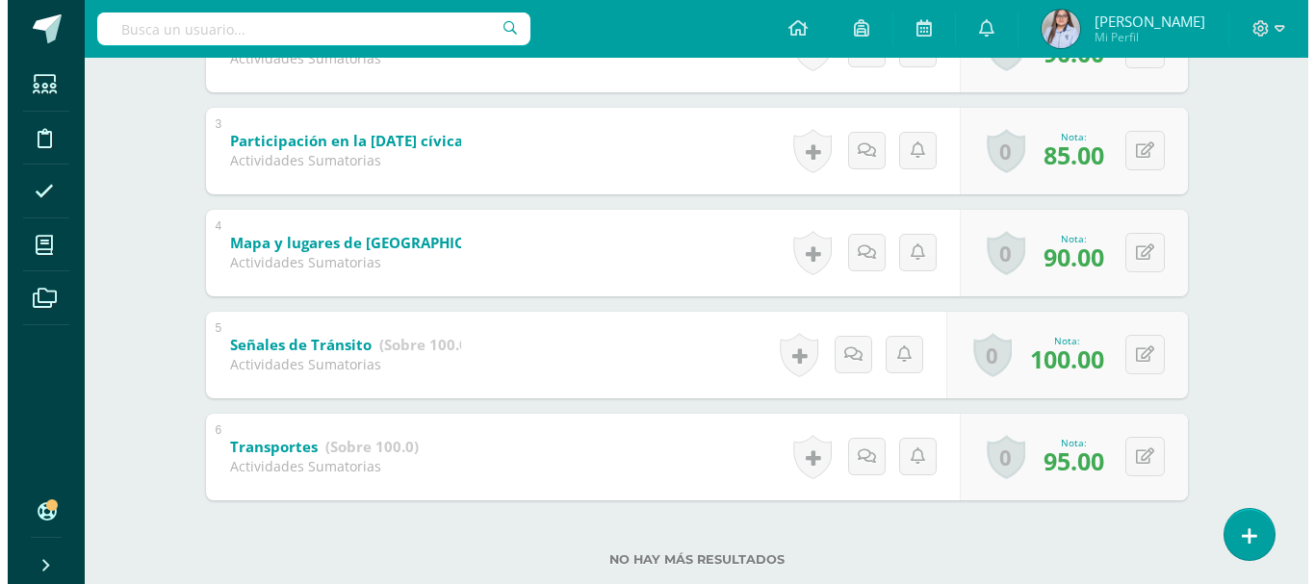
scroll to position [621, 0]
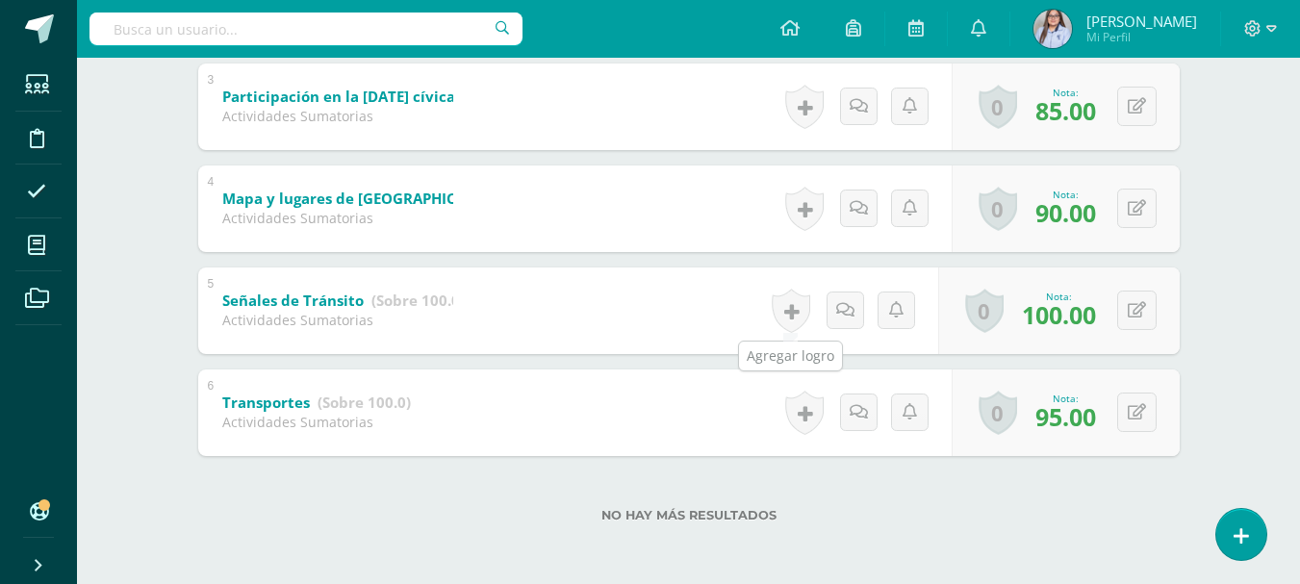
click at [784, 313] on link at bounding box center [791, 311] width 39 height 44
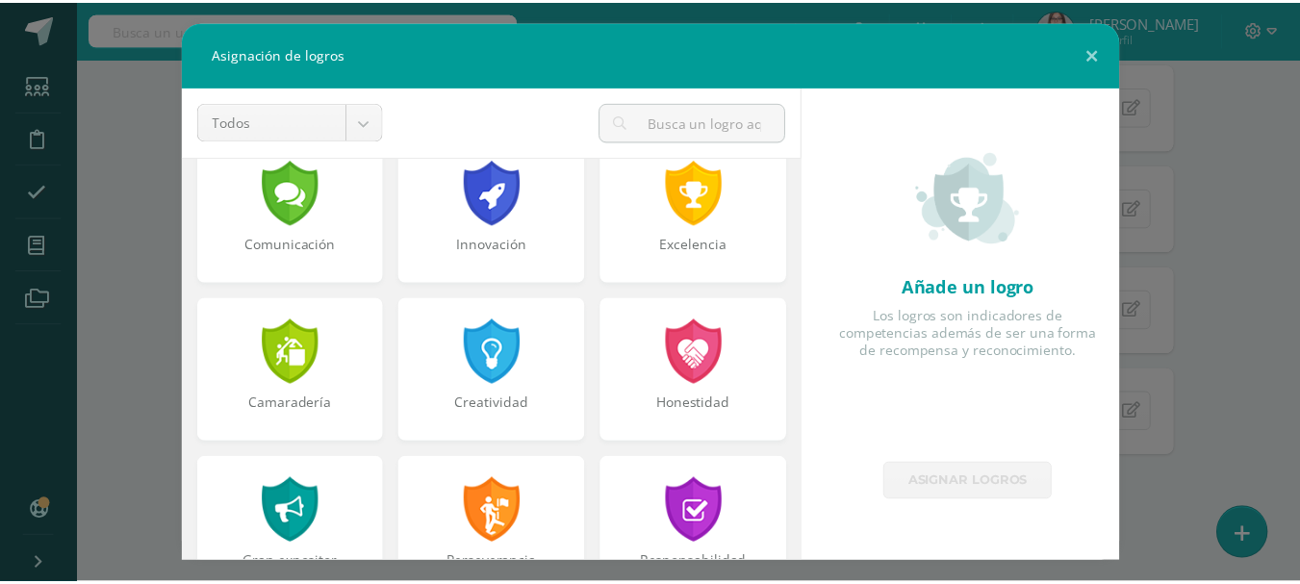
scroll to position [517, 0]
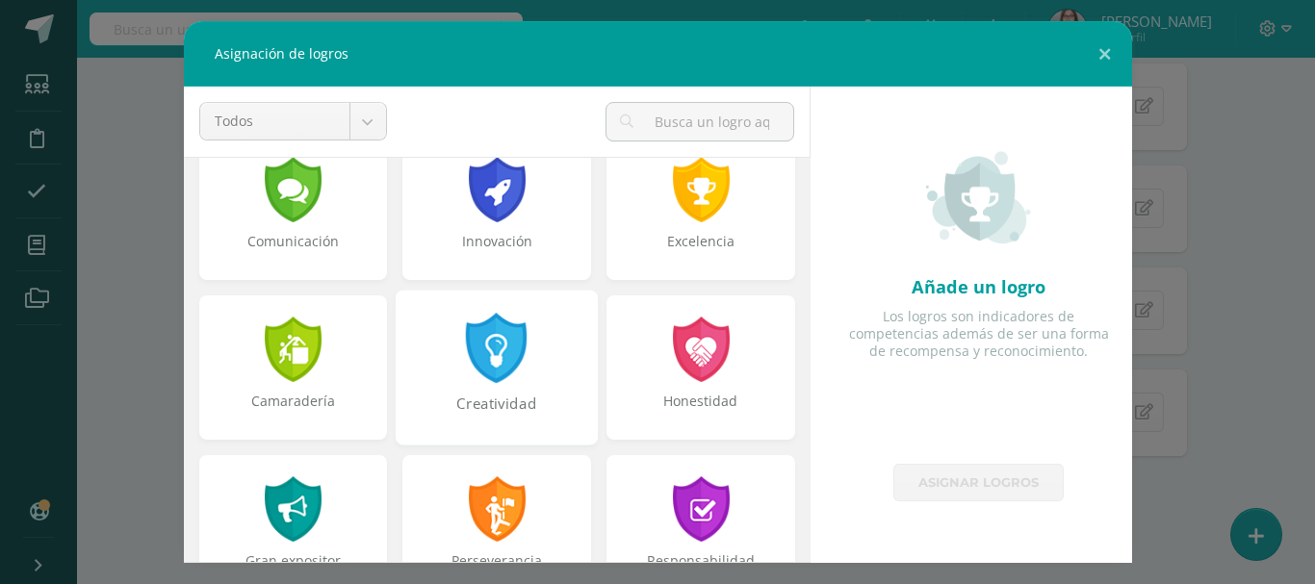
click at [485, 345] on div at bounding box center [497, 348] width 66 height 70
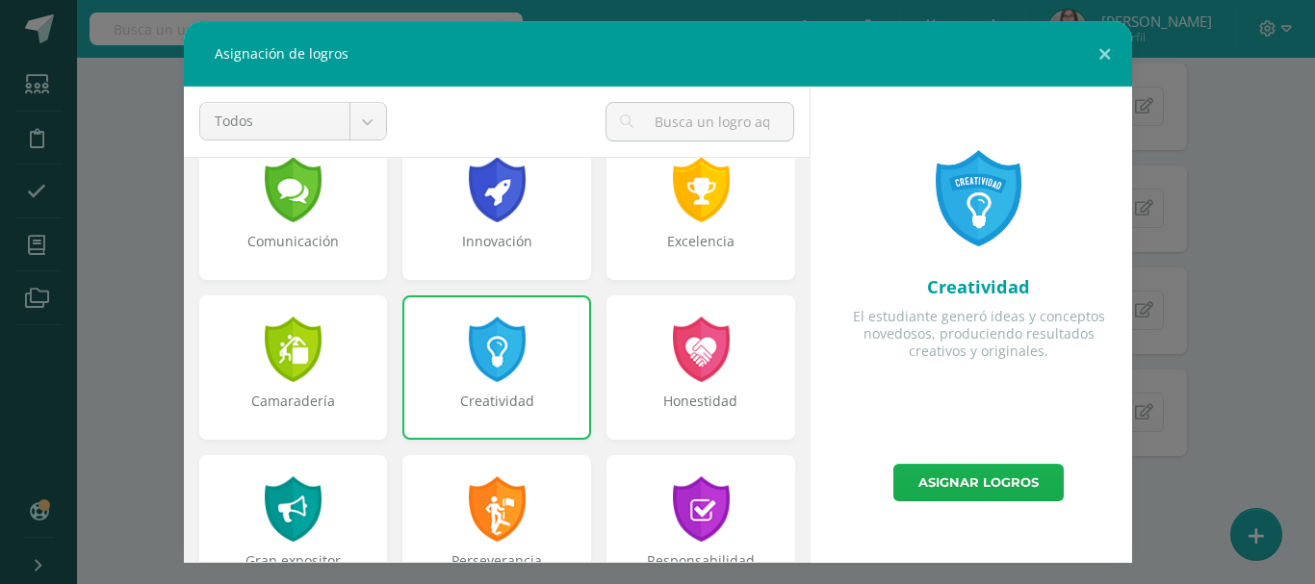
click at [934, 478] on link "Asignar logros" at bounding box center [978, 483] width 170 height 38
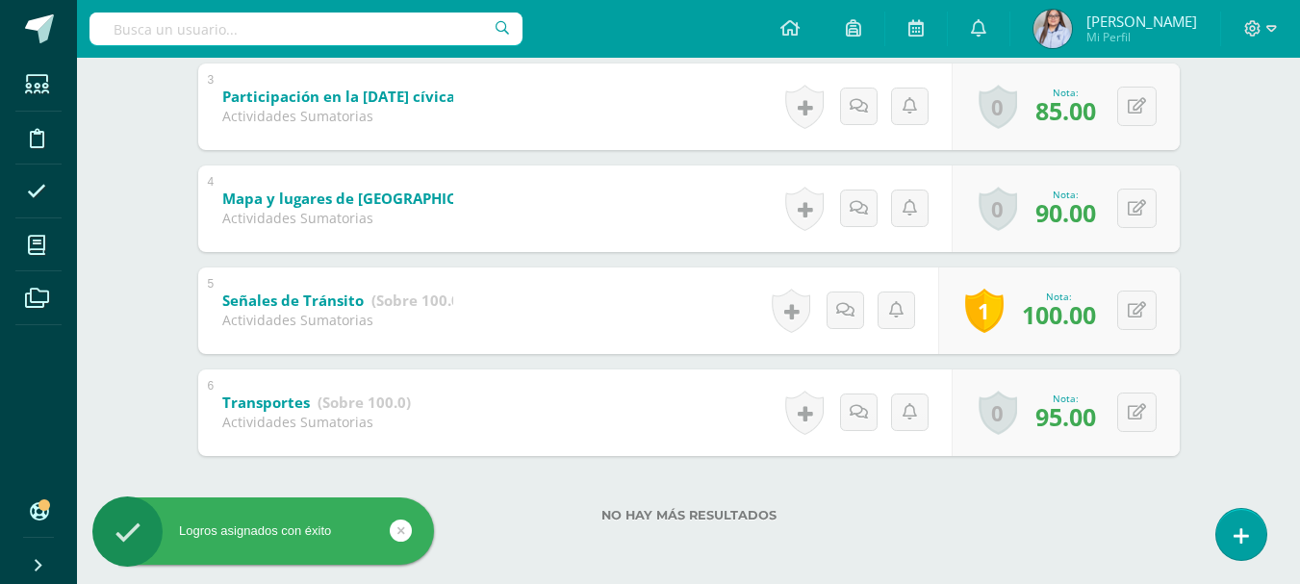
scroll to position [0, 0]
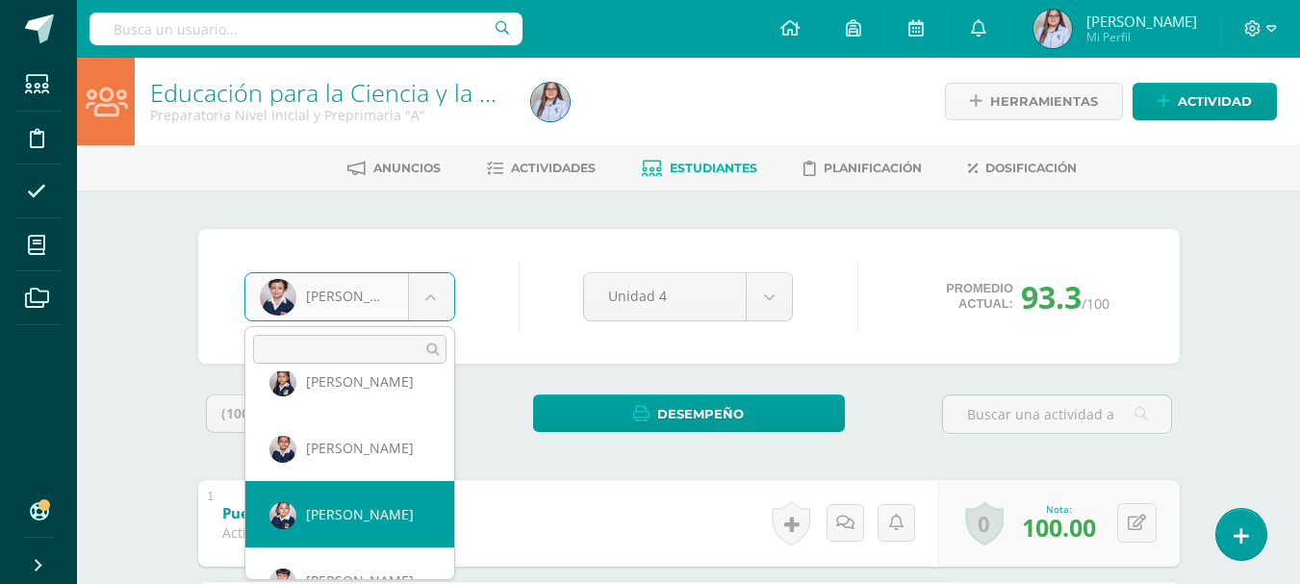
scroll to position [862, 0]
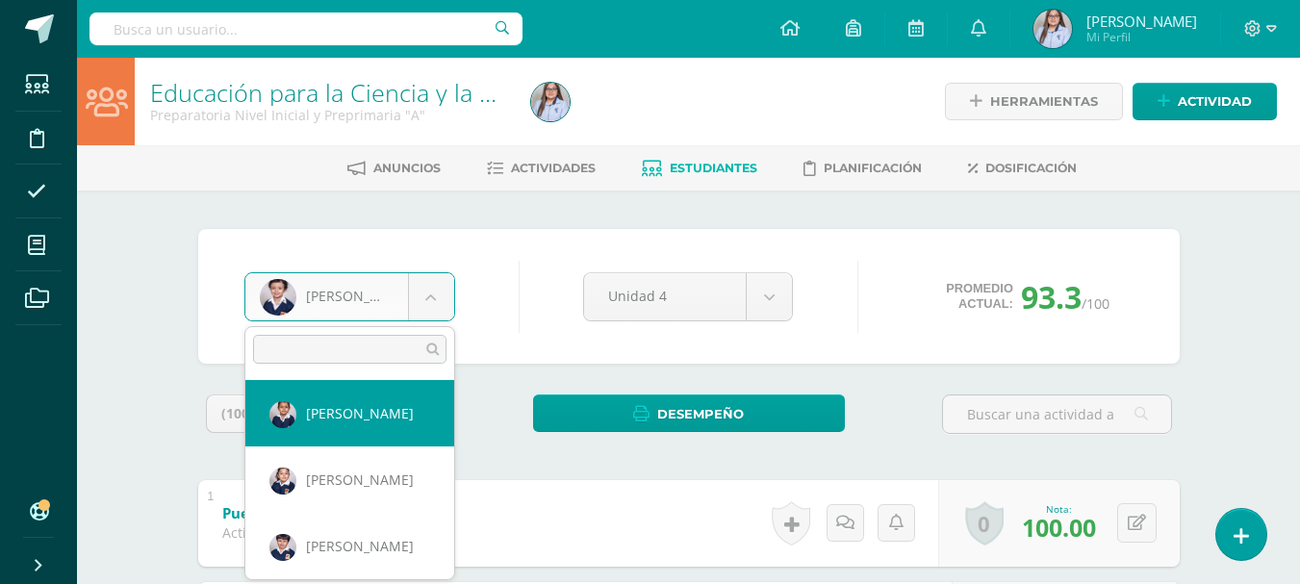
select select "2791"
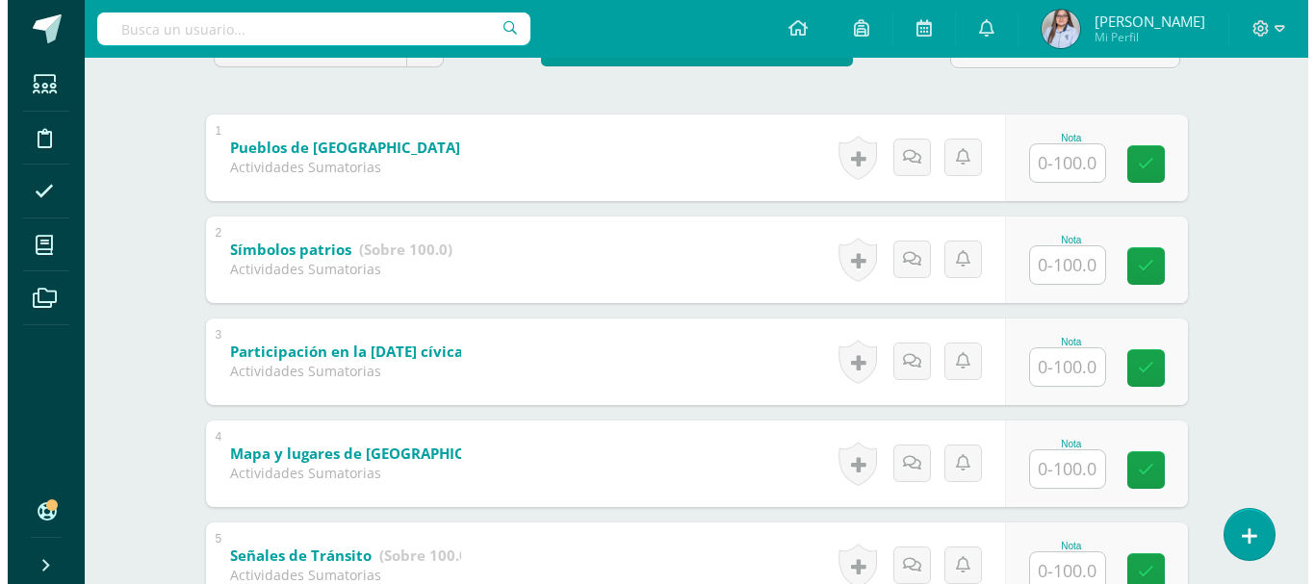
scroll to position [621, 0]
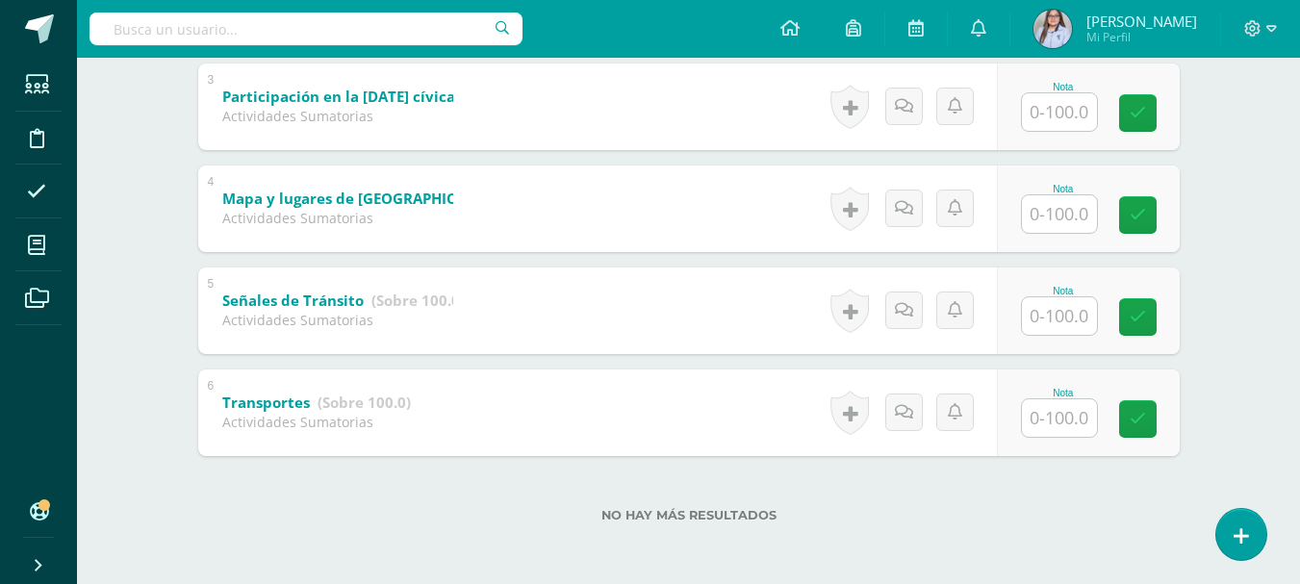
click at [1050, 418] on input "text" at bounding box center [1059, 418] width 75 height 38
type input "100"
click at [1047, 313] on input "text" at bounding box center [1059, 316] width 75 height 38
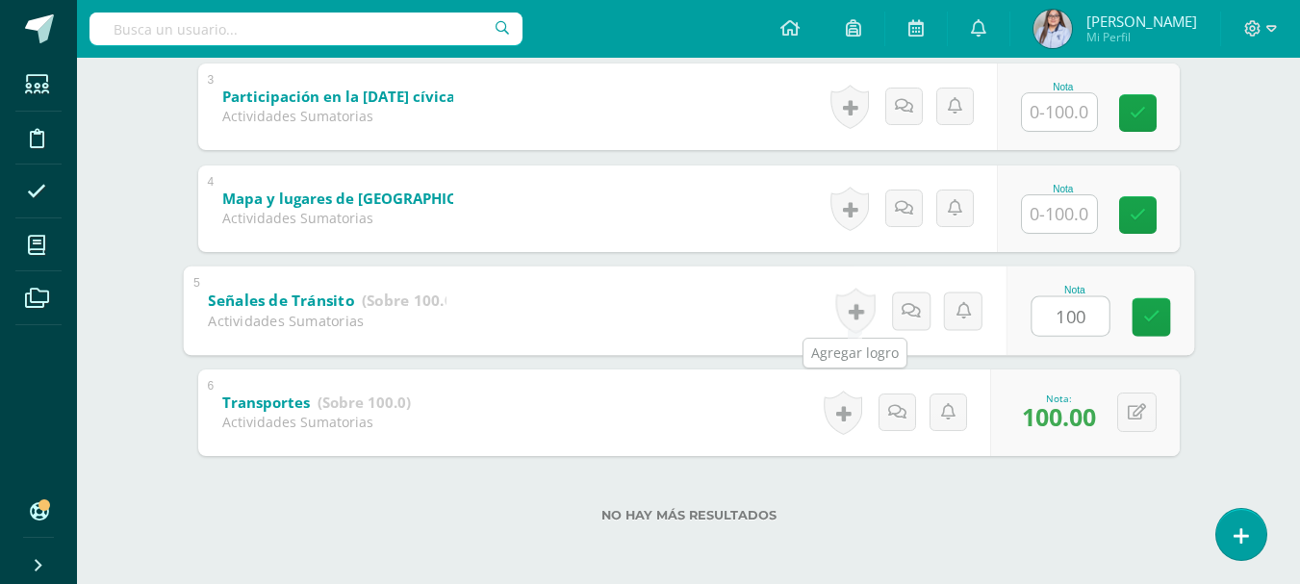
type input "100"
click at [850, 313] on link at bounding box center [854, 310] width 39 height 45
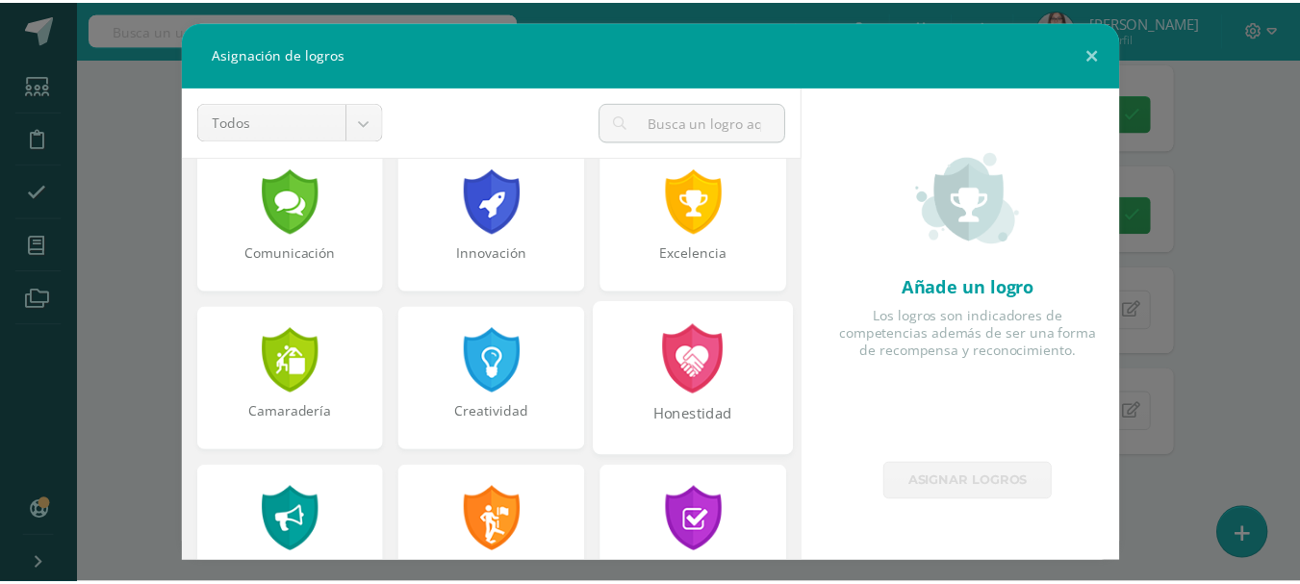
scroll to position [508, 0]
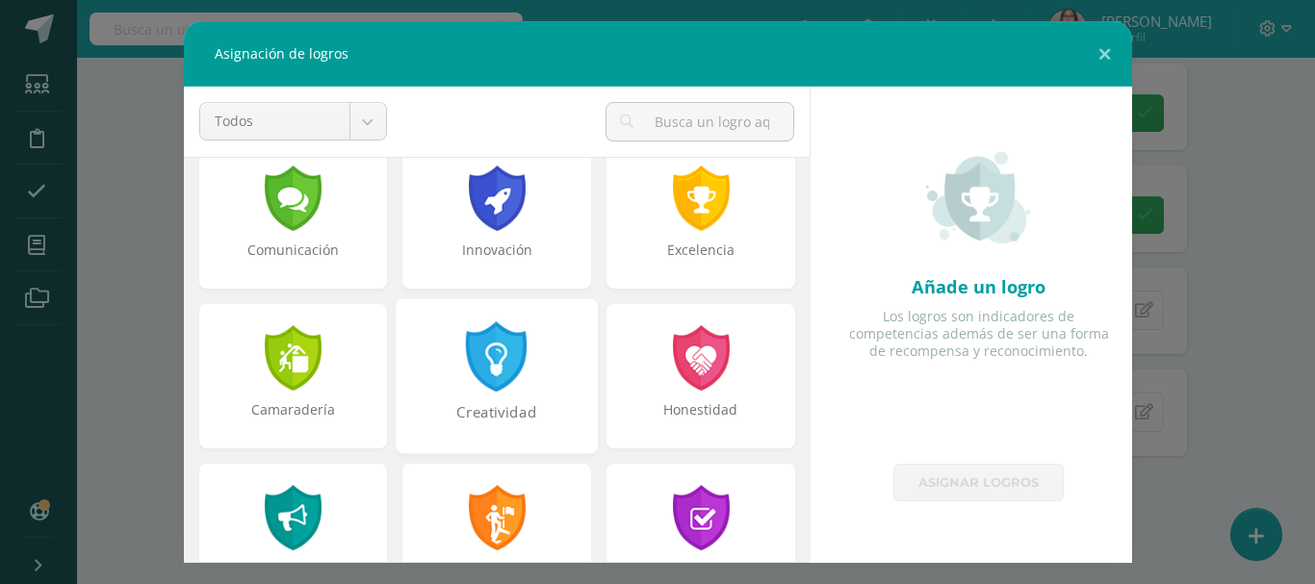
click at [485, 366] on div at bounding box center [497, 356] width 66 height 70
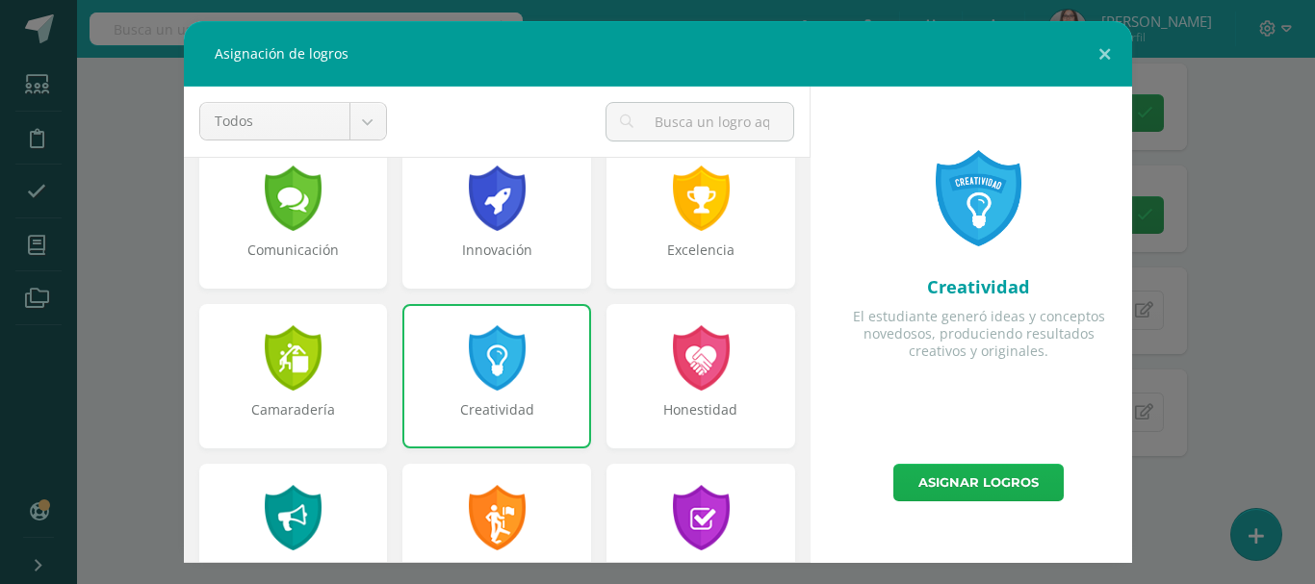
click at [924, 475] on link "Asignar logros" at bounding box center [978, 483] width 170 height 38
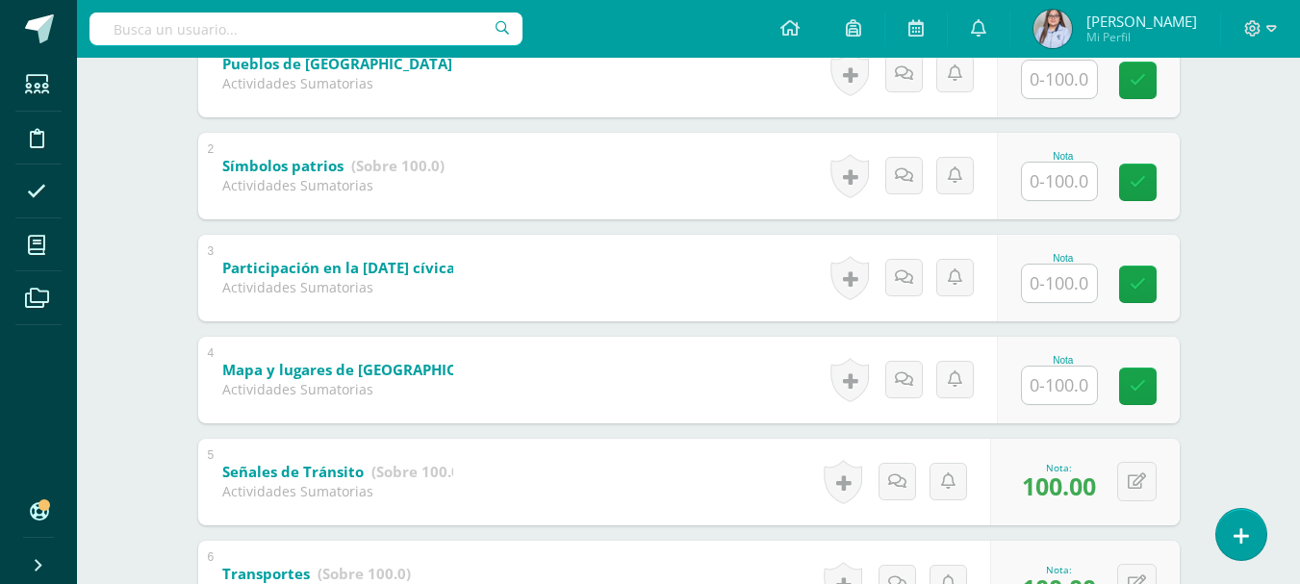
scroll to position [448, 0]
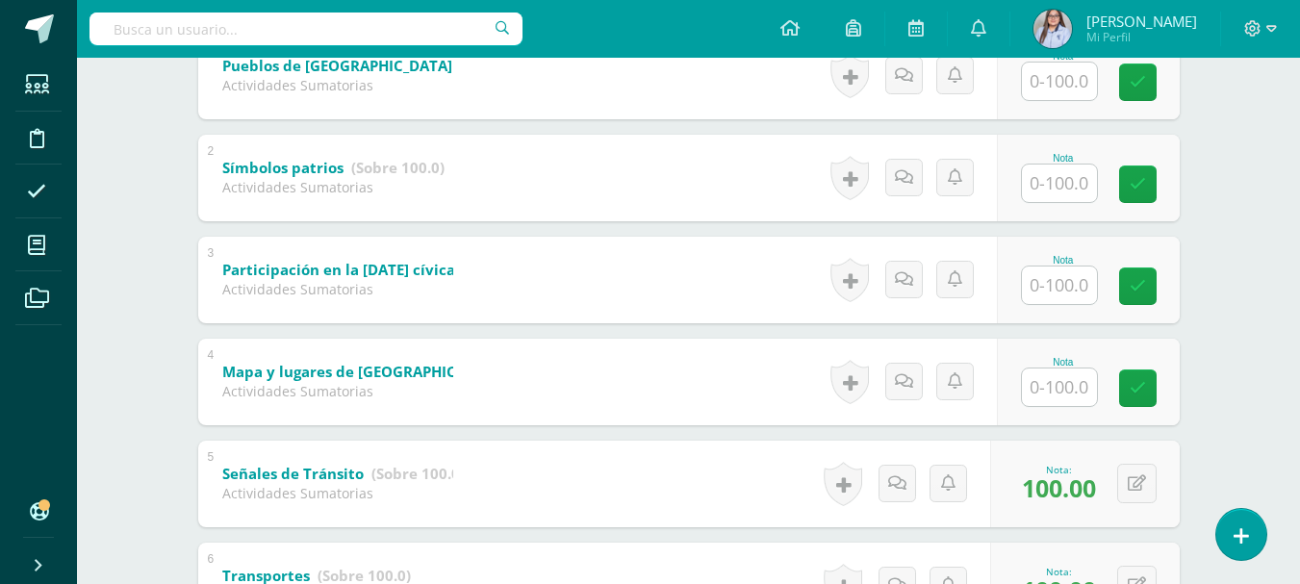
click at [1065, 380] on input "text" at bounding box center [1059, 388] width 75 height 38
type input "95"
click at [1042, 283] on input "text" at bounding box center [1059, 286] width 75 height 38
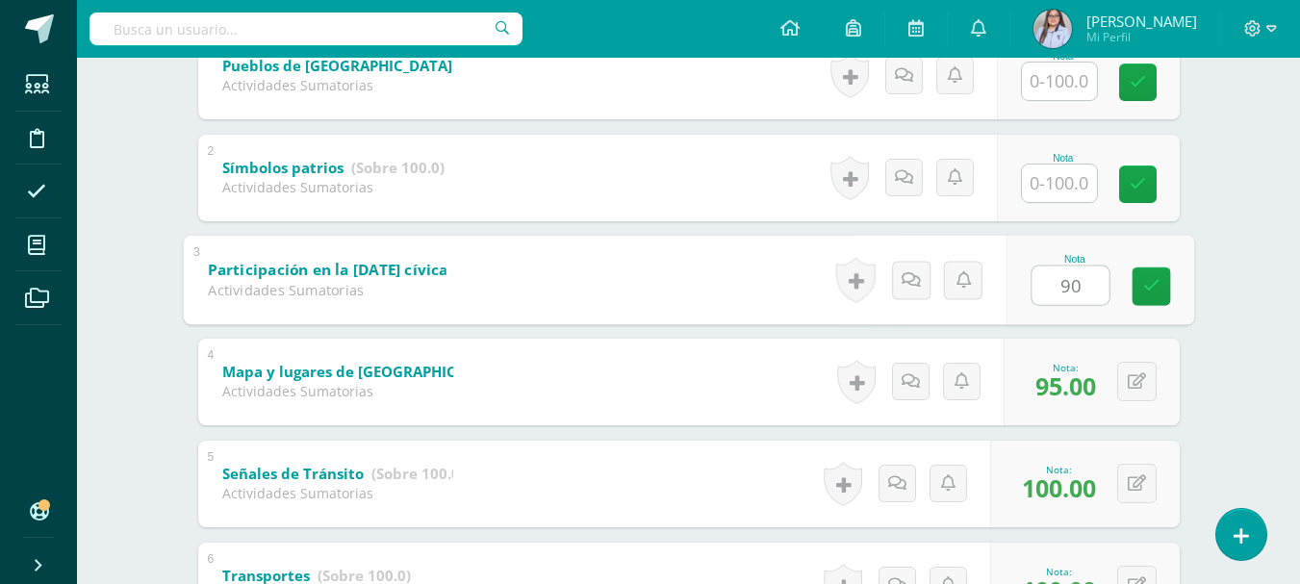
type input "90"
click at [1066, 180] on input "text" at bounding box center [1059, 184] width 75 height 38
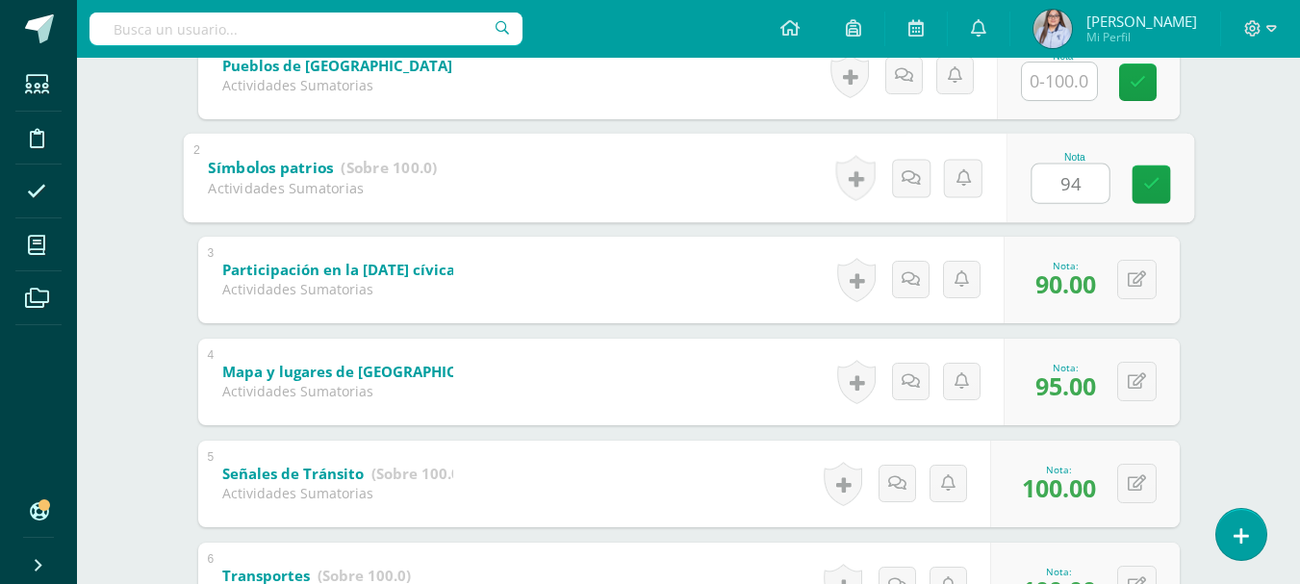
type input "94"
click at [1064, 77] on input "text" at bounding box center [1059, 82] width 75 height 38
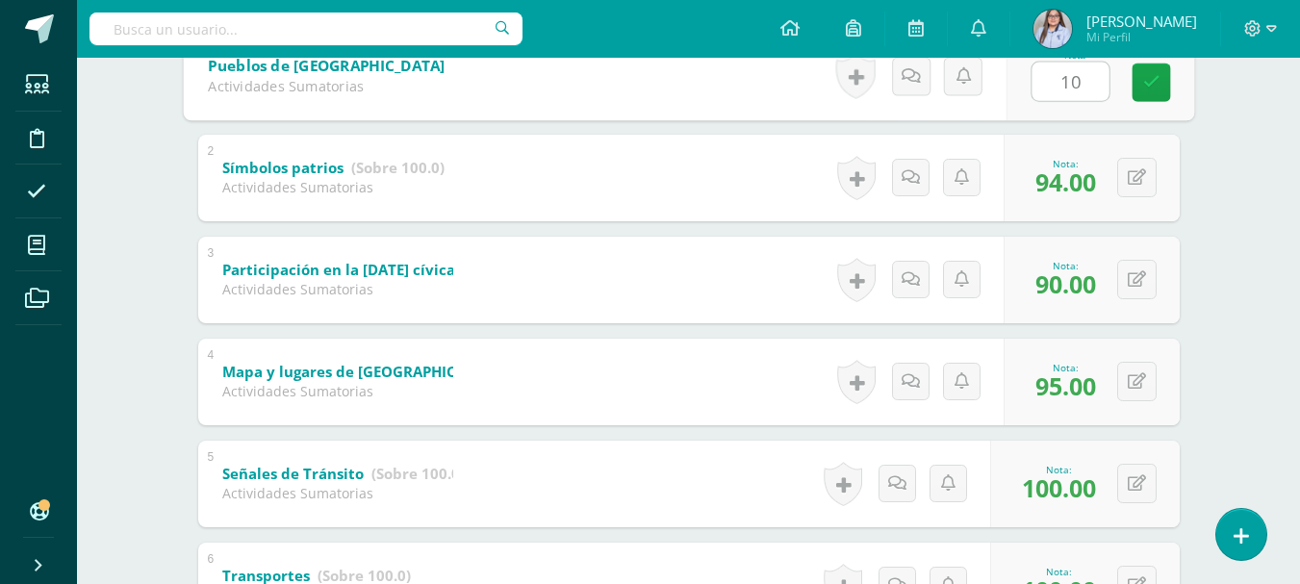
type input "100"
click at [1153, 78] on icon at bounding box center [1151, 82] width 17 height 16
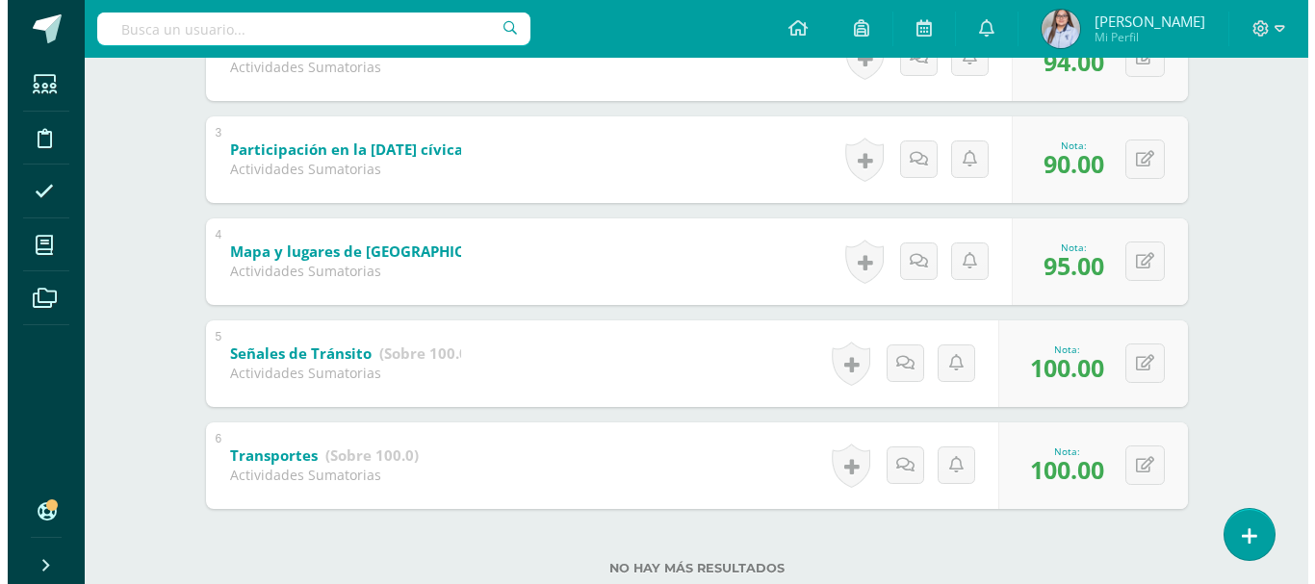
scroll to position [621, 0]
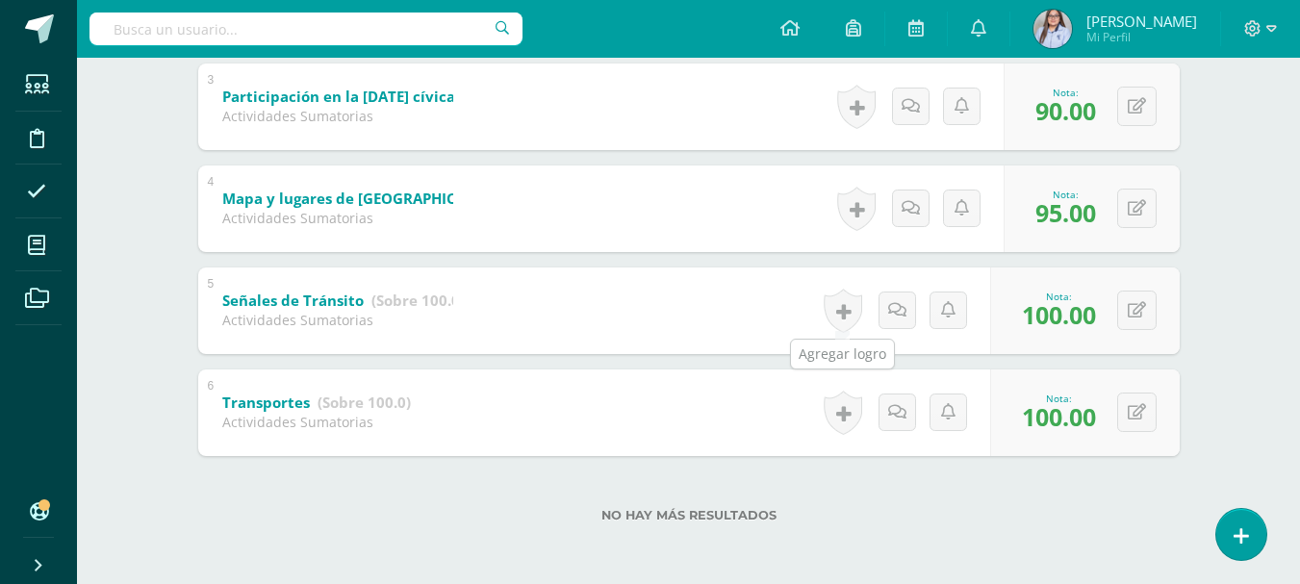
click at [840, 310] on link at bounding box center [843, 311] width 39 height 44
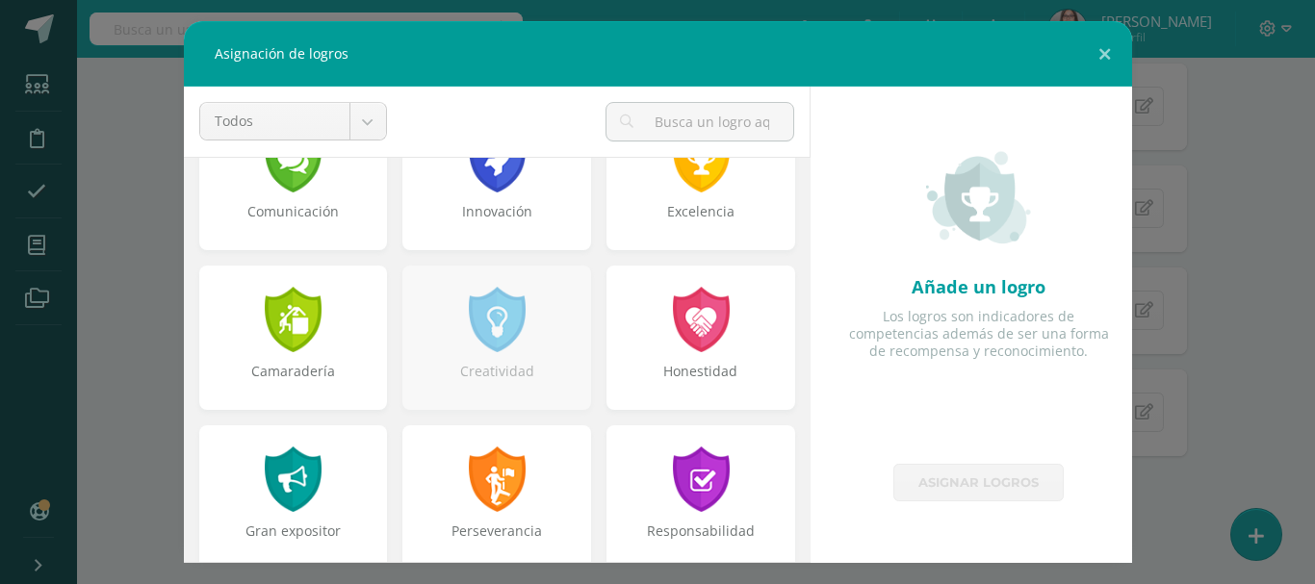
scroll to position [552, 0]
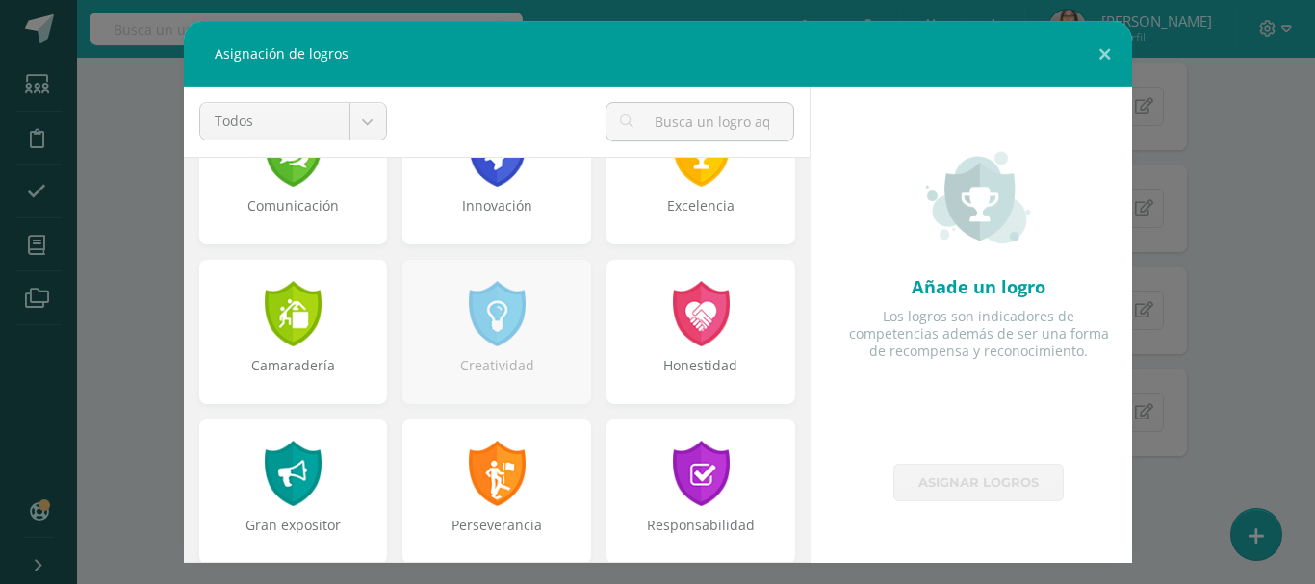
click at [497, 292] on div at bounding box center [497, 313] width 62 height 65
click at [492, 324] on div at bounding box center [497, 313] width 62 height 65
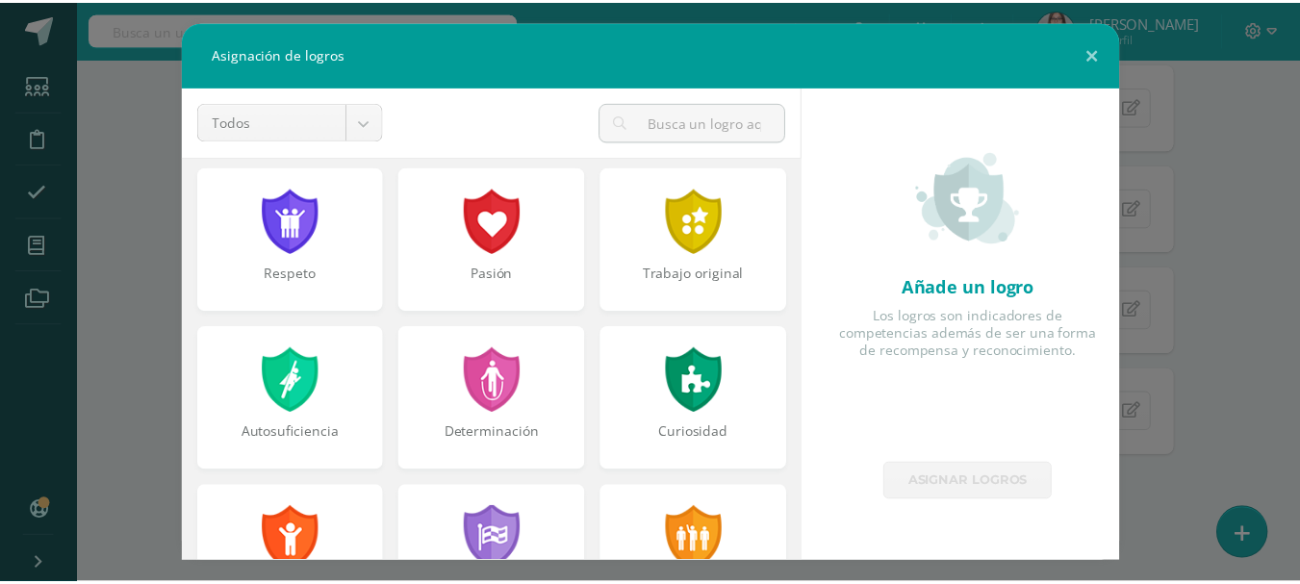
scroll to position [0, 0]
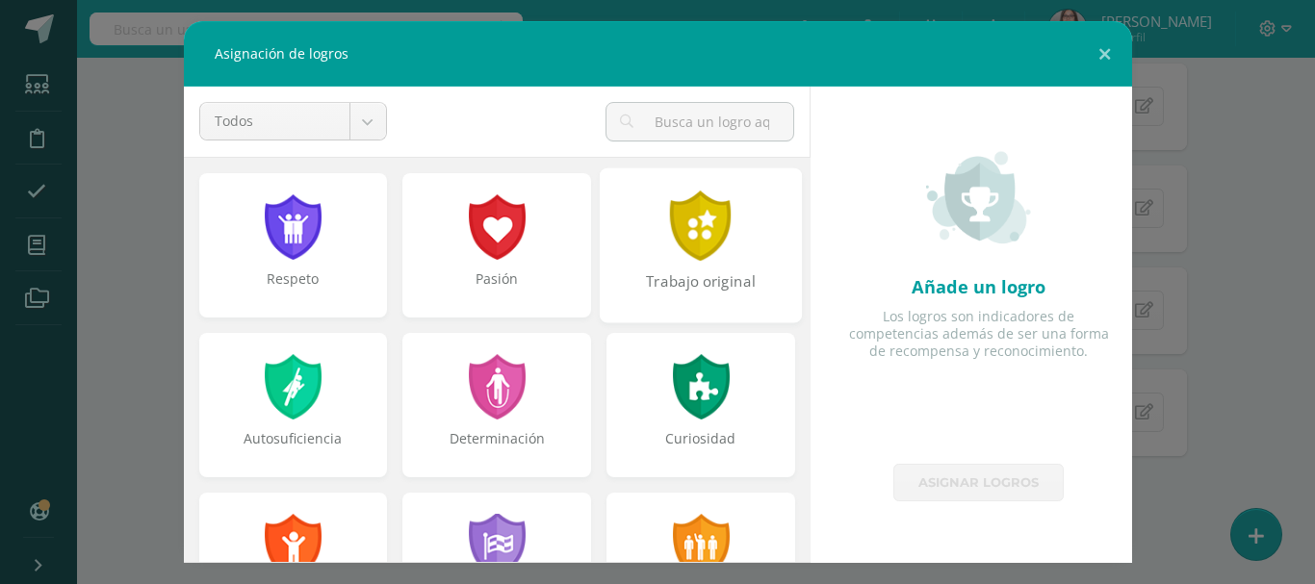
click at [685, 233] on div at bounding box center [701, 226] width 66 height 70
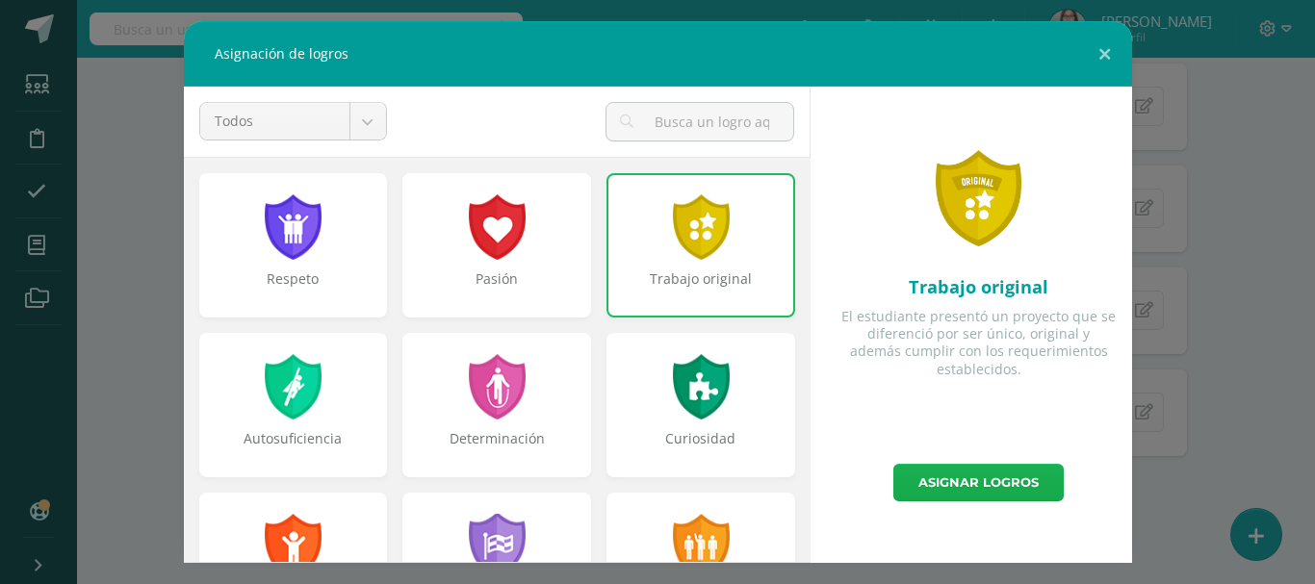
click at [935, 488] on link "Asignar logros" at bounding box center [978, 483] width 170 height 38
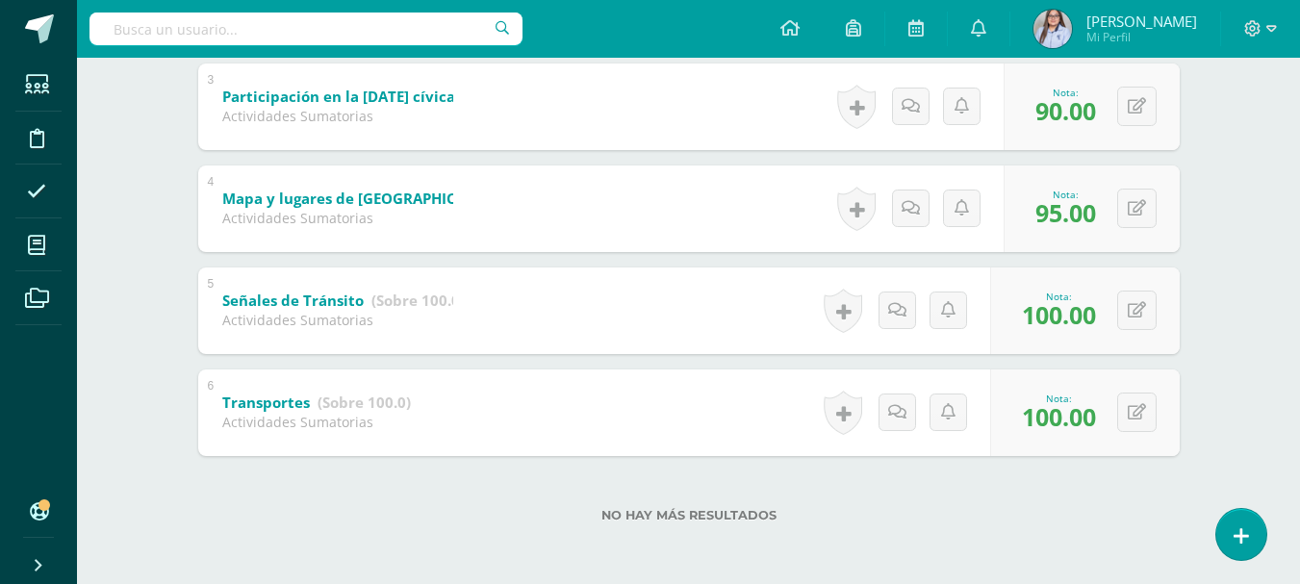
scroll to position [230, 0]
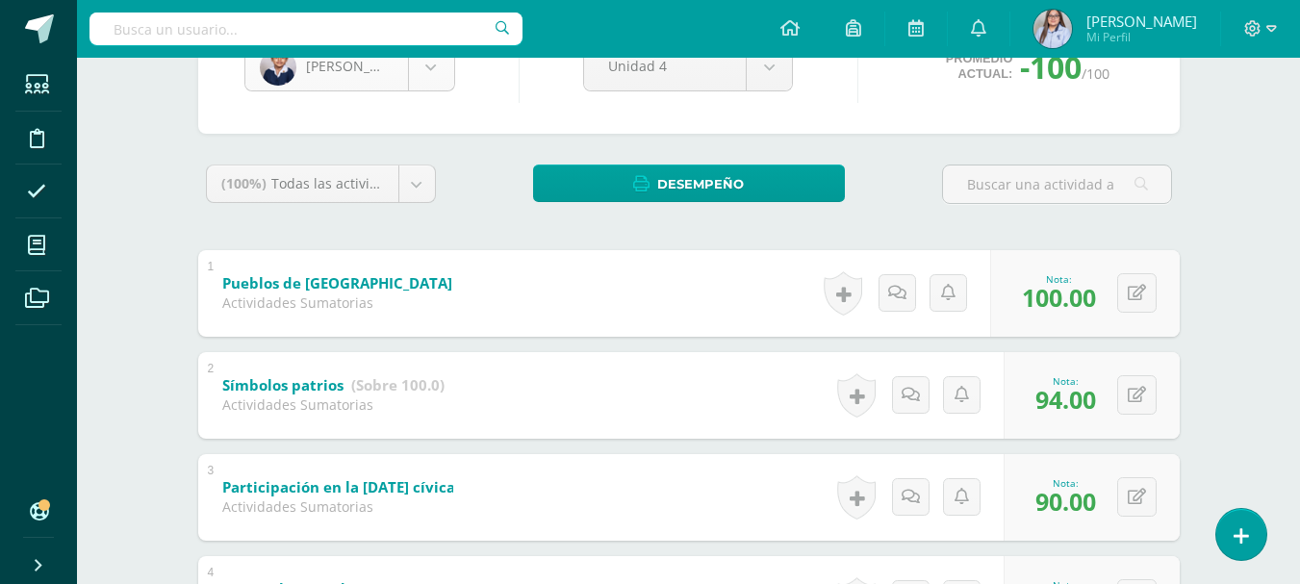
click at [429, 77] on body "Logros asignados con éxito Logros asignados con éxito Estudiantes Disciplina As…" at bounding box center [650, 372] width 1300 height 1205
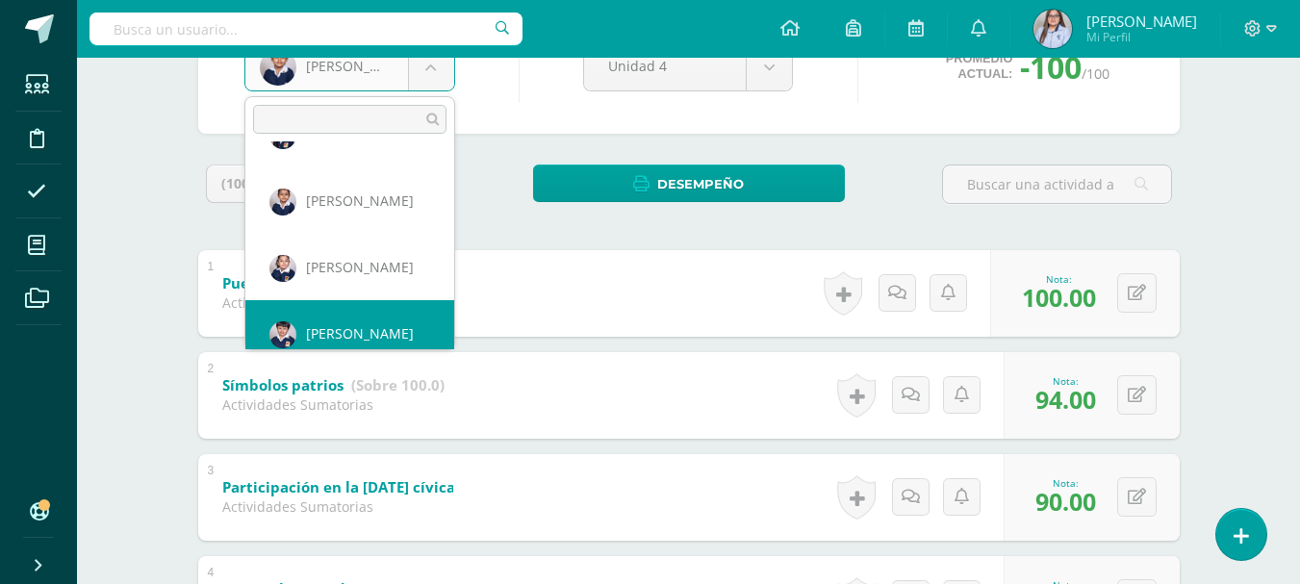
scroll to position [862, 0]
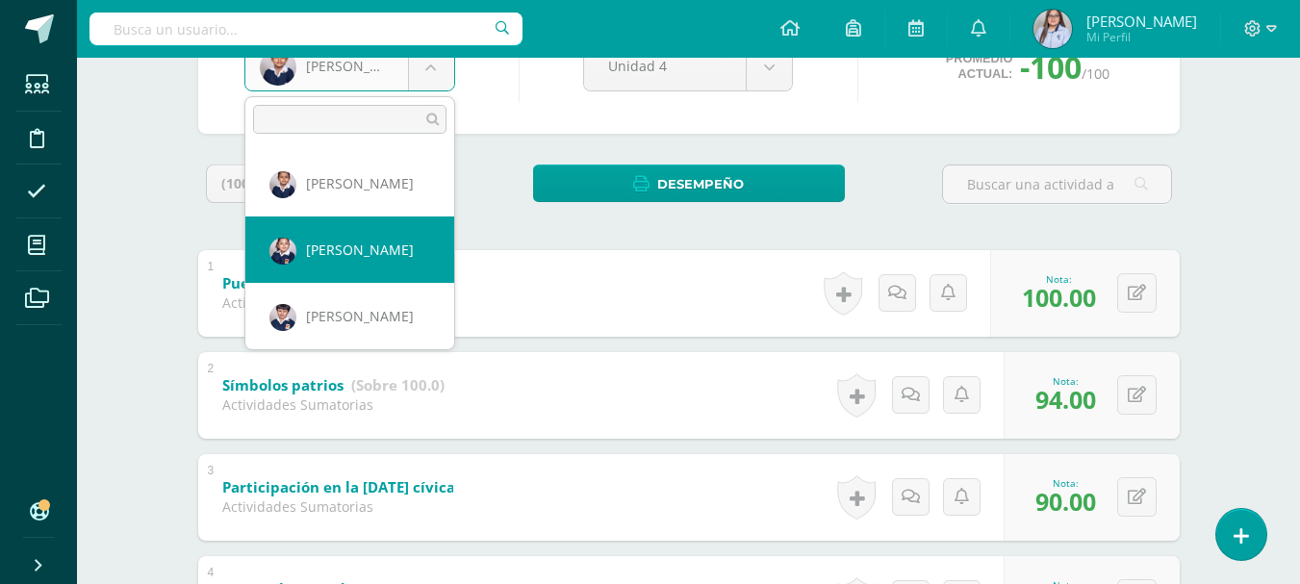
select select "3080"
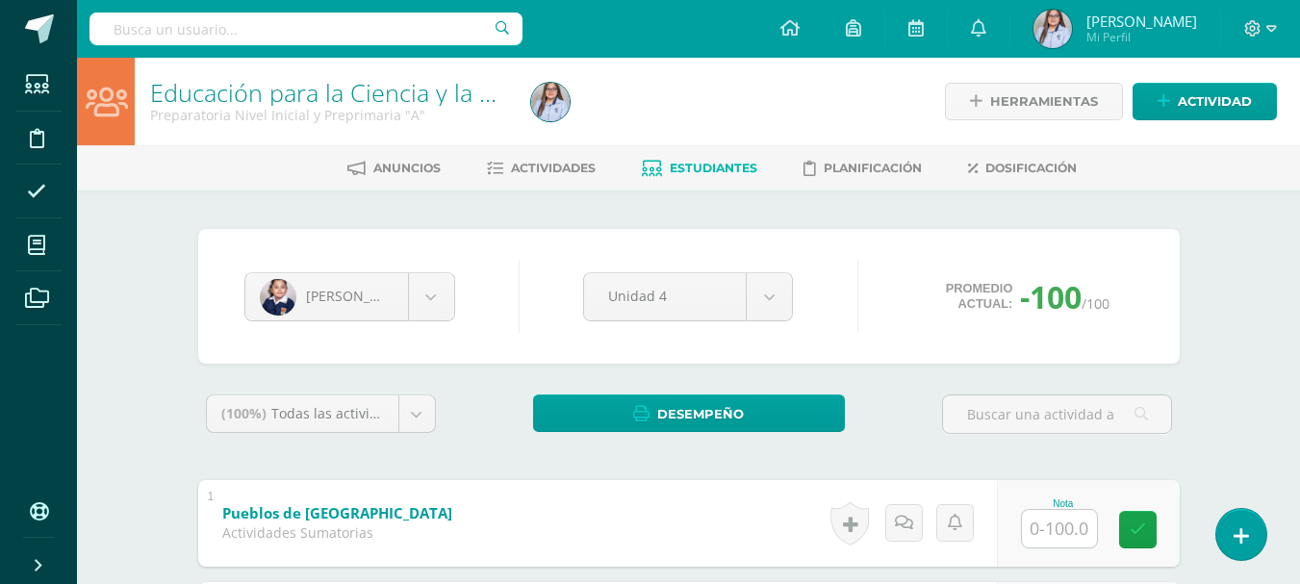
scroll to position [621, 0]
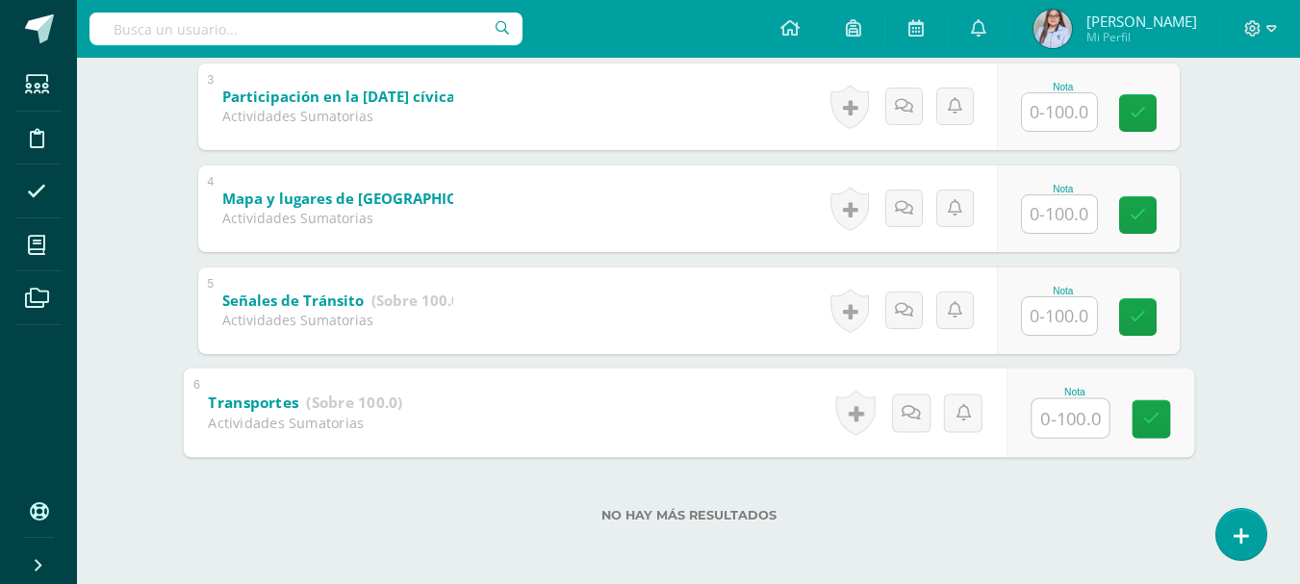
click at [1074, 409] on input "text" at bounding box center [1070, 417] width 77 height 39
type input "95"
click at [1067, 321] on input "text" at bounding box center [1059, 316] width 75 height 38
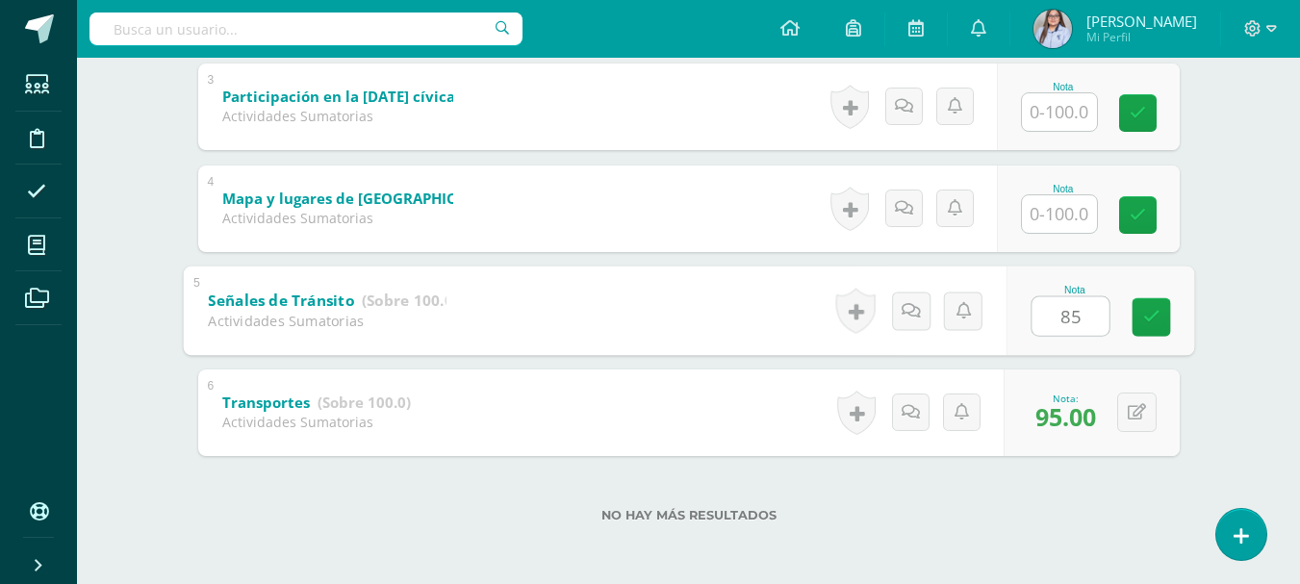
type input "85"
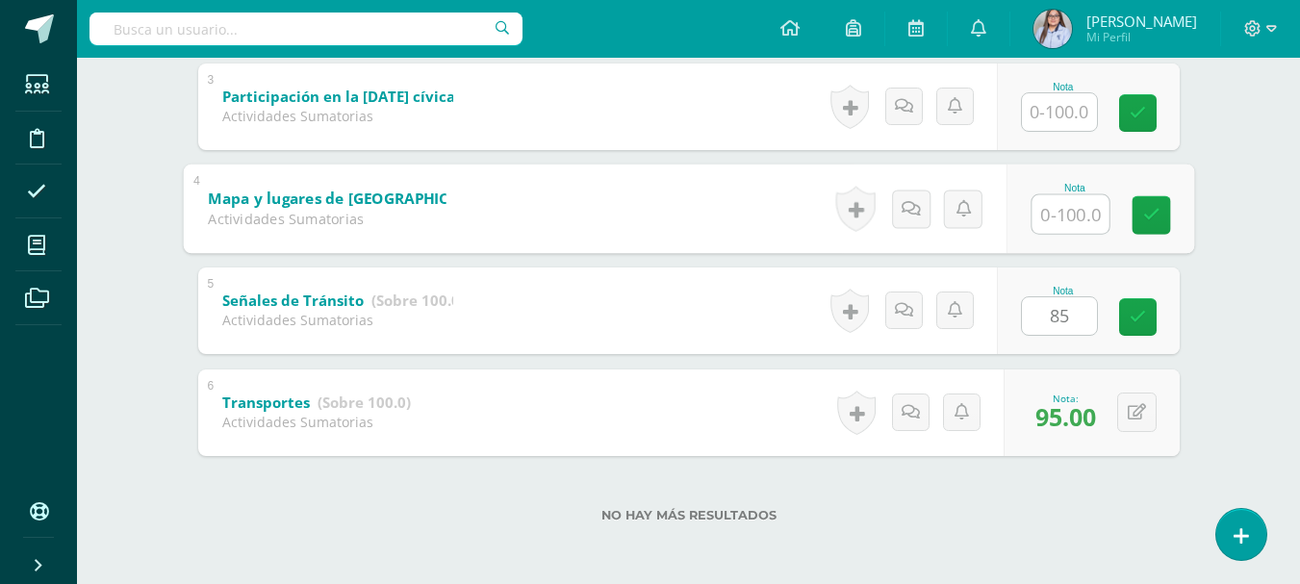
click at [1055, 215] on input "text" at bounding box center [1070, 213] width 77 height 39
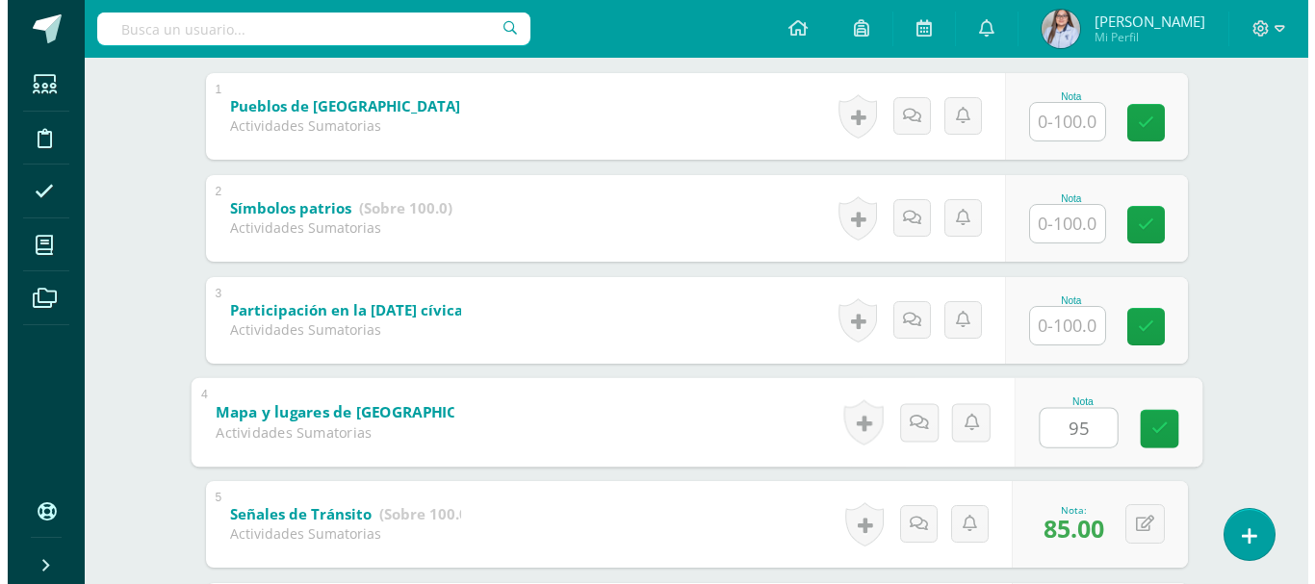
scroll to position [405, 0]
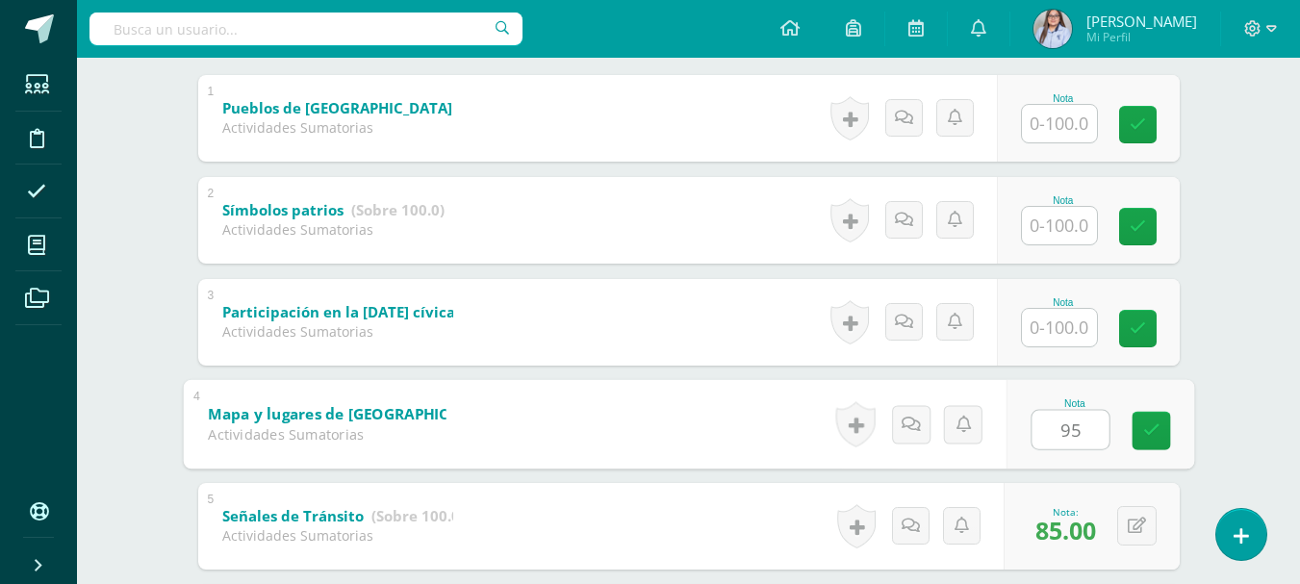
type input "95"
click at [1074, 325] on input "text" at bounding box center [1059, 328] width 75 height 38
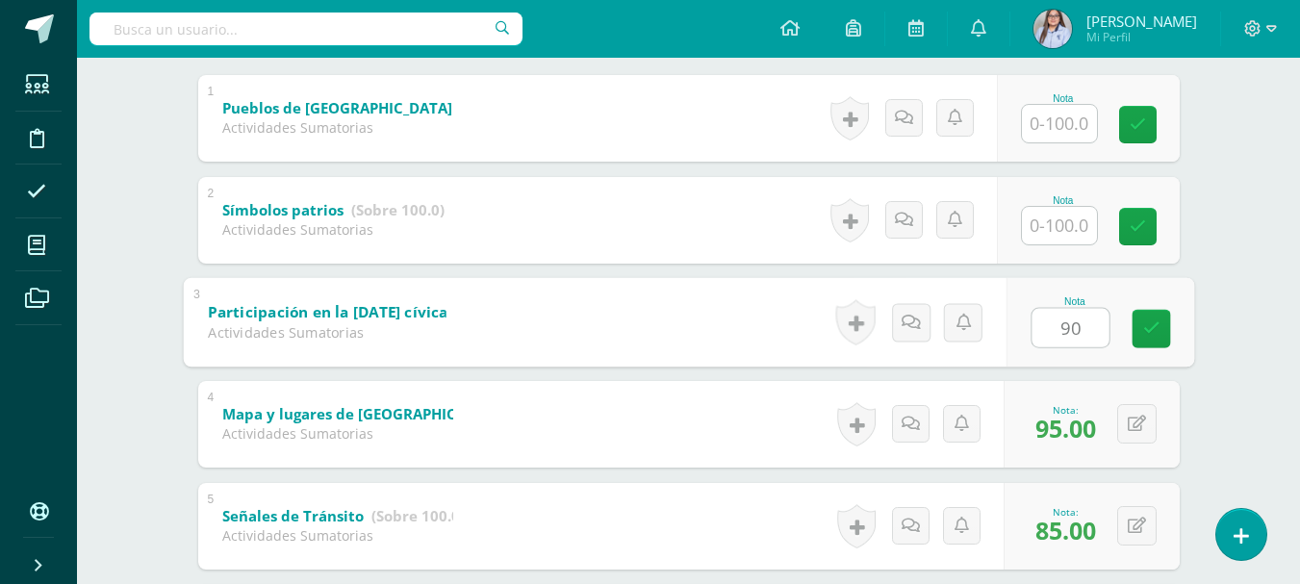
type input "90"
click at [1066, 234] on input "text" at bounding box center [1059, 226] width 75 height 38
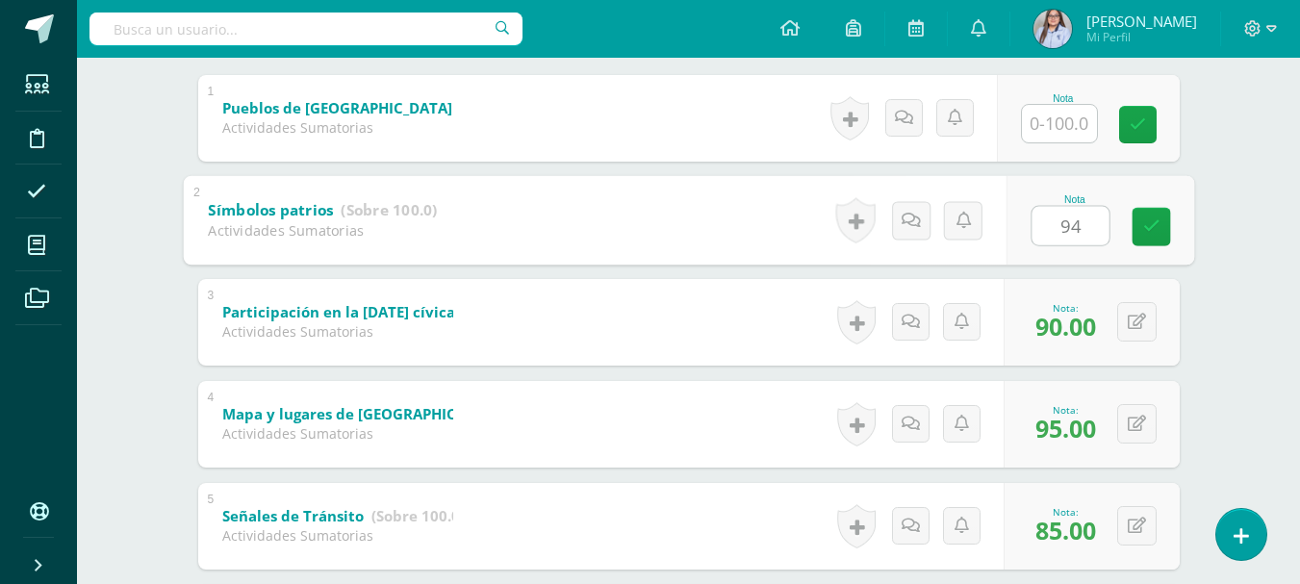
type input "94"
click at [1075, 116] on input "text" at bounding box center [1059, 124] width 75 height 38
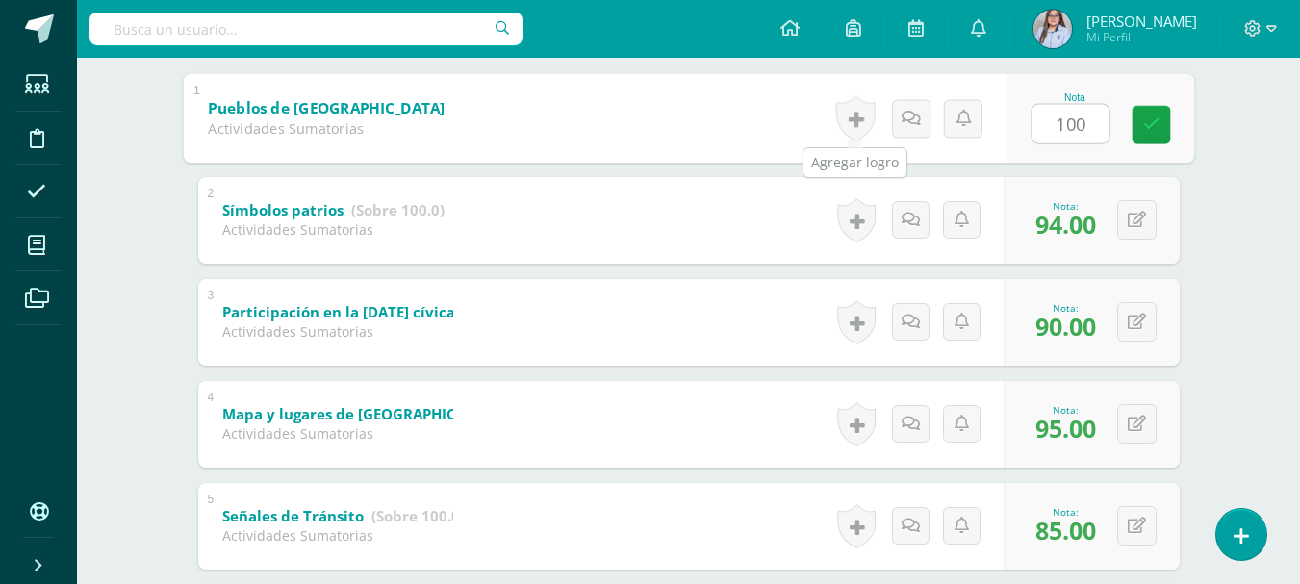
type input "100"
click at [859, 119] on link at bounding box center [850, 118] width 39 height 44
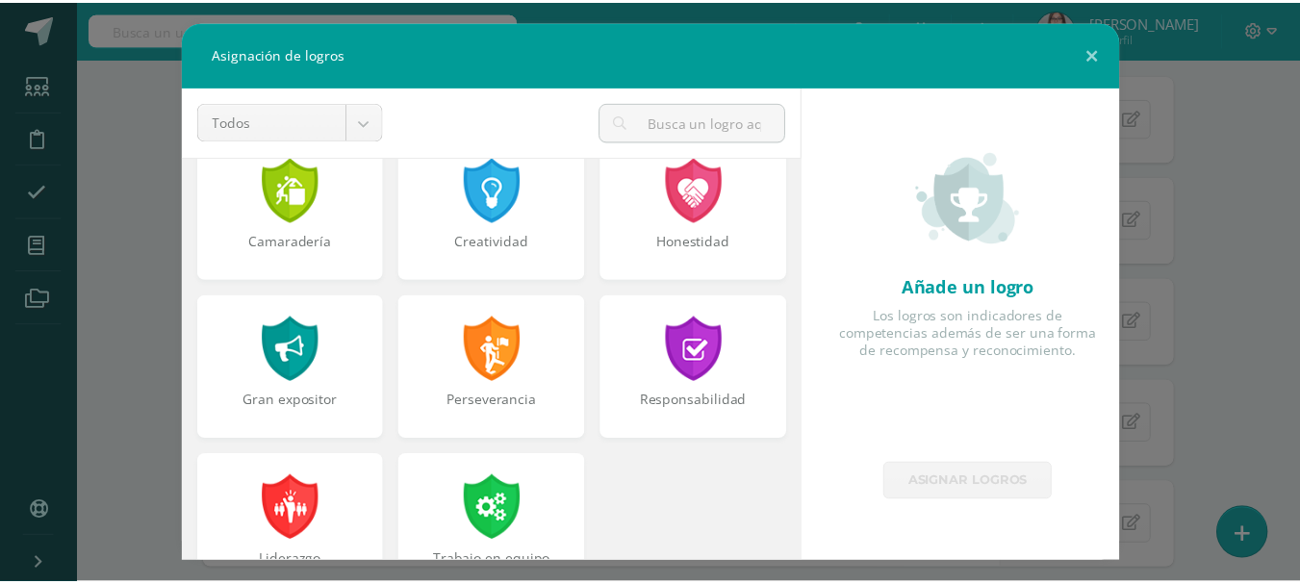
scroll to position [697, 0]
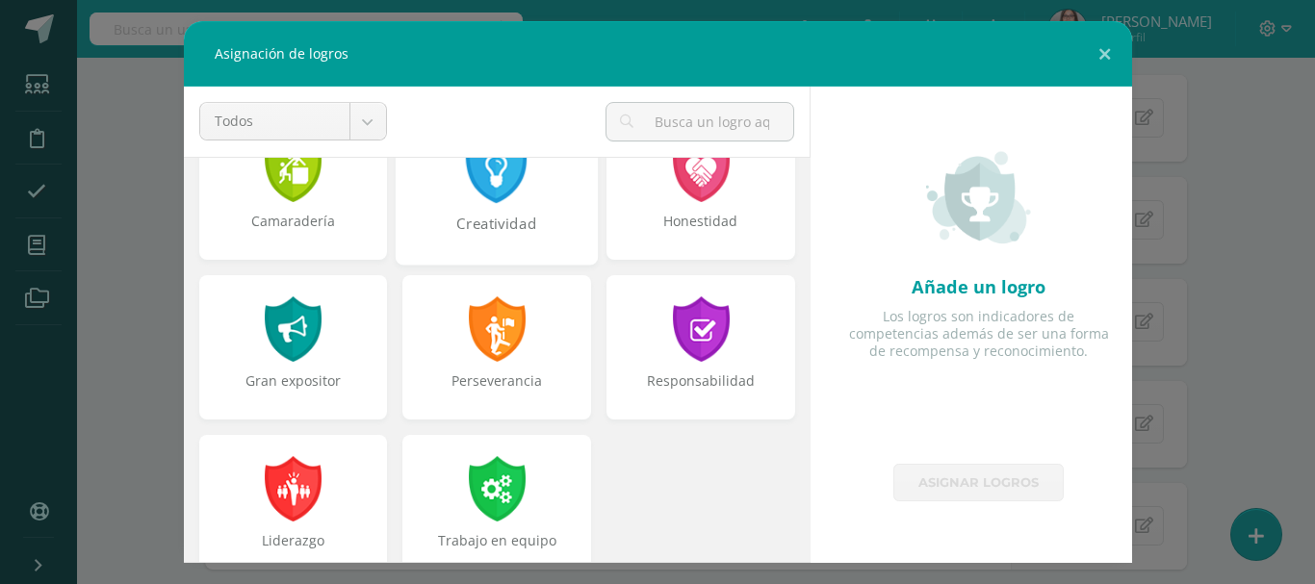
click at [497, 191] on div at bounding box center [497, 168] width 66 height 70
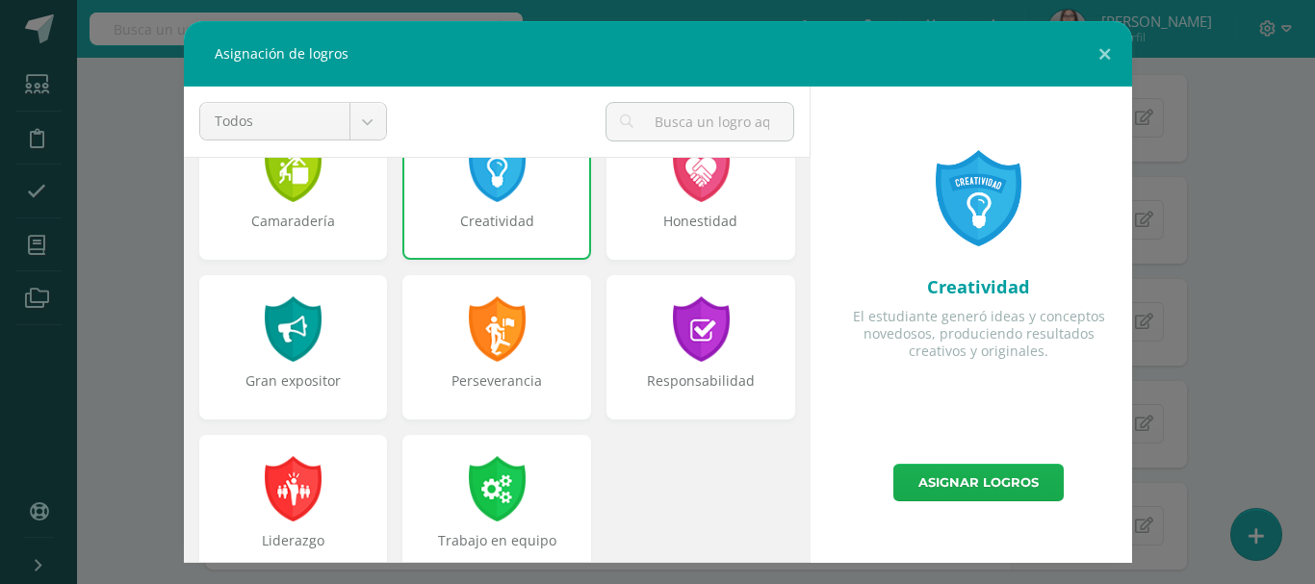
click at [926, 471] on link "Asignar logros" at bounding box center [978, 483] width 170 height 38
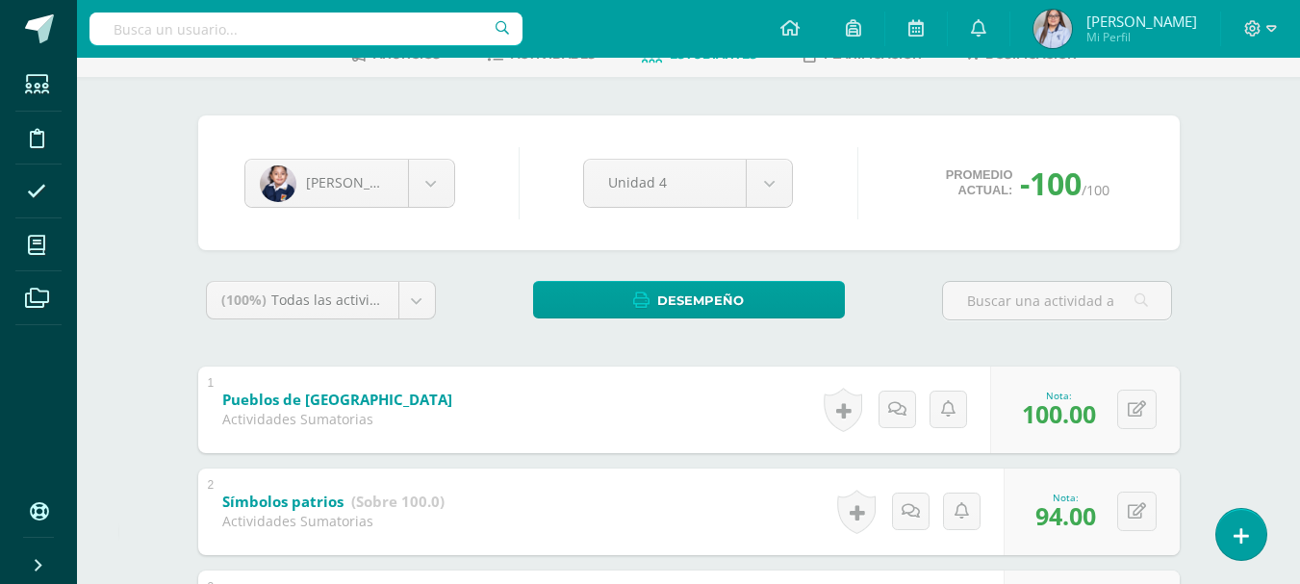
scroll to position [67, 0]
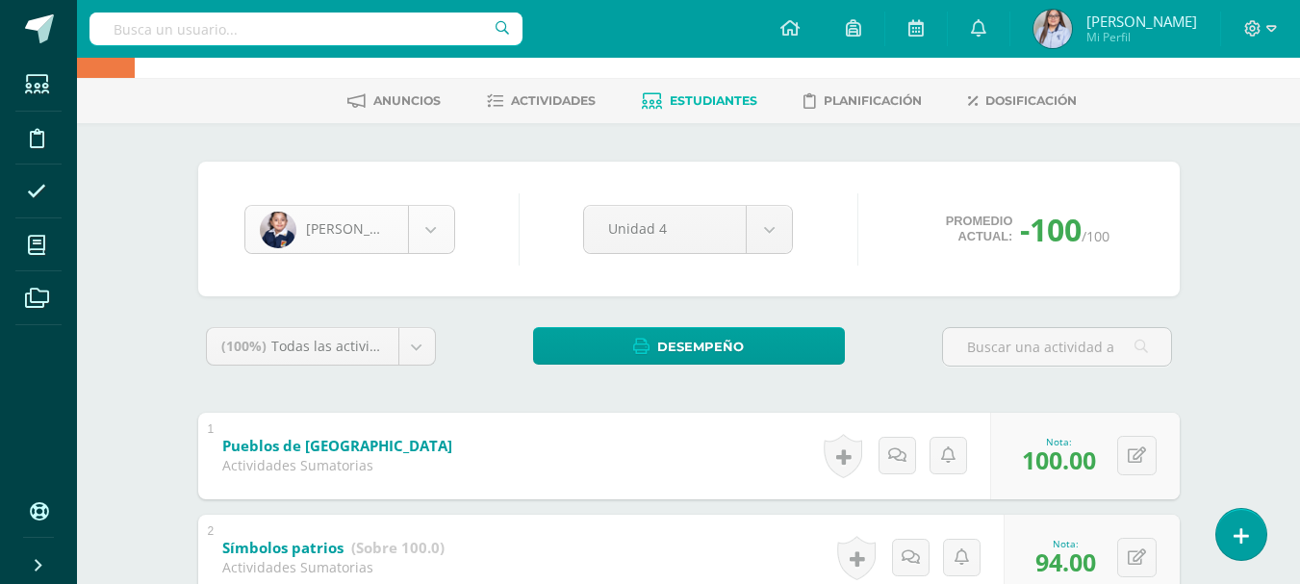
click at [440, 236] on body "Logros asignados con éxito Estudiantes Disciplina Asistencia Mis cursos Archivo…" at bounding box center [650, 535] width 1300 height 1205
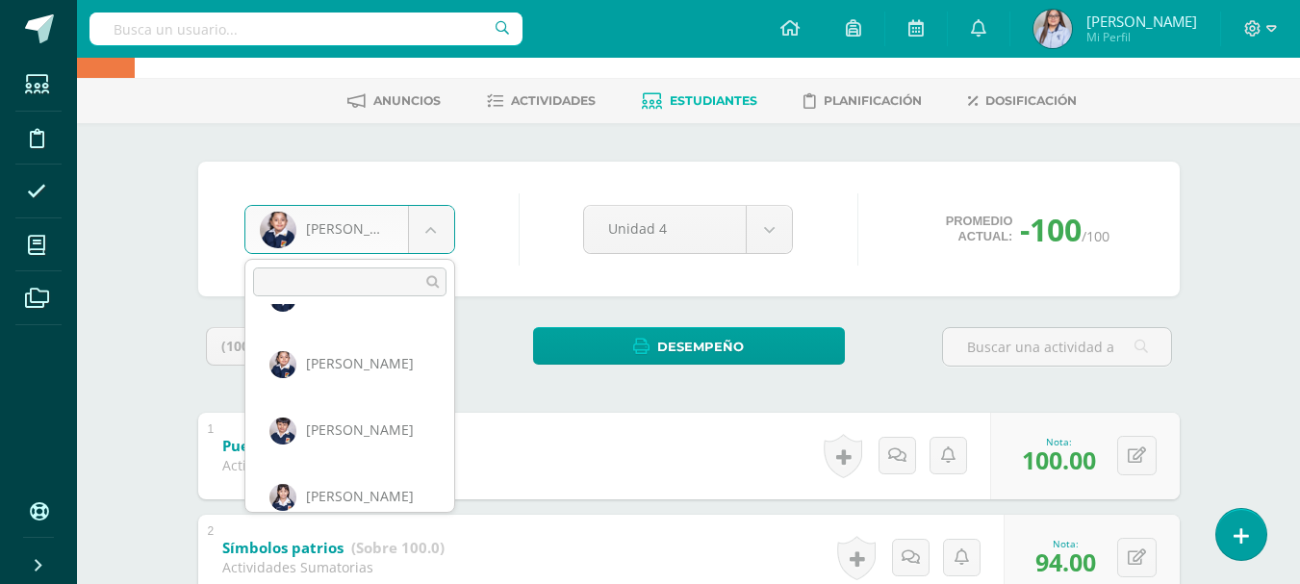
scroll to position [929, 0]
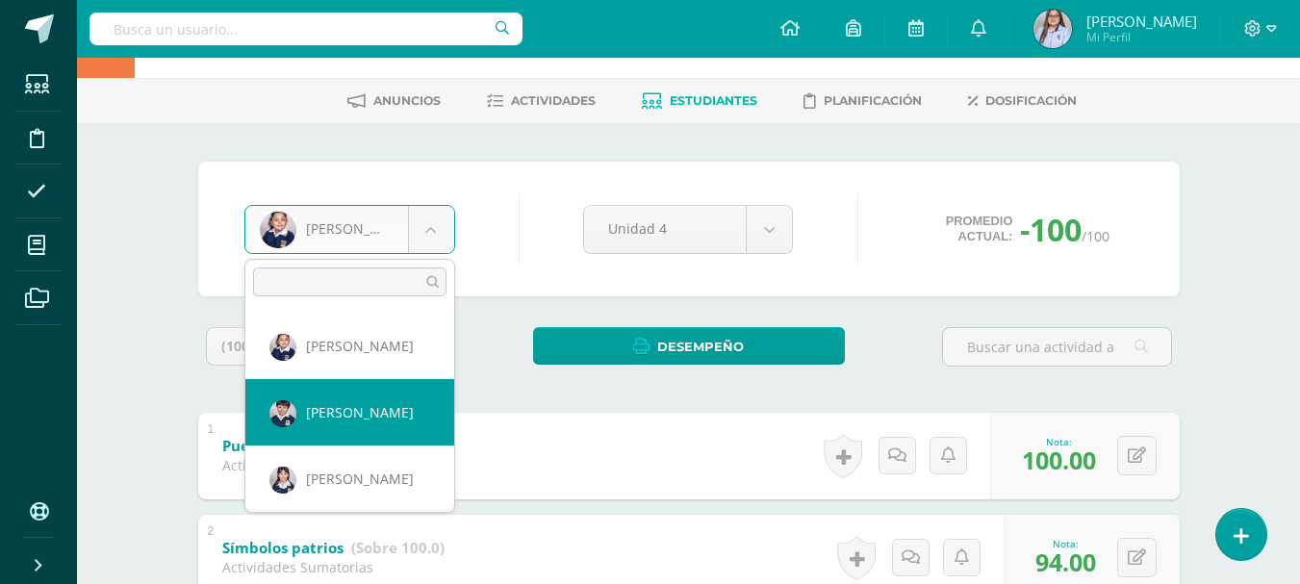
select select "2776"
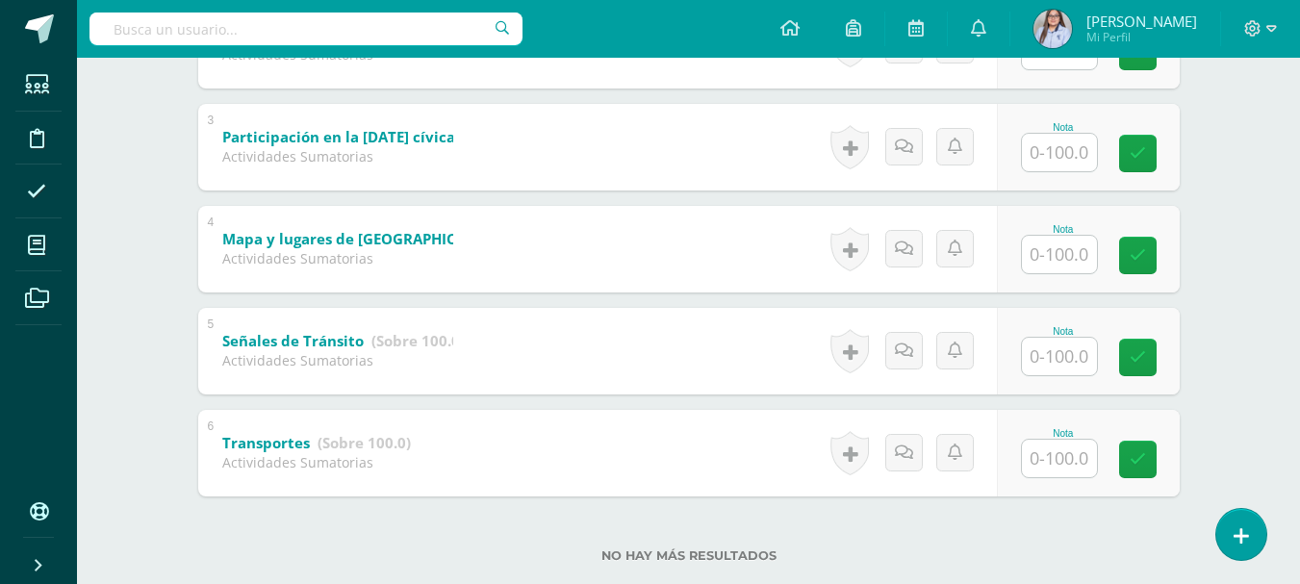
scroll to position [593, 0]
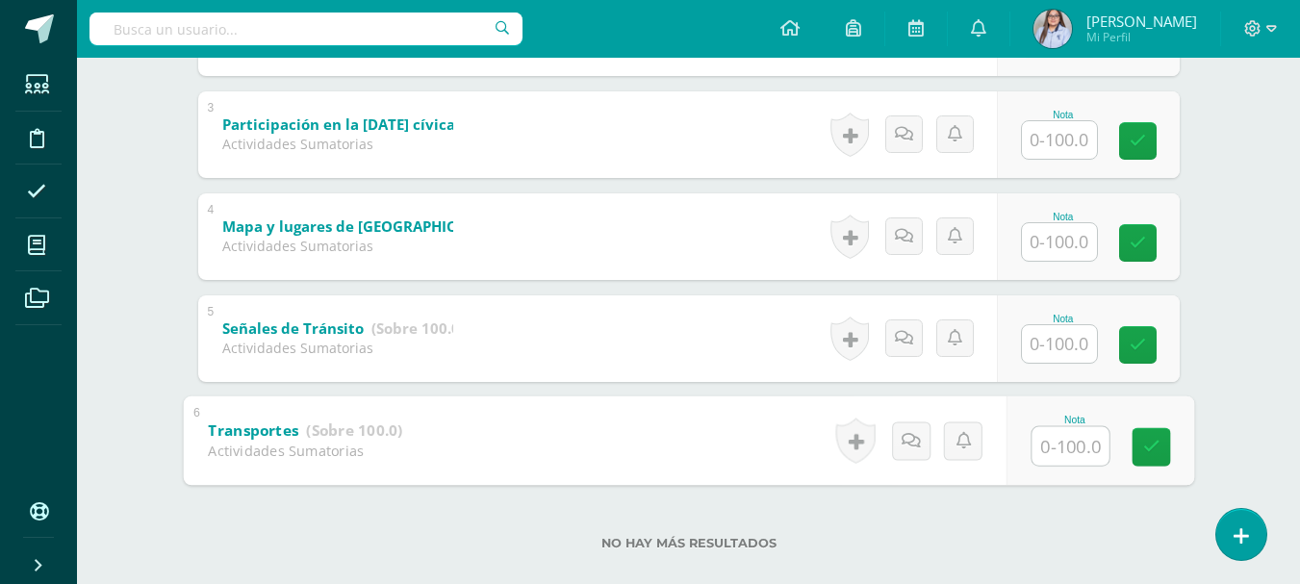
click at [1052, 453] on input "text" at bounding box center [1070, 445] width 77 height 39
type input "100"
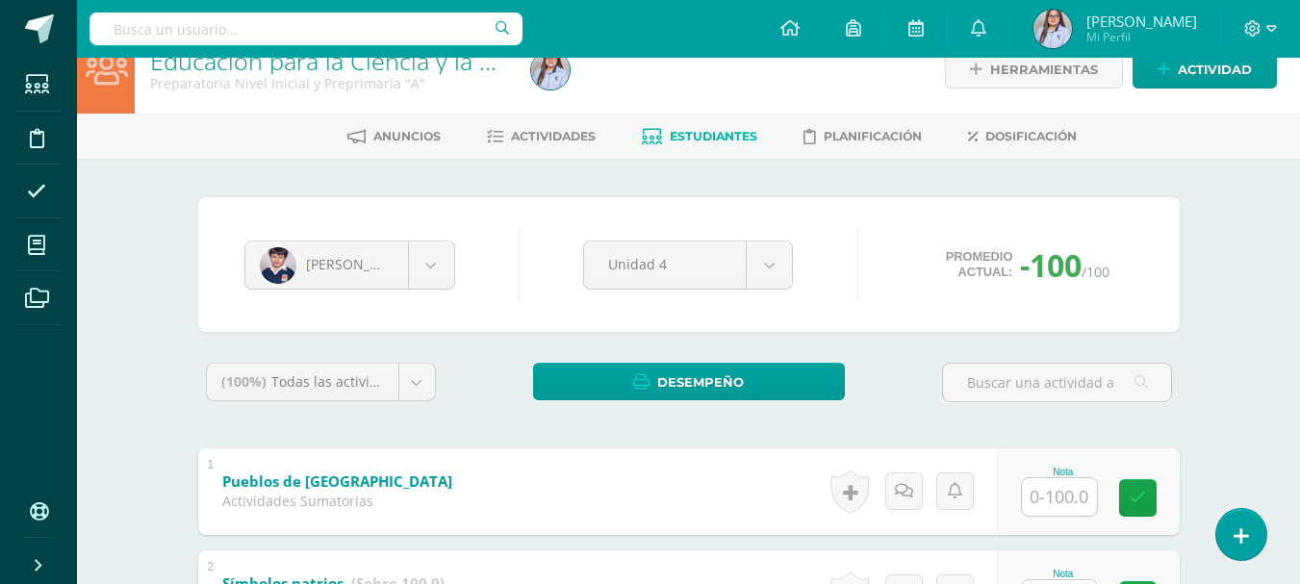
click at [1046, 492] on input "text" at bounding box center [1059, 497] width 75 height 38
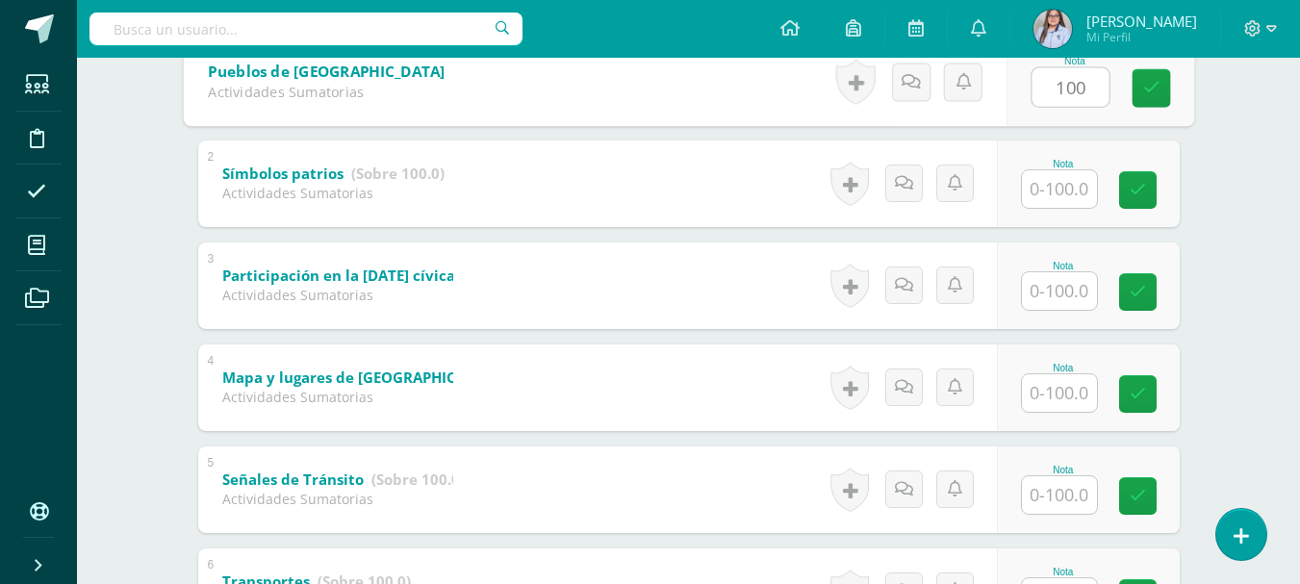
scroll to position [444, 0]
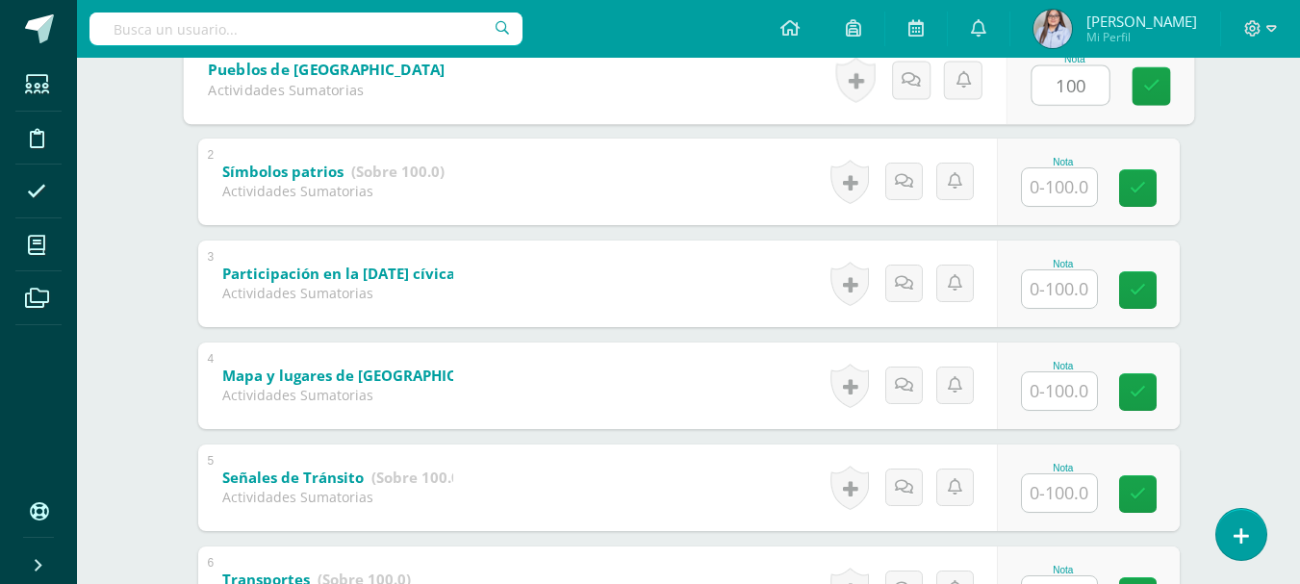
type input "100"
click at [1059, 185] on input "text" at bounding box center [1059, 187] width 75 height 38
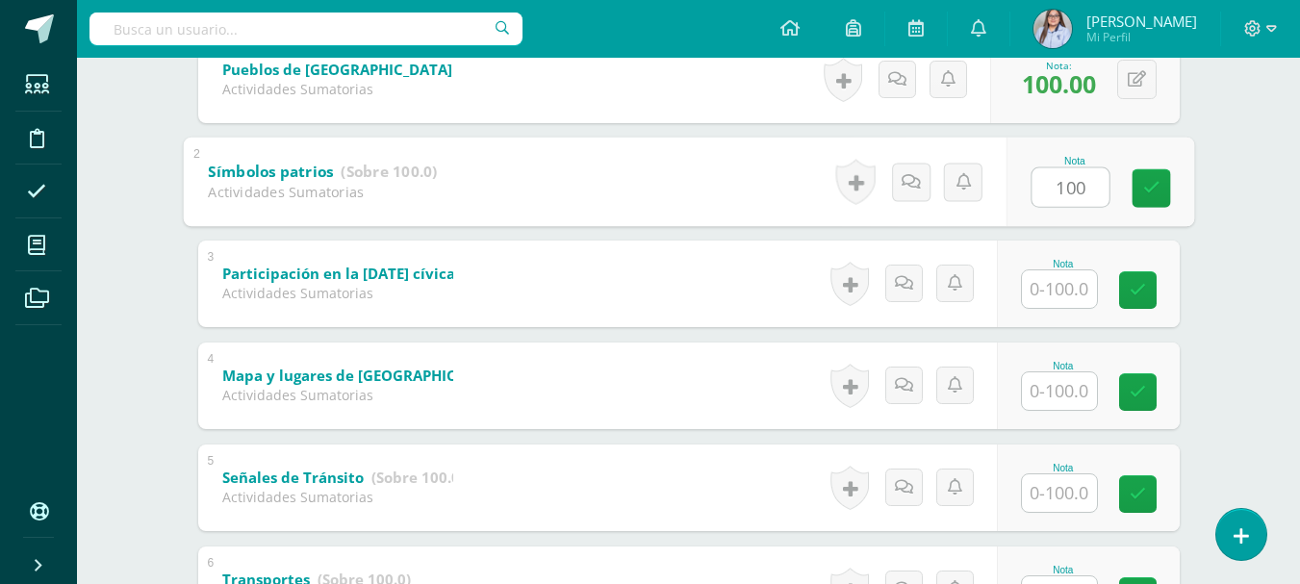
type input "100"
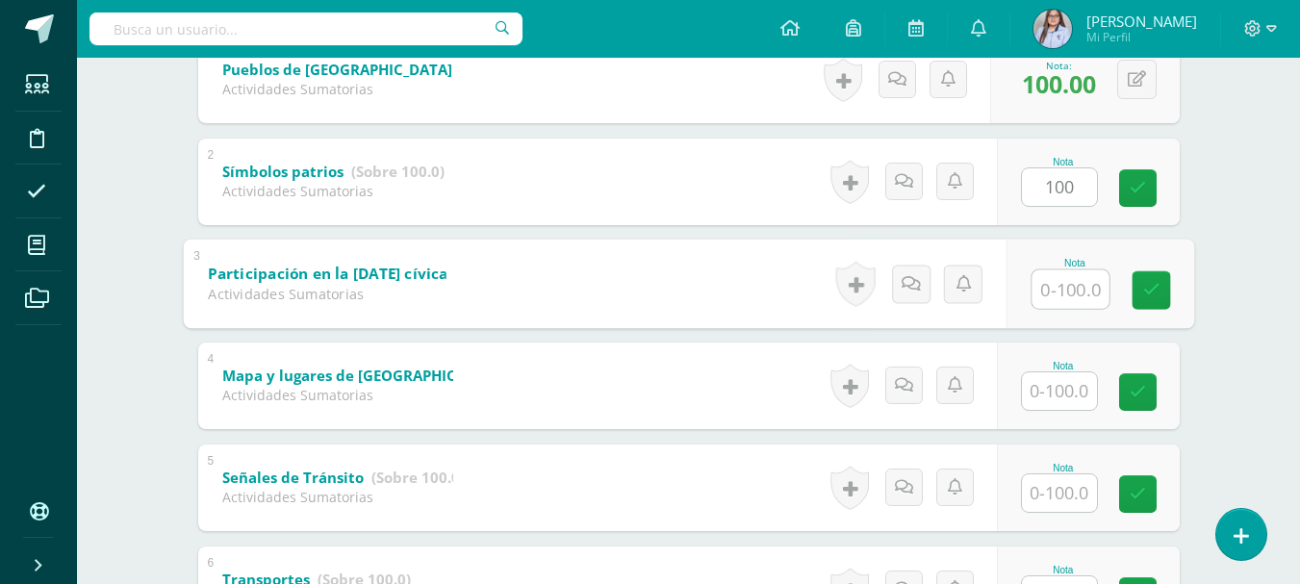
click at [1081, 291] on input "text" at bounding box center [1070, 289] width 77 height 39
type input "95"
click at [1076, 390] on input "text" at bounding box center [1059, 391] width 75 height 38
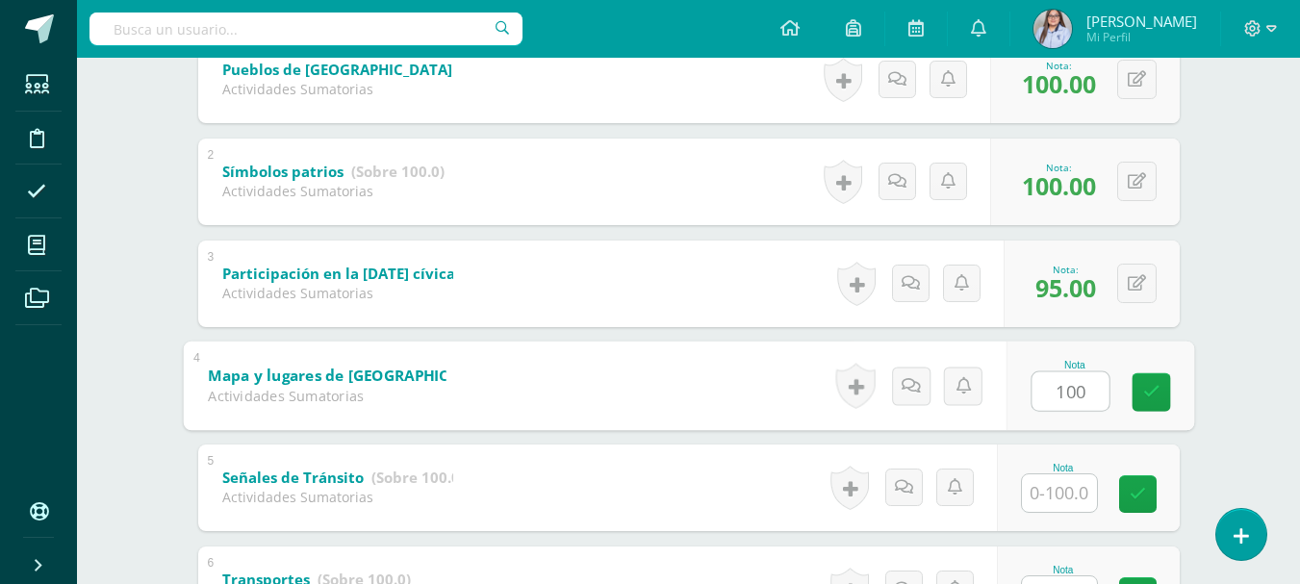
type input "100"
click at [1063, 490] on input "text" at bounding box center [1059, 494] width 75 height 38
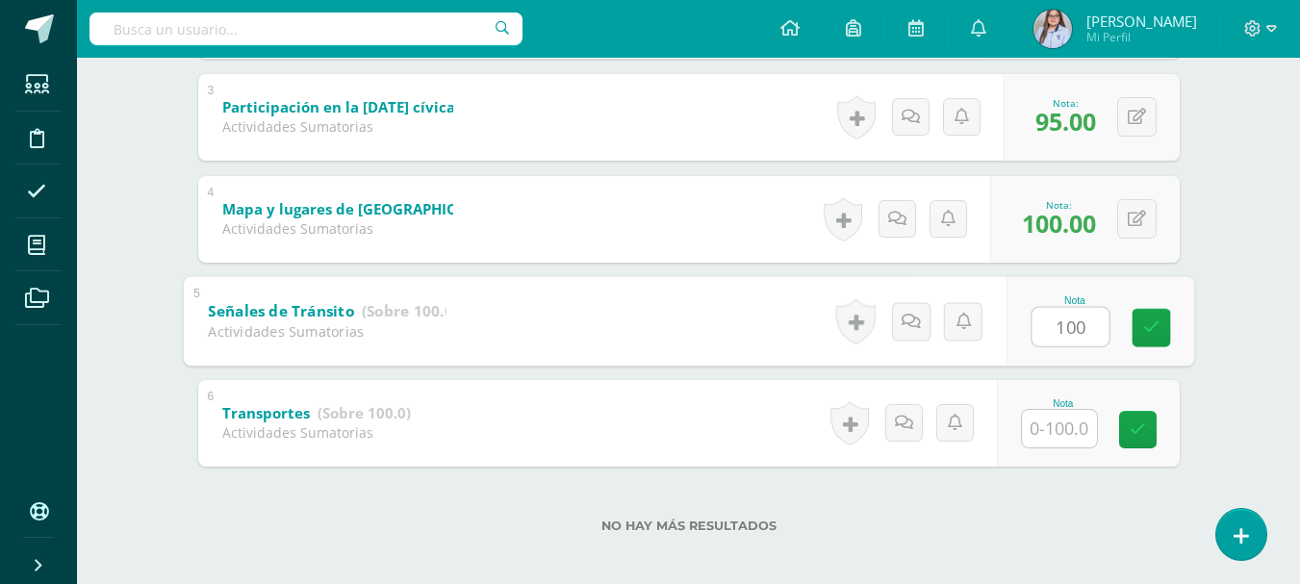
scroll to position [621, 0]
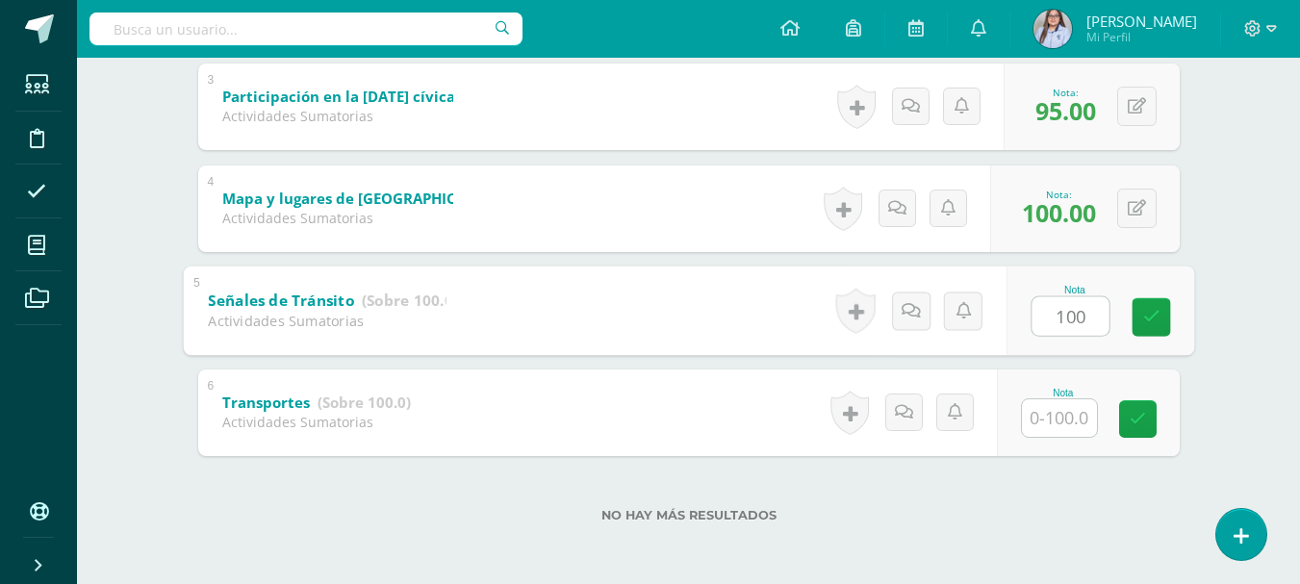
type input "100"
click at [1069, 418] on input "text" at bounding box center [1059, 418] width 75 height 38
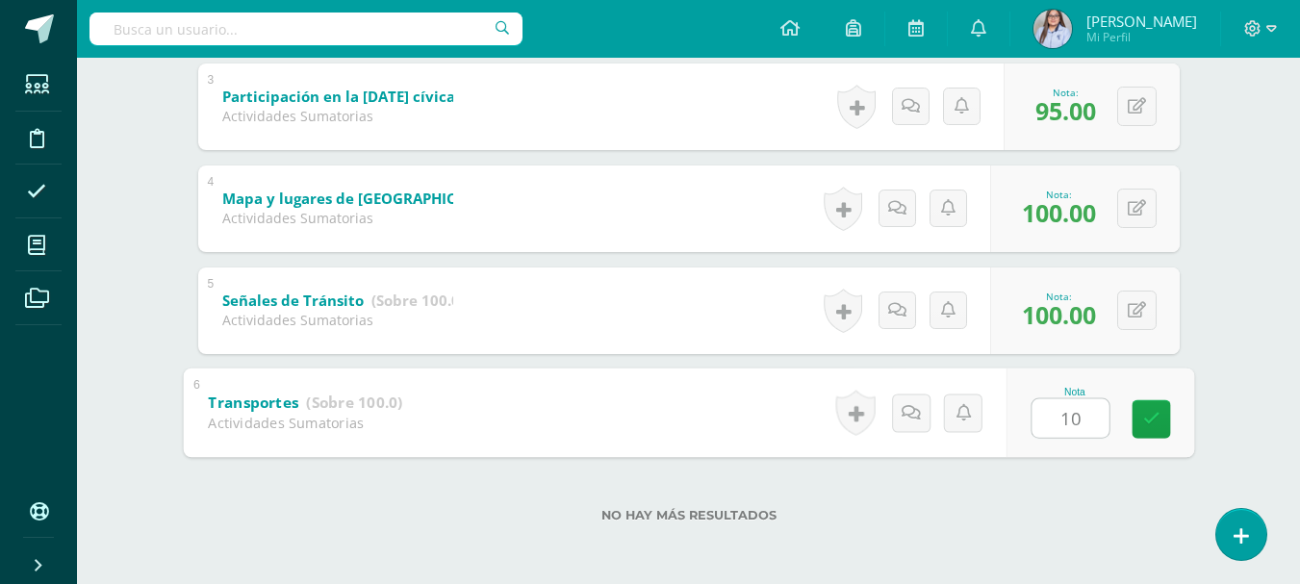
type input "100"
click at [1152, 427] on icon at bounding box center [1151, 419] width 17 height 16
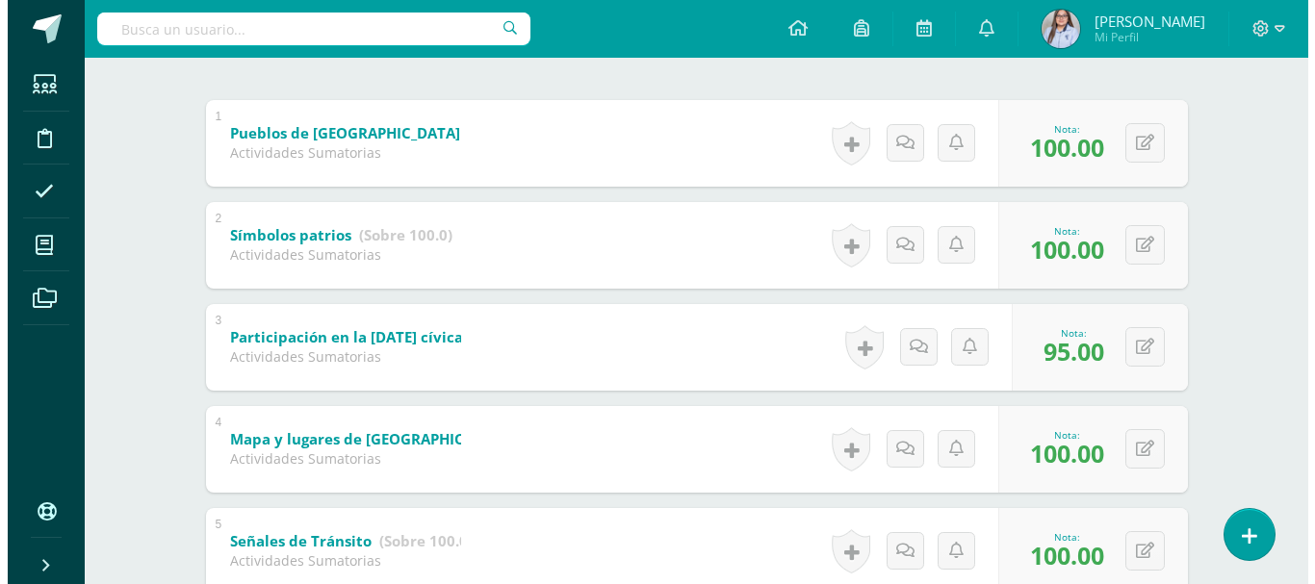
scroll to position [376, 0]
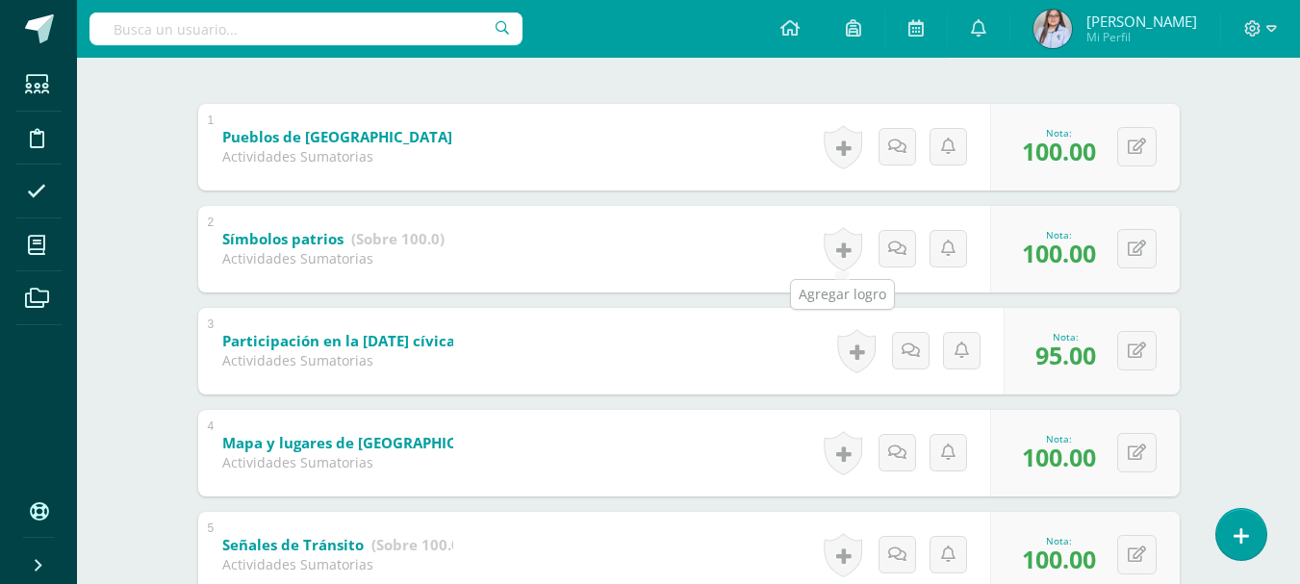
click at [845, 236] on link at bounding box center [843, 249] width 39 height 44
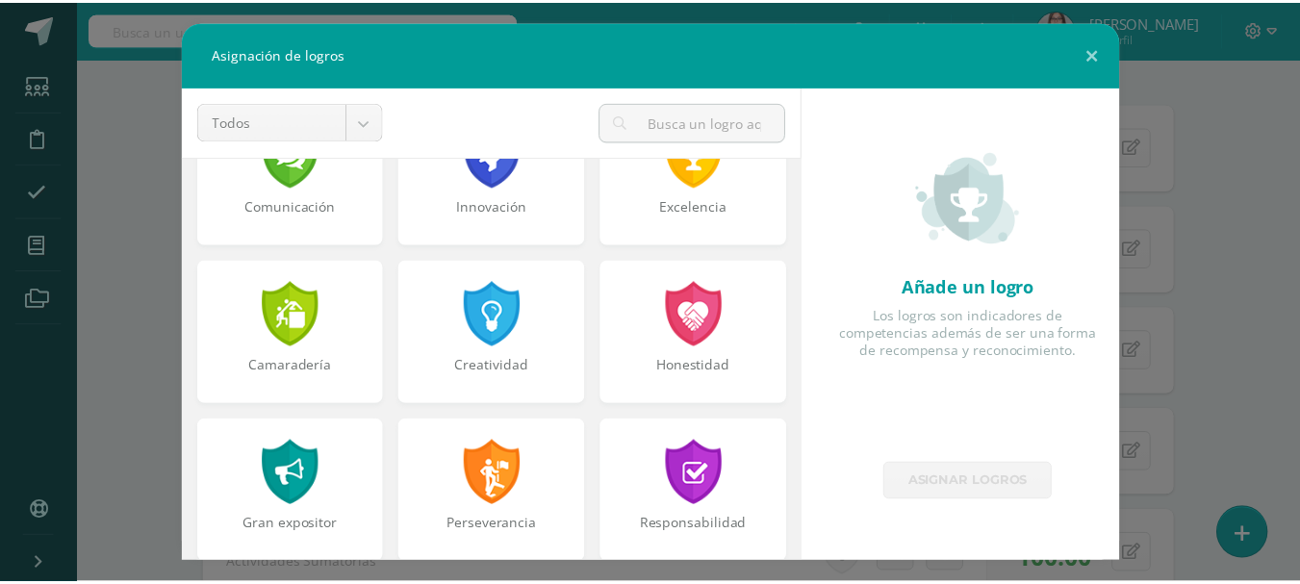
scroll to position [425, 0]
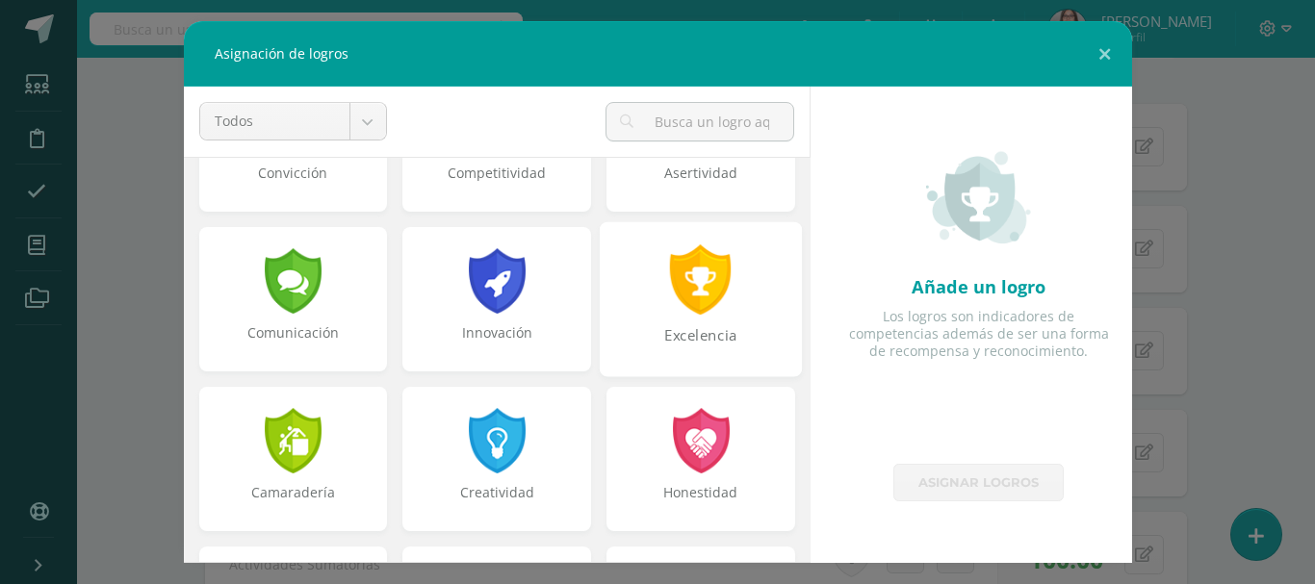
click at [704, 281] on div at bounding box center [701, 279] width 66 height 70
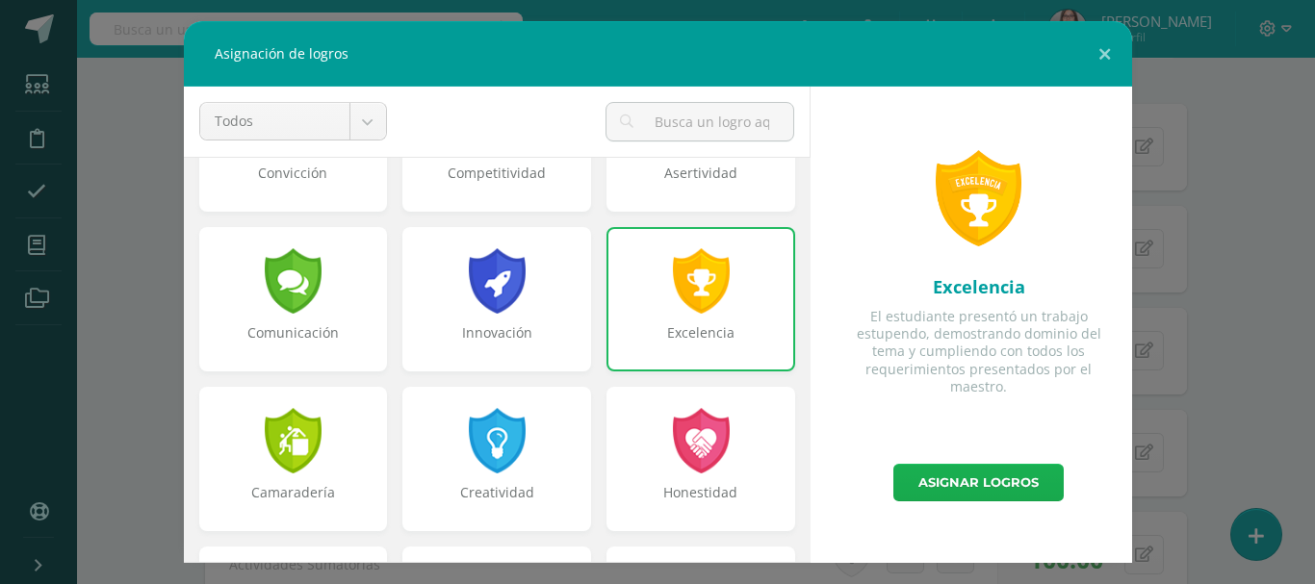
click at [941, 473] on link "Asignar logros" at bounding box center [978, 483] width 170 height 38
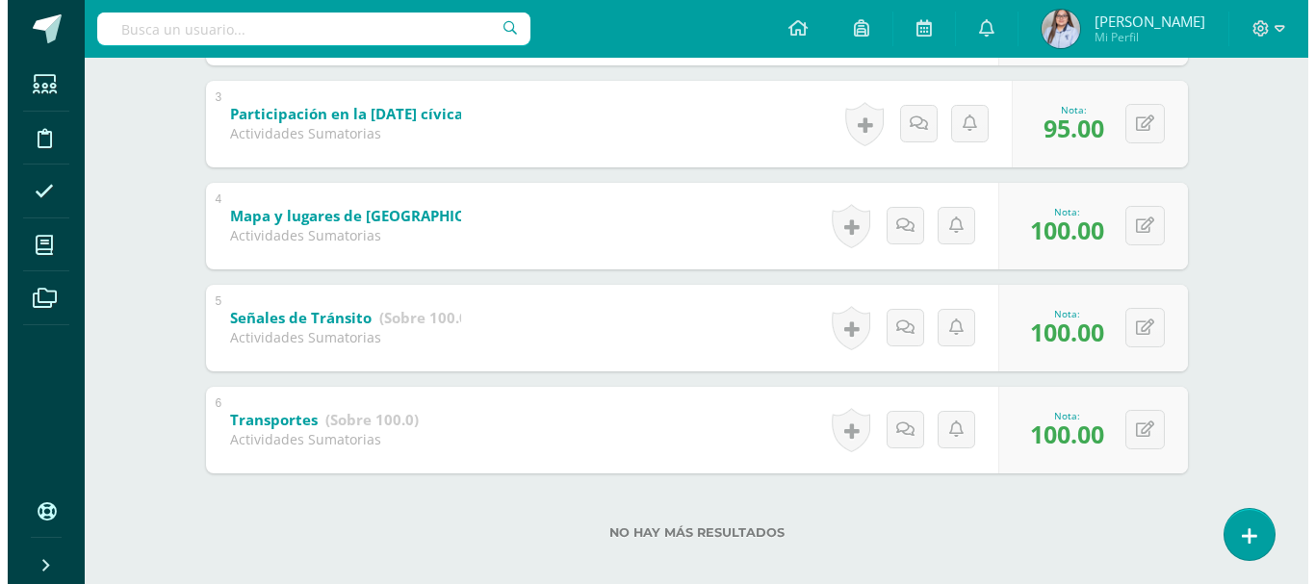
scroll to position [621, 0]
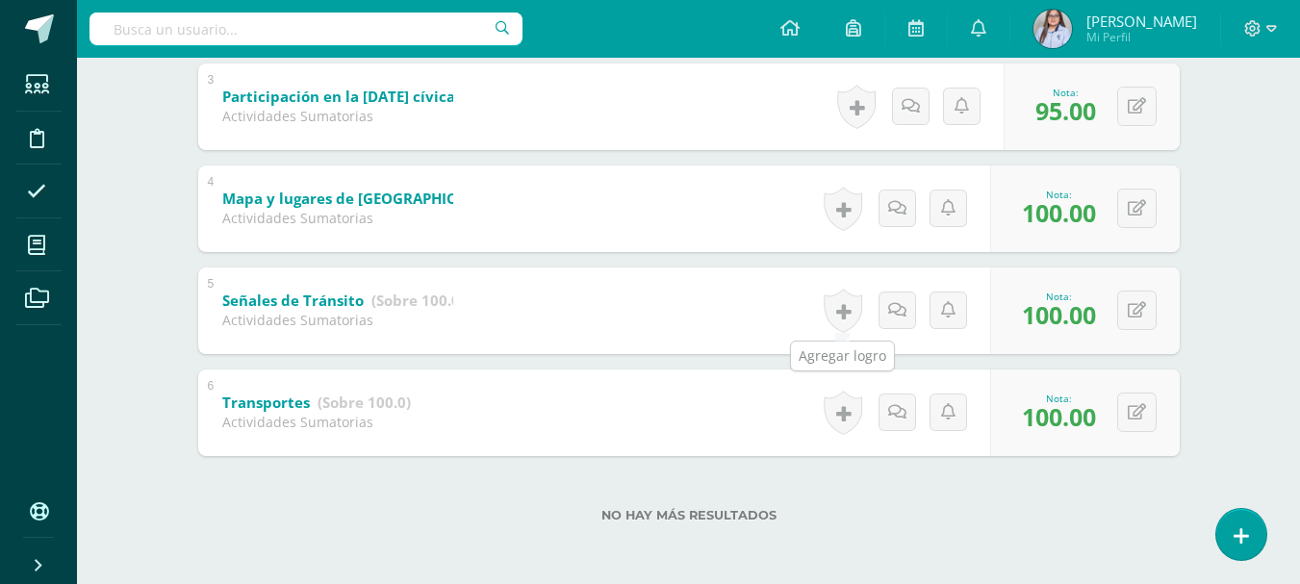
click at [838, 313] on link at bounding box center [843, 311] width 39 height 44
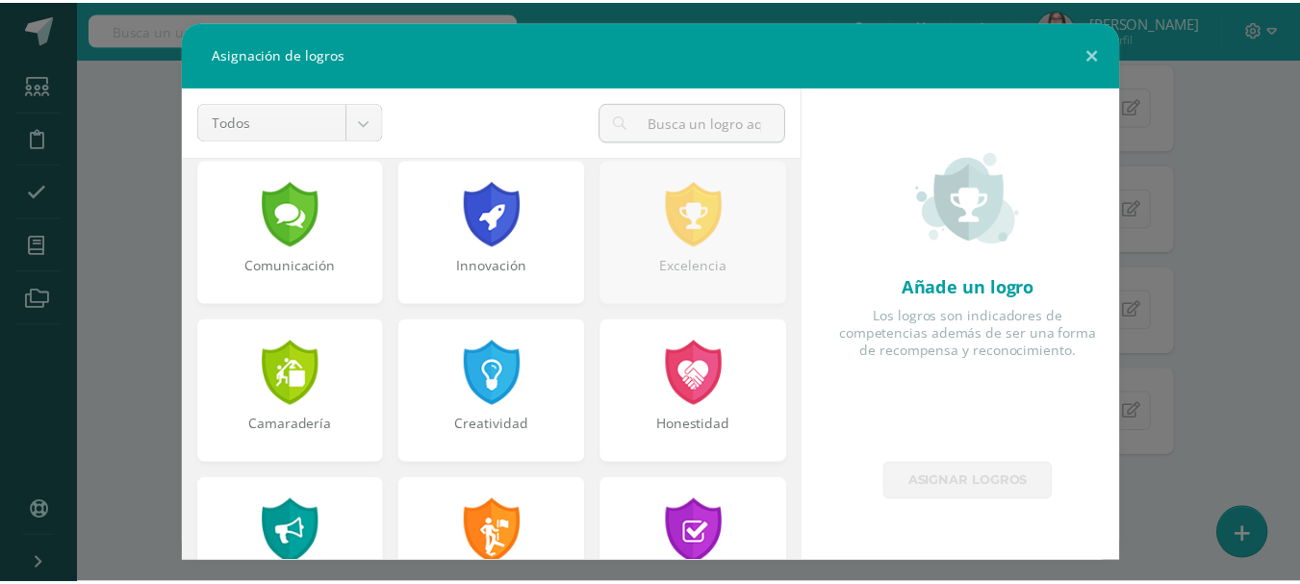
scroll to position [490, 0]
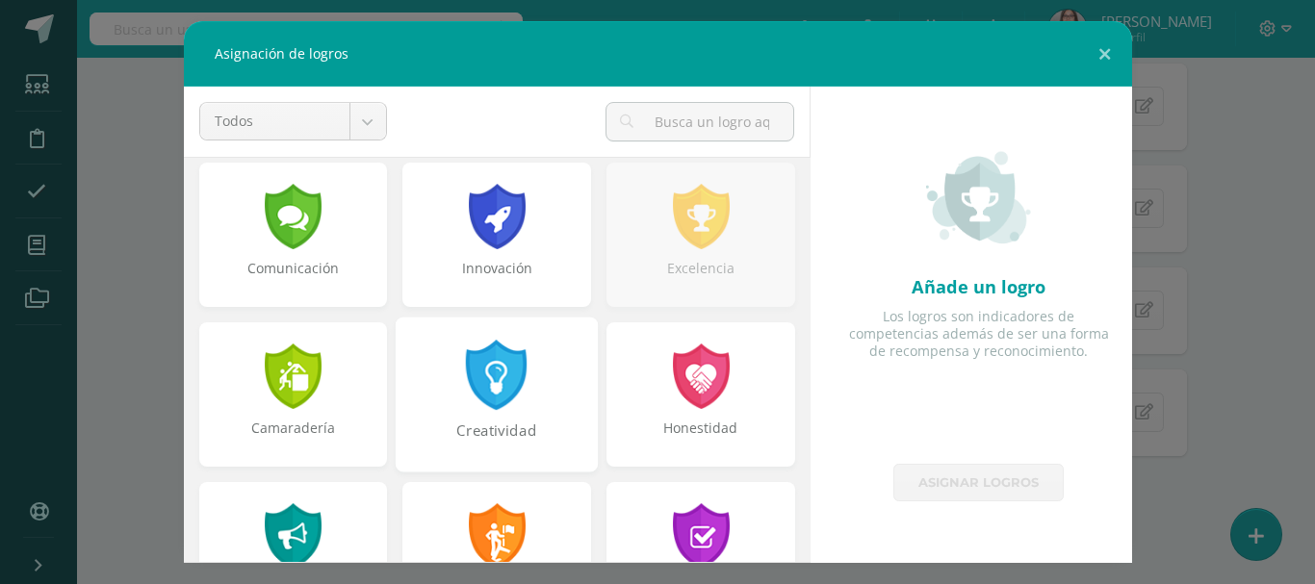
click at [488, 374] on div at bounding box center [497, 375] width 66 height 70
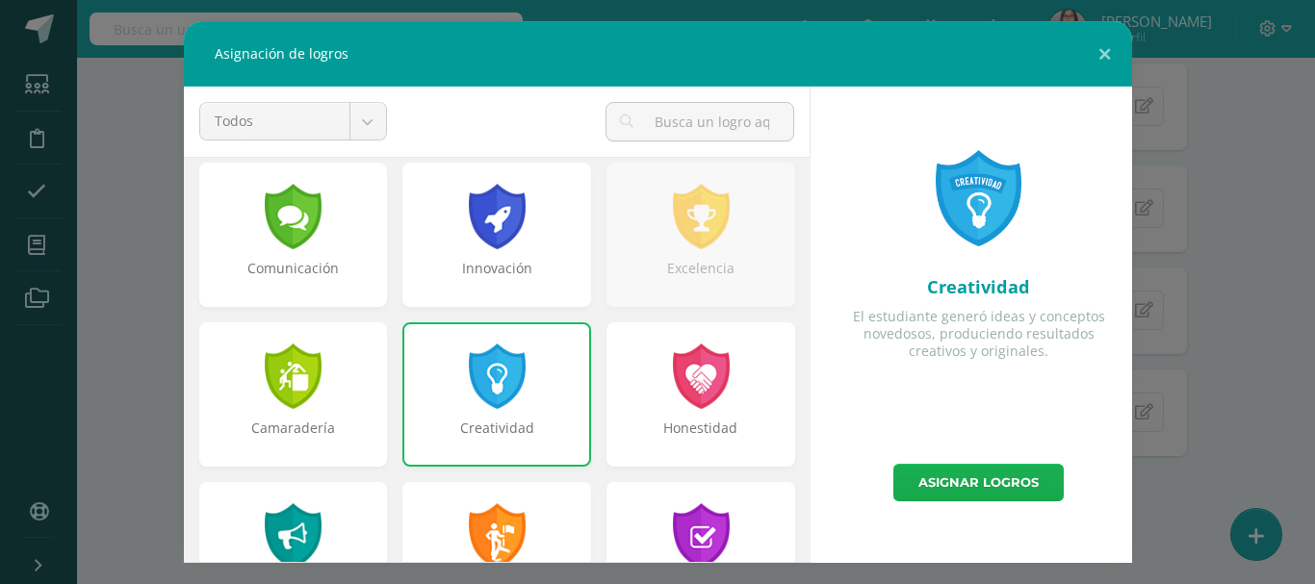
click at [950, 480] on link "Asignar logros" at bounding box center [978, 483] width 170 height 38
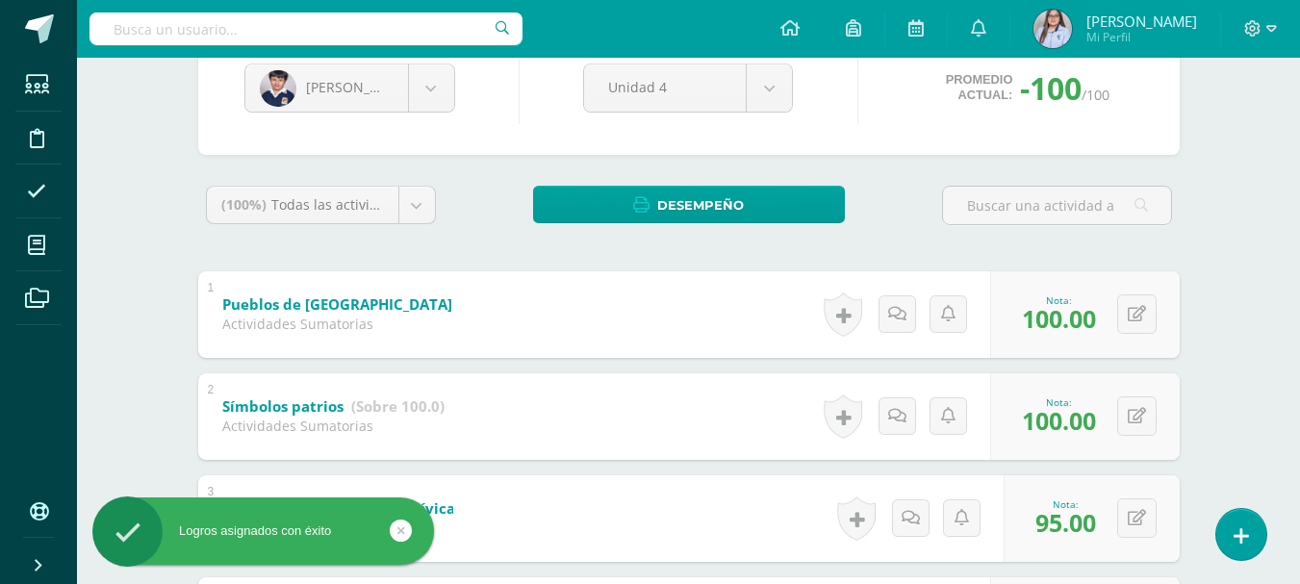
scroll to position [0, 0]
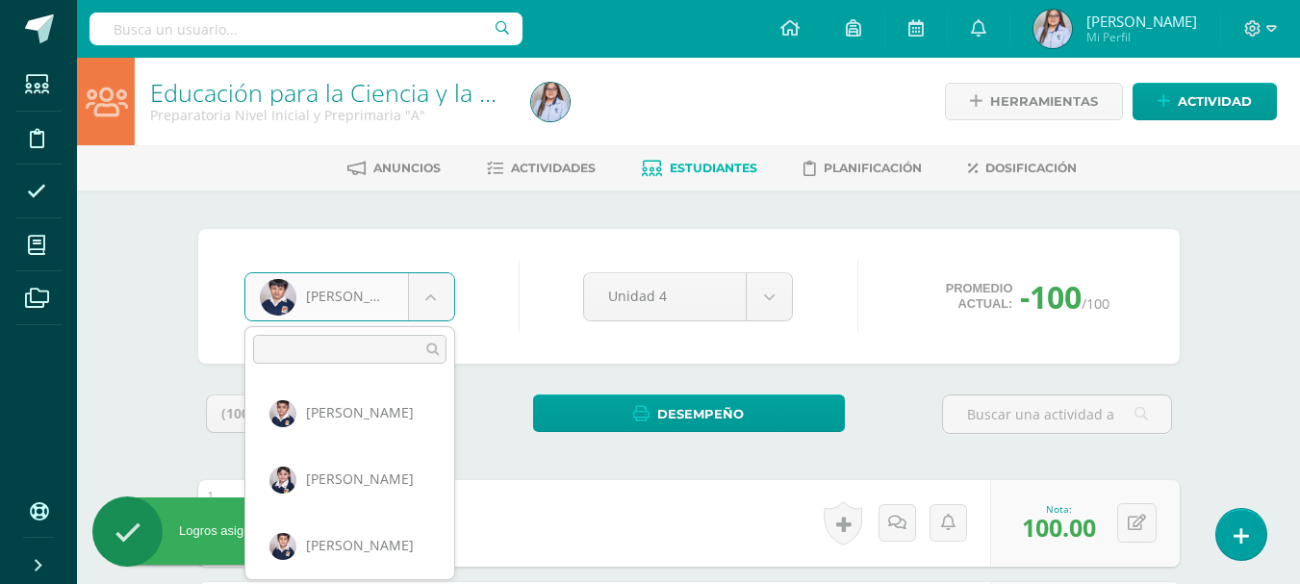
scroll to position [862, 0]
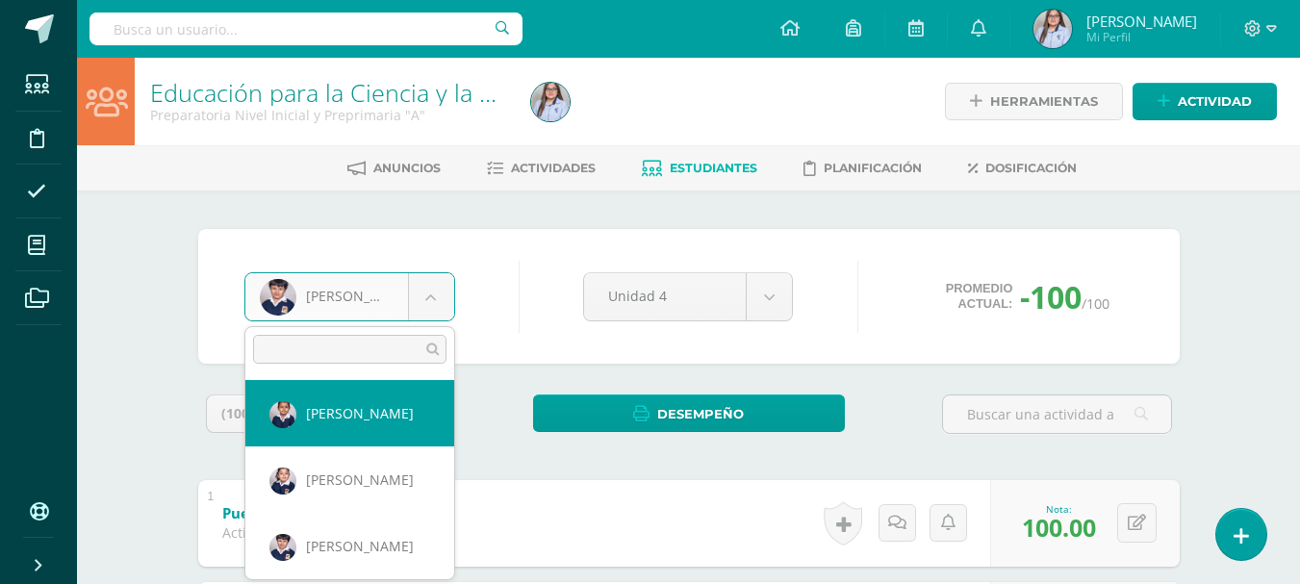
select select "2791"
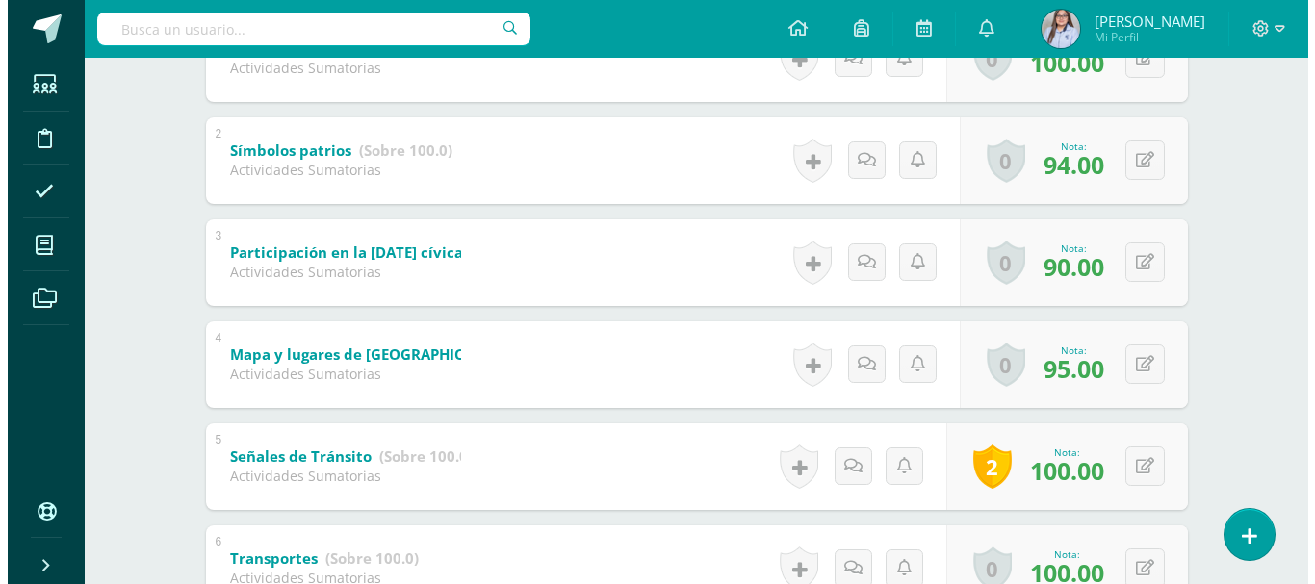
scroll to position [621, 0]
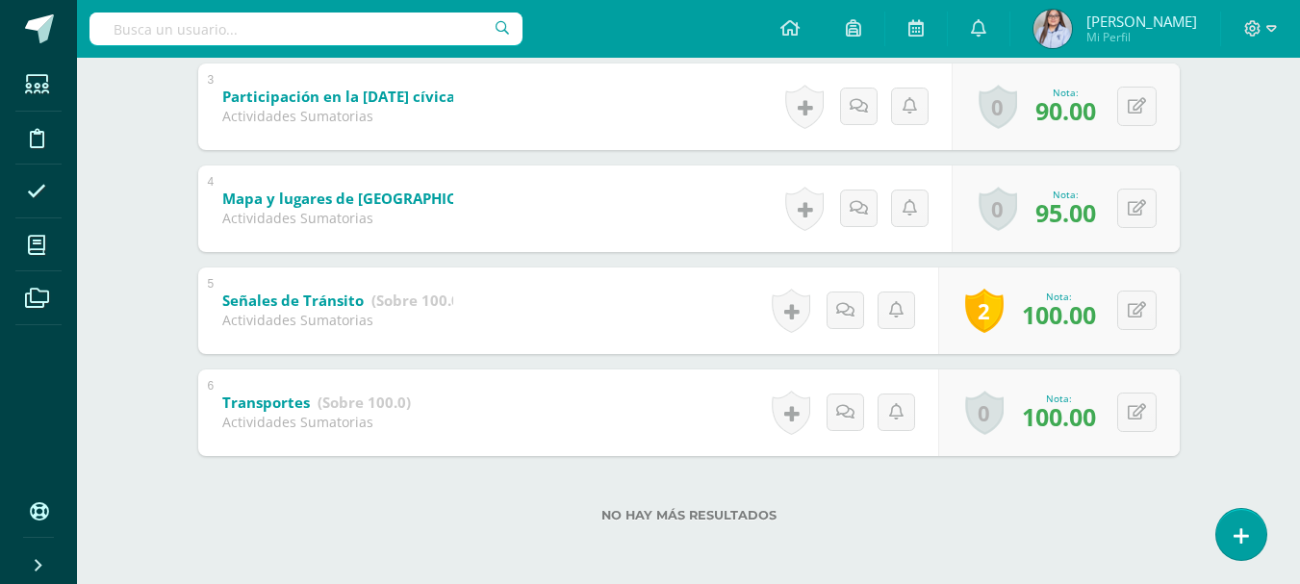
click at [988, 313] on link "2" at bounding box center [984, 311] width 39 height 44
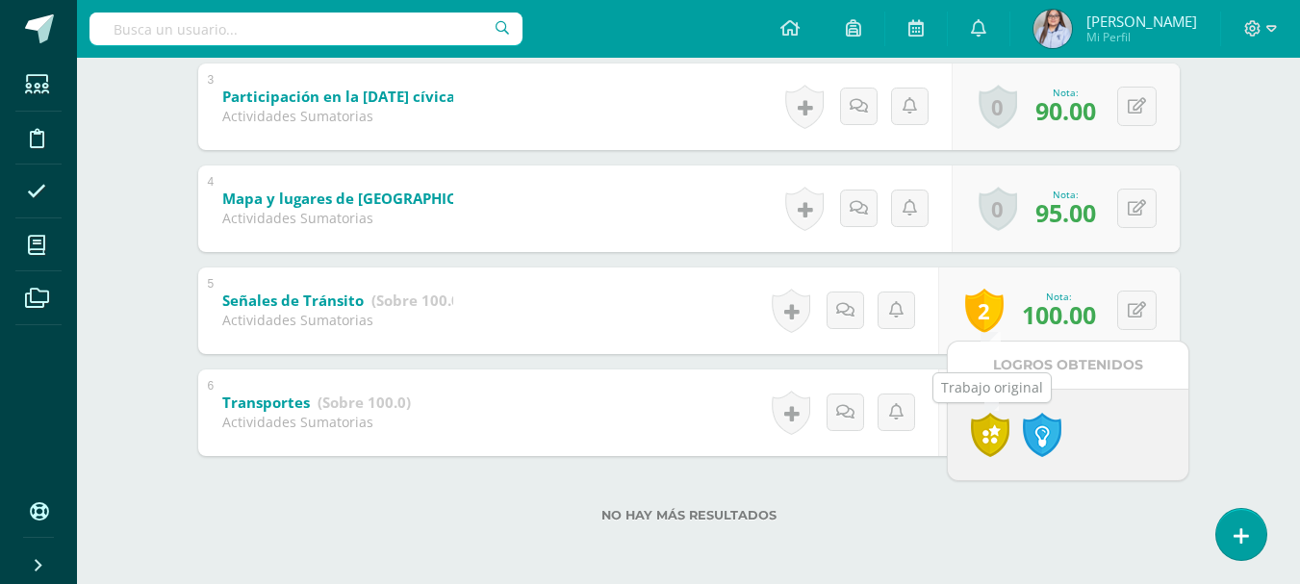
click at [988, 436] on link at bounding box center [990, 435] width 39 height 44
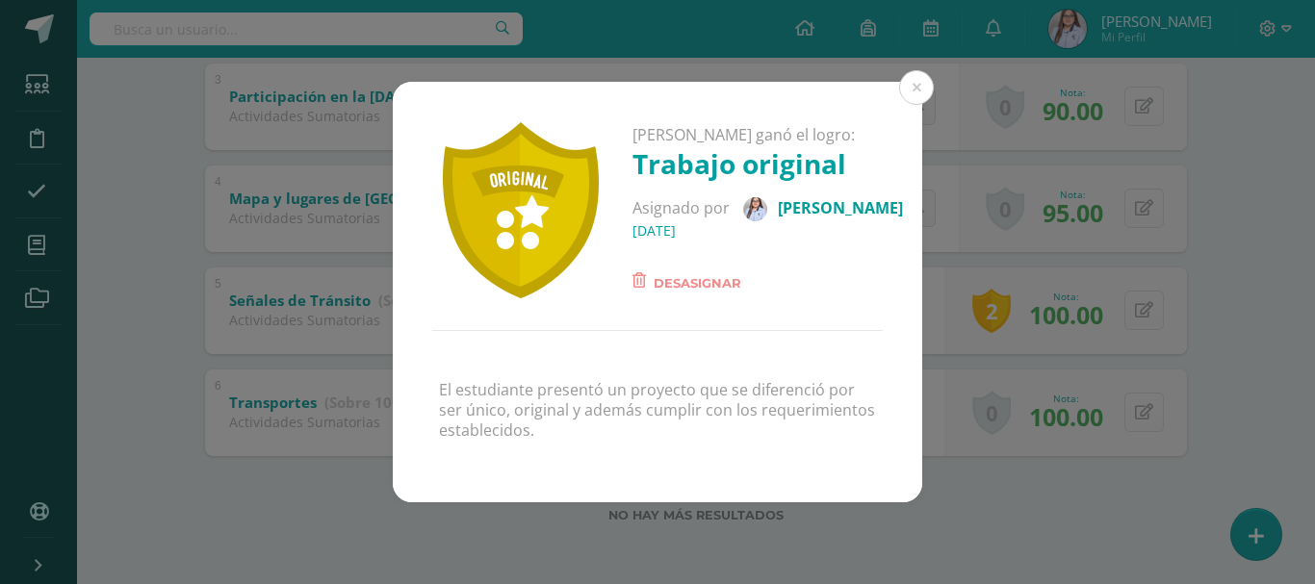
click at [696, 274] on span "Desasignar" at bounding box center [698, 282] width 88 height 23
click at [709, 282] on span "Desasignar" at bounding box center [698, 282] width 88 height 23
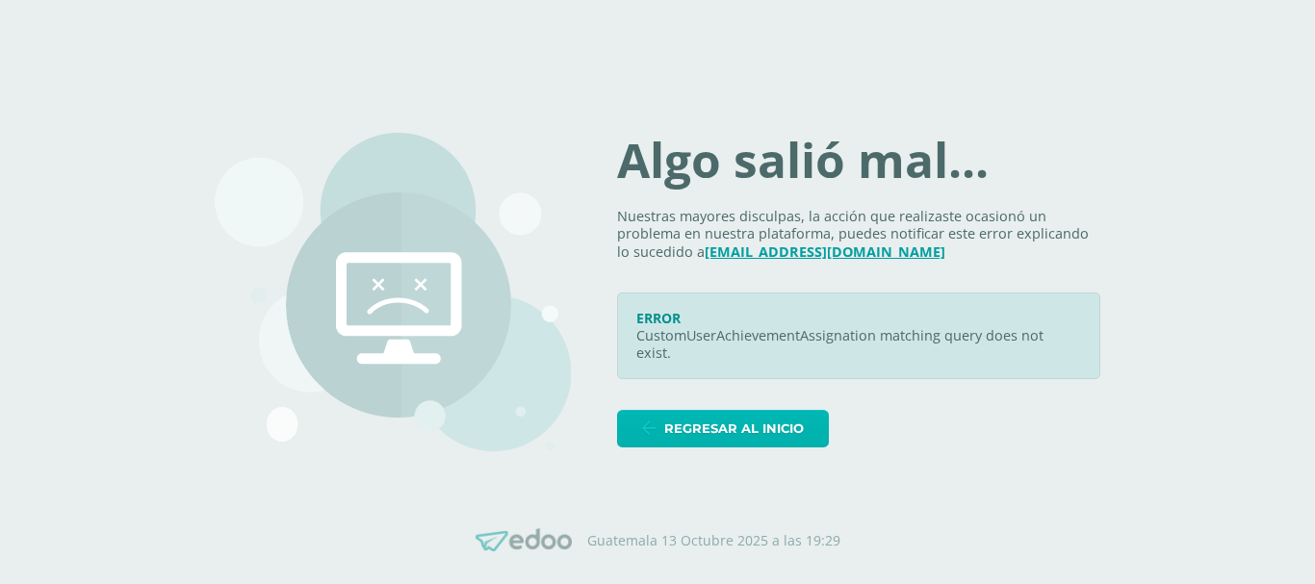
click at [681, 434] on link "Regresar al inicio" at bounding box center [723, 429] width 212 height 38
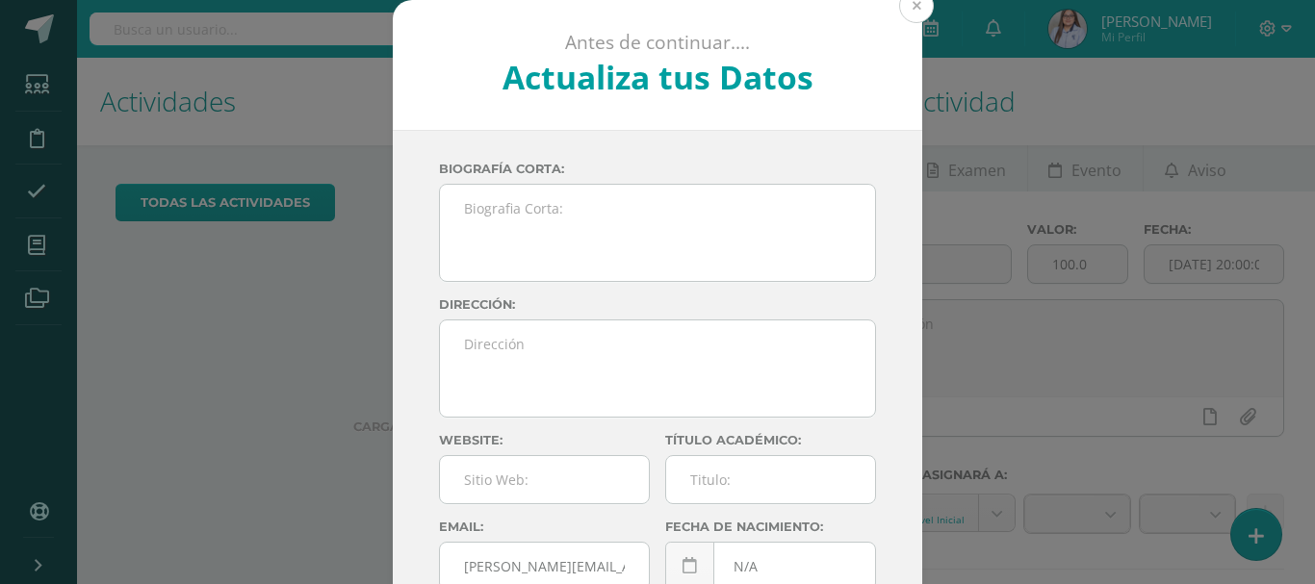
click at [913, 8] on button at bounding box center [916, 5] width 35 height 35
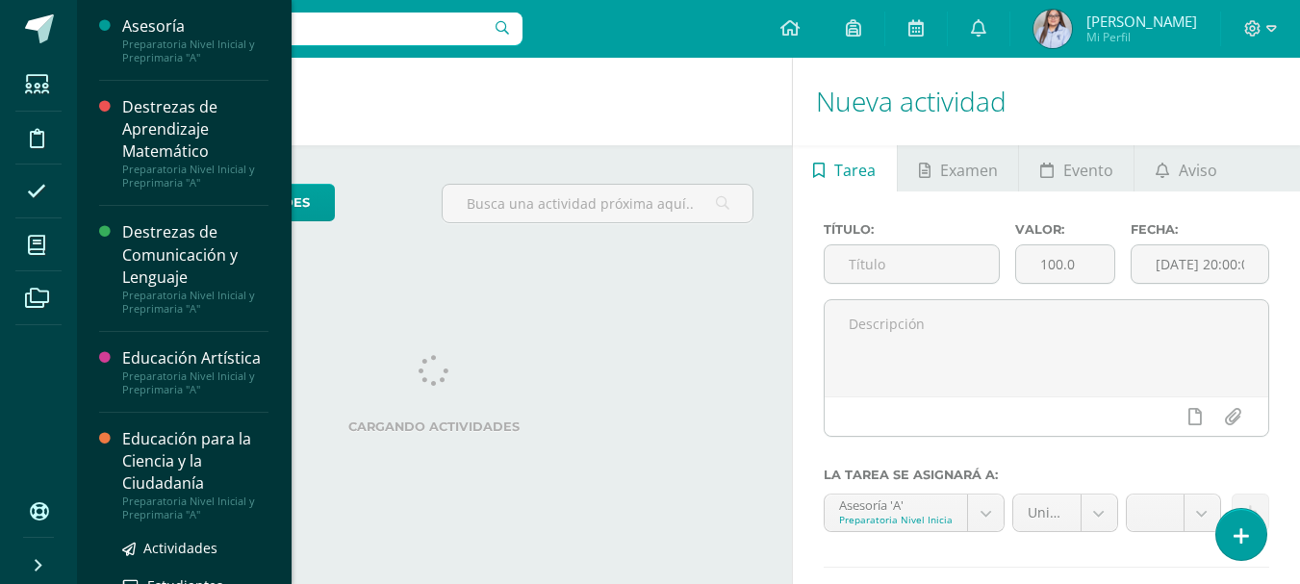
click at [171, 468] on div "Educación para la Ciencia y la Ciudadanía" at bounding box center [195, 461] width 146 height 66
